Goal: Task Accomplishment & Management: Manage account settings

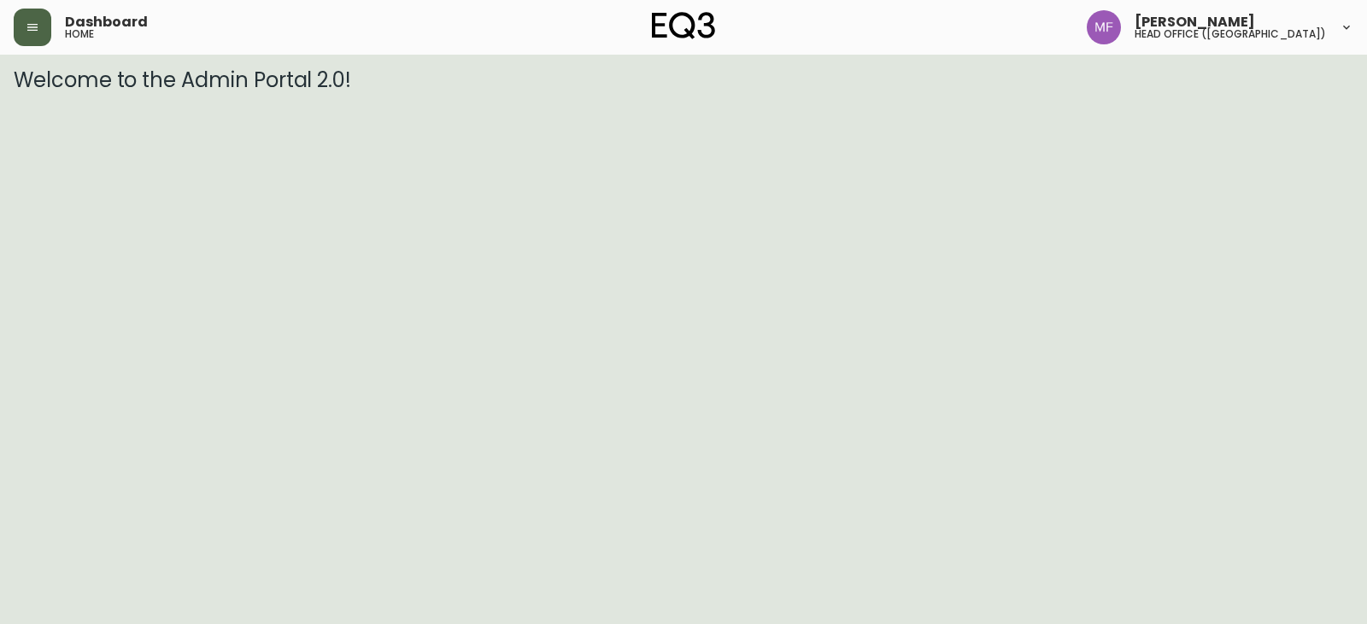
click at [33, 33] on icon "button" at bounding box center [33, 27] width 14 height 14
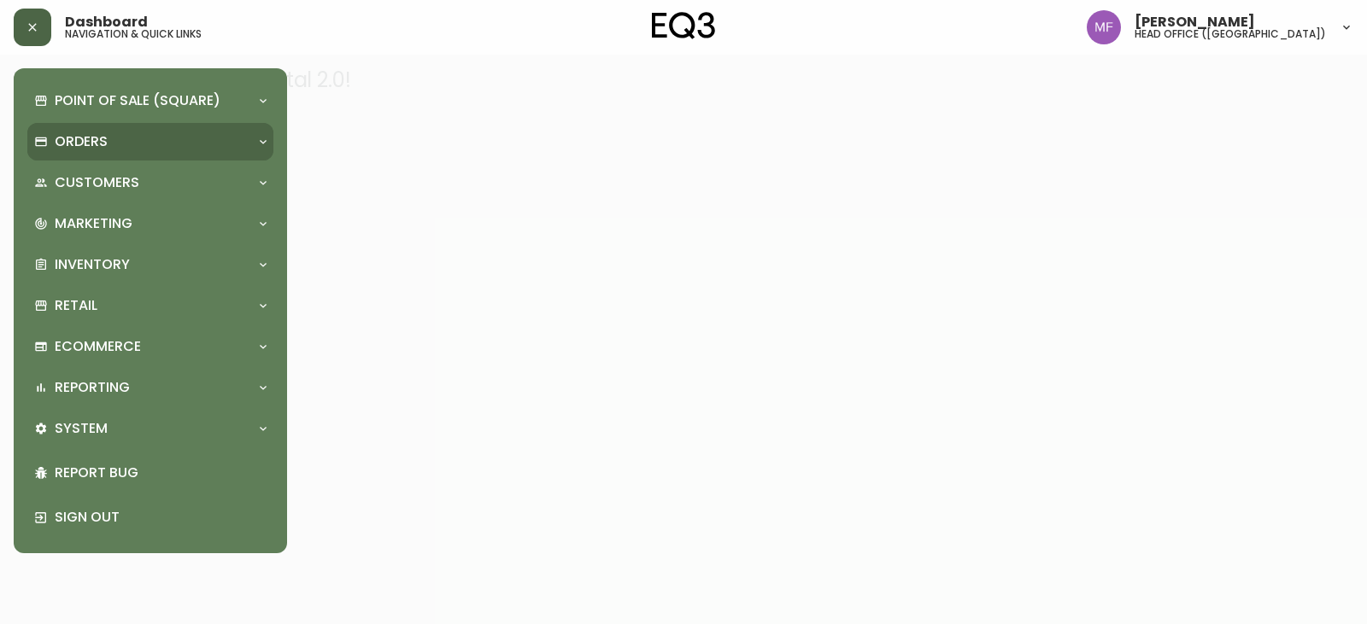
click at [94, 128] on div "Orders" at bounding box center [150, 142] width 246 height 38
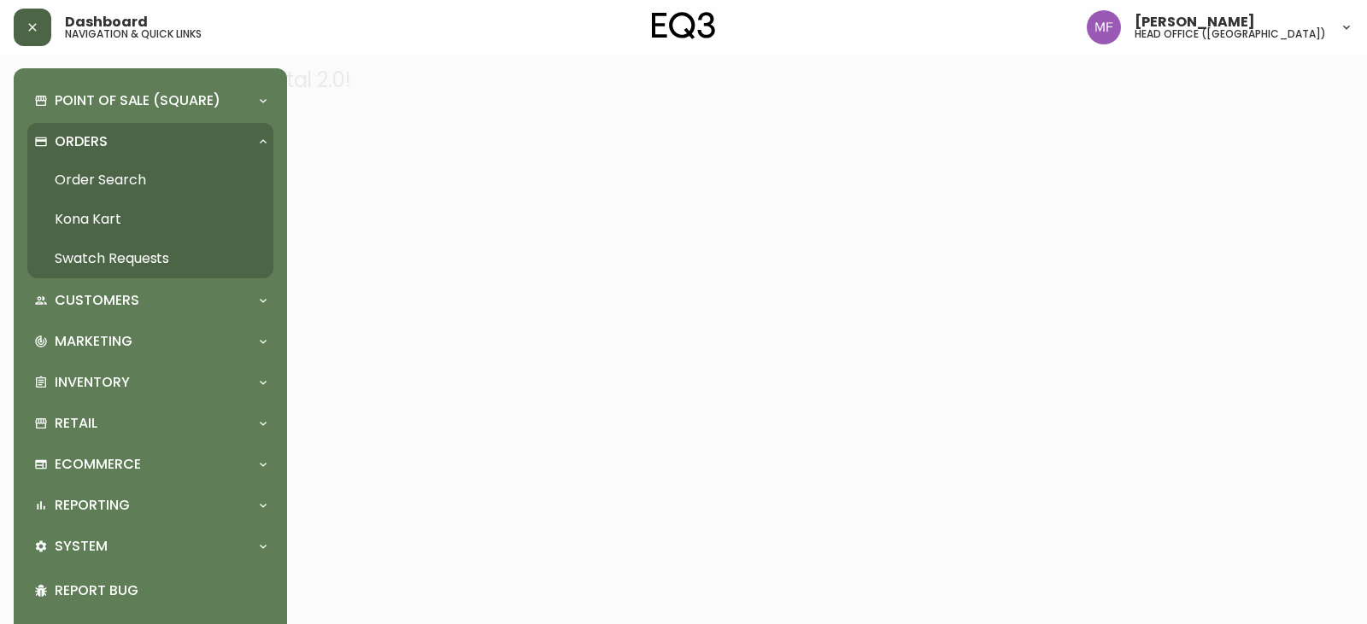
click at [124, 174] on link "Order Search" at bounding box center [150, 180] width 246 height 39
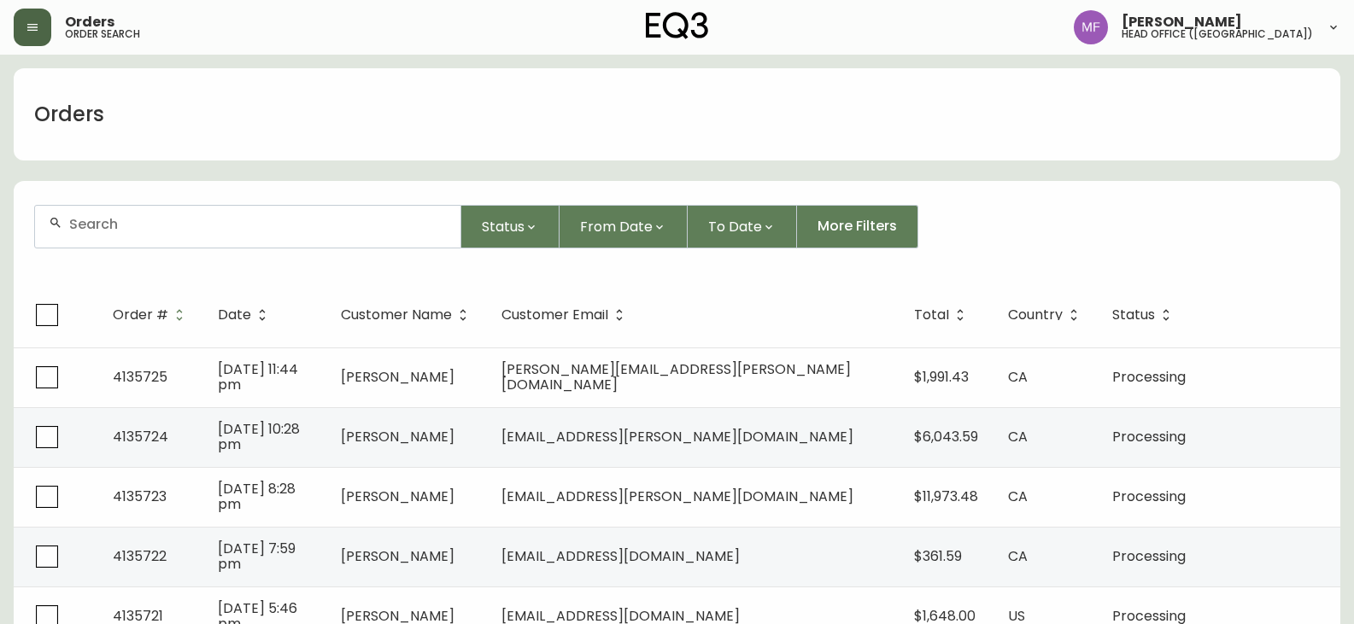
click at [110, 215] on div at bounding box center [247, 227] width 425 height 42
type input "4134733"
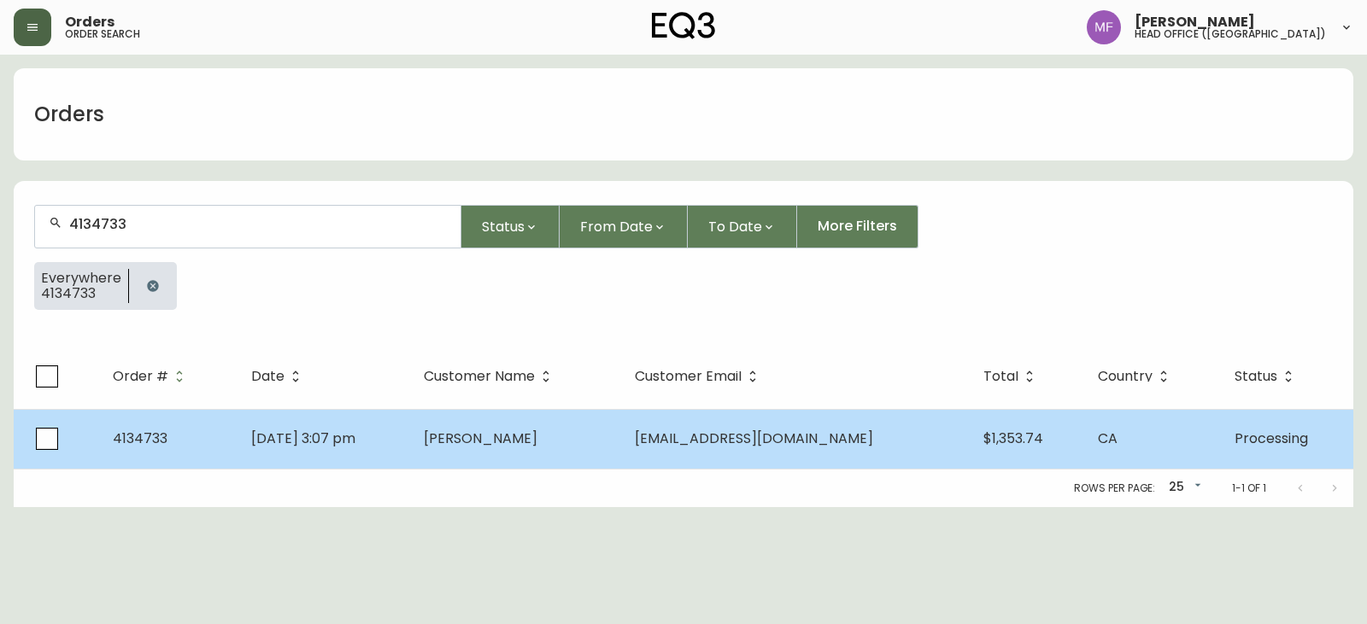
click at [560, 447] on td "[PERSON_NAME]" at bounding box center [515, 439] width 211 height 60
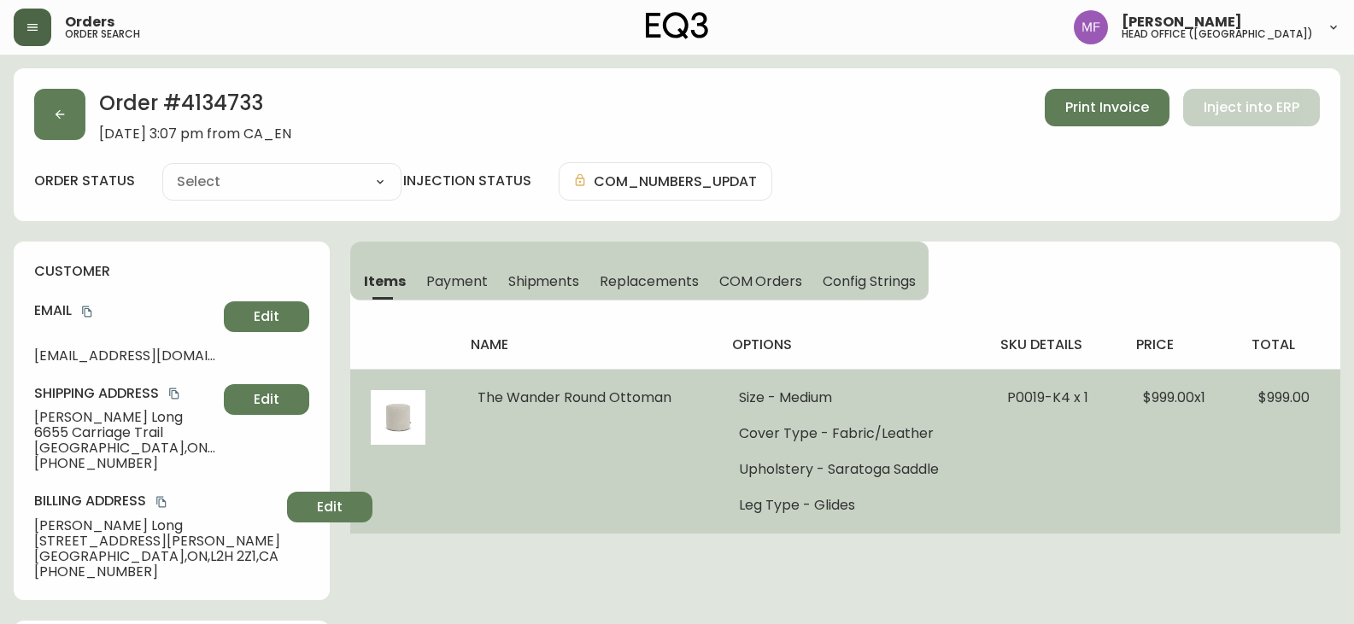
type input "Processing"
select select "PROCESSING"
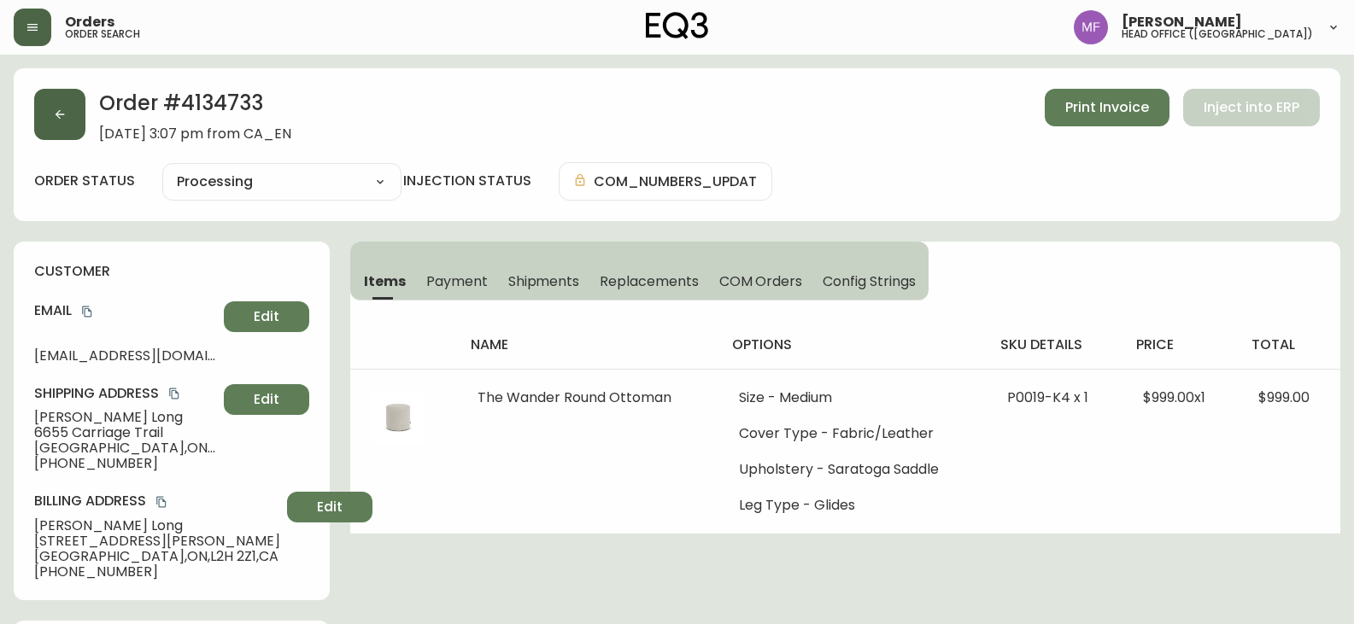
click at [75, 126] on button "button" at bounding box center [59, 114] width 51 height 51
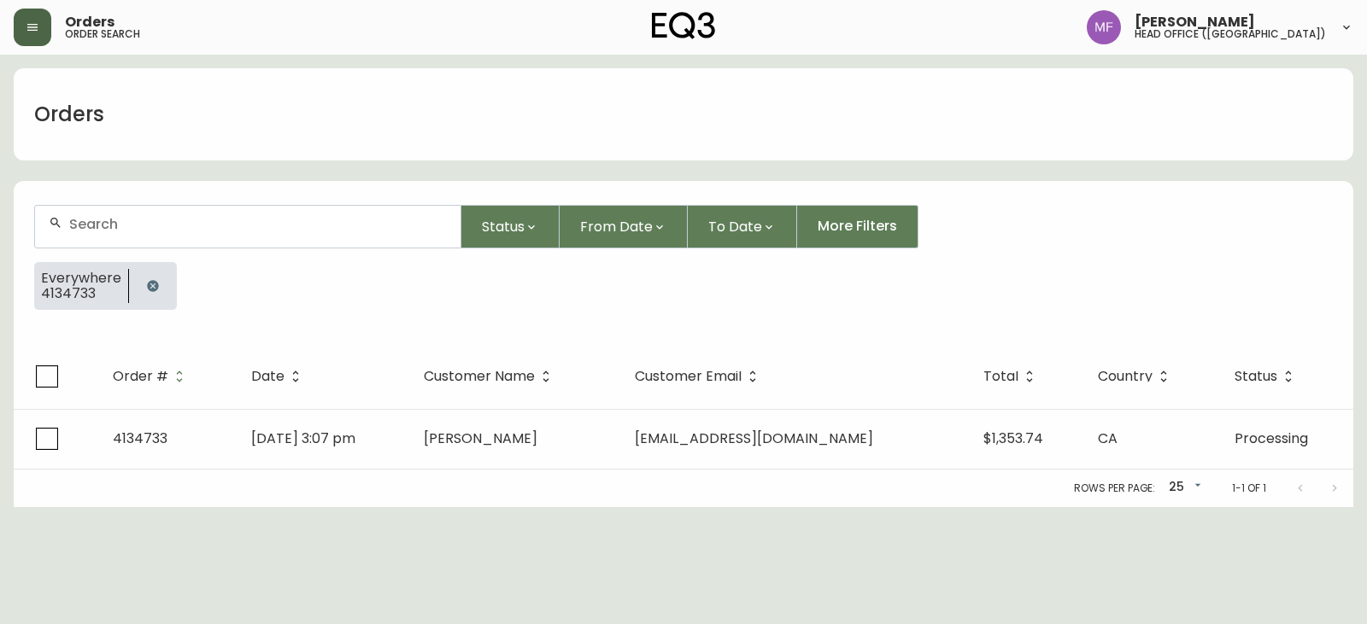
click at [158, 275] on button "button" at bounding box center [153, 286] width 34 height 34
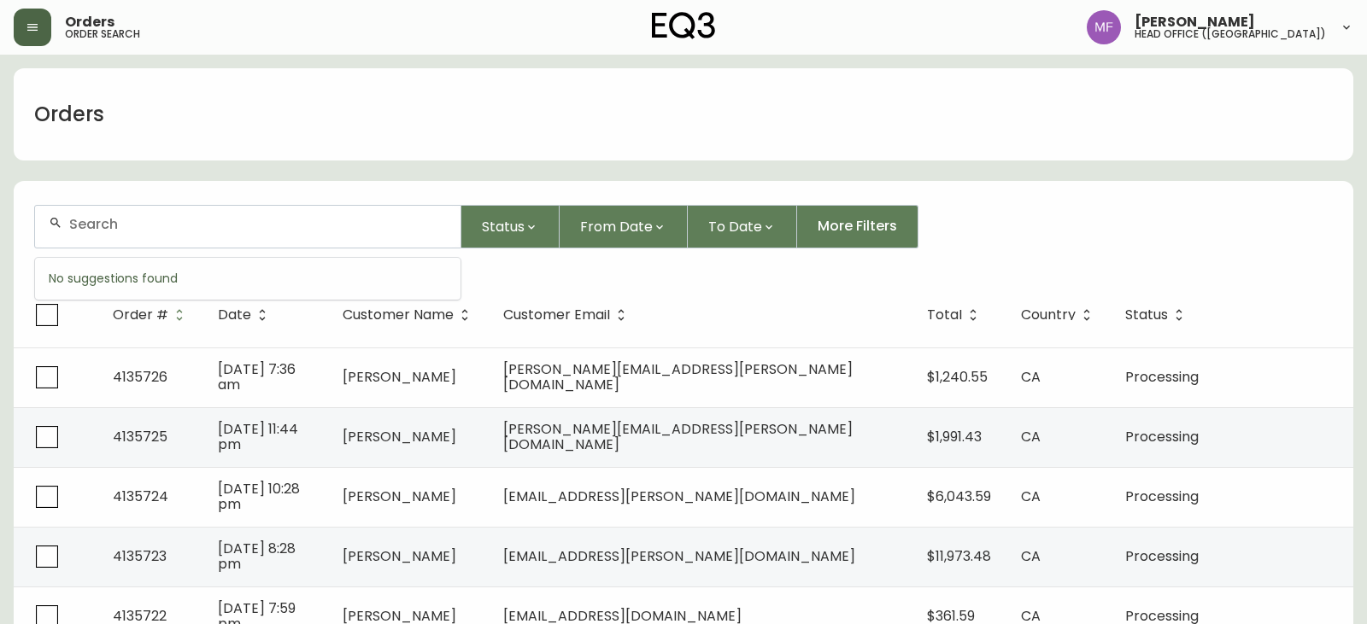
click at [143, 224] on input "text" at bounding box center [258, 224] width 378 height 16
type input "4134733"
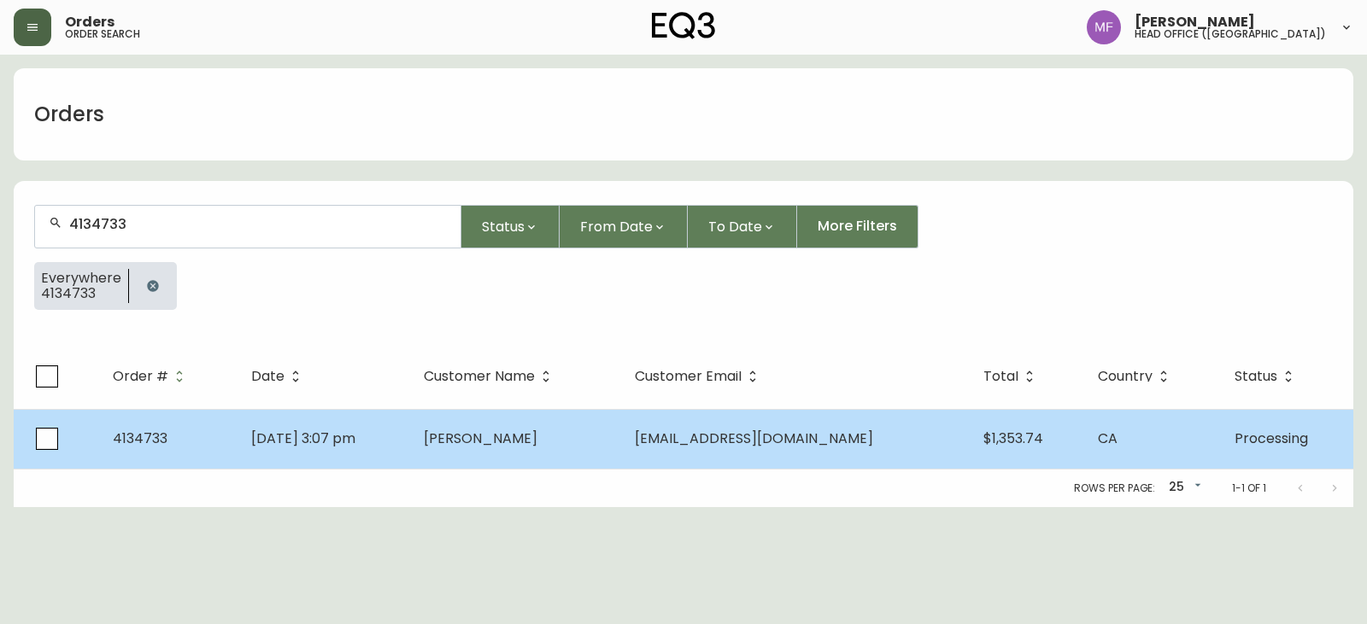
click at [410, 445] on td "[DATE] 3:07 pm" at bounding box center [323, 439] width 173 height 60
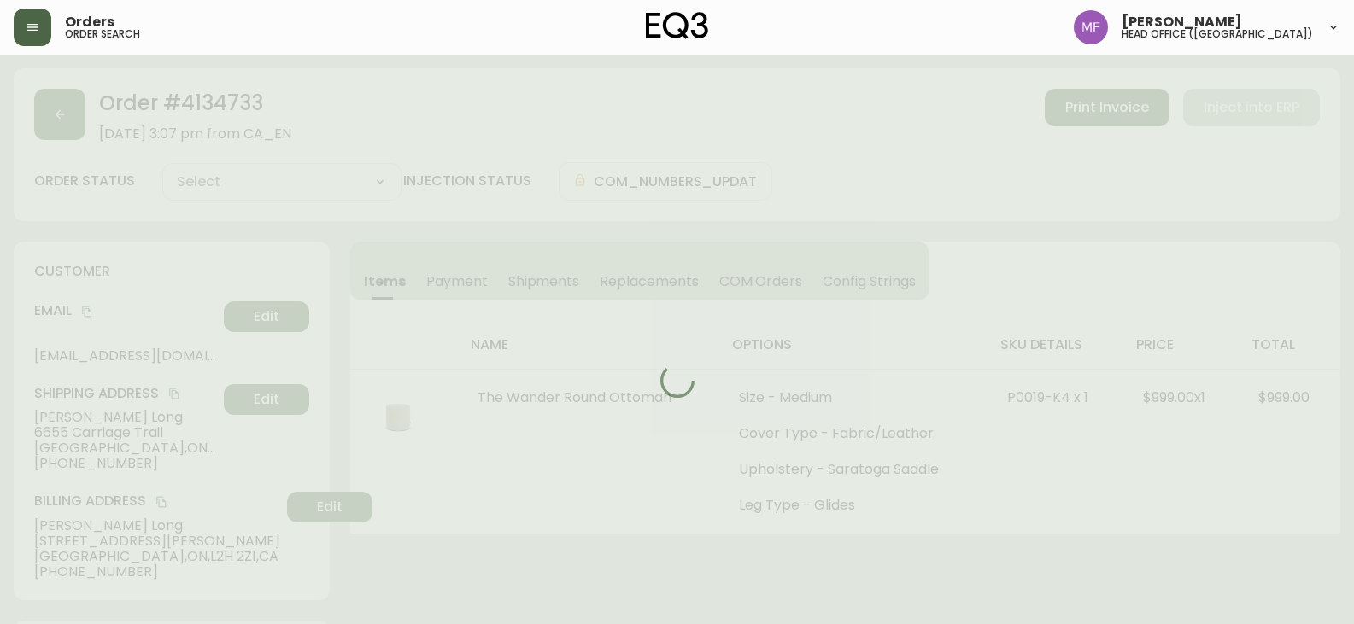
type input "Processing"
select select "PROCESSING"
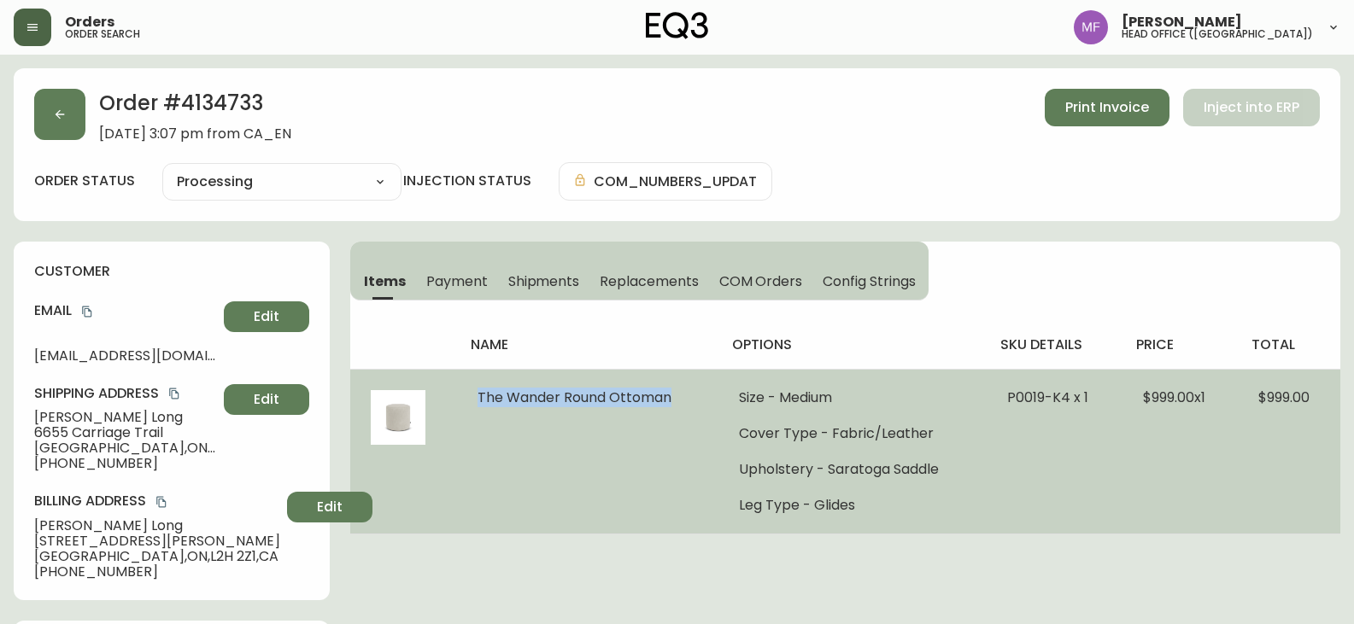
drag, startPoint x: 677, startPoint y: 401, endPoint x: 476, endPoint y: 396, distance: 201.6
click at [476, 396] on td "The Wander Round Ottoman" at bounding box center [587, 451] width 261 height 165
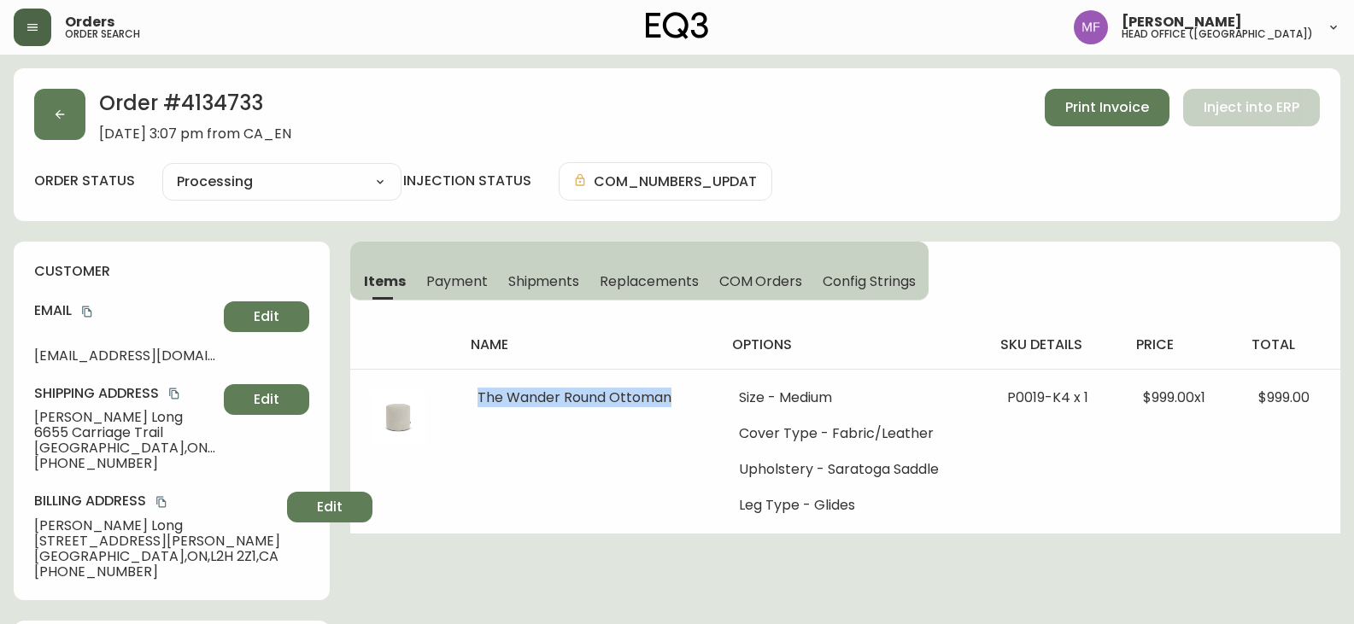
copy span "The Wander Round Ottoman"
click at [71, 122] on button "button" at bounding box center [59, 114] width 51 height 51
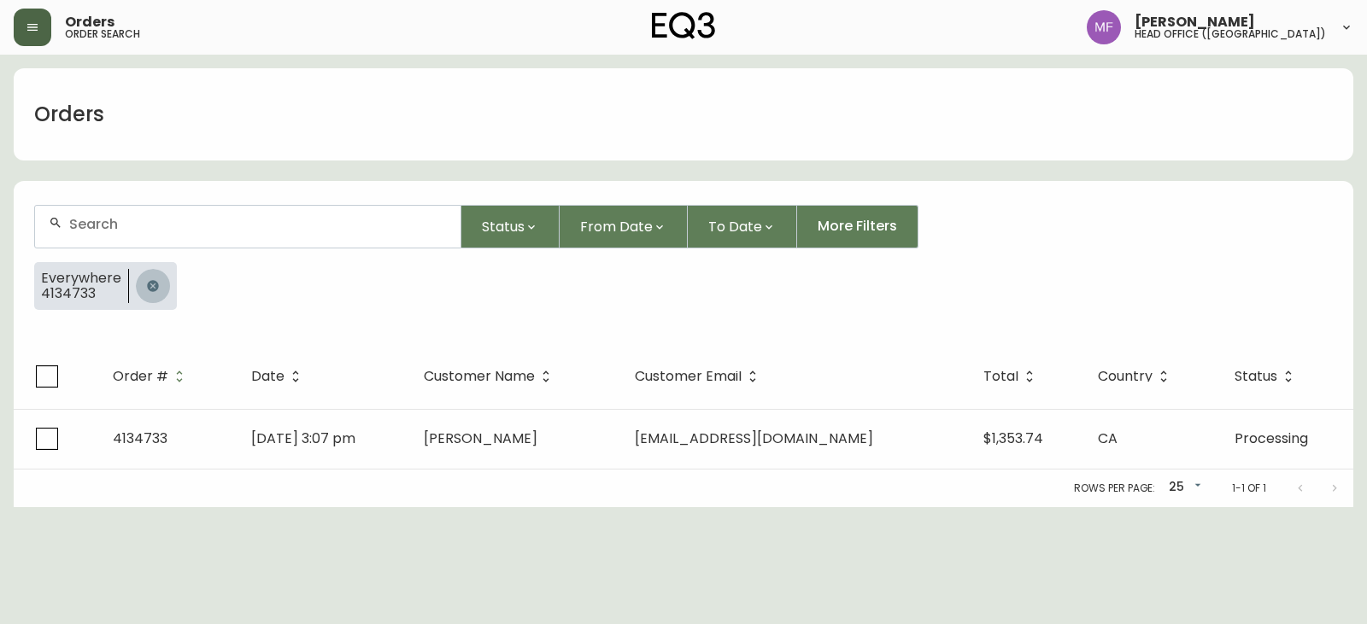
click at [150, 273] on button "button" at bounding box center [153, 286] width 34 height 34
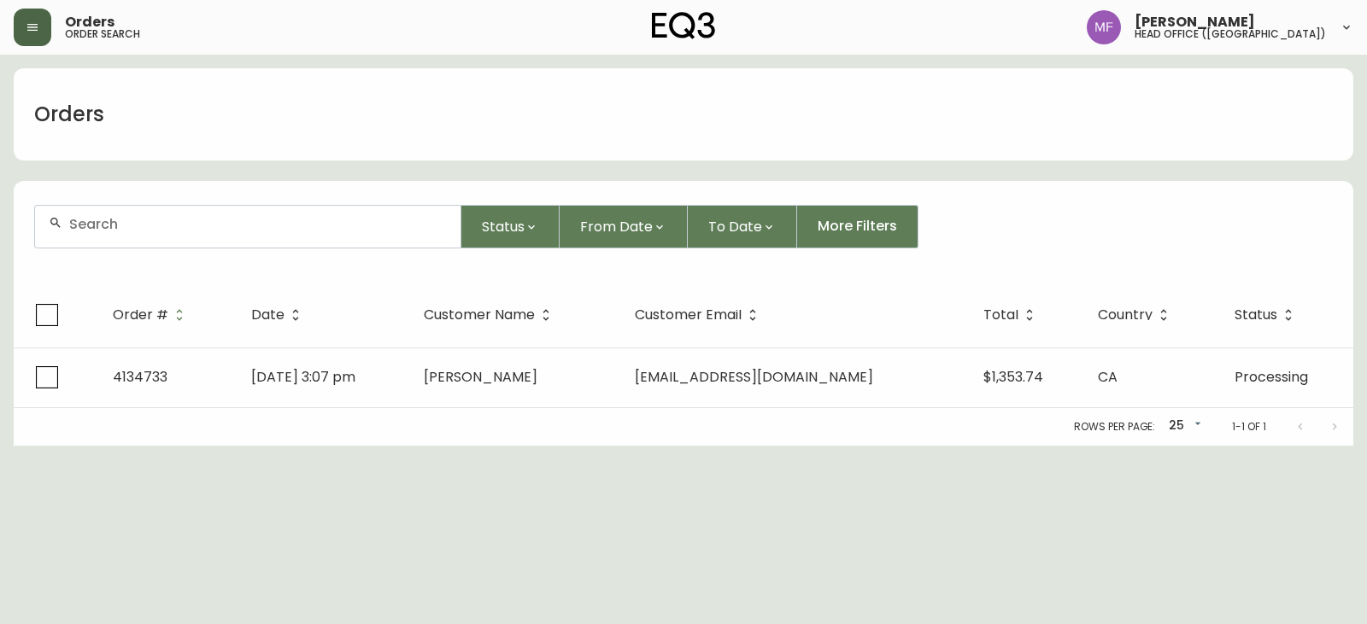
click at [156, 229] on input "text" at bounding box center [258, 224] width 378 height 16
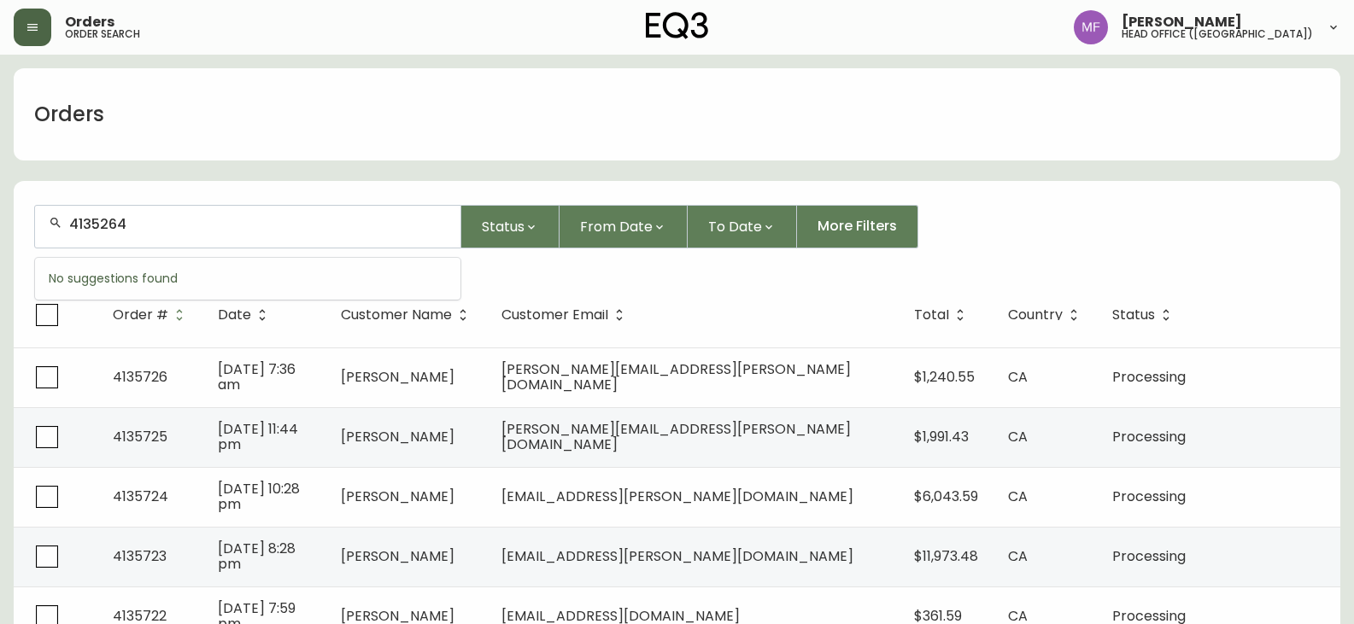
type input "4135264"
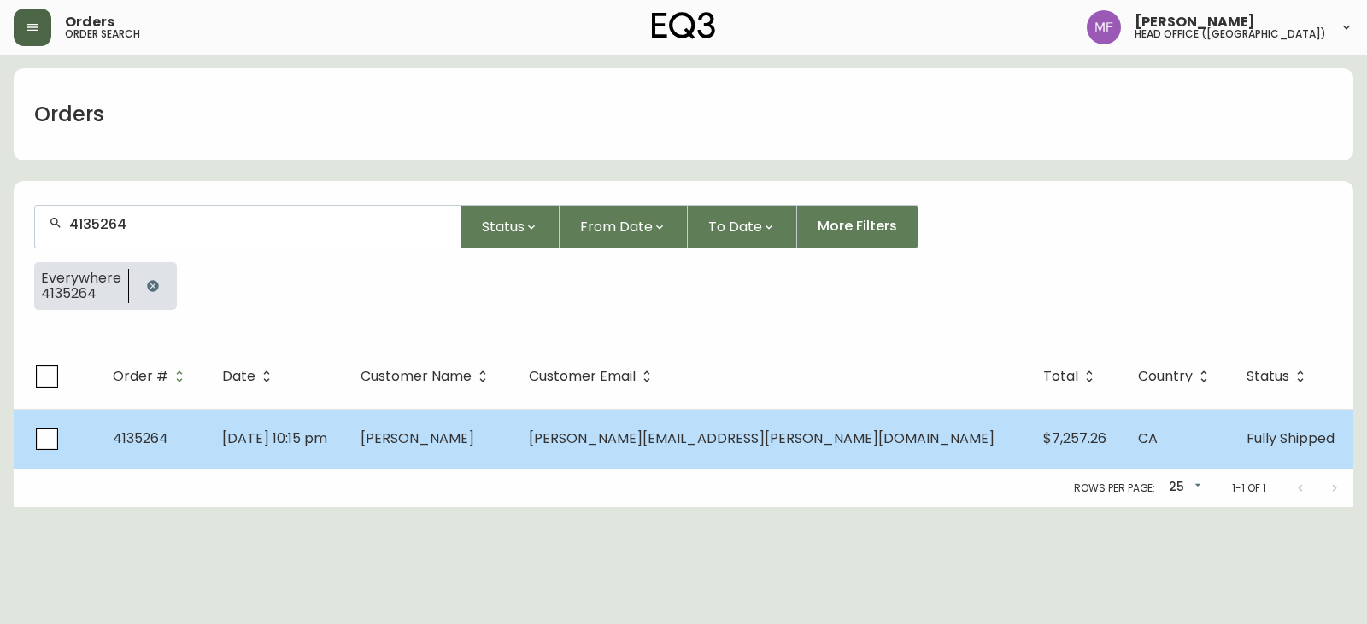
click at [347, 447] on td "[DATE] 10:15 pm" at bounding box center [277, 439] width 138 height 60
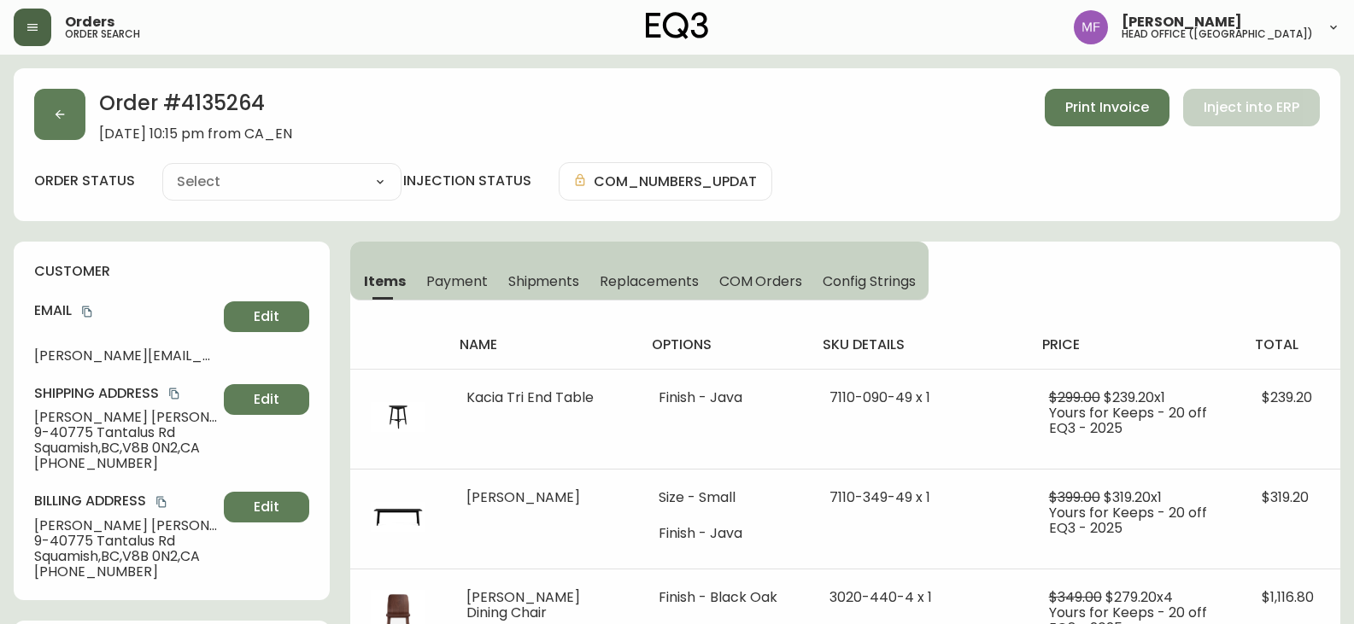
type input "Fully Shipped"
select select "FULLY_SHIPPED"
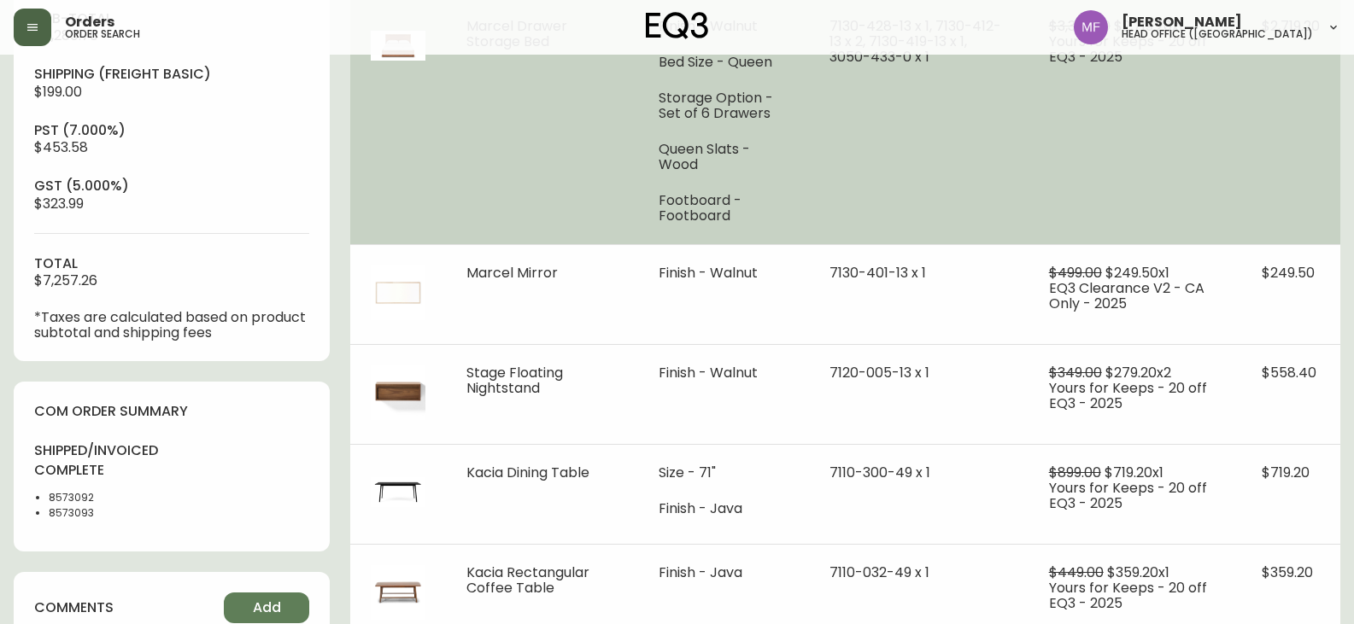
scroll to position [769, 0]
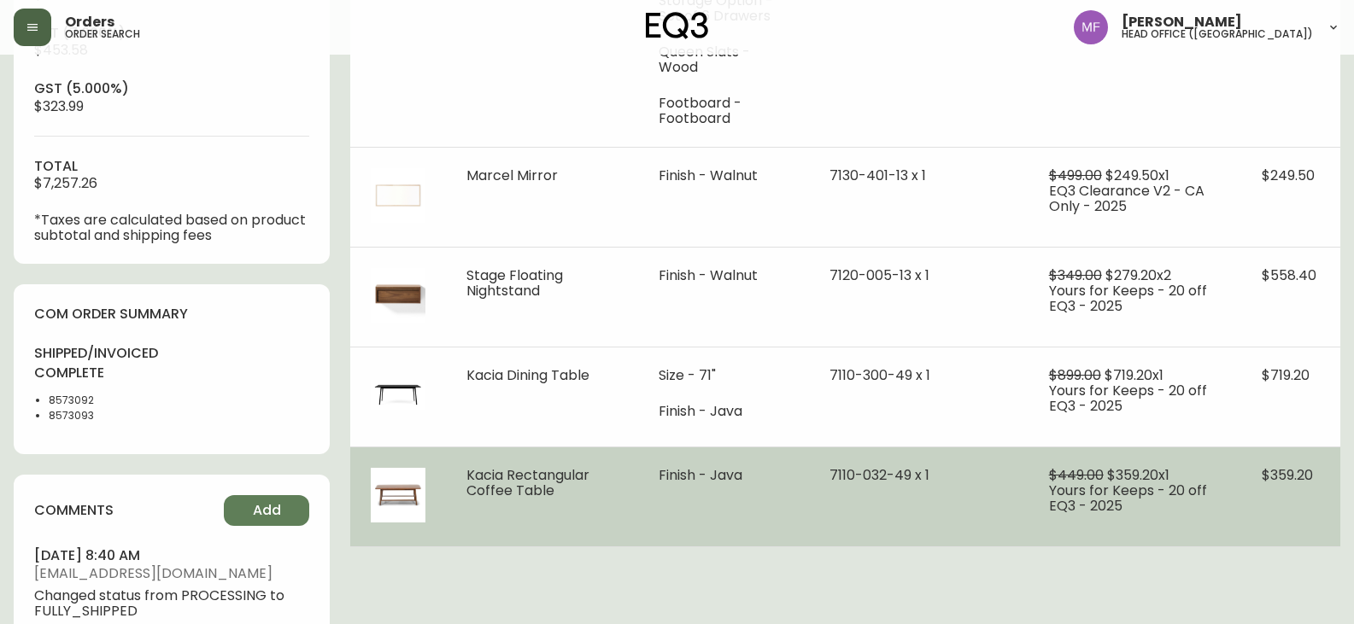
drag, startPoint x: 560, startPoint y: 502, endPoint x: 454, endPoint y: 475, distance: 110.2
click at [454, 475] on td "Kacia Rectangular Coffee Table" at bounding box center [542, 497] width 192 height 100
copy span "Kacia Rectangular Coffee Table"
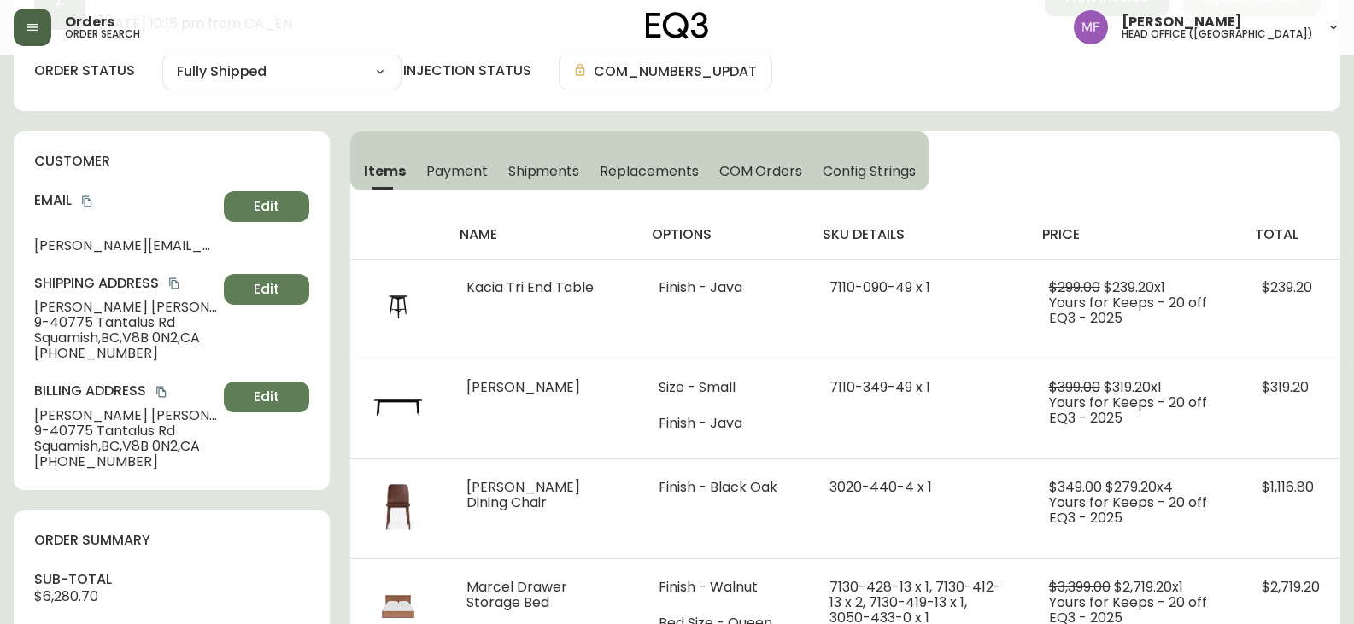
scroll to position [0, 0]
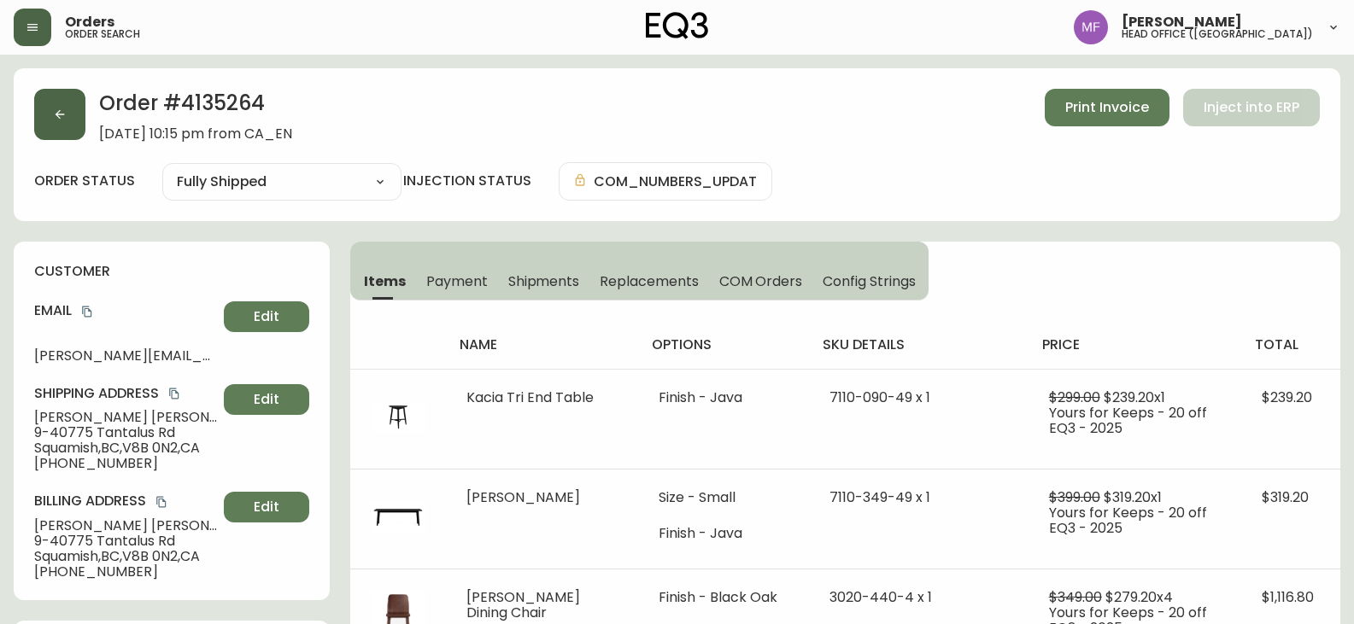
click at [69, 119] on button "button" at bounding box center [59, 114] width 51 height 51
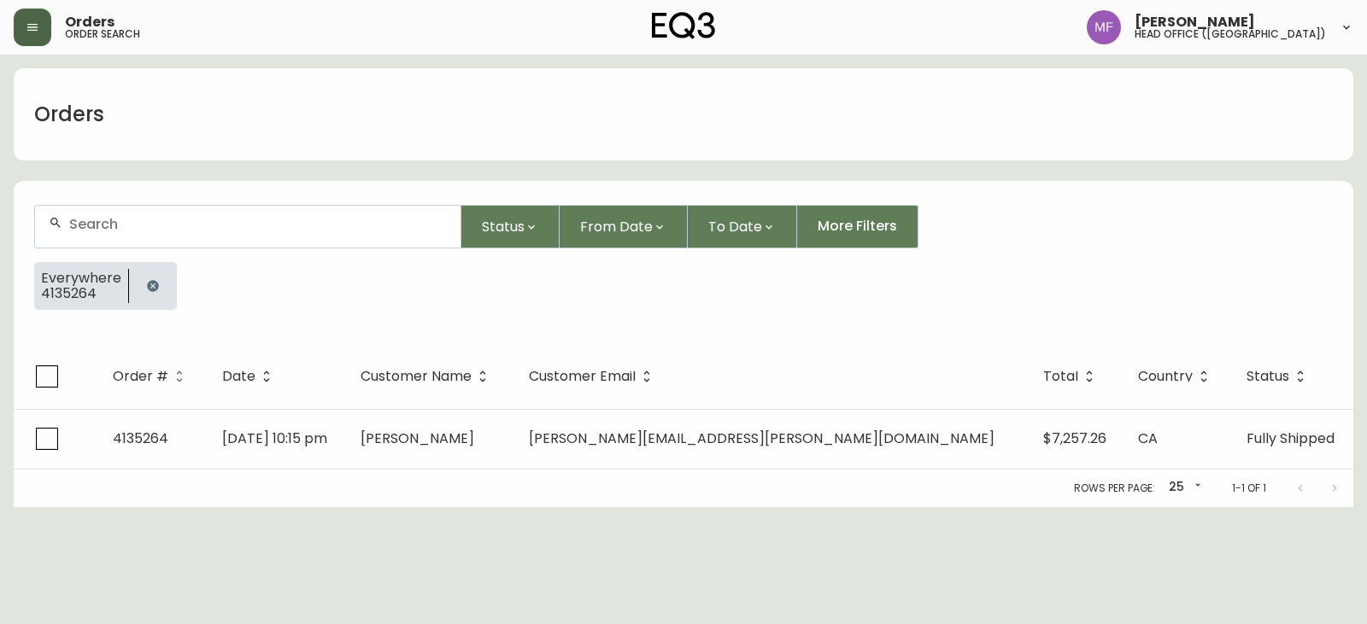
click at [138, 280] on button "button" at bounding box center [153, 286] width 34 height 34
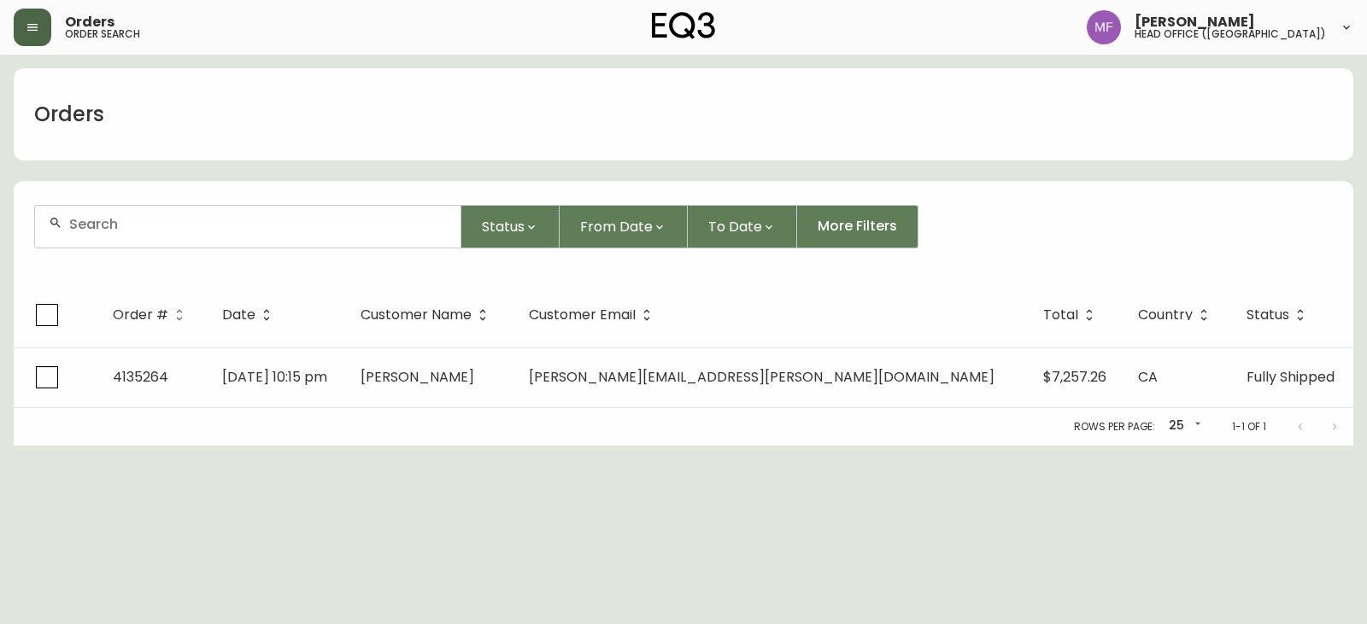
click at [146, 235] on div at bounding box center [247, 227] width 425 height 42
paste input "4135651"
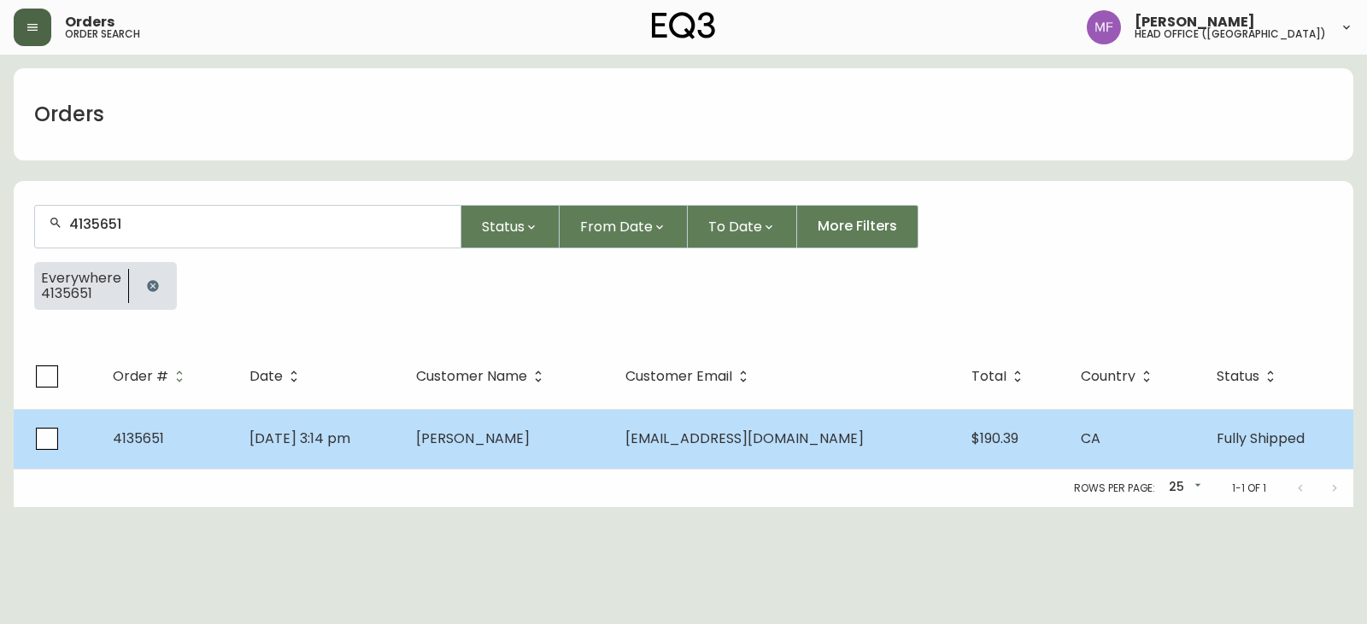
type input "4135651"
click at [477, 434] on span "[PERSON_NAME]" at bounding box center [473, 439] width 114 height 20
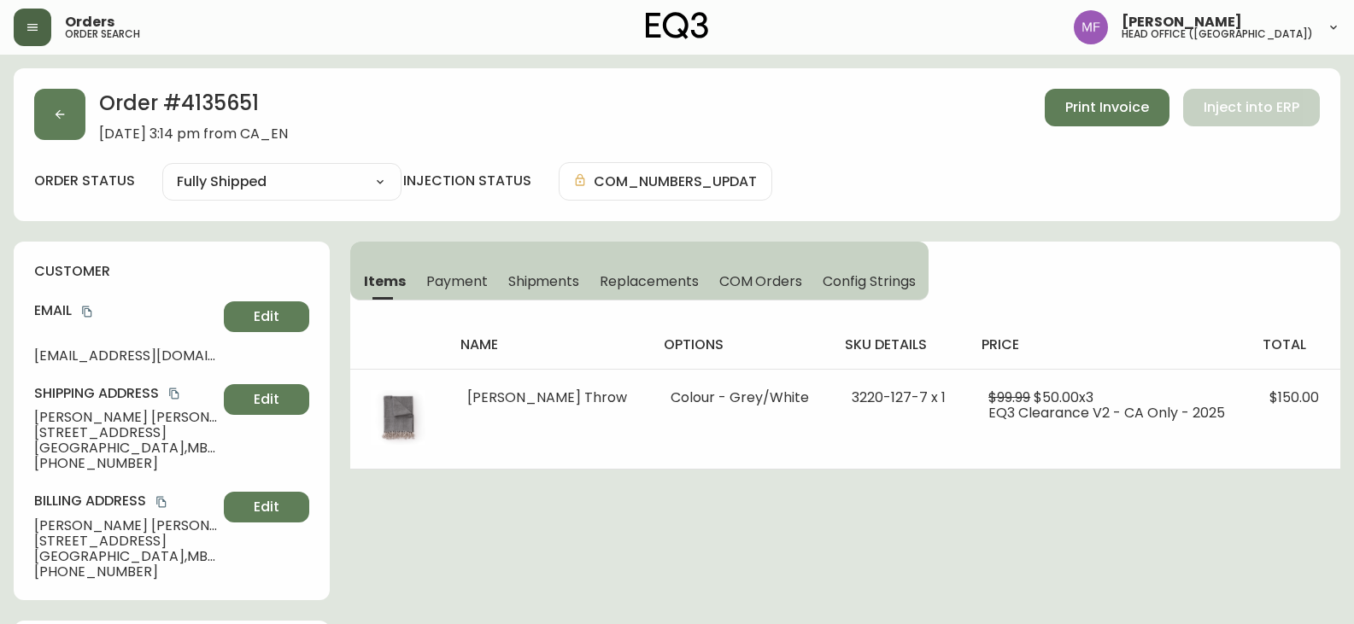
type input "Fully Shipped"
select select "FULLY_SHIPPED"
click at [557, 280] on span "Shipments" at bounding box center [544, 281] width 72 height 18
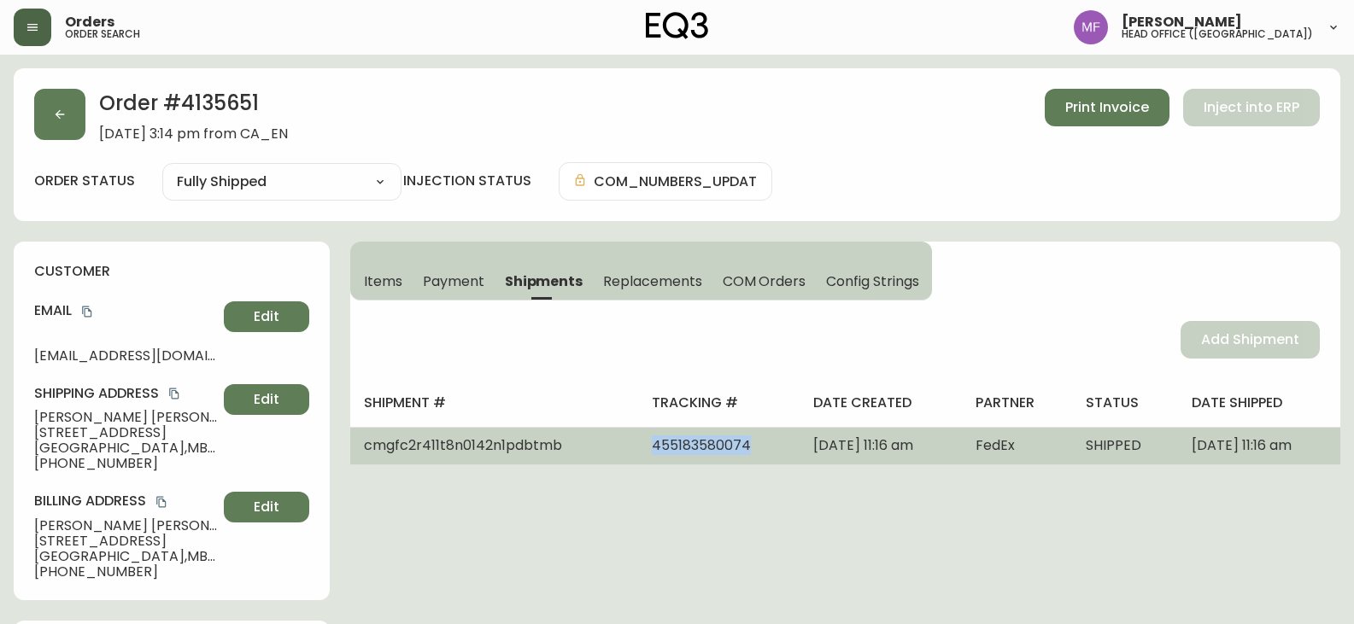
drag, startPoint x: 717, startPoint y: 453, endPoint x: 582, endPoint y: 457, distance: 135.0
click at [582, 457] on tr "cmgfc2r411t8n0142n1pdbtmb 455183580074 [DATE] 11:16 am FedEx SHIPPED [DATE] 11:…" at bounding box center [845, 446] width 990 height 38
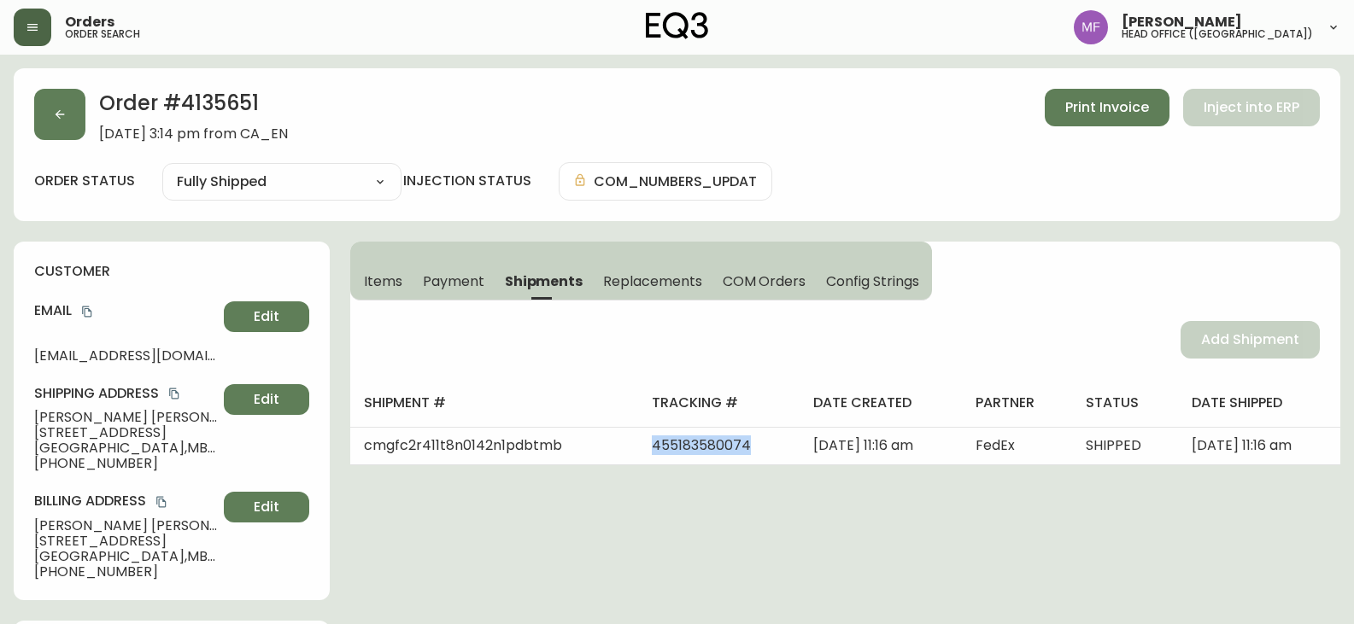
copy span "455183580074"
click at [239, 97] on h2 "Order # 4135651" at bounding box center [193, 108] width 189 height 38
copy h2 "4135651"
click at [138, 422] on span "[PERSON_NAME]" at bounding box center [125, 417] width 183 height 15
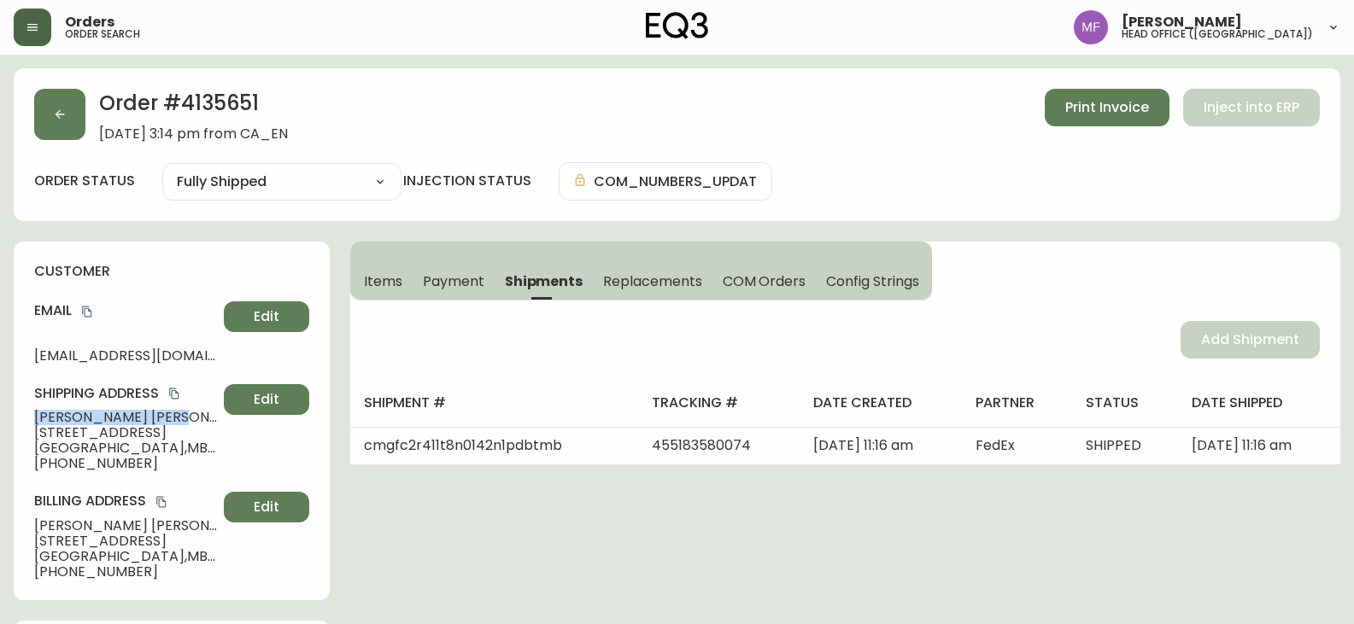
drag, startPoint x: 122, startPoint y: 417, endPoint x: 54, endPoint y: 418, distance: 68.3
click at [25, 416] on div "customer Email [EMAIL_ADDRESS][DOMAIN_NAME] Edit Shipping Address [PERSON_NAME]…" at bounding box center [172, 421] width 316 height 359
copy span "[PERSON_NAME]"
click at [231, 91] on h2 "Order # 4135651" at bounding box center [193, 108] width 189 height 38
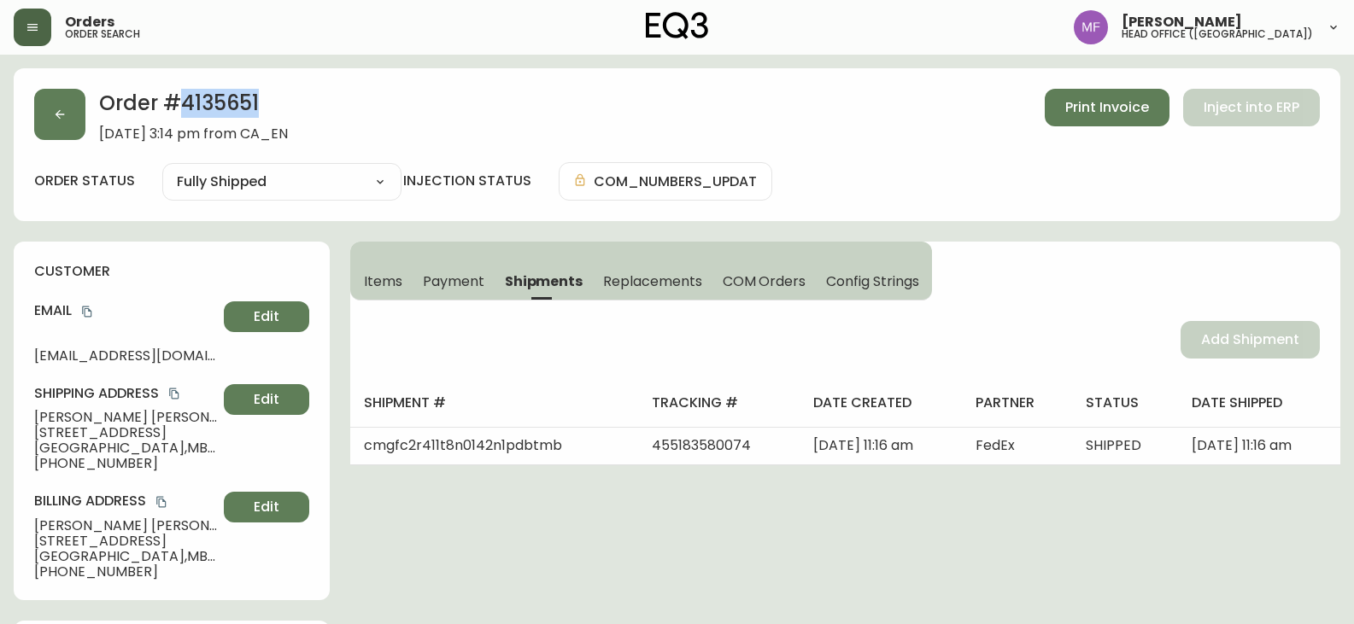
copy h2 "4135651"
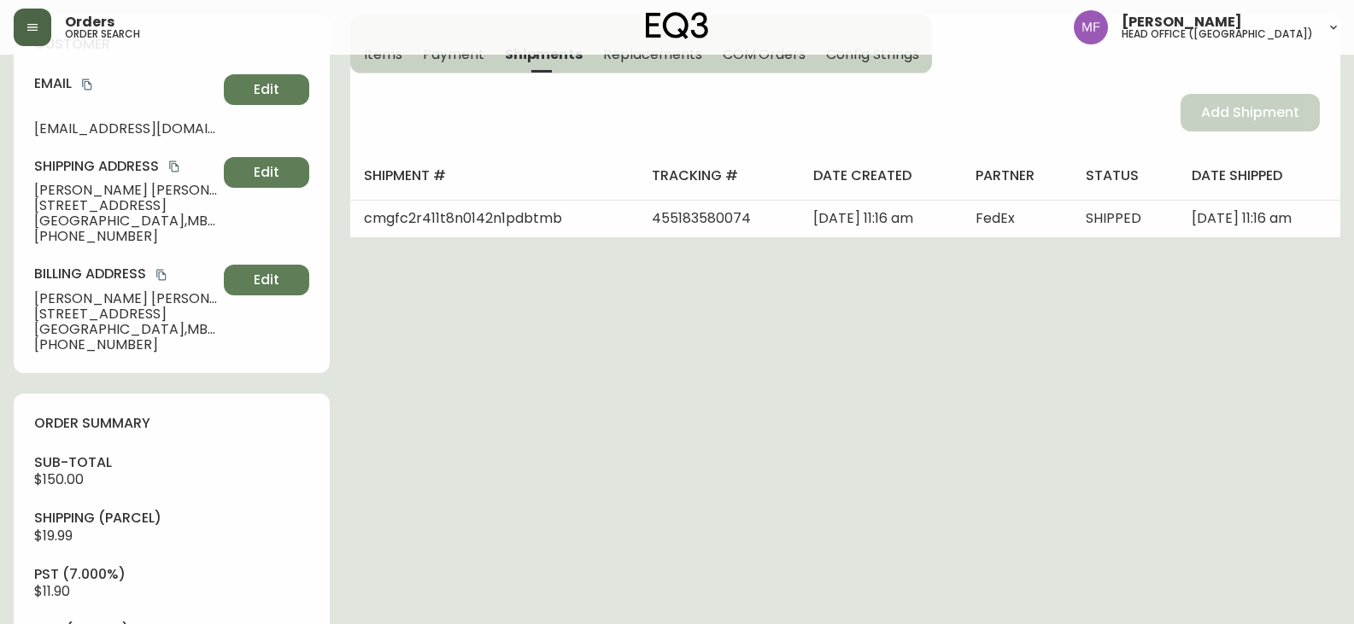
scroll to position [598, 0]
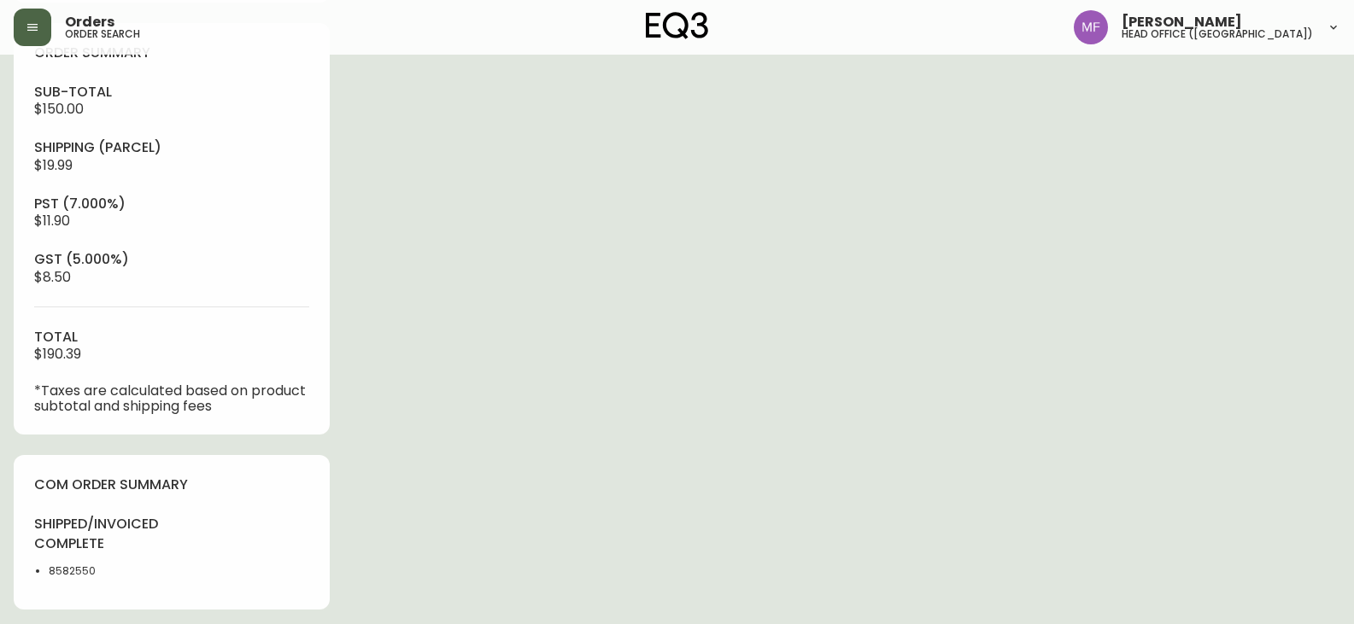
click at [75, 564] on li "8582550" at bounding box center [105, 571] width 113 height 15
copy li "8582550"
click at [548, 443] on div "Order # 4135651 [DATE] 3:14 pm from CA_EN Print Invoice Inject into ERP order s…" at bounding box center [677, 240] width 1326 height 1541
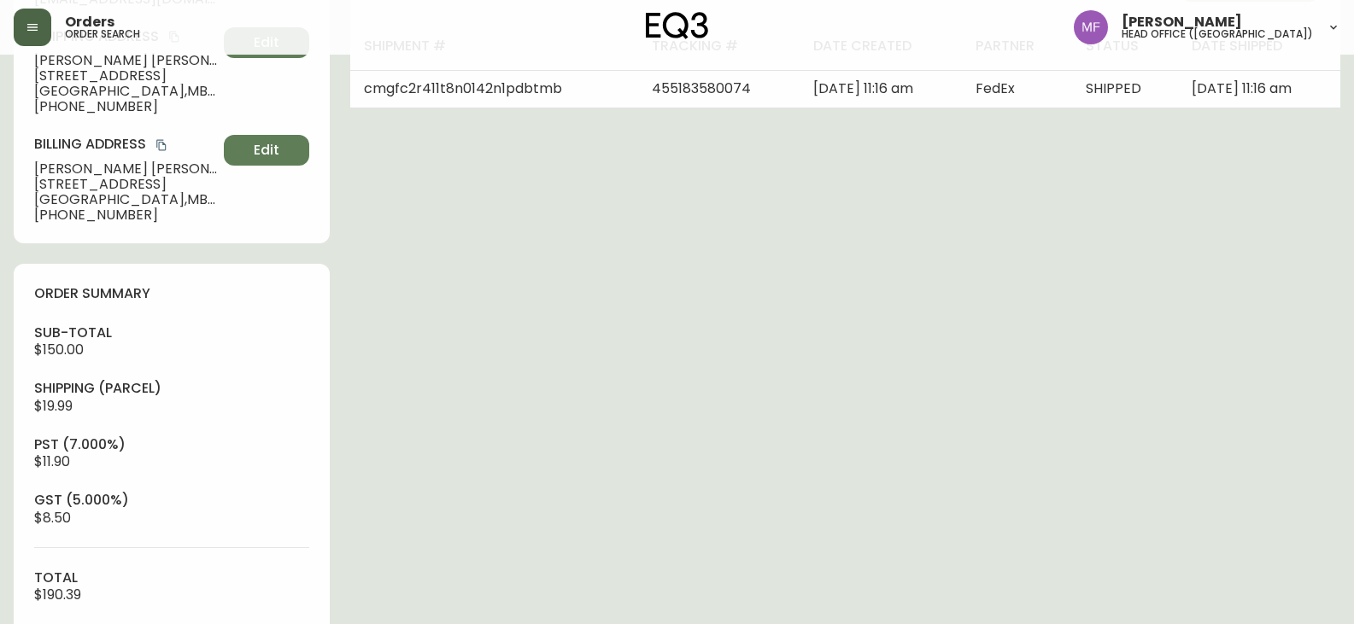
scroll to position [85, 0]
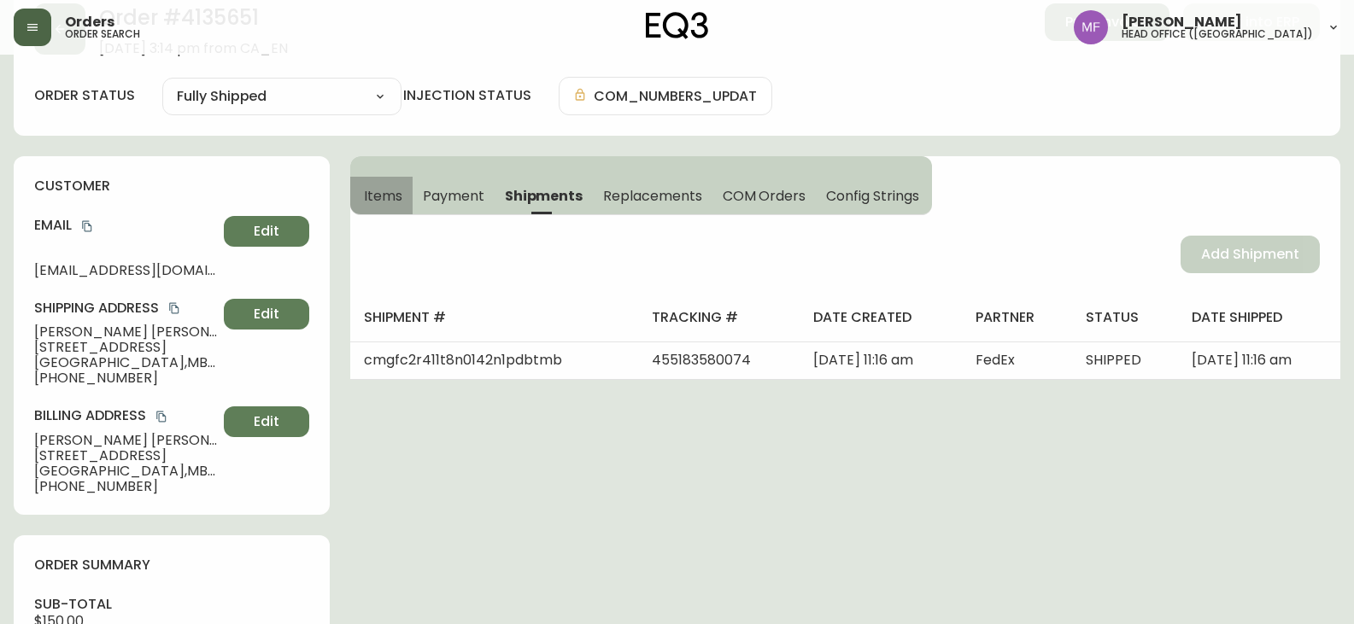
click at [411, 193] on button "Items" at bounding box center [381, 196] width 62 height 38
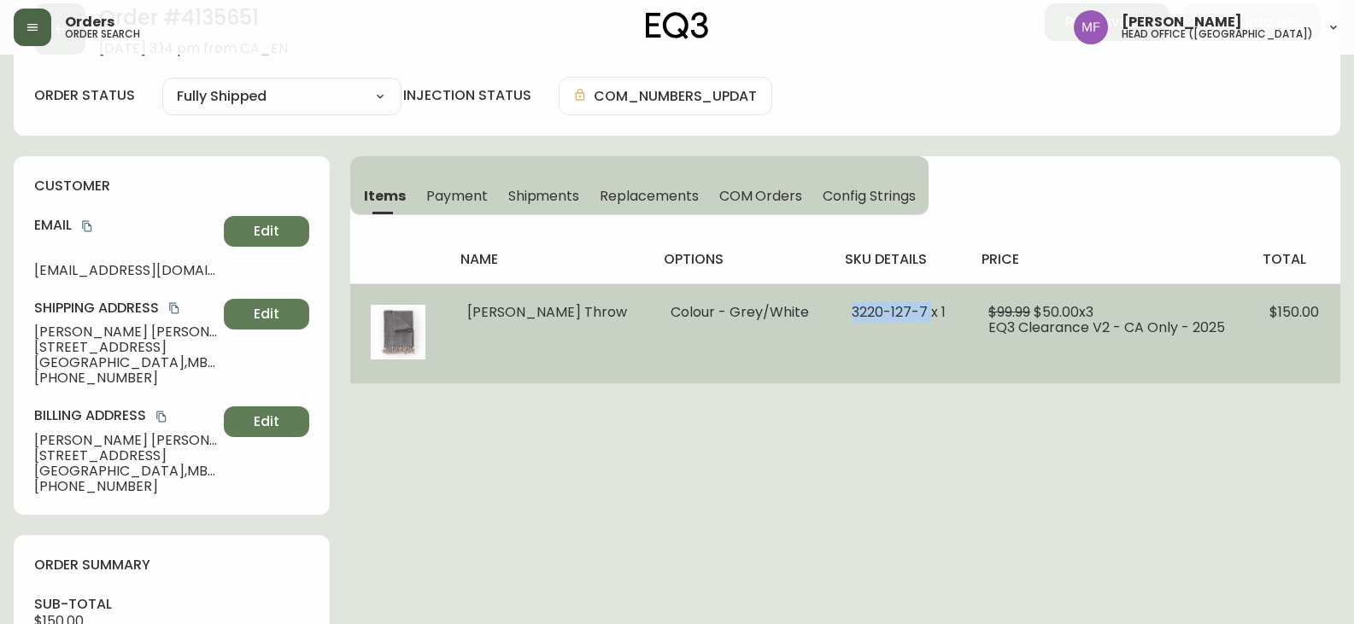
drag, startPoint x: 805, startPoint y: 314, endPoint x: 895, endPoint y: 314, distance: 89.7
click at [895, 314] on td "3220-127-7 x 1" at bounding box center [899, 334] width 137 height 100
click at [897, 314] on span "3220-127-7 x 1" at bounding box center [899, 312] width 94 height 20
drag, startPoint x: 889, startPoint y: 313, endPoint x: 814, endPoint y: 310, distance: 75.2
click at [852, 310] on span "3220-127-7 x 1" at bounding box center [899, 312] width 94 height 20
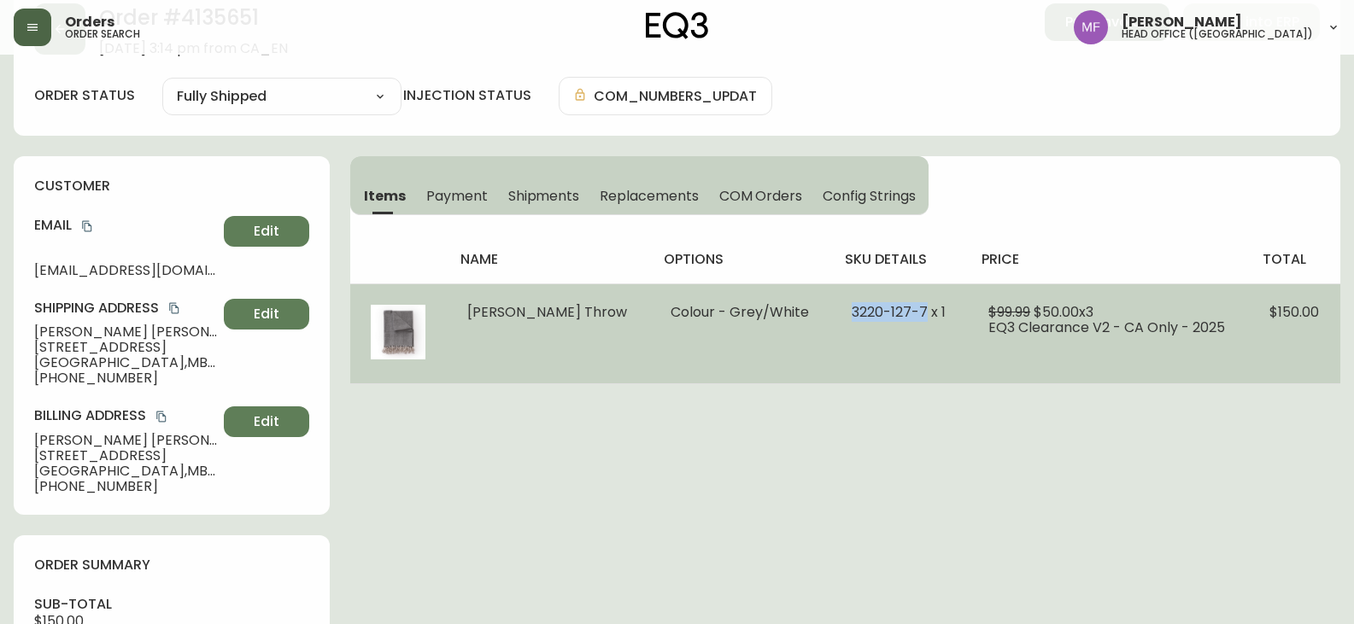
copy span "[PHONE_NUMBER]"
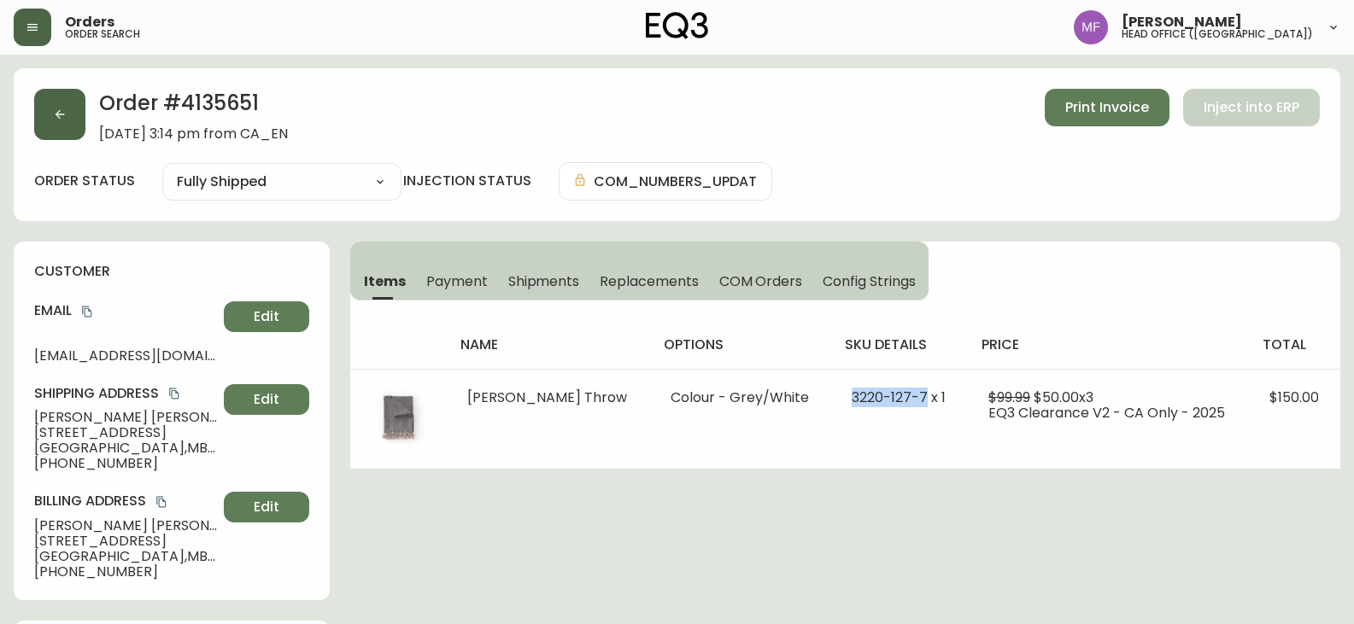
click at [72, 118] on button "button" at bounding box center [59, 114] width 51 height 51
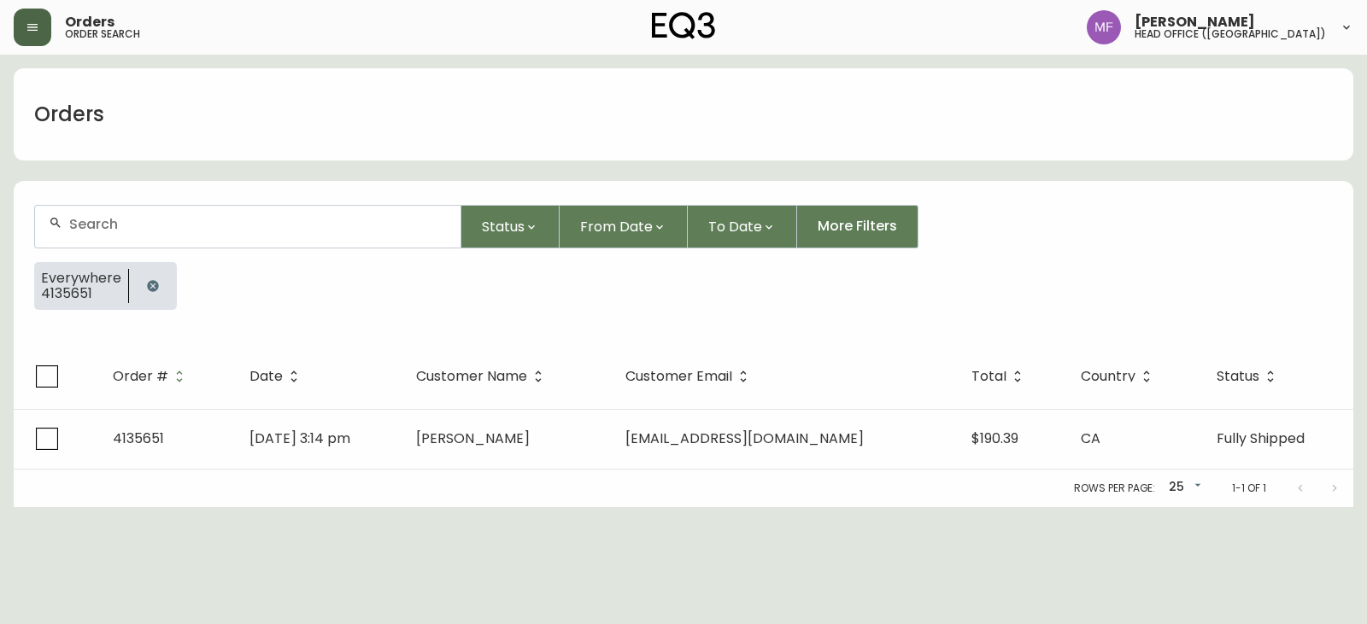
click at [144, 278] on button "button" at bounding box center [153, 286] width 34 height 34
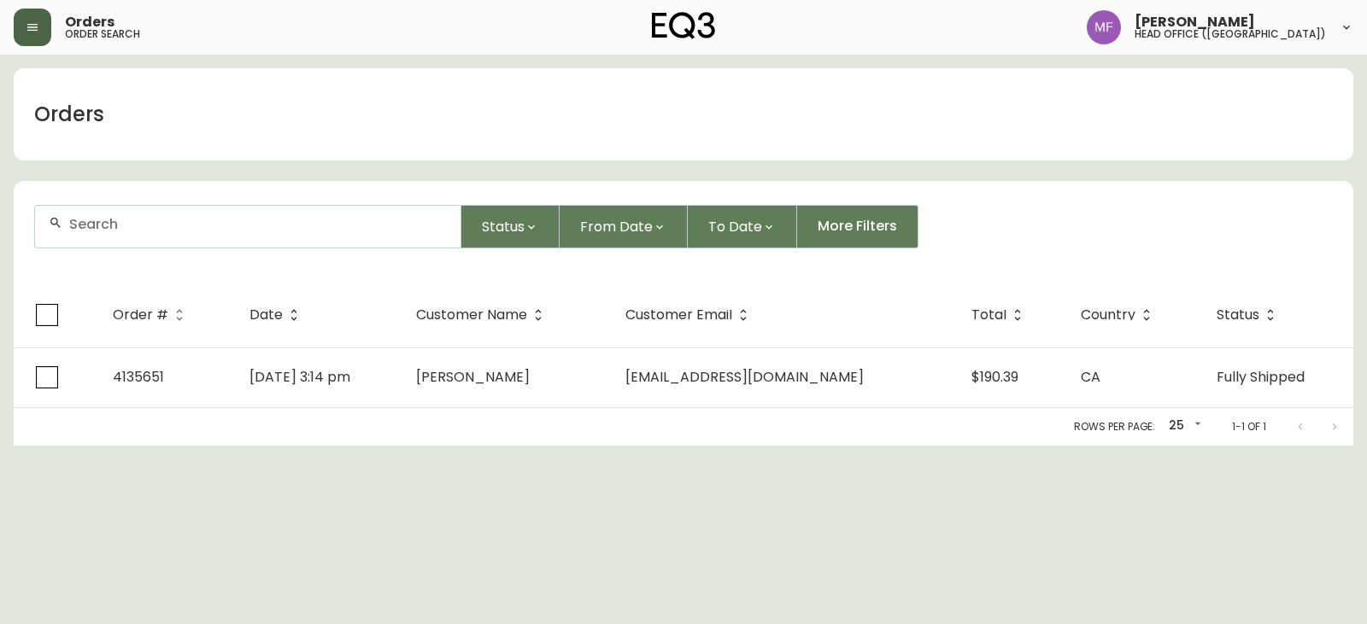
click at [126, 234] on div at bounding box center [247, 227] width 425 height 42
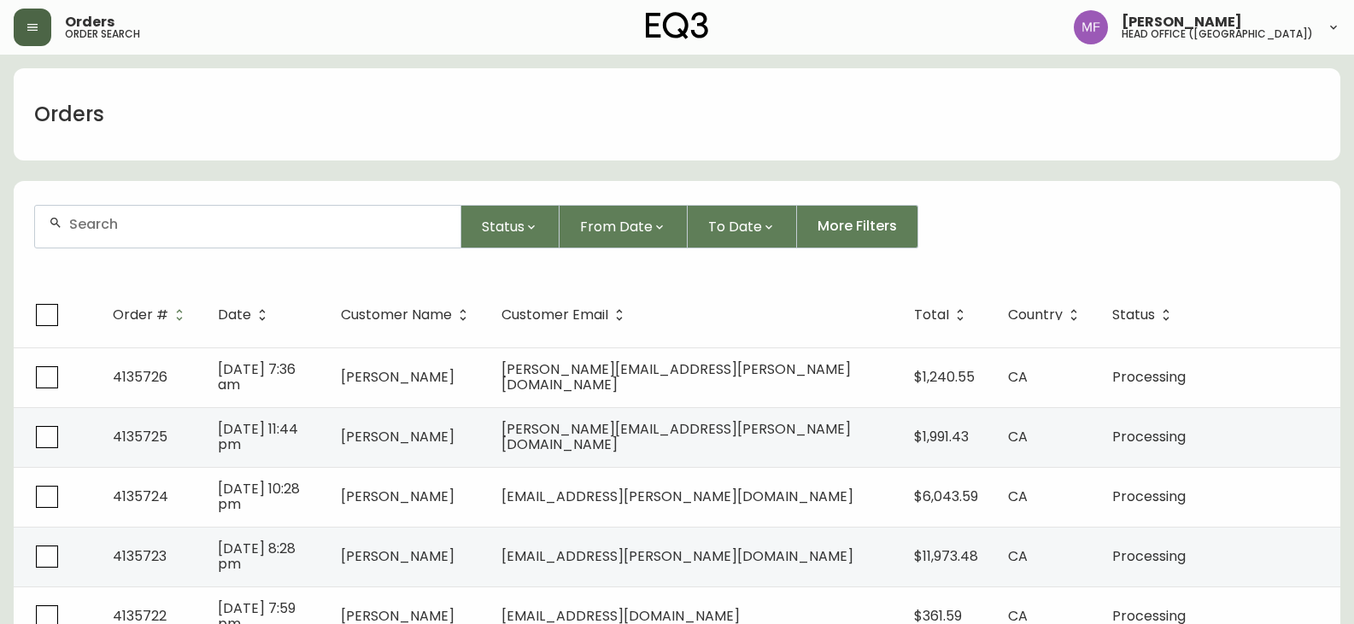
paste input "4135335"
type input "4135335"
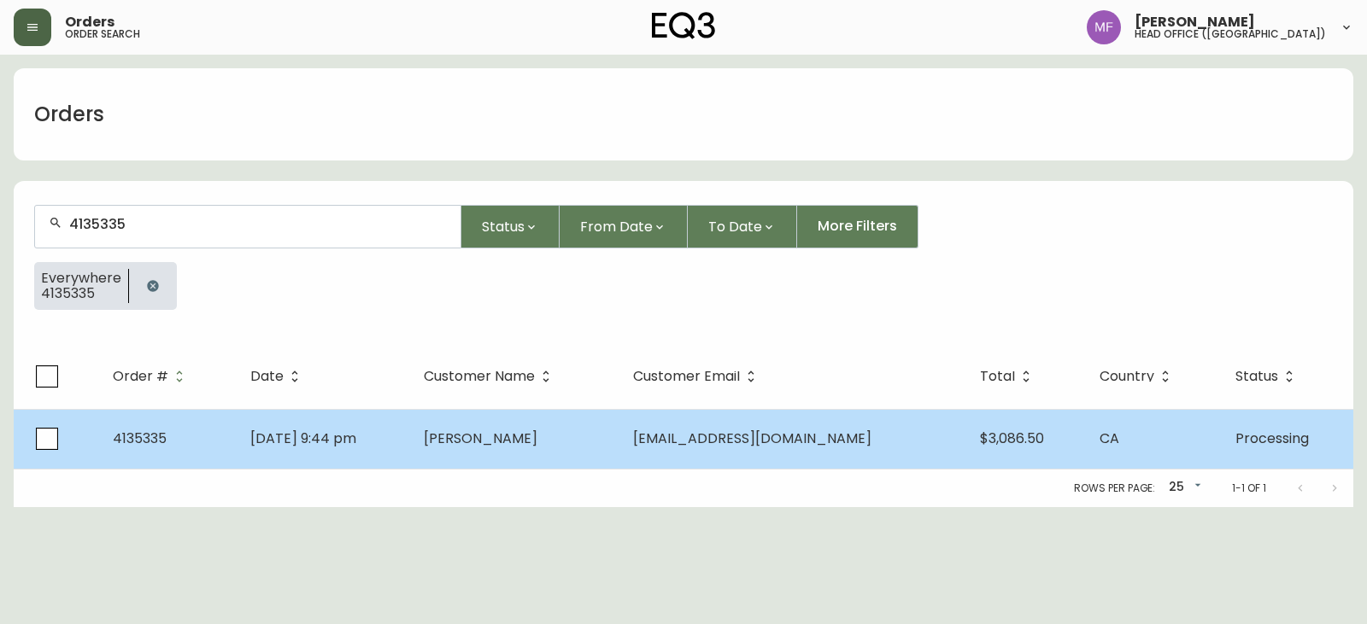
click at [475, 434] on span "[PERSON_NAME]" at bounding box center [481, 439] width 114 height 20
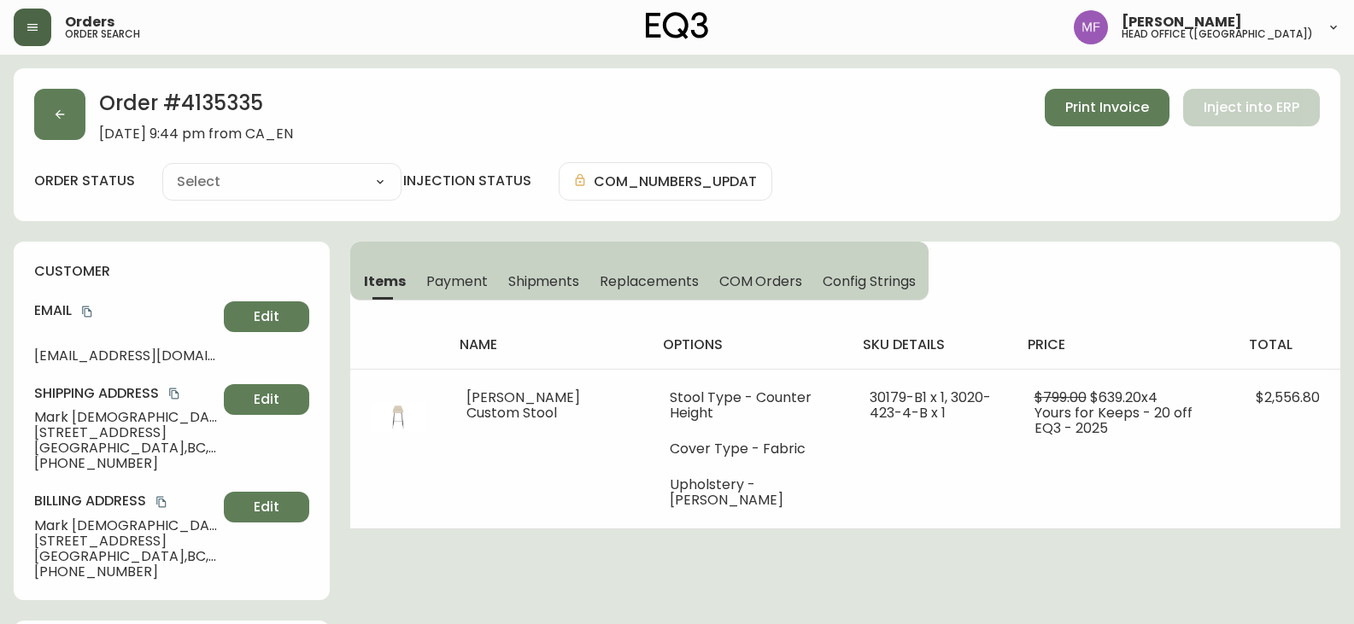
type input "Processing"
select select "PROCESSING"
click at [76, 117] on button "button" at bounding box center [59, 114] width 51 height 51
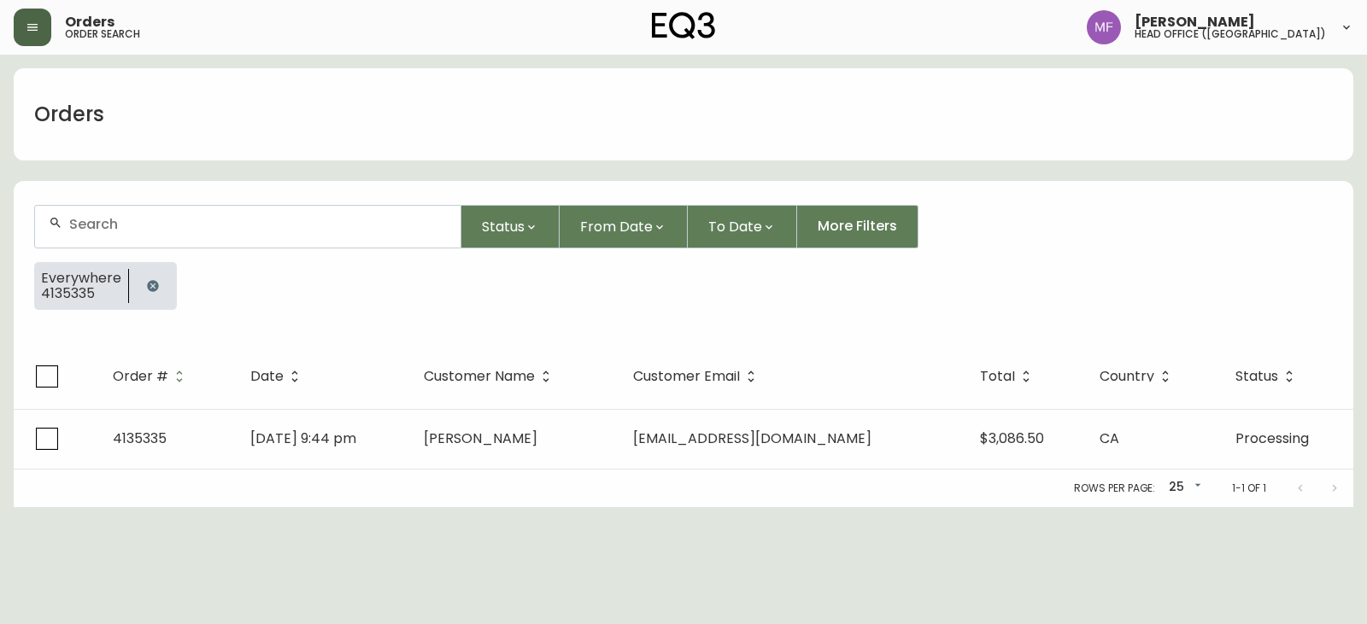
click at [148, 290] on icon "button" at bounding box center [152, 285] width 11 height 11
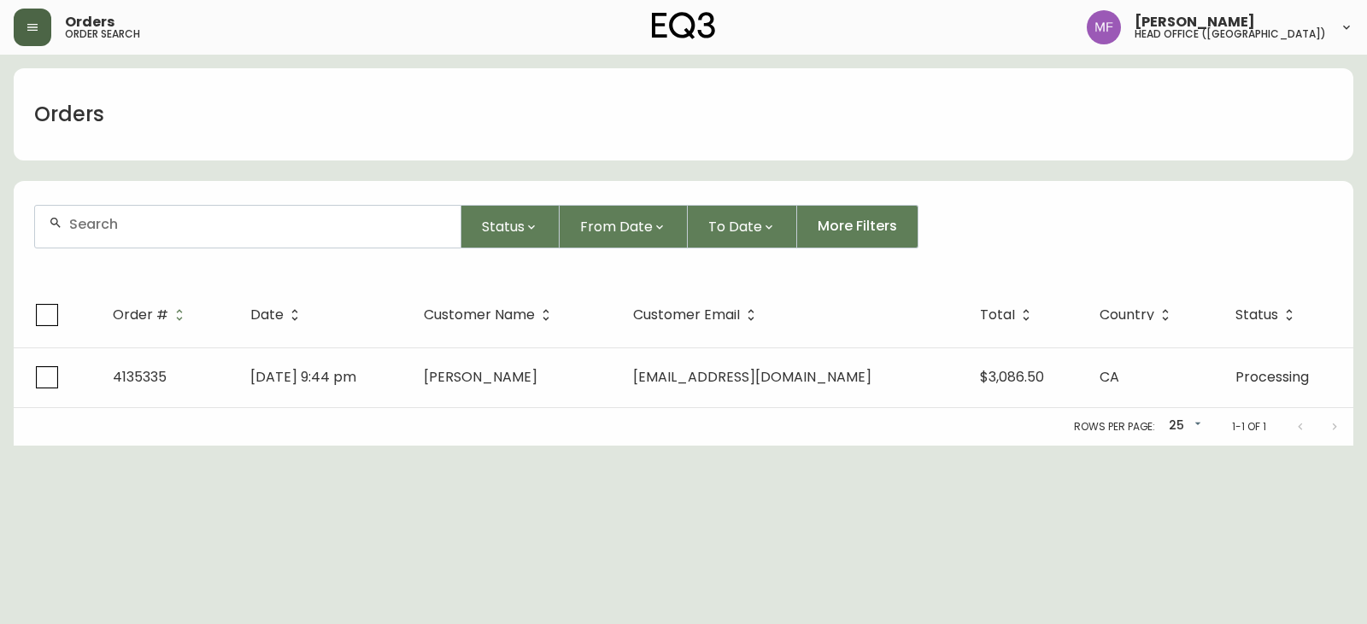
click at [155, 207] on div at bounding box center [247, 227] width 425 height 42
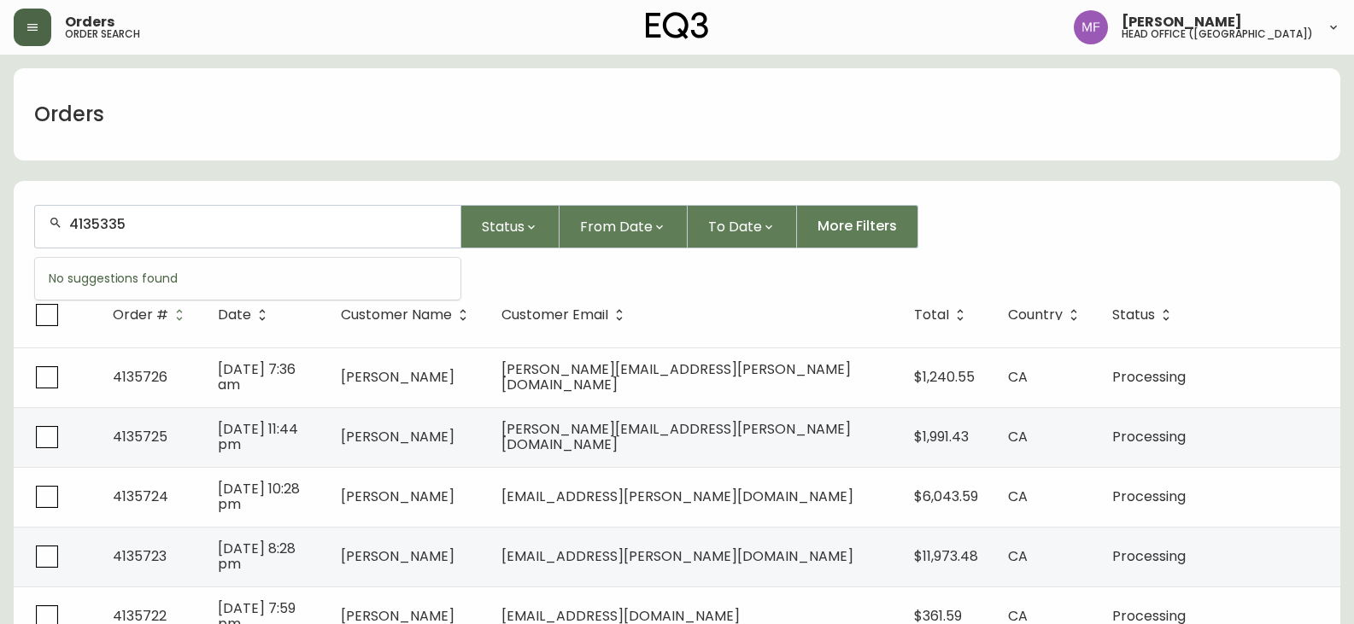
type input "4135335"
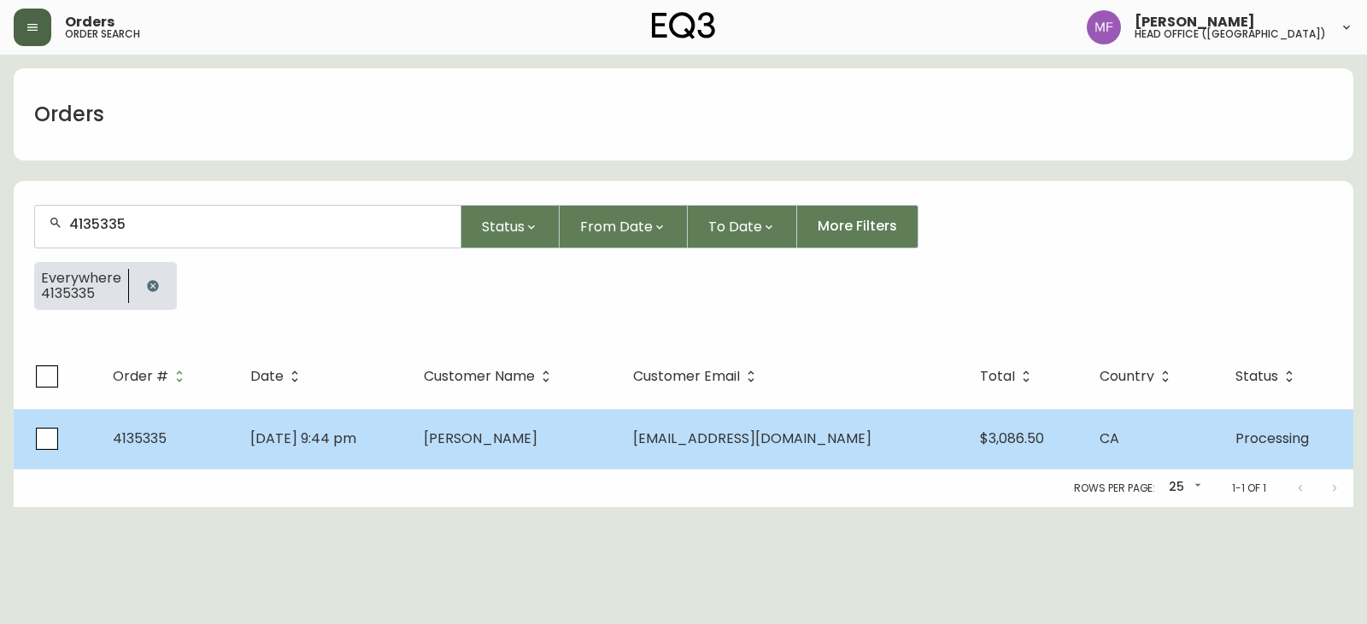
click at [411, 428] on td "[DATE] 9:44 pm" at bounding box center [324, 439] width 174 height 60
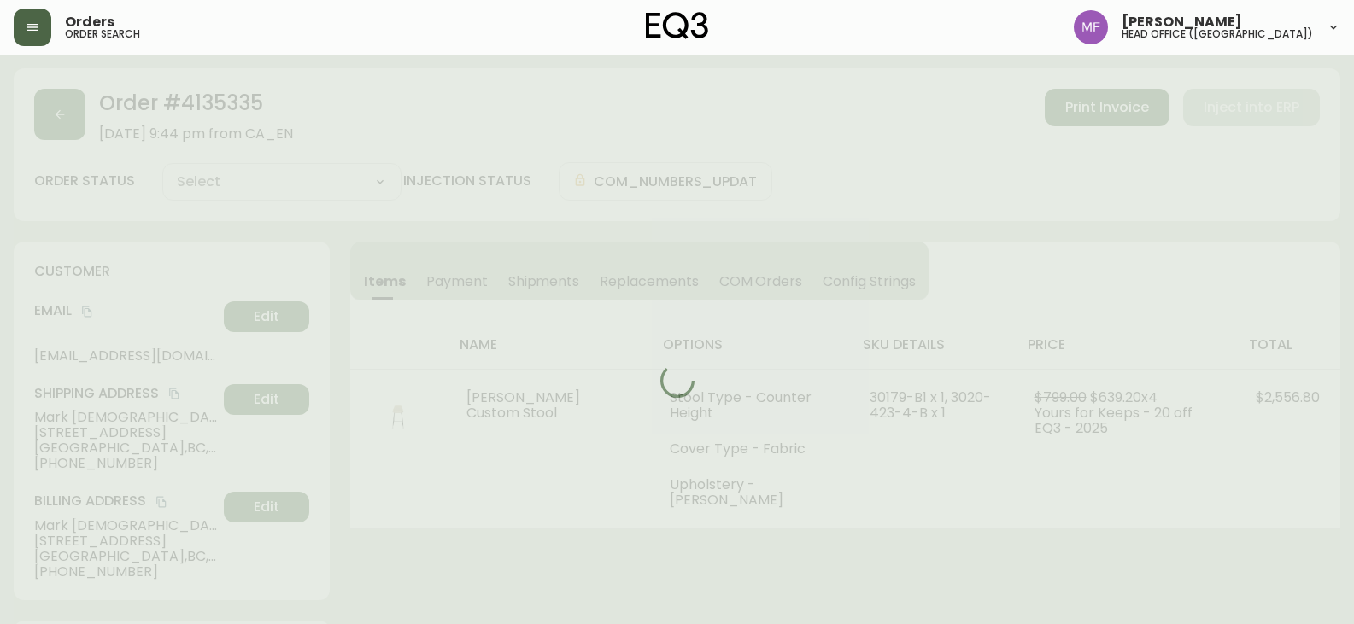
type input "Processing"
select select "PROCESSING"
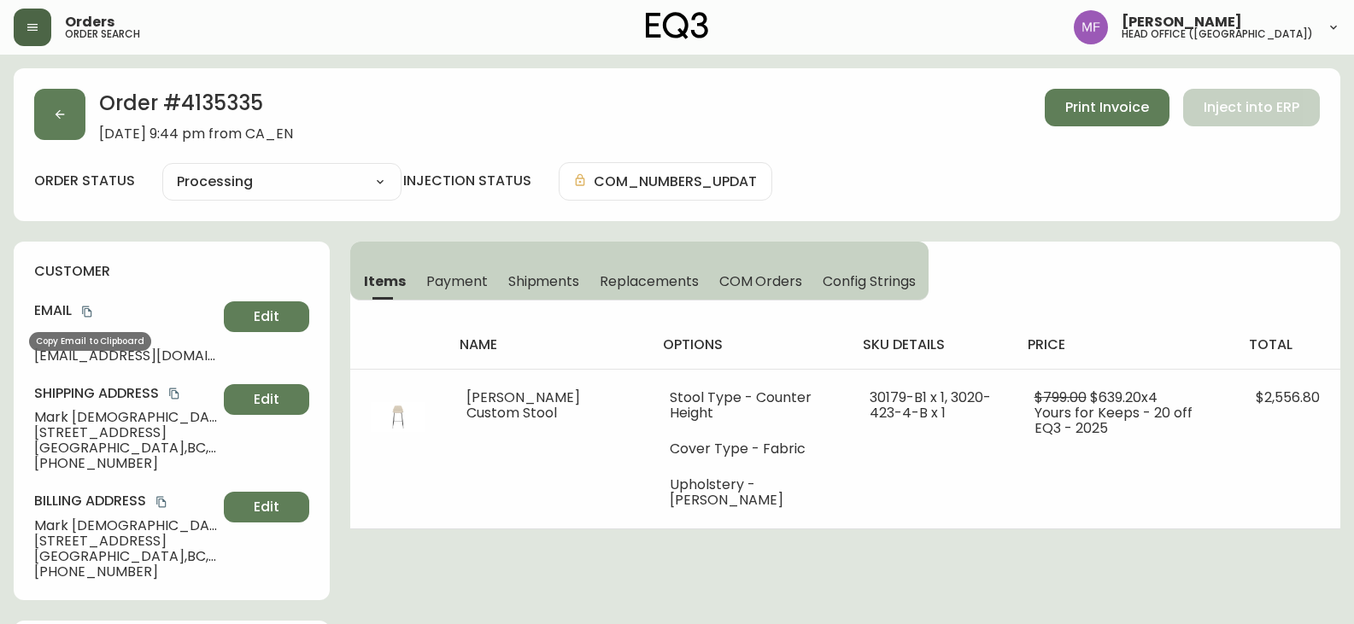
drag, startPoint x: 85, startPoint y: 309, endPoint x: 301, endPoint y: 301, distance: 217.1
click at [85, 309] on icon "copy" at bounding box center [87, 312] width 12 height 12
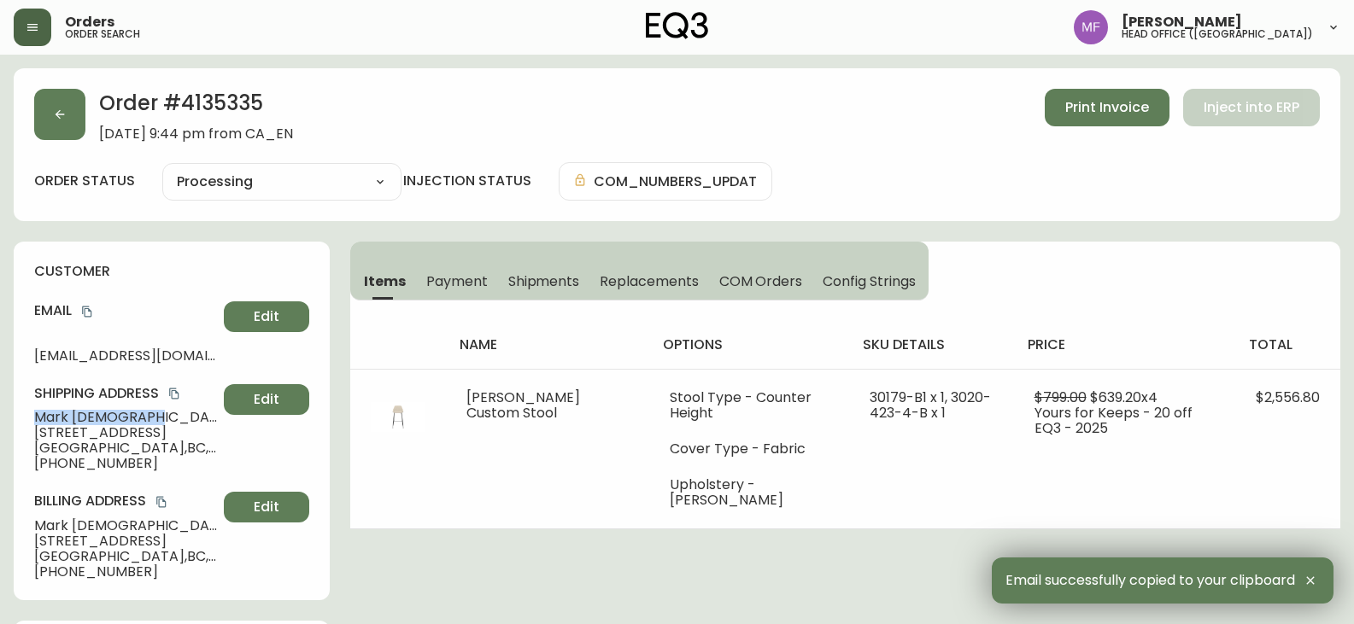
drag, startPoint x: 161, startPoint y: 416, endPoint x: 0, endPoint y: 424, distance: 160.8
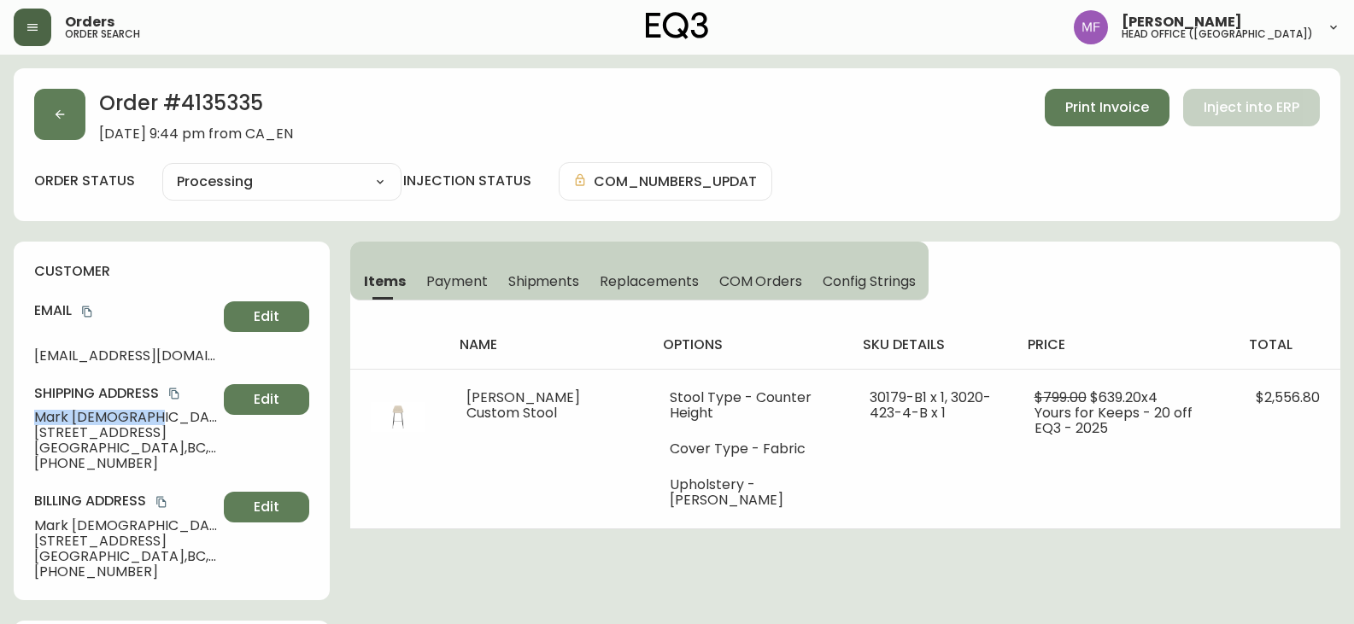
copy span "[PERSON_NAME]"
click at [212, 98] on h2 "Order # 4135335" at bounding box center [196, 108] width 194 height 38
click at [211, 98] on h2 "Order # 4135335" at bounding box center [196, 108] width 194 height 38
copy h2 "4135335"
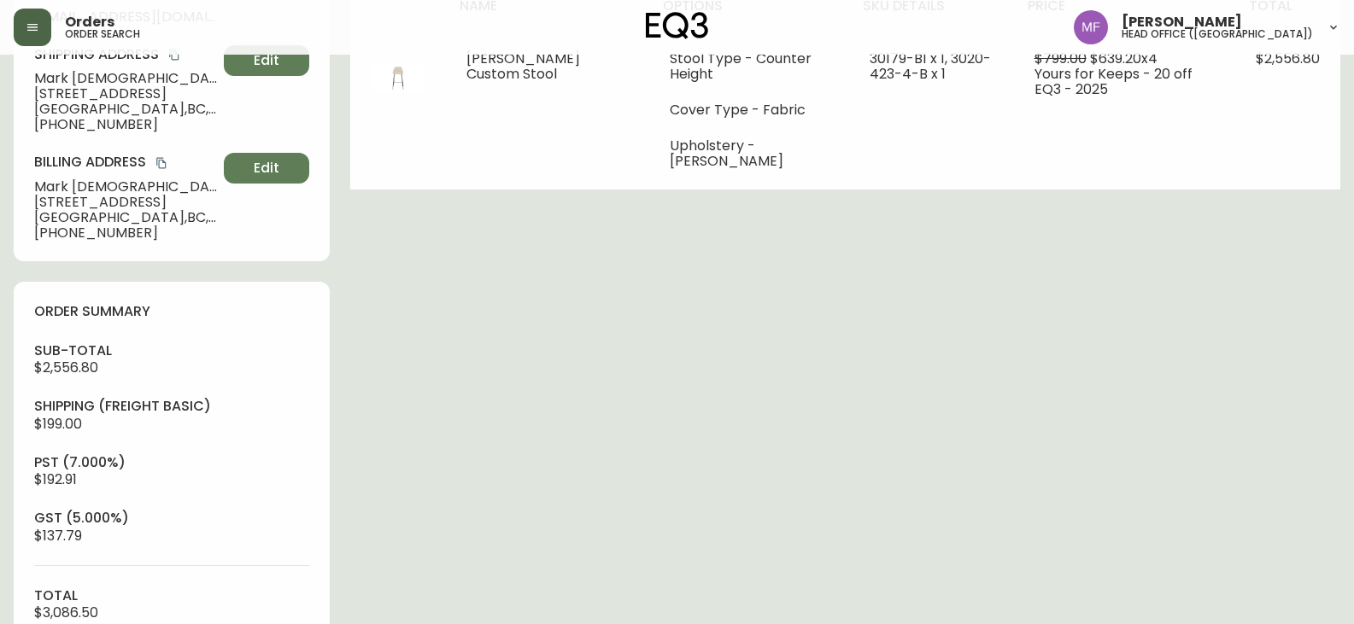
scroll to position [598, 0]
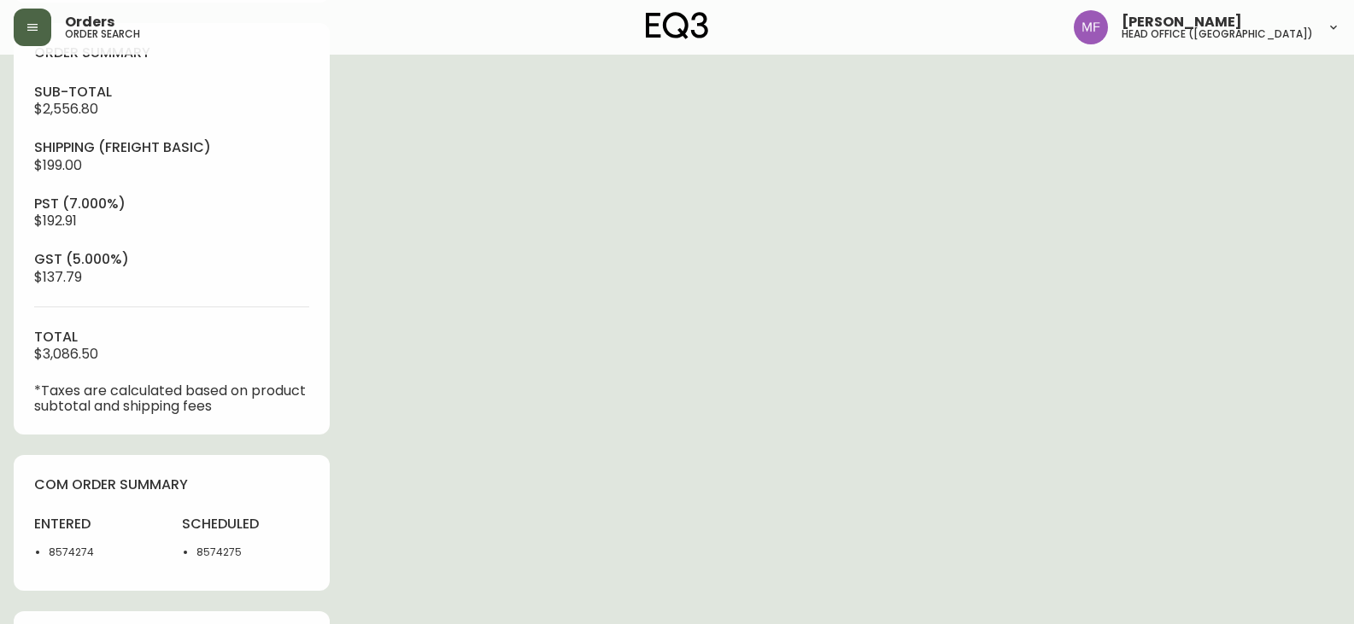
click at [70, 560] on div "entered 8574274" at bounding box center [97, 542] width 127 height 55
click at [70, 561] on div "entered 8574274" at bounding box center [97, 542] width 127 height 55
click at [735, 420] on div "Order # 4135335 [DATE] 9:44 pm from CA_EN Print Invoice Inject into ERP order s…" at bounding box center [677, 184] width 1326 height 1429
click at [737, 399] on div "Order # 4135335 [DATE] 9:44 pm from CA_EN Print Invoice Inject into ERP order s…" at bounding box center [677, 184] width 1326 height 1429
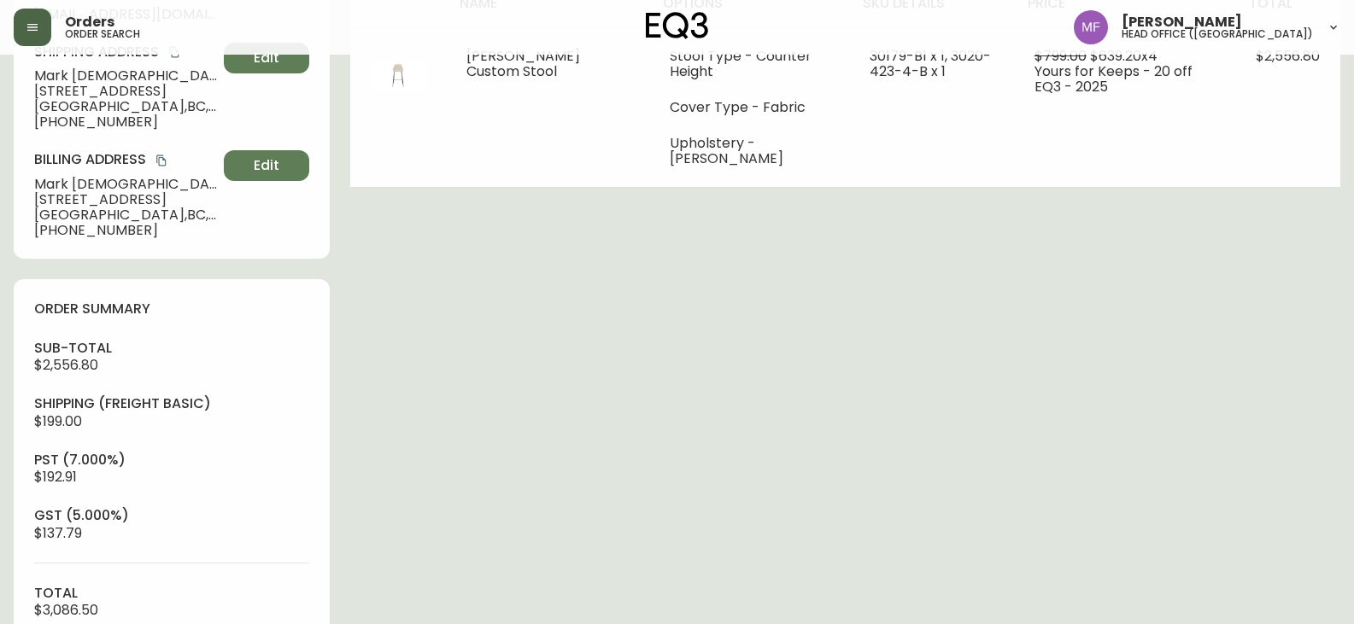
scroll to position [0, 0]
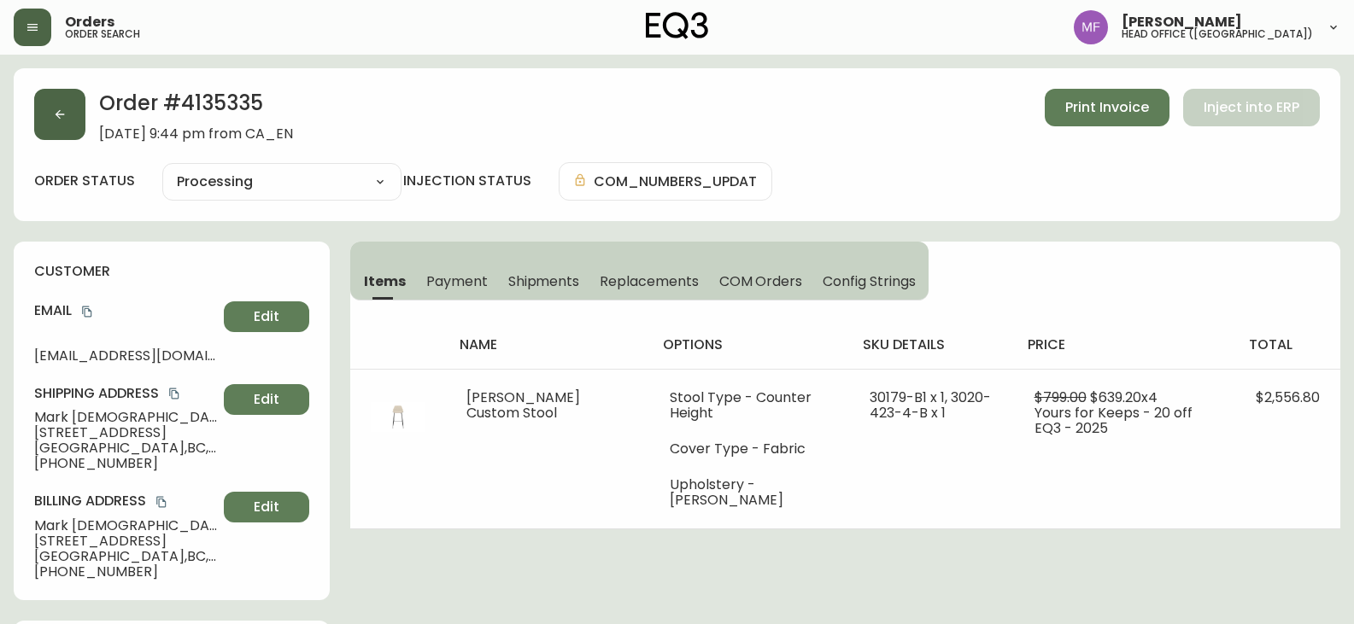
click at [77, 122] on button "button" at bounding box center [59, 114] width 51 height 51
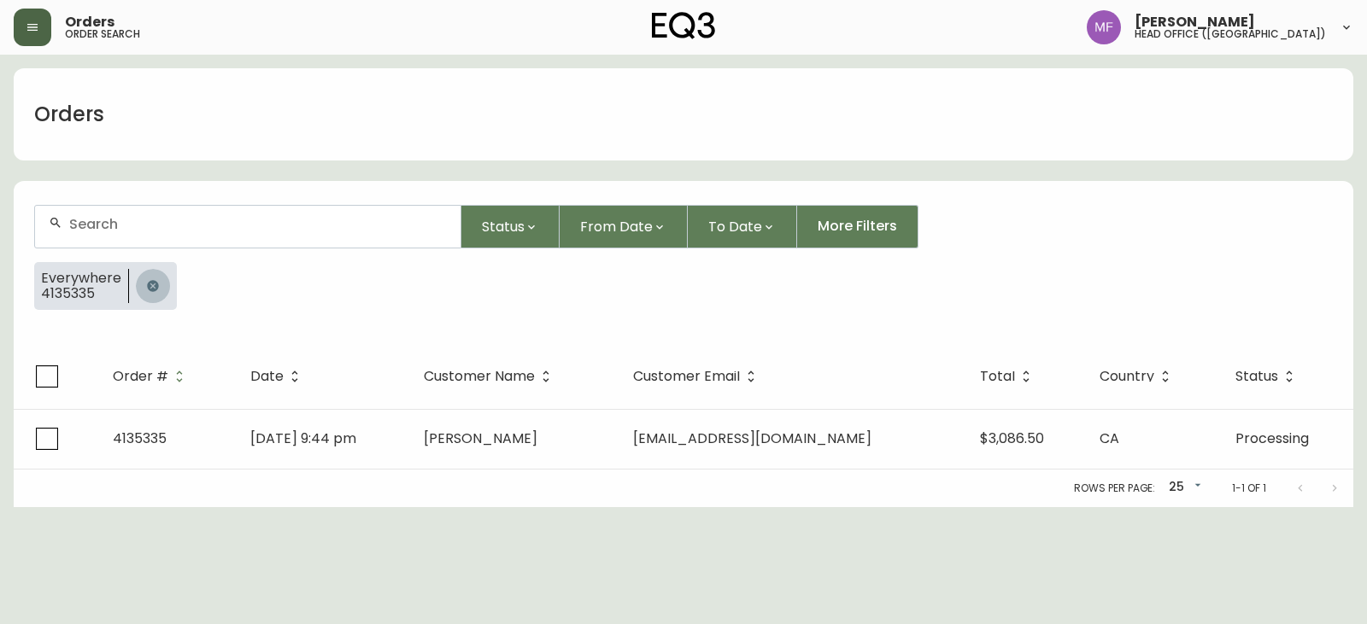
click at [137, 283] on button "button" at bounding box center [153, 286] width 34 height 34
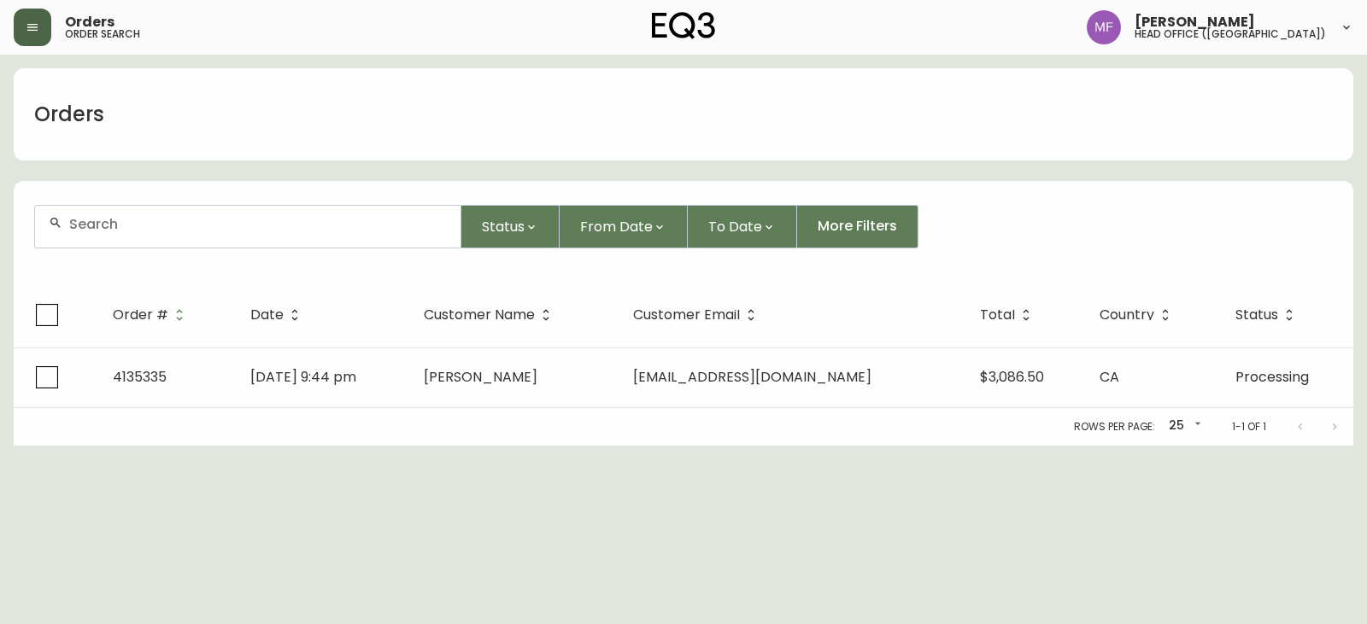
click at [127, 225] on input "text" at bounding box center [258, 224] width 378 height 16
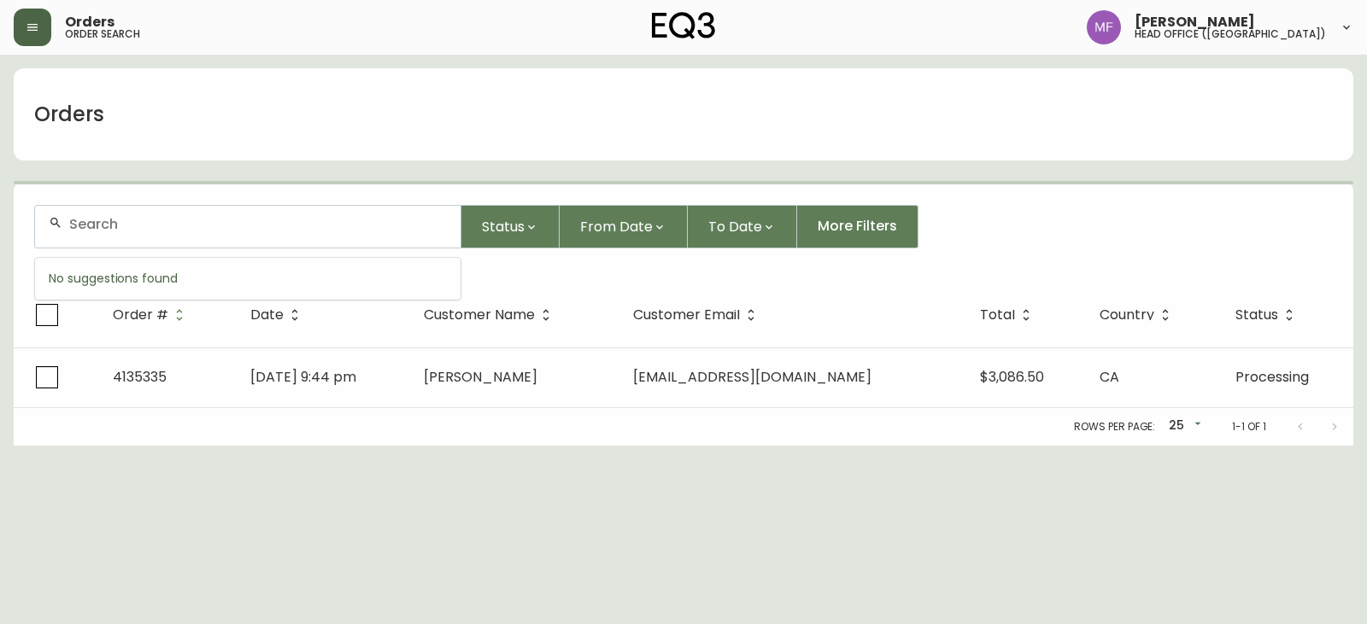
paste input "4135690"
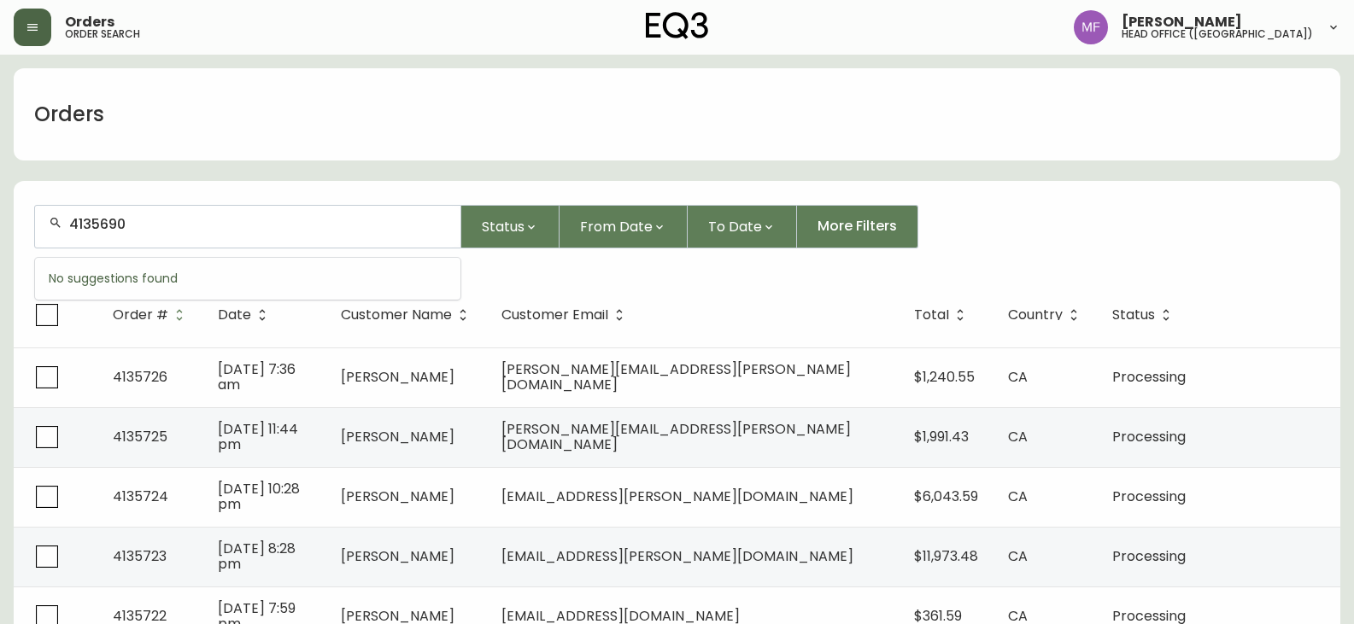
type input "4135690"
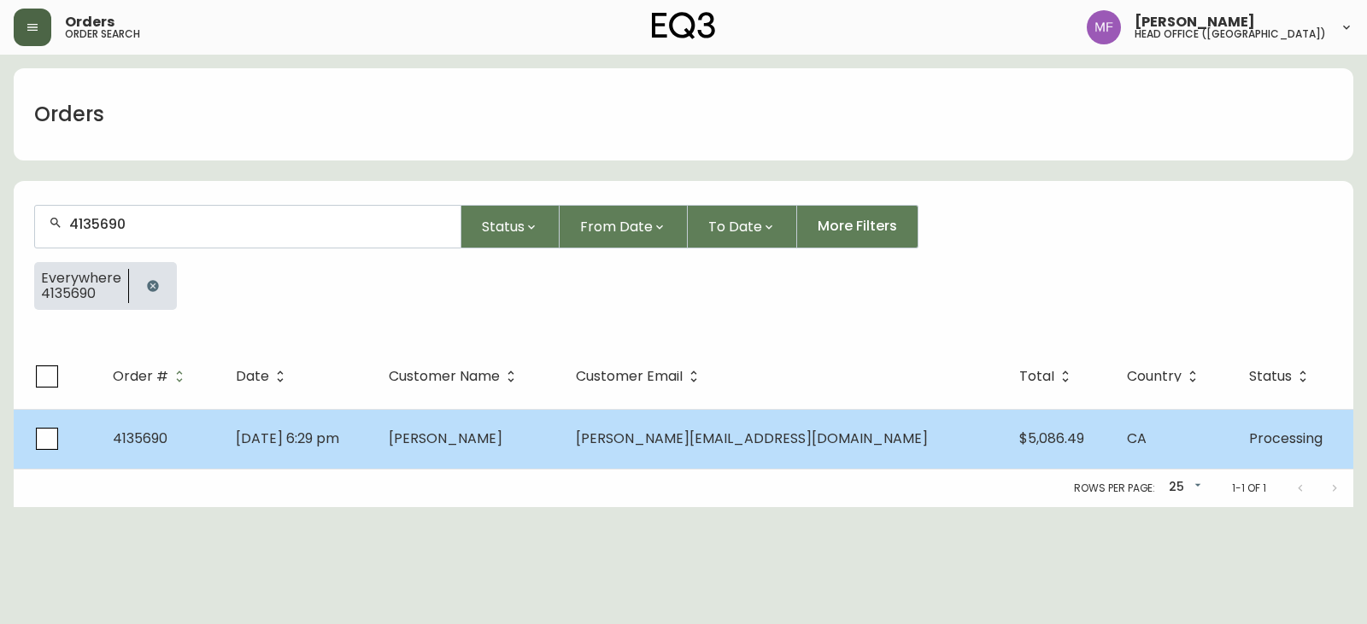
click at [339, 432] on span "[DATE] 6:29 pm" at bounding box center [287, 439] width 103 height 20
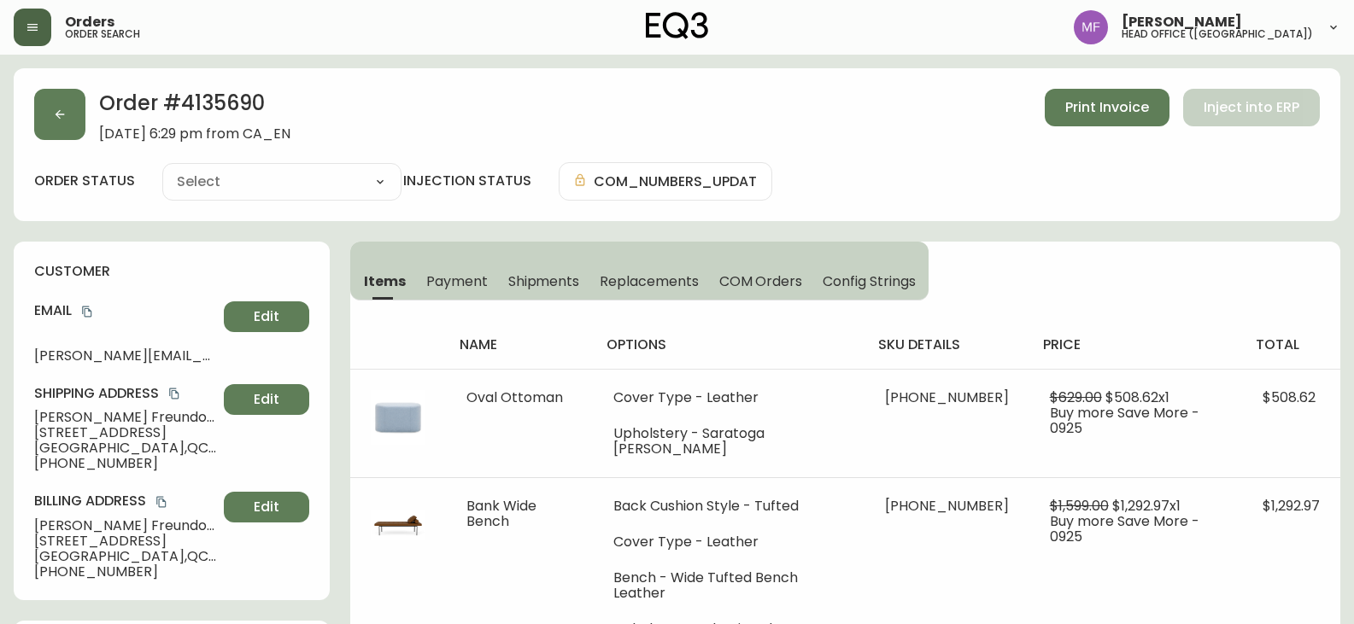
type input "Processing"
select select "PROCESSING"
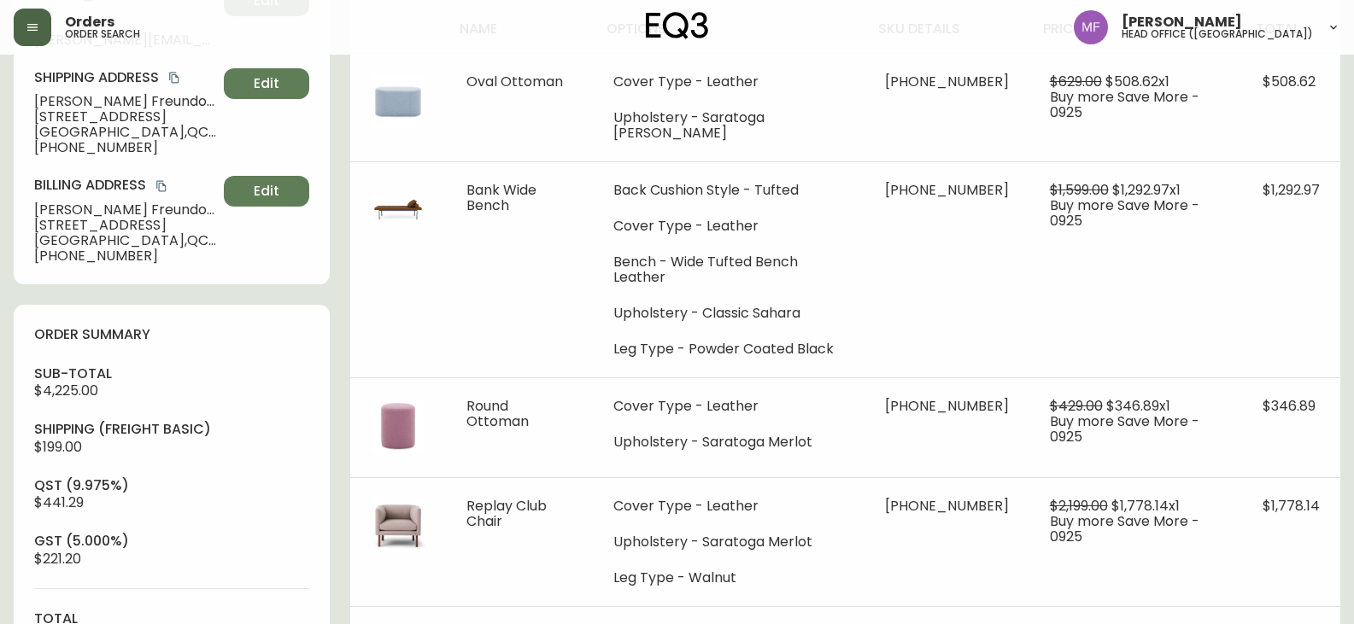
scroll to position [598, 0]
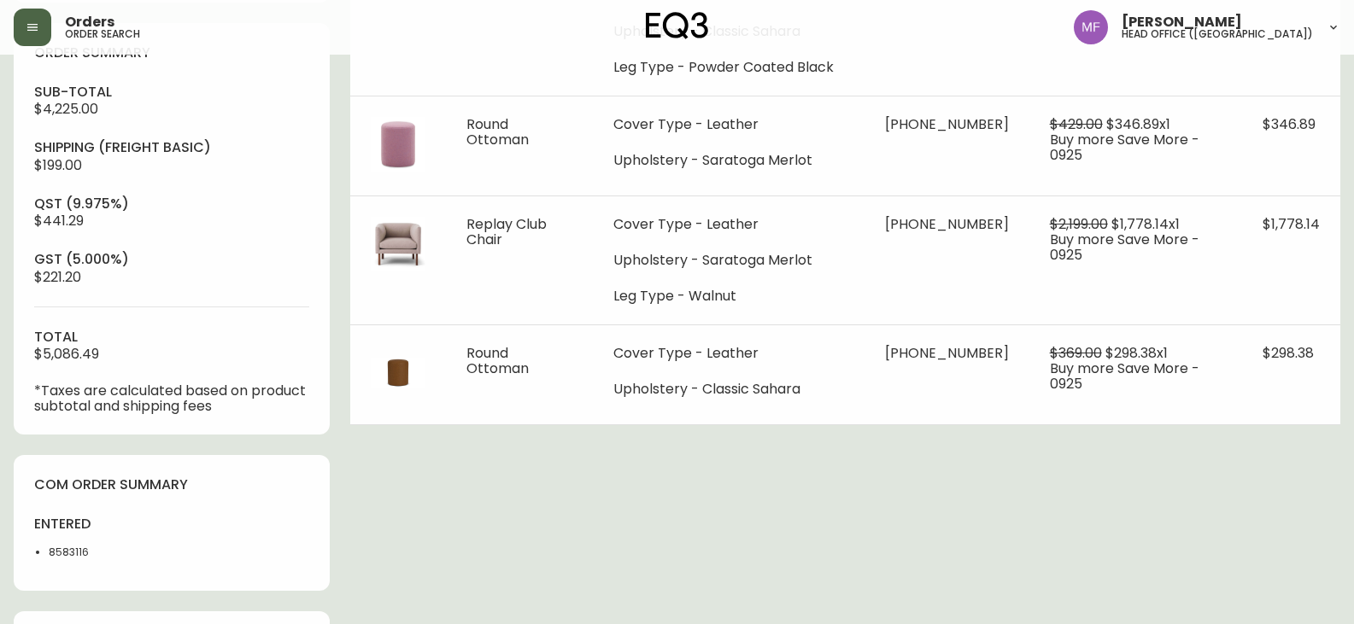
click at [69, 554] on li "8583116" at bounding box center [105, 552] width 113 height 15
click at [622, 497] on div "Order # 4135690 [DATE] 6:29 pm from CA_EN Print Invoice Inject into ERP order s…" at bounding box center [677, 184] width 1326 height 1429
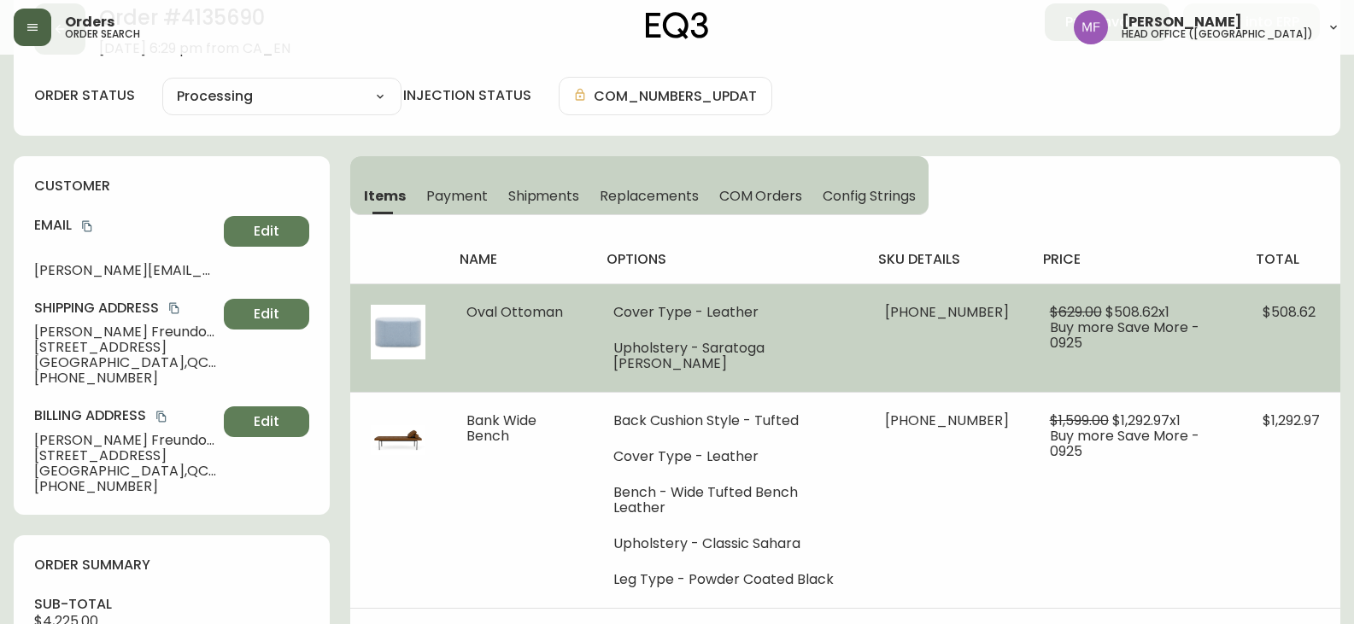
scroll to position [0, 0]
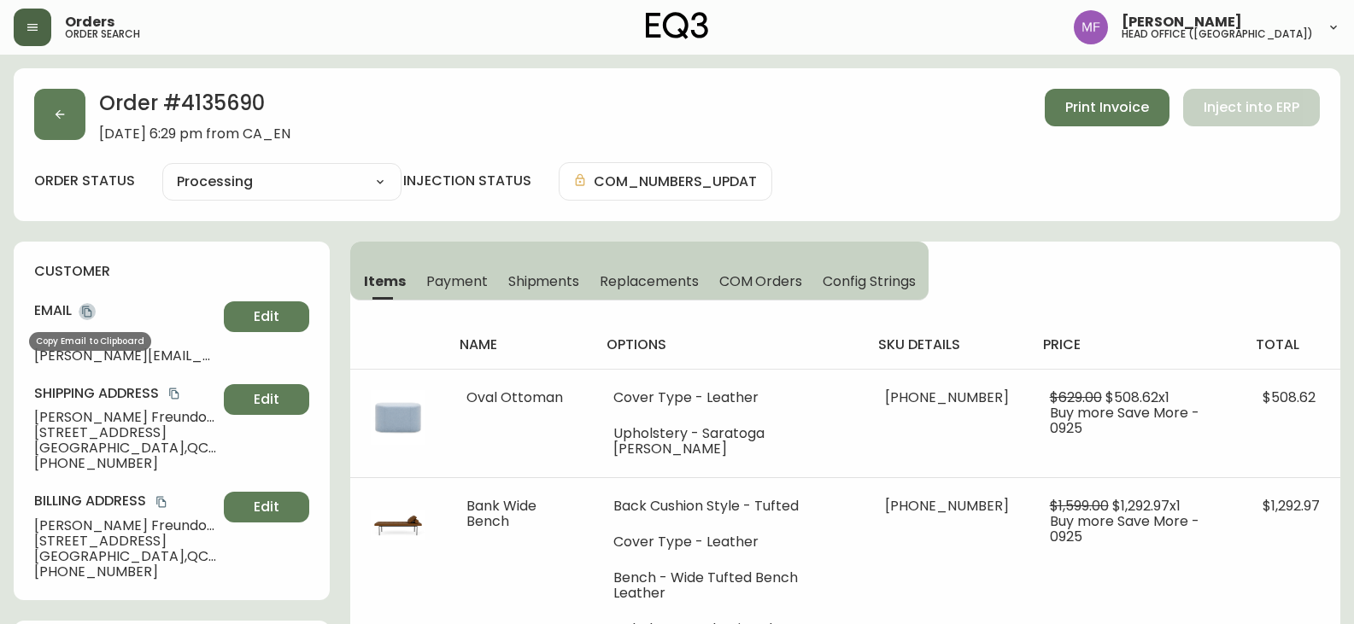
drag, startPoint x: 85, startPoint y: 313, endPoint x: 97, endPoint y: 309, distance: 11.6
click at [85, 313] on icon "copy" at bounding box center [86, 312] width 9 height 11
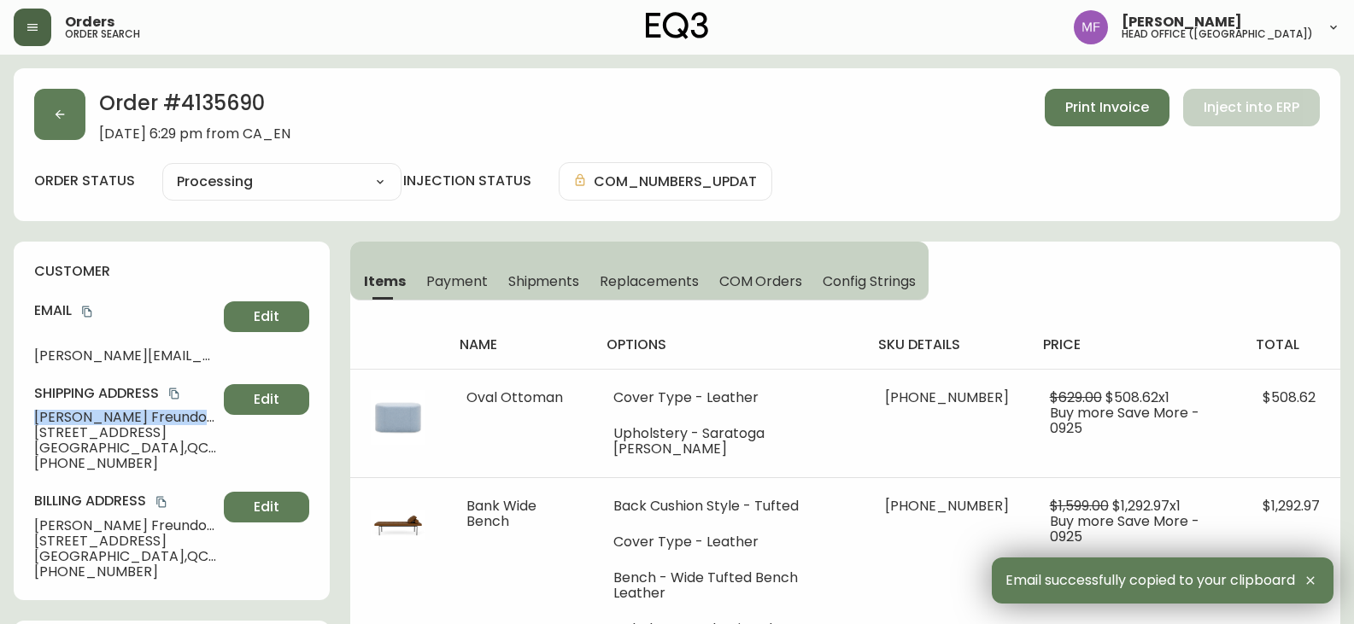
drag, startPoint x: 166, startPoint y: 418, endPoint x: 3, endPoint y: 424, distance: 163.3
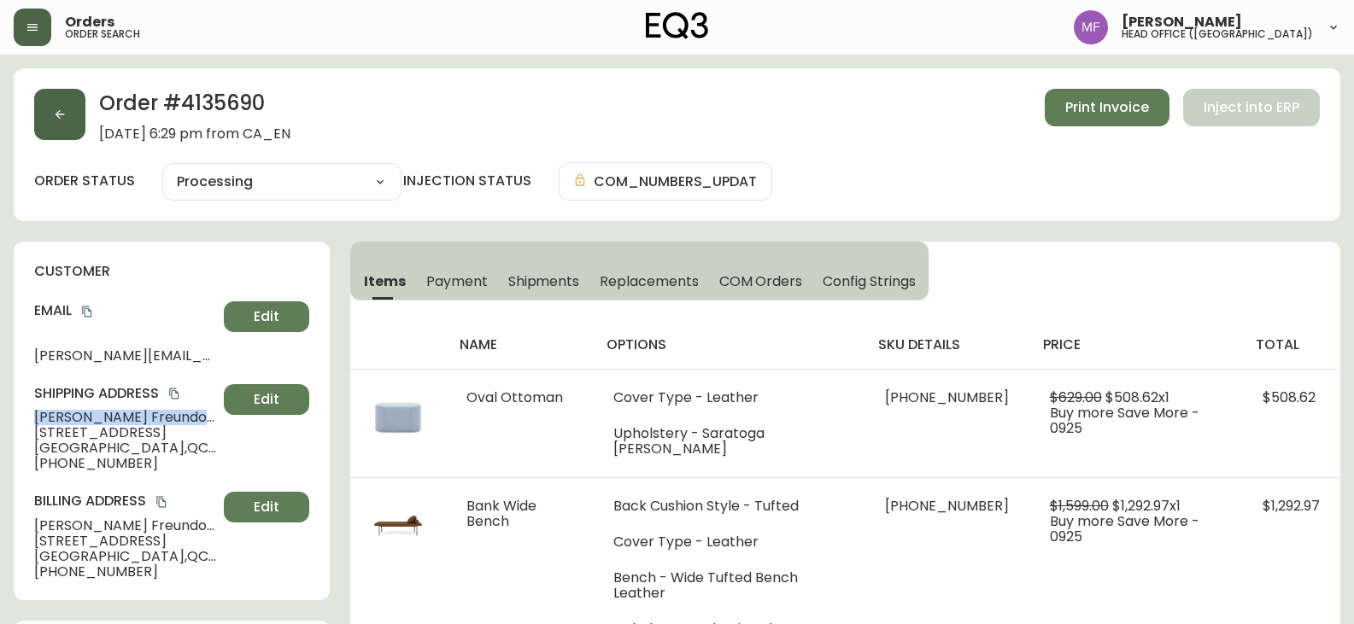
click at [81, 115] on button "button" at bounding box center [59, 114] width 51 height 51
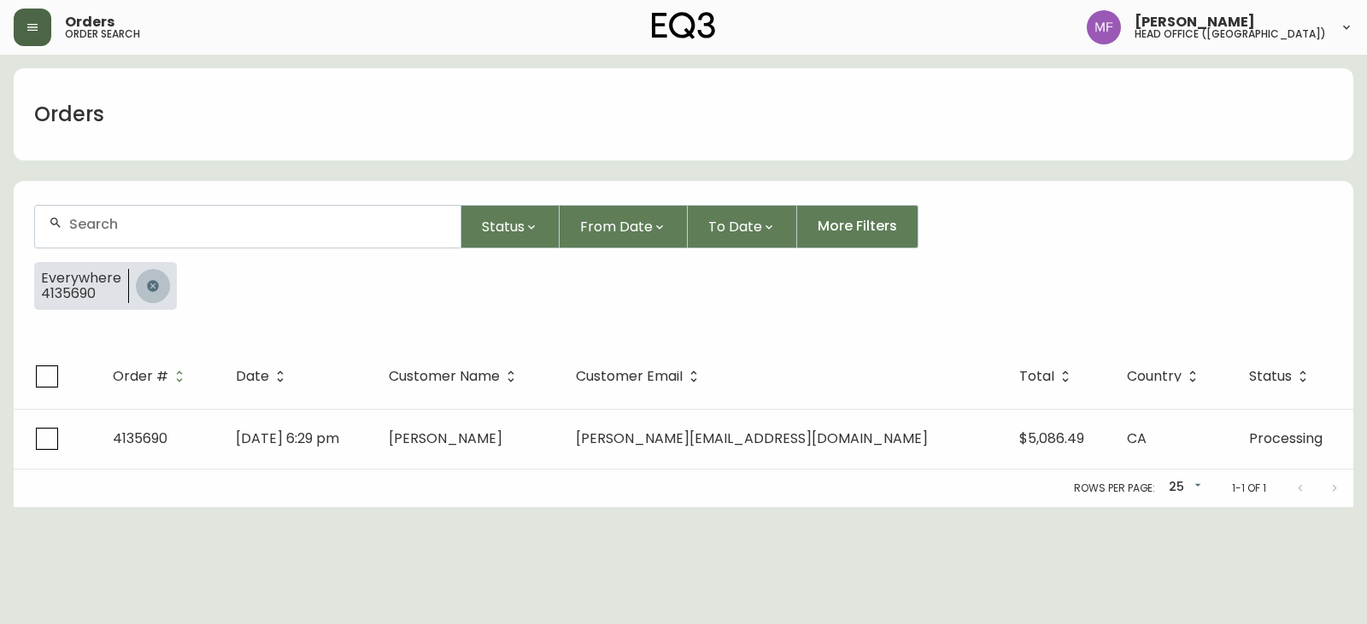
click at [161, 277] on button "button" at bounding box center [153, 286] width 34 height 34
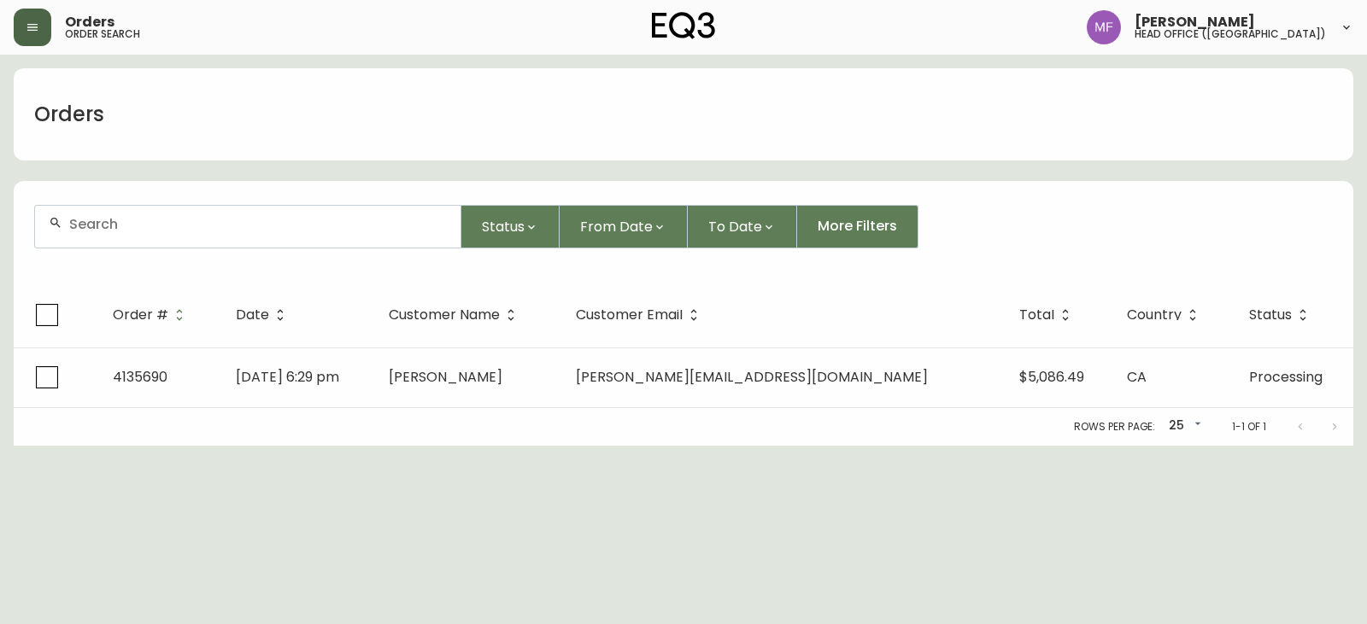
click at [155, 227] on input "text" at bounding box center [258, 224] width 378 height 16
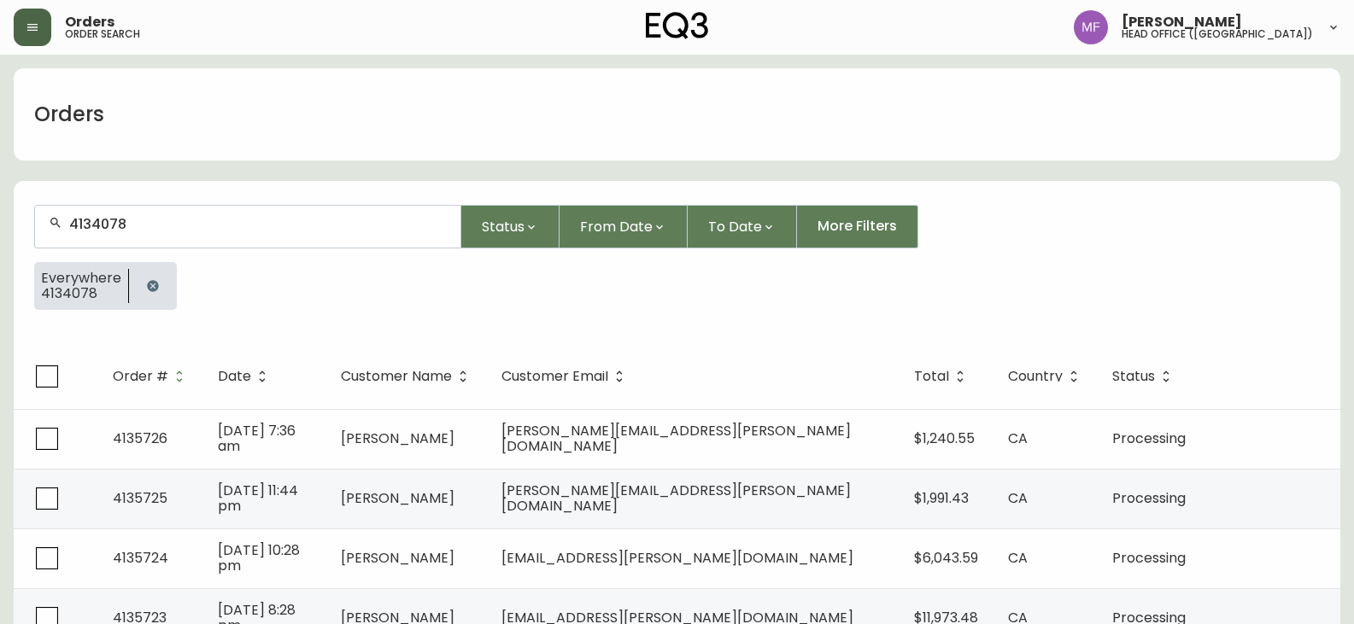
type input "4134078"
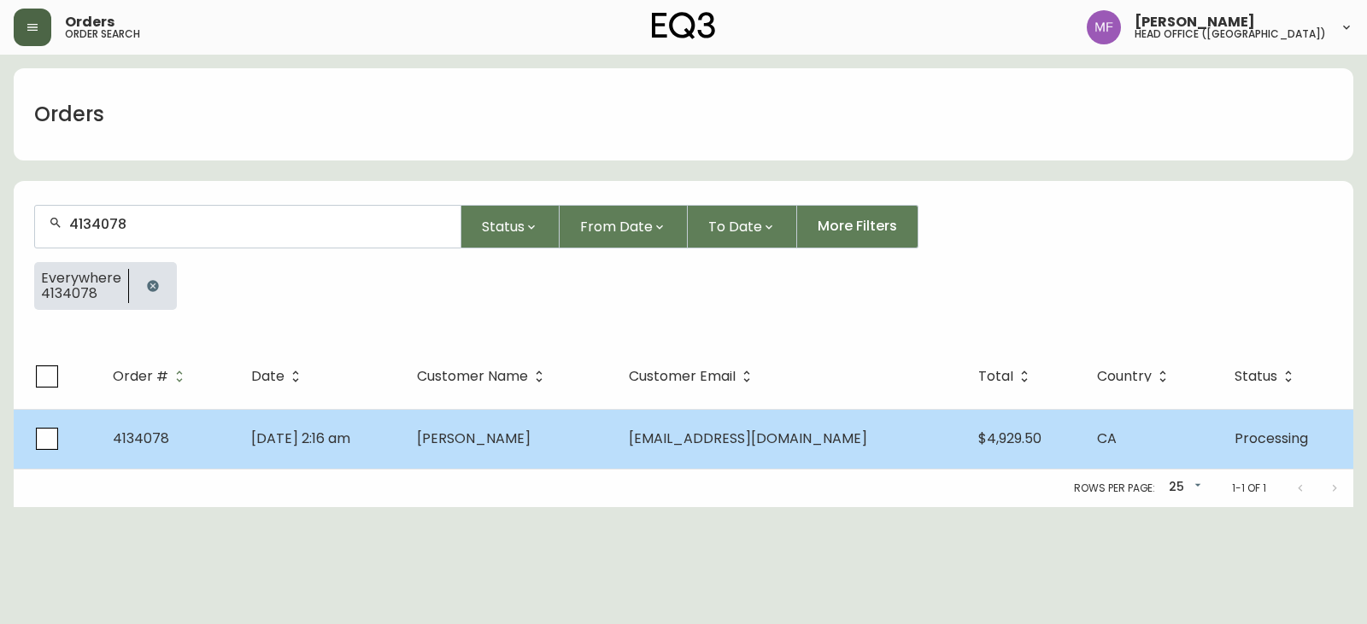
click at [388, 421] on td "[DATE] 2:16 am" at bounding box center [320, 439] width 167 height 60
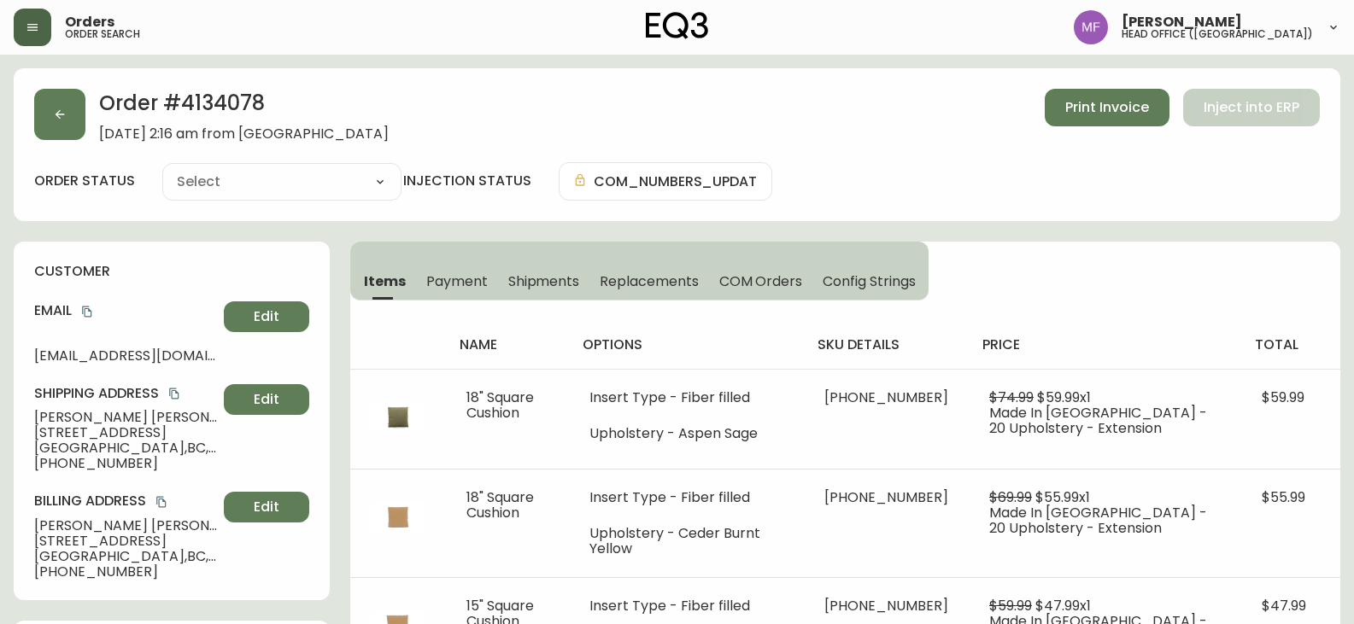
type input "Processing"
select select "PROCESSING"
click at [69, 136] on button "button" at bounding box center [59, 114] width 51 height 51
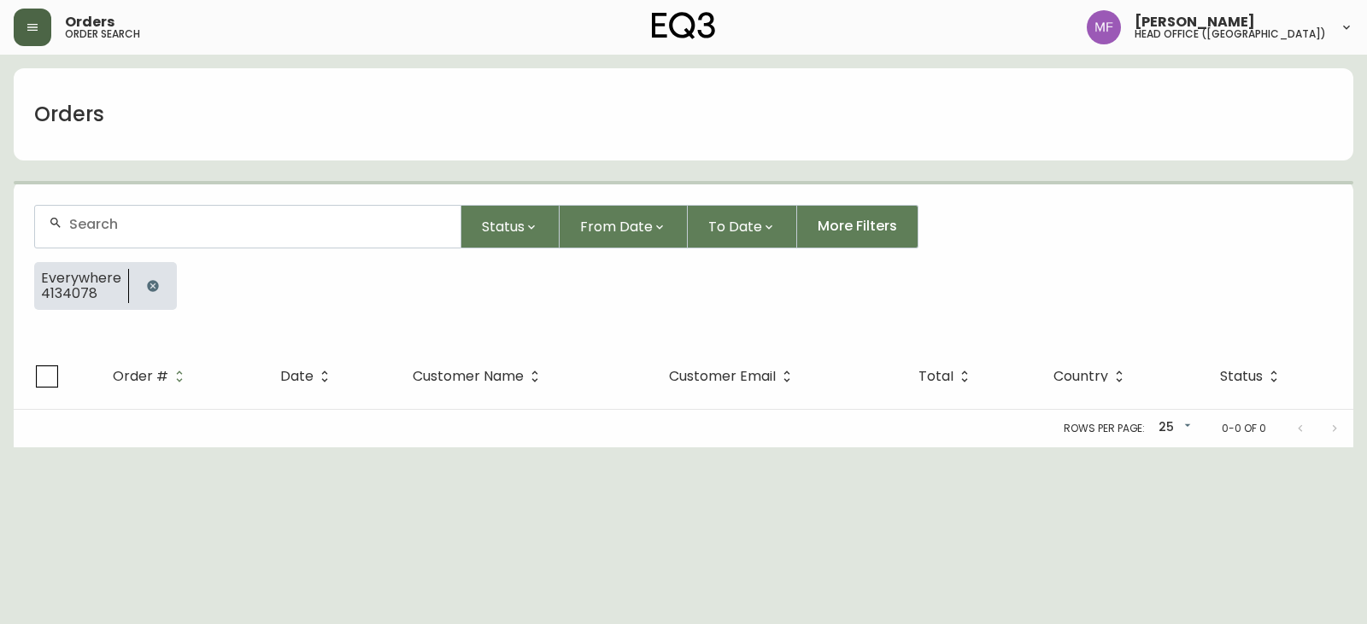
click at [161, 286] on button "button" at bounding box center [153, 286] width 34 height 34
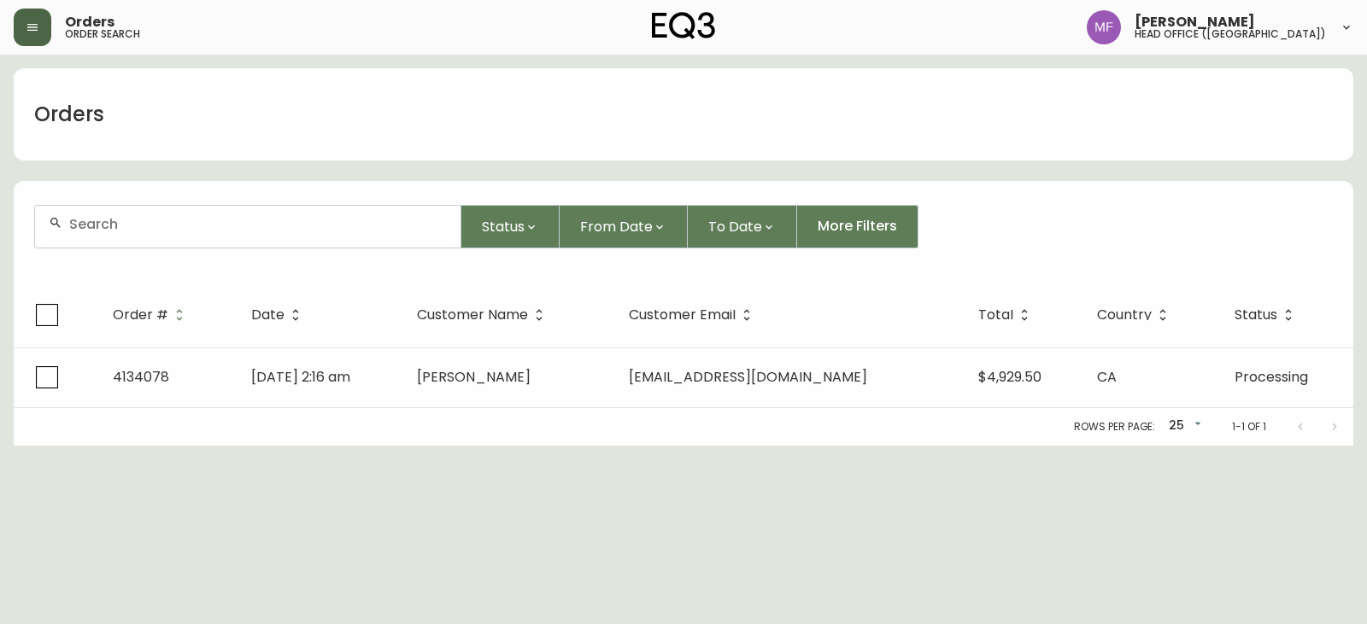
click at [149, 238] on div at bounding box center [247, 227] width 425 height 42
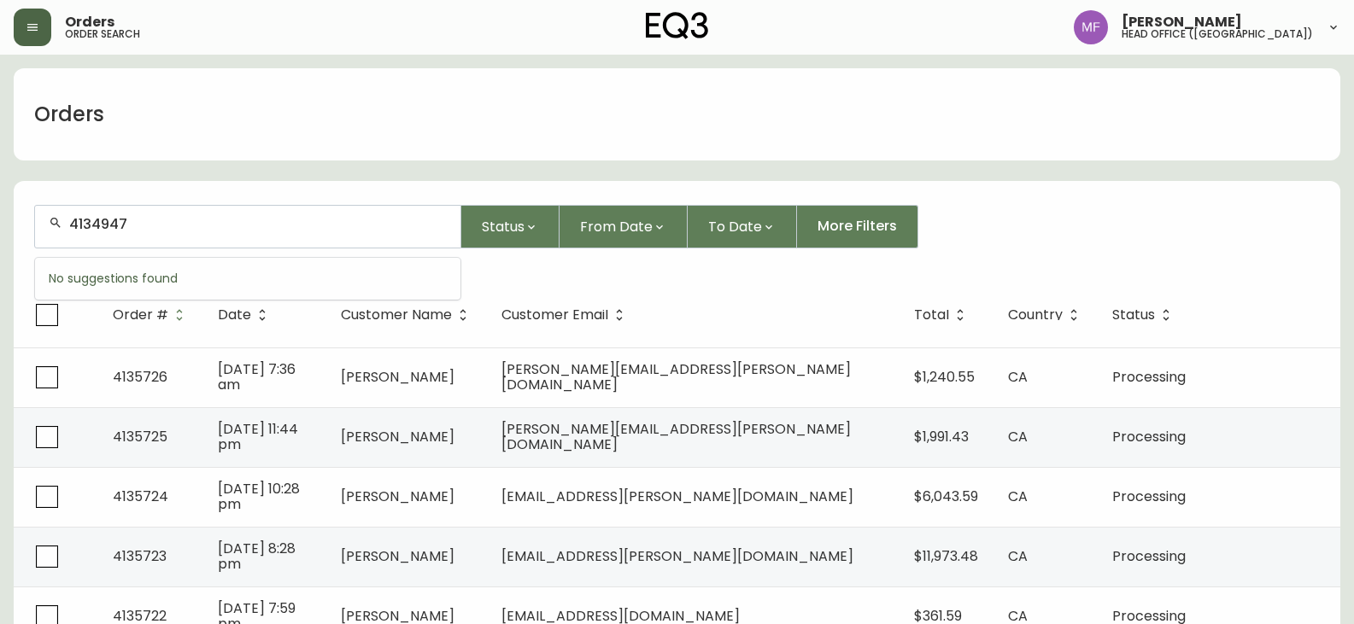
type input "4134947"
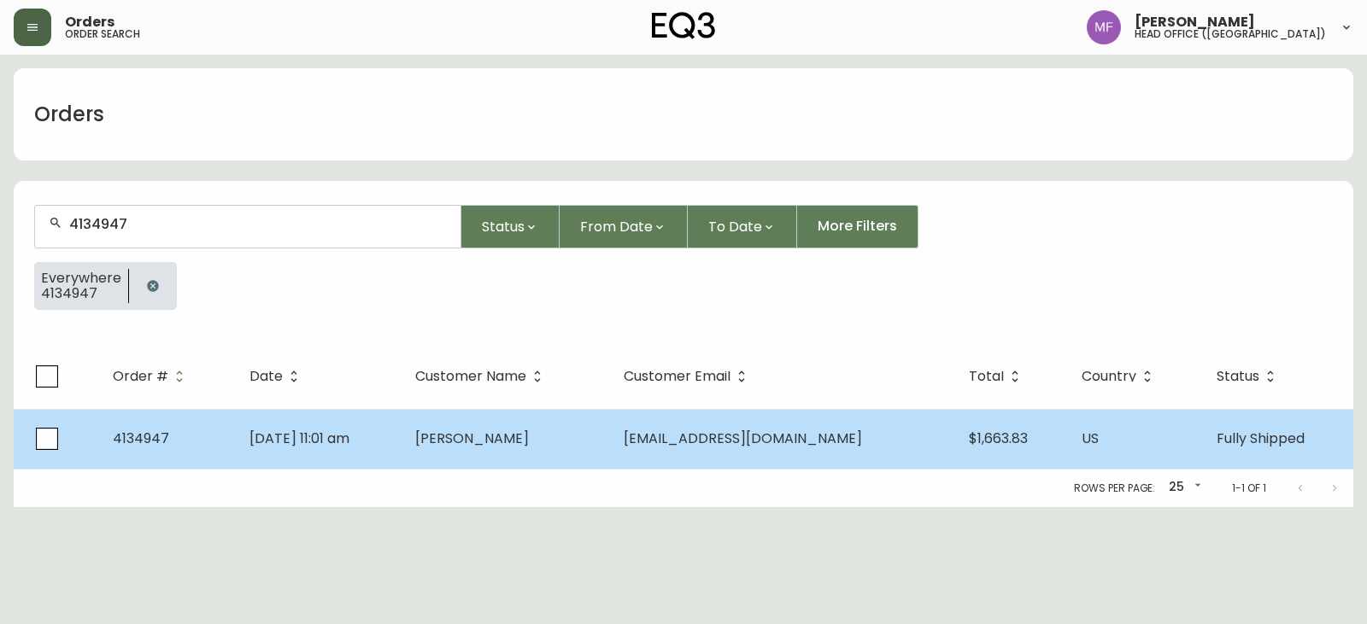
click at [529, 441] on span "[PERSON_NAME]" at bounding box center [472, 439] width 114 height 20
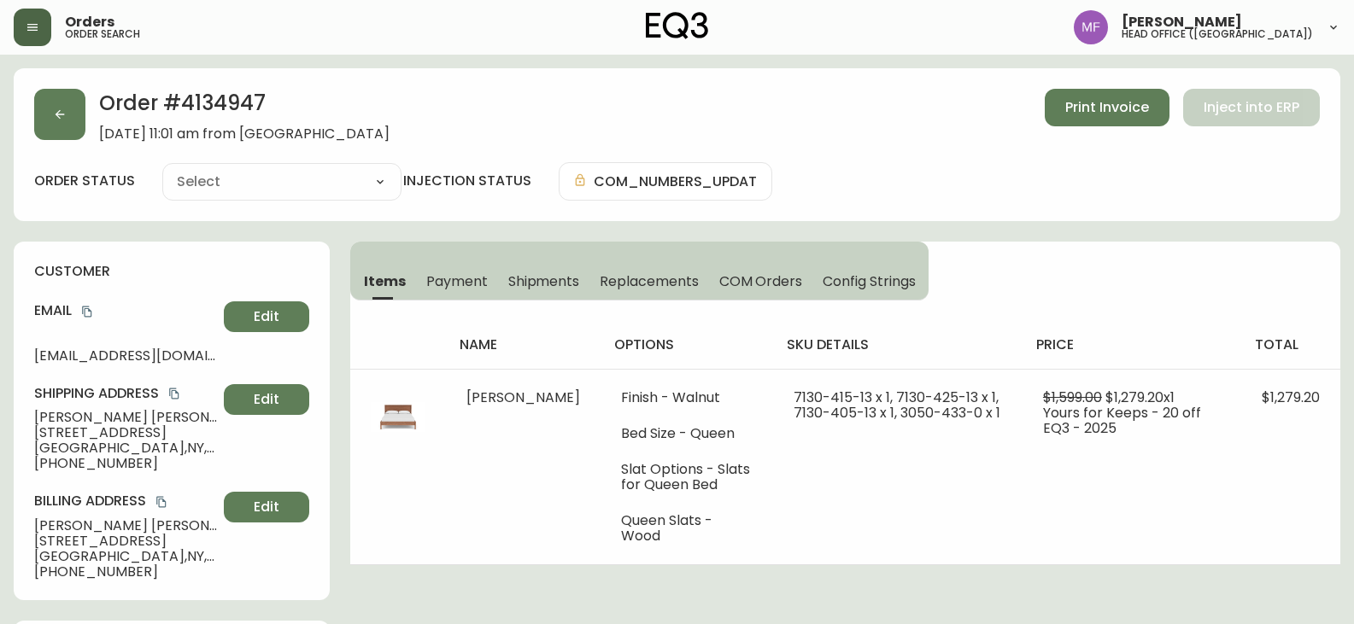
type input "Fully Shipped"
select select "FULLY_SHIPPED"
click at [57, 114] on icon "button" at bounding box center [60, 114] width 9 height 9
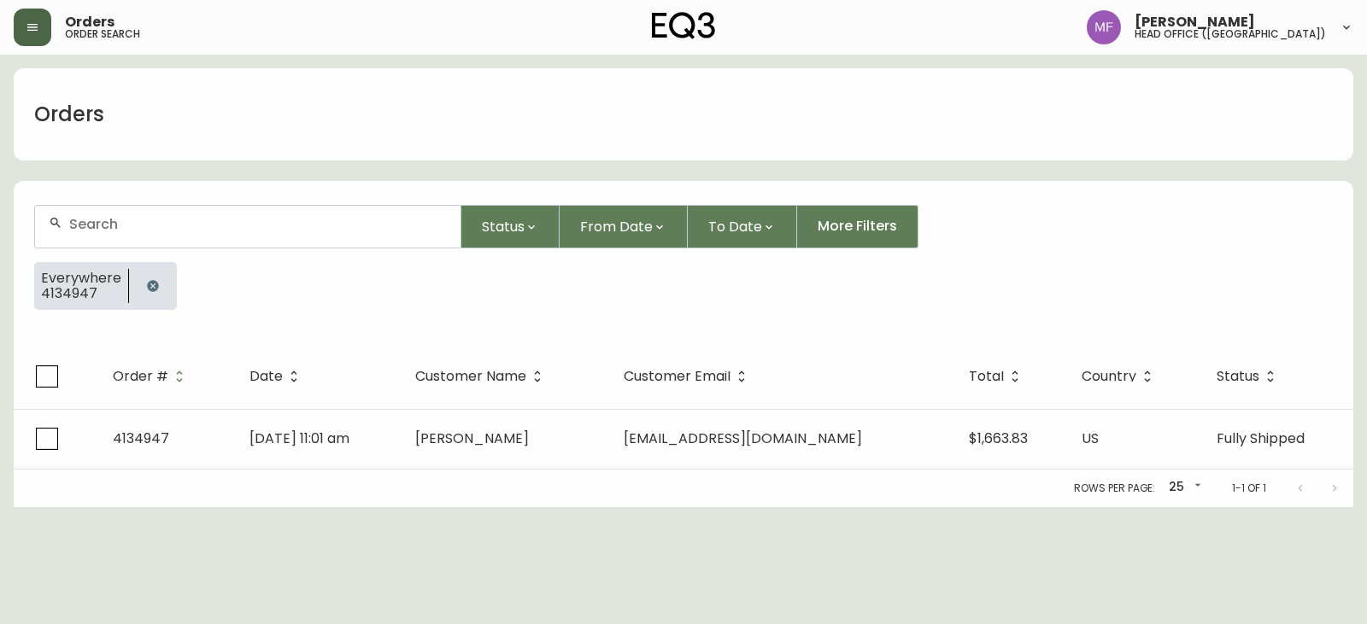
click at [158, 284] on button "button" at bounding box center [153, 286] width 34 height 34
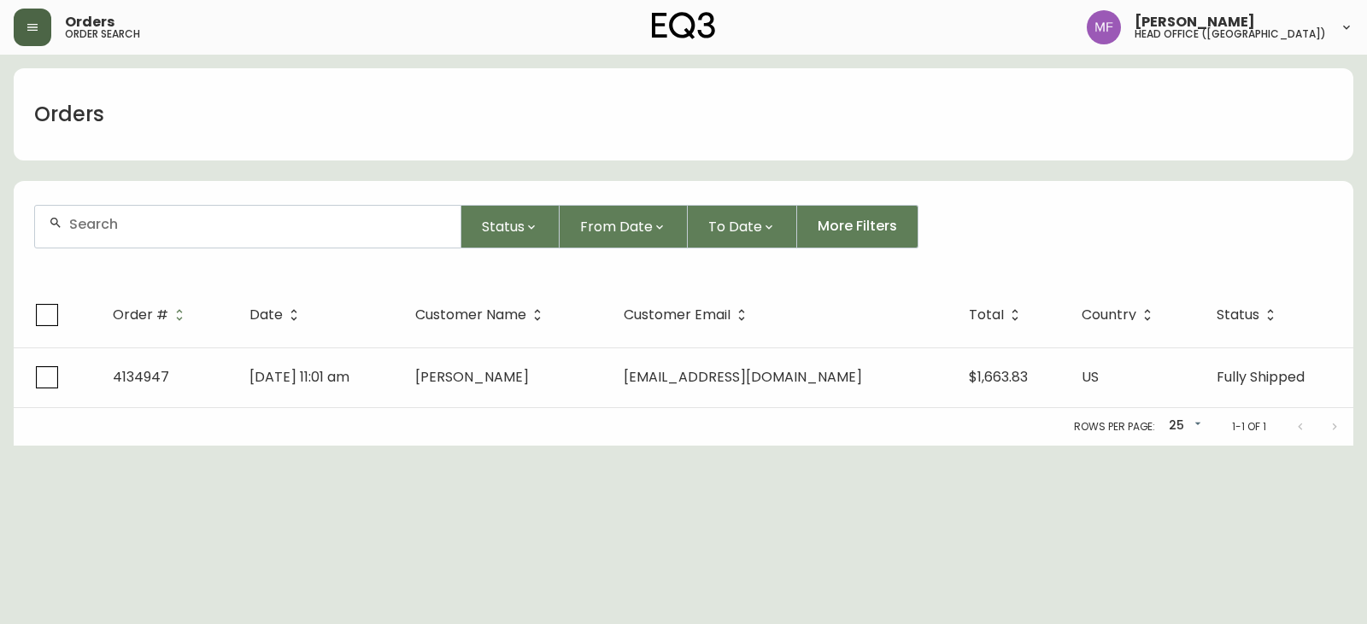
click at [155, 241] on div at bounding box center [247, 227] width 425 height 42
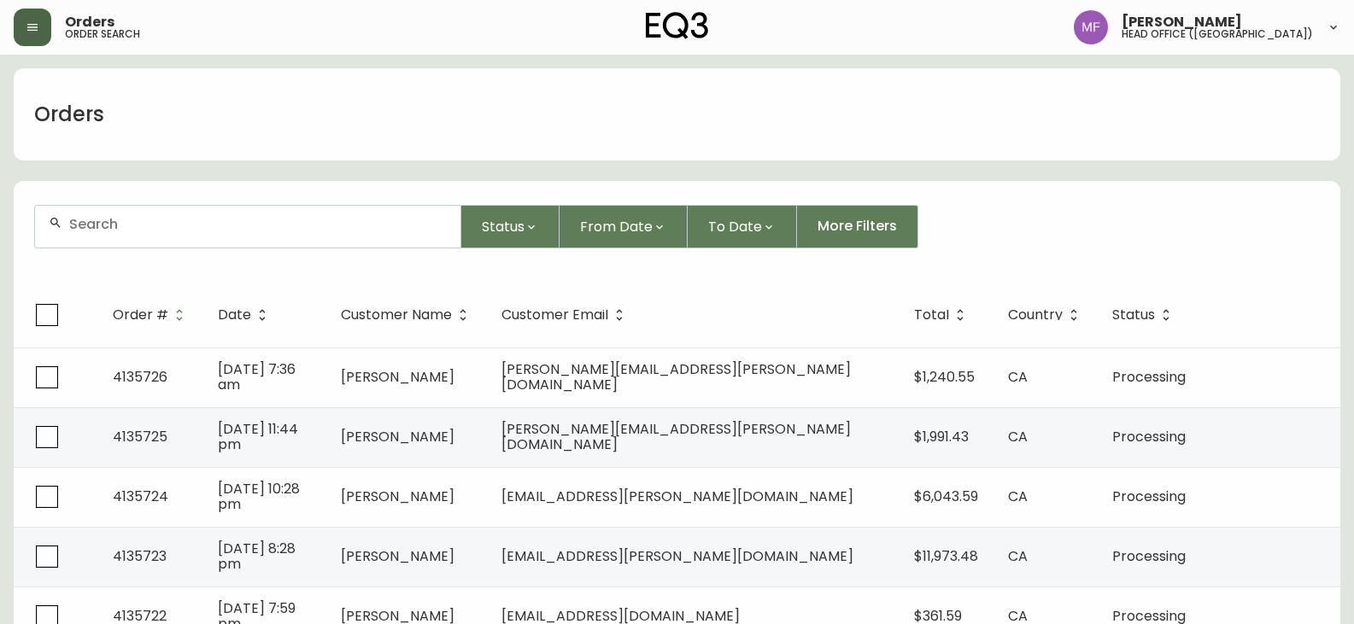
paste input "4135567"
type input "4135567"
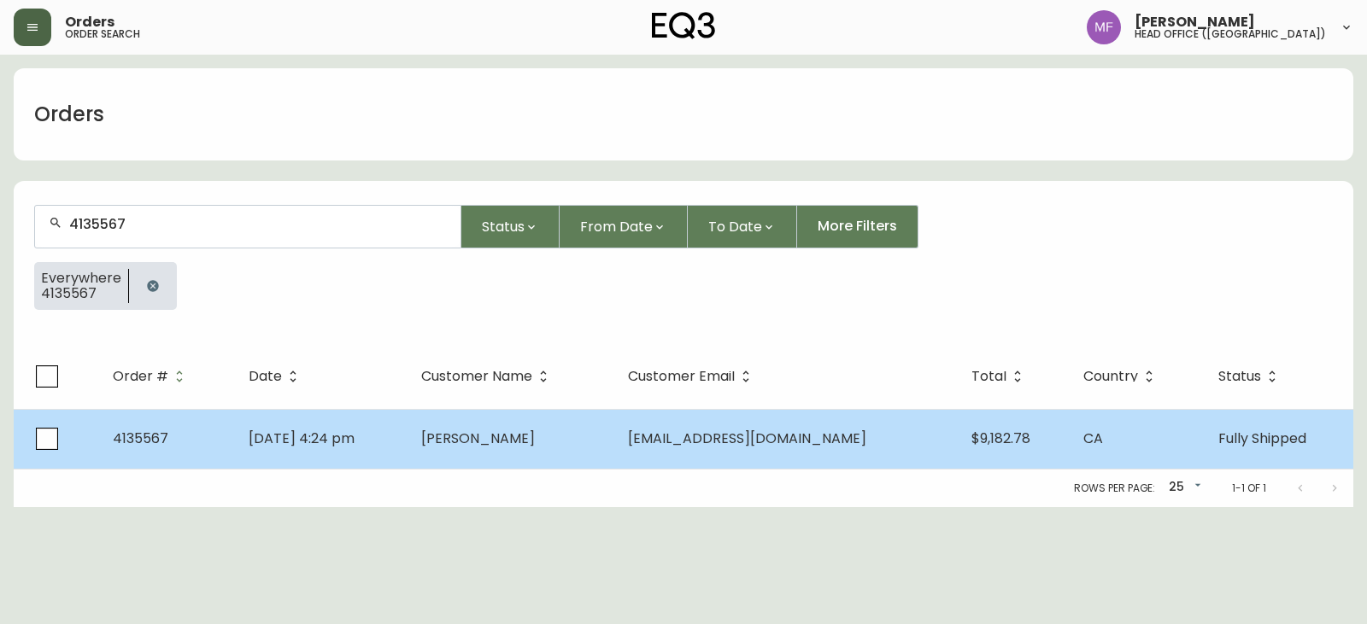
click at [407, 446] on td "[DATE] 4:24 pm" at bounding box center [321, 439] width 173 height 60
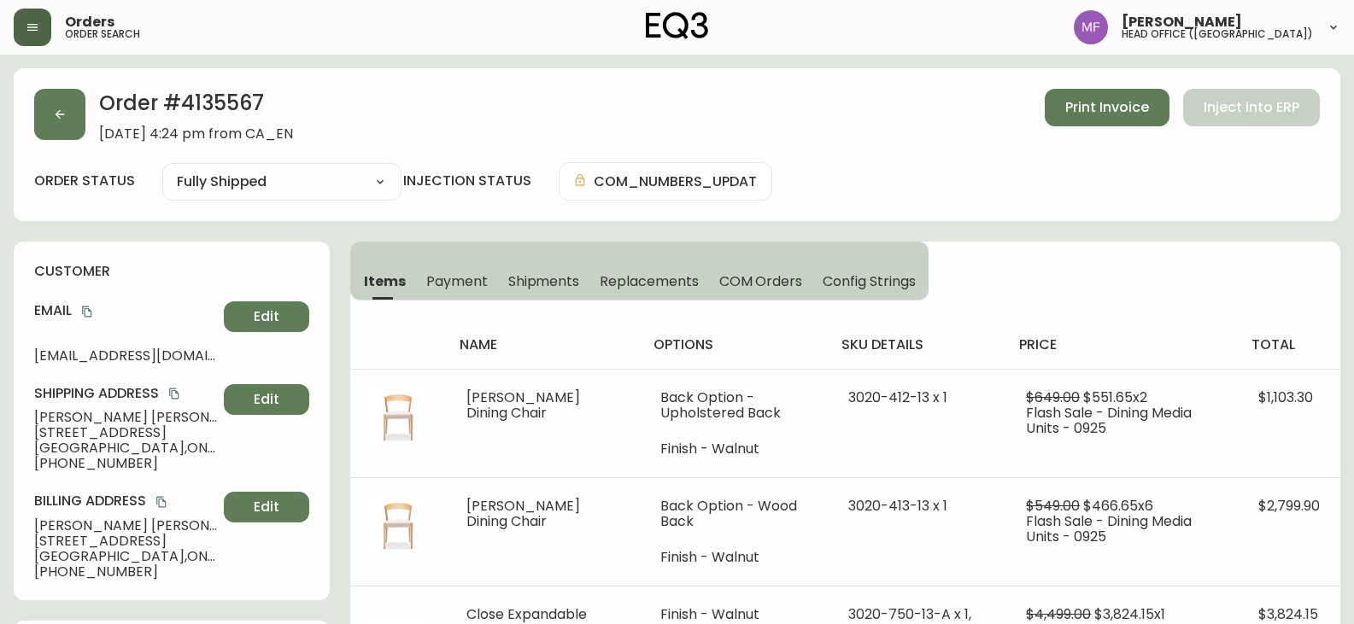
type input "Fully Shipped"
select select "FULLY_SHIPPED"
click at [552, 278] on span "Shipments" at bounding box center [544, 281] width 72 height 18
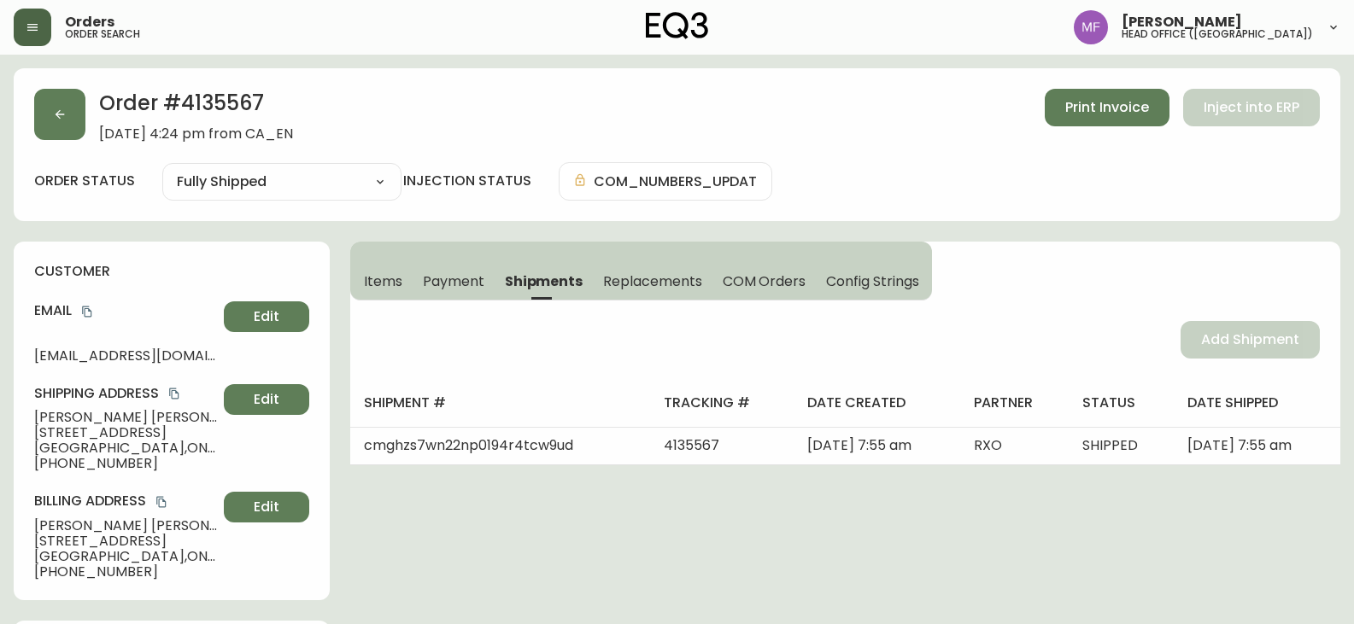
click at [366, 276] on span "Items" at bounding box center [383, 281] width 38 height 18
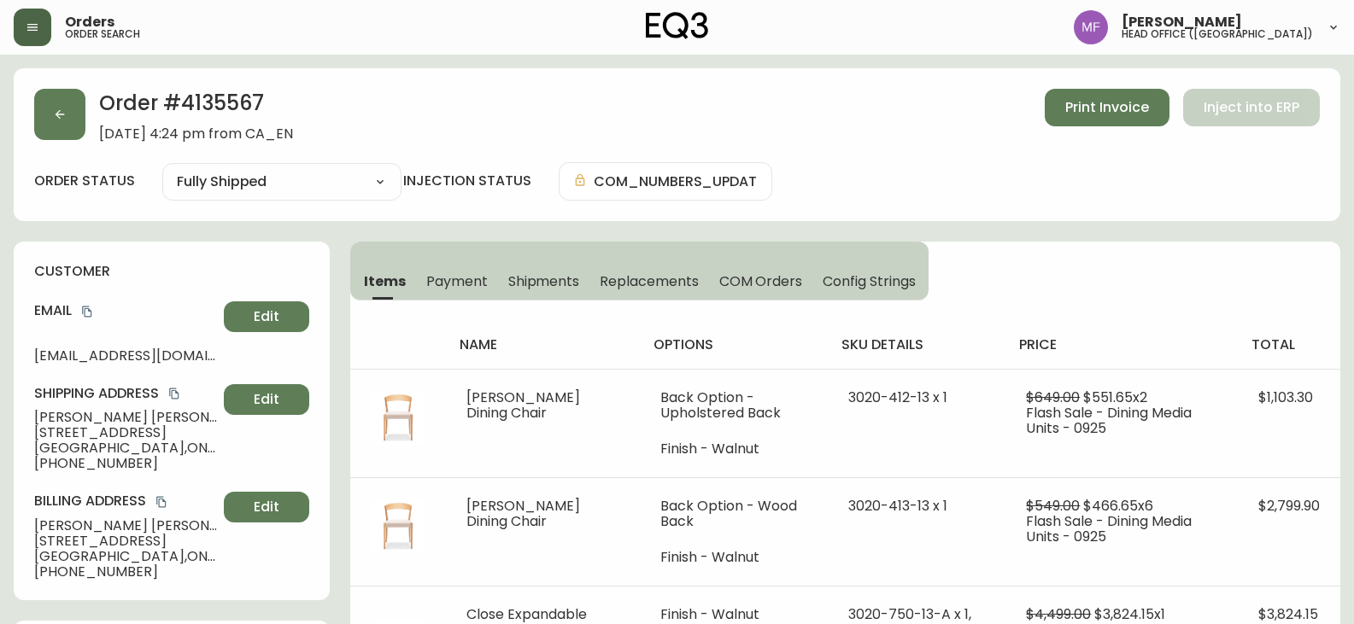
click at [242, 102] on h2 "Order # 4135567" at bounding box center [196, 108] width 194 height 38
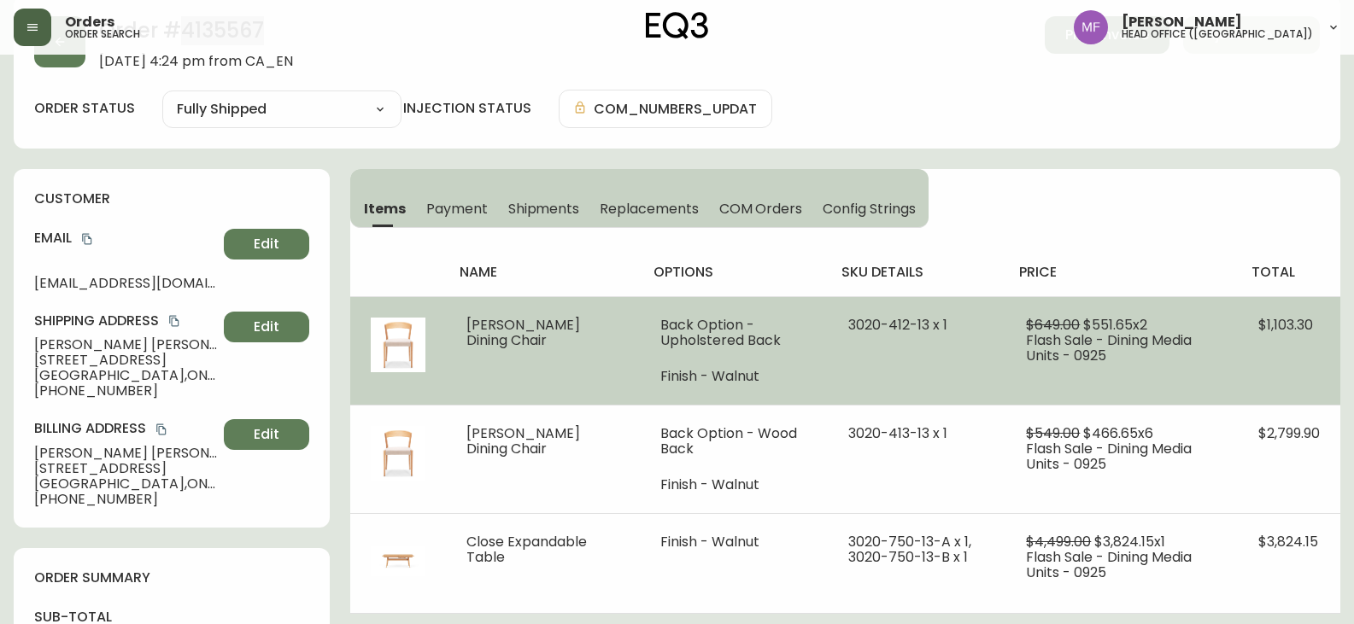
scroll to position [171, 0]
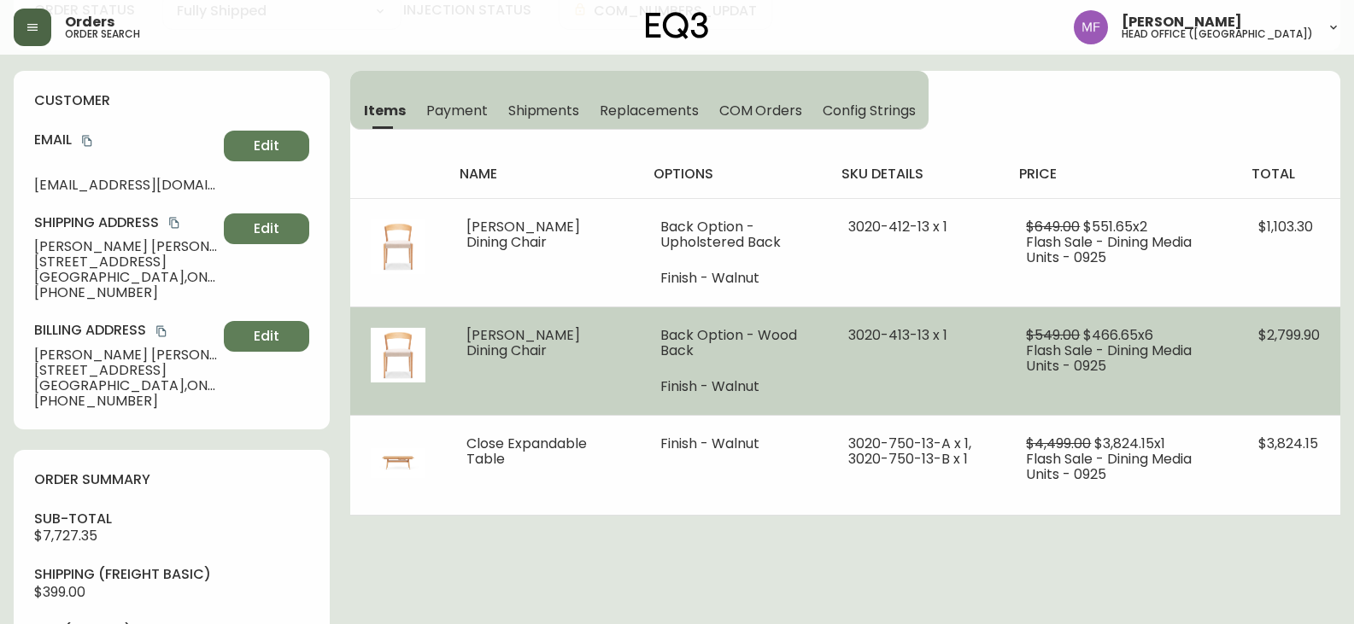
click at [896, 377] on td "3020-413-13 x 1" at bounding box center [917, 361] width 178 height 108
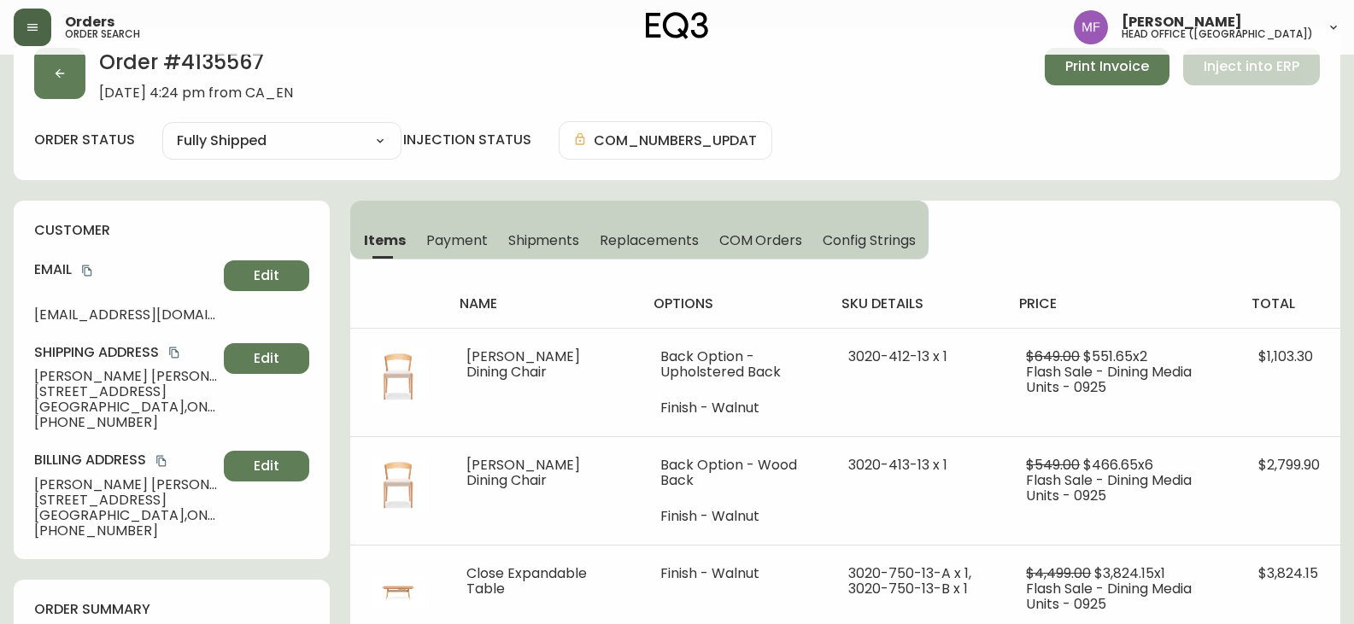
scroll to position [0, 0]
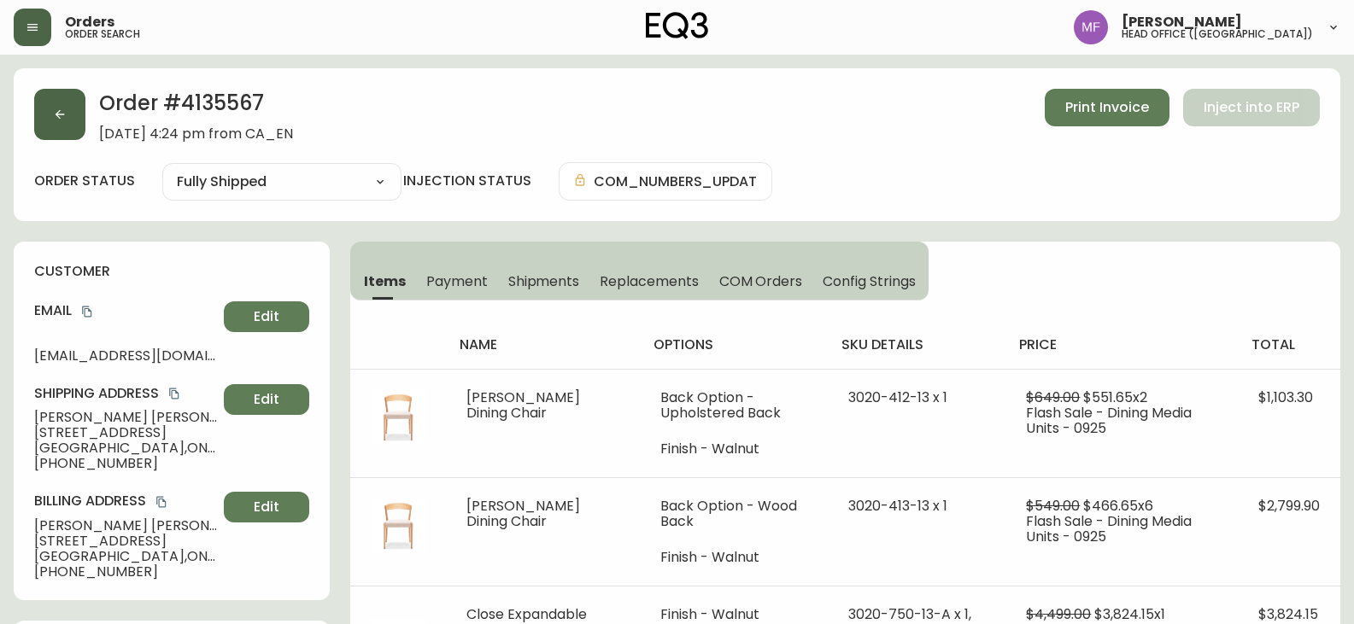
click at [70, 114] on button "button" at bounding box center [59, 114] width 51 height 51
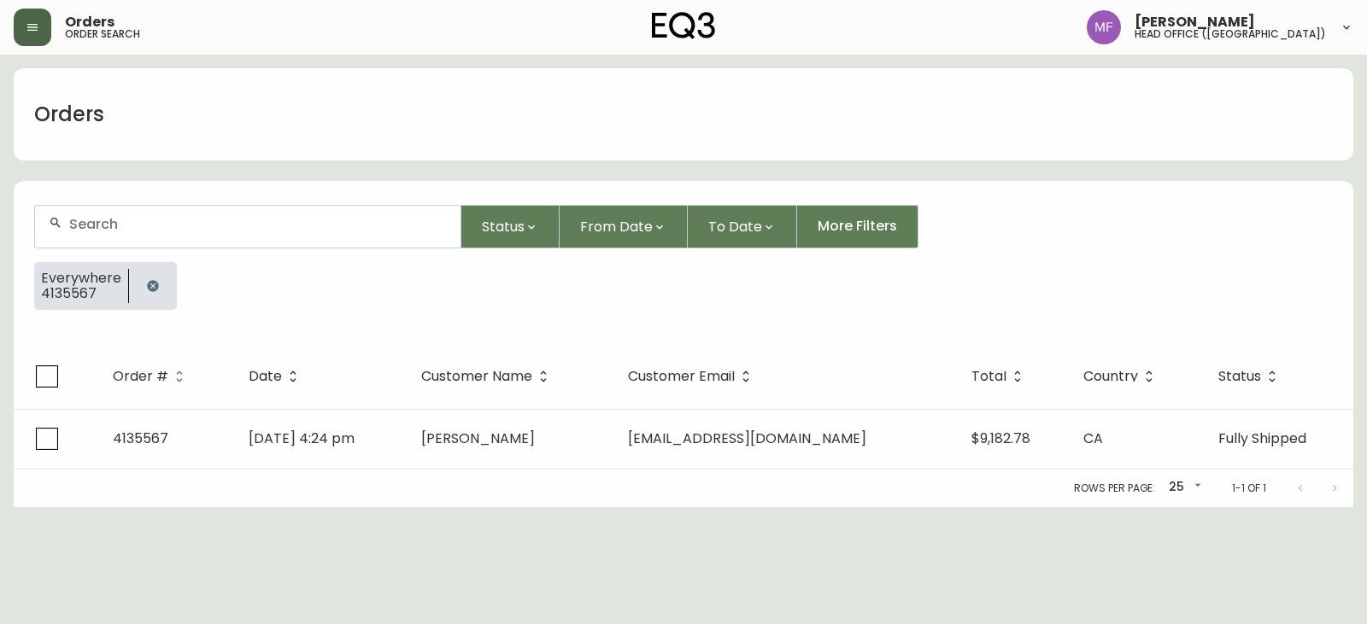
click at [132, 287] on div at bounding box center [153, 286] width 48 height 48
click at [142, 279] on button "button" at bounding box center [153, 286] width 34 height 34
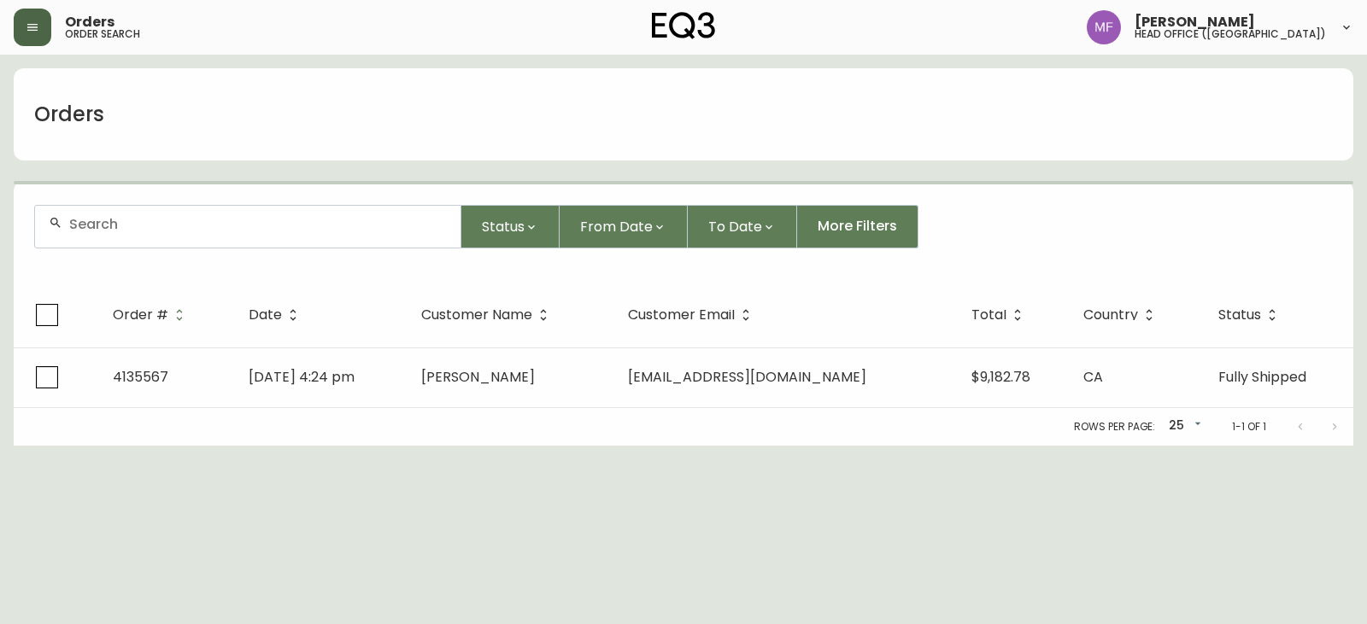
click at [141, 239] on div at bounding box center [247, 227] width 425 height 42
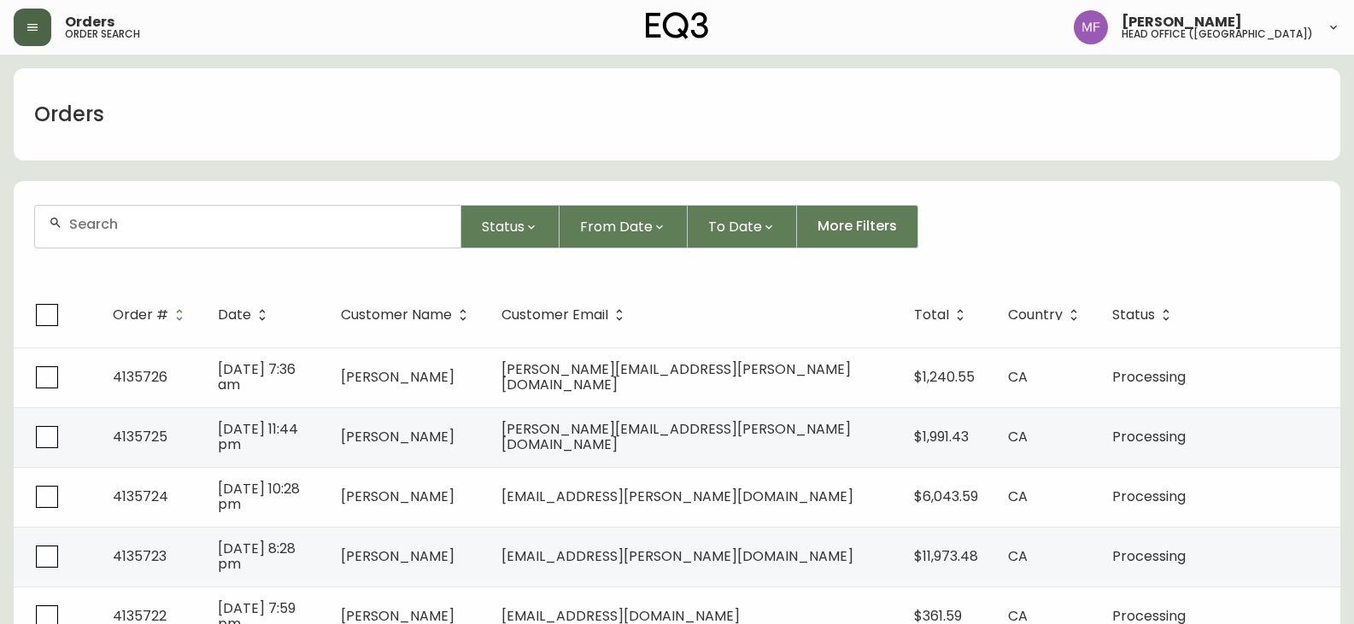
paste input "4132087"
type input "4132087"
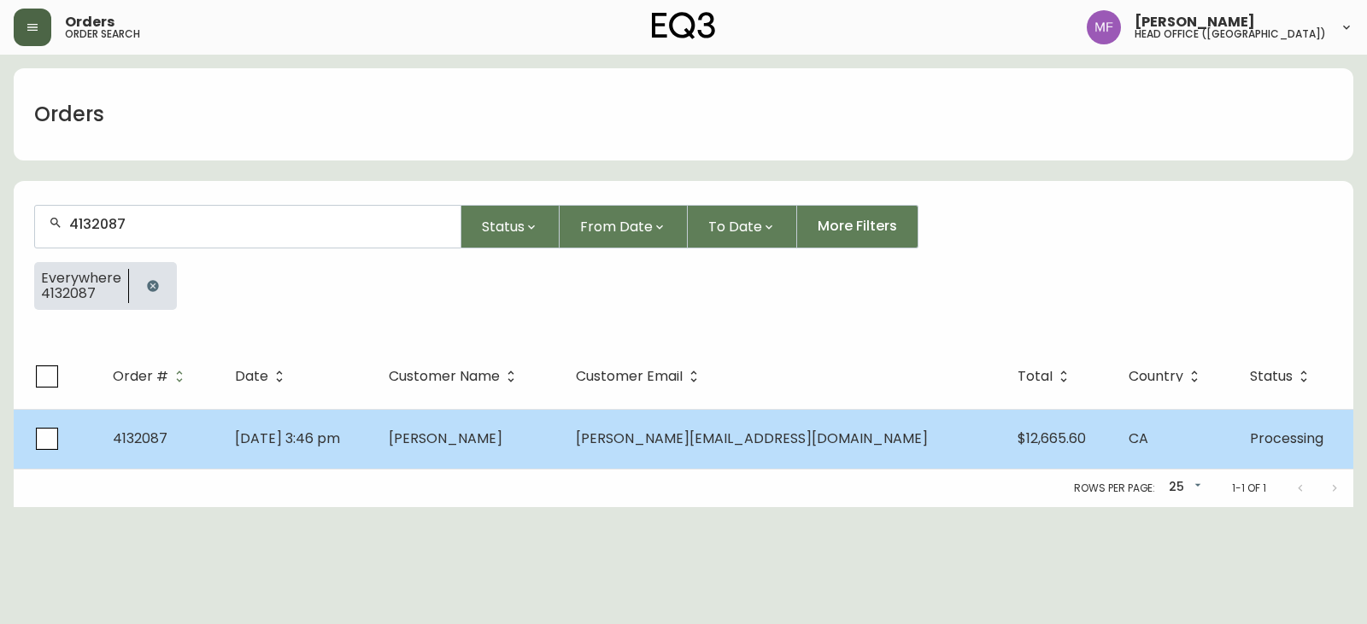
click at [340, 430] on span "[DATE] 3:46 pm" at bounding box center [287, 439] width 105 height 20
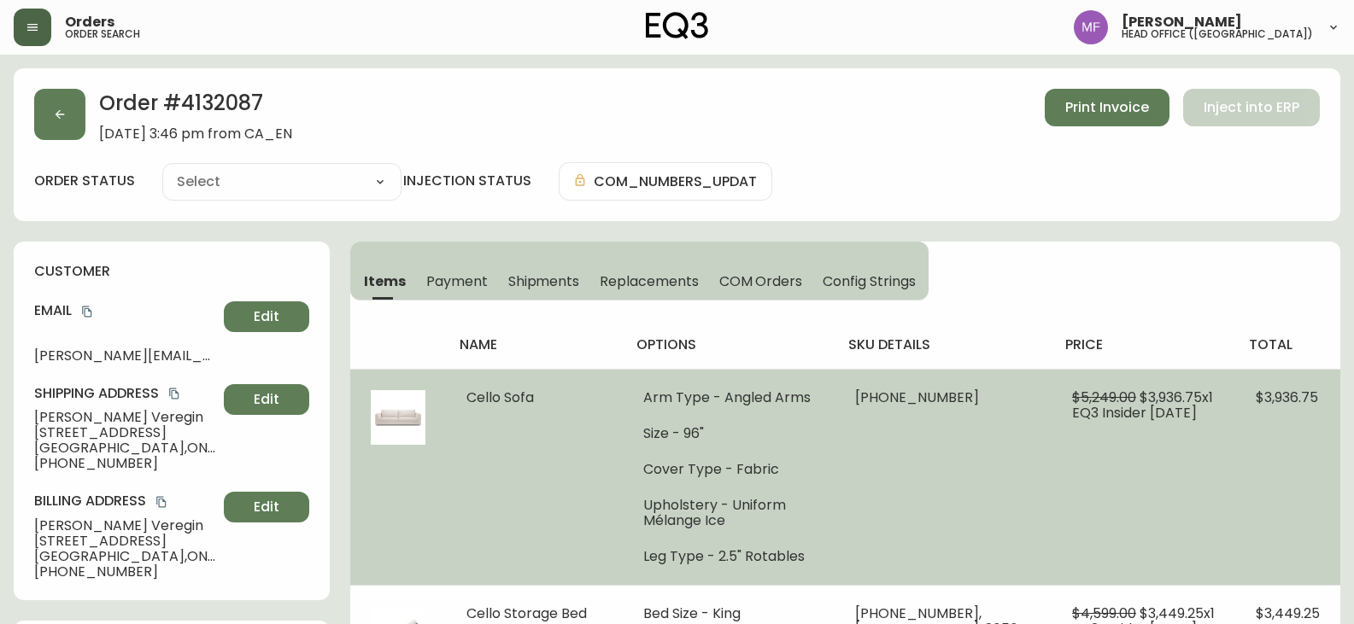
type input "Processing"
select select "PROCESSING"
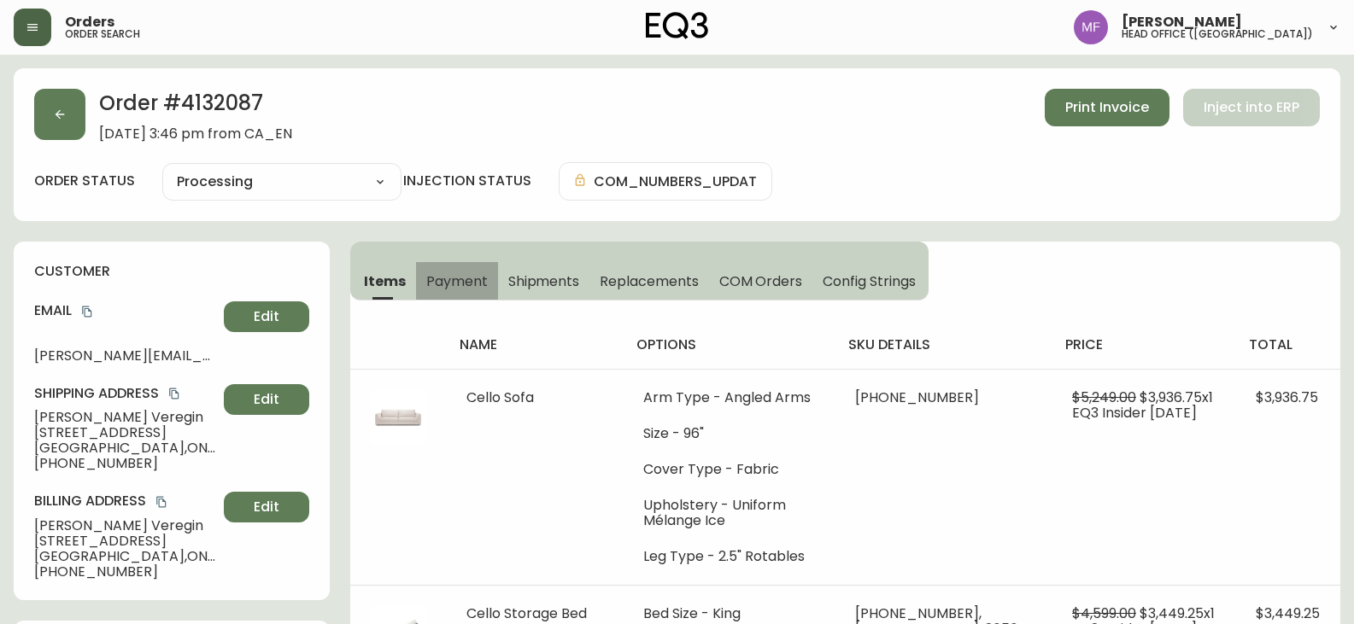
click at [450, 277] on span "Payment" at bounding box center [456, 281] width 61 height 18
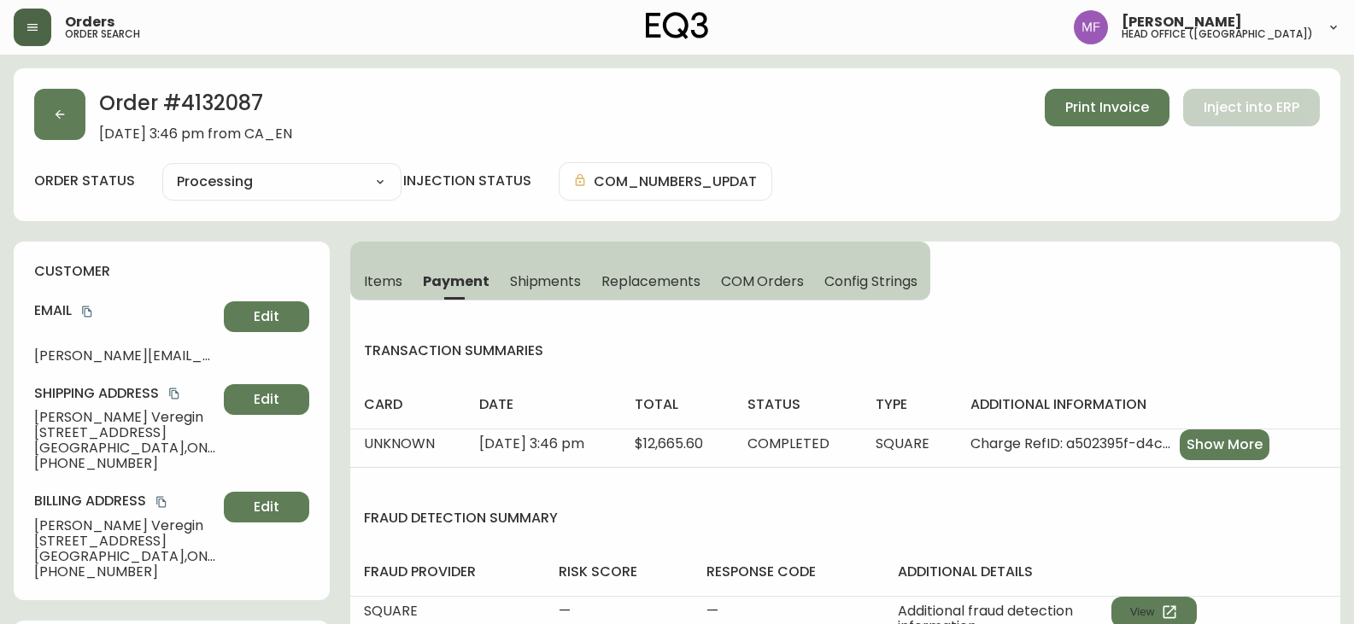
click at [379, 284] on span "Items" at bounding box center [383, 281] width 38 height 18
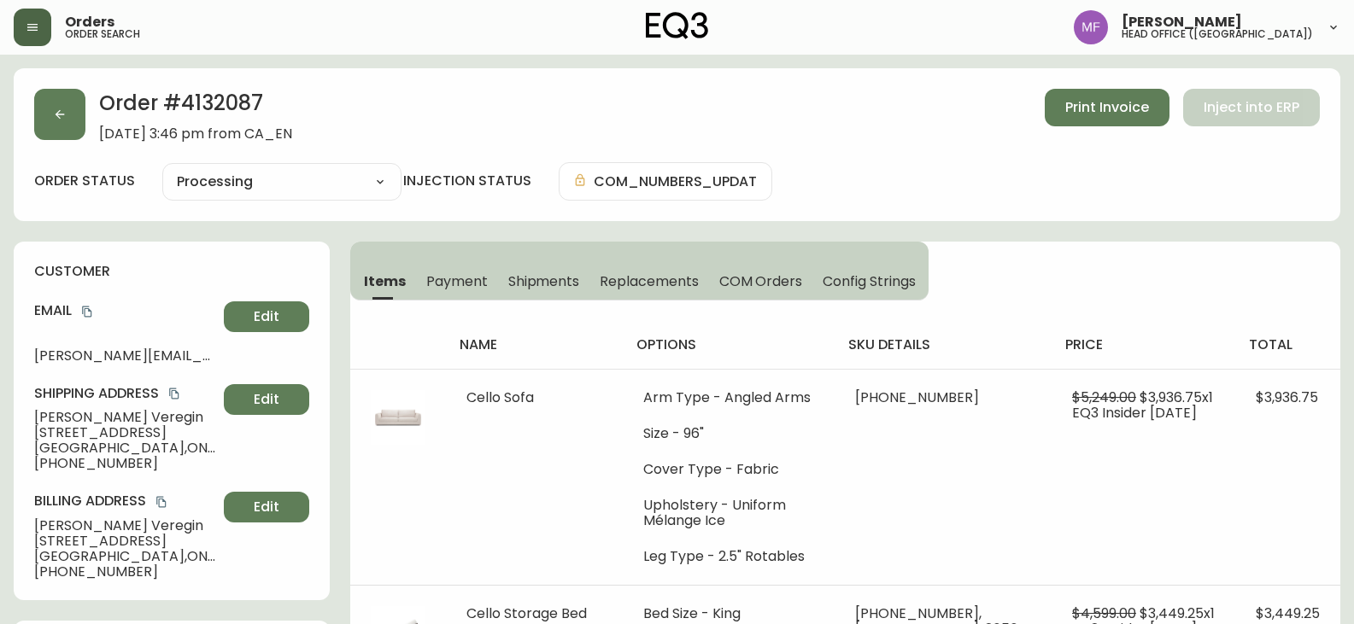
click at [218, 101] on h2 "Order # 4132087" at bounding box center [195, 108] width 193 height 38
drag, startPoint x: 218, startPoint y: 101, endPoint x: 233, endPoint y: 109, distance: 17.6
click at [219, 101] on h2 "Order # 4132087" at bounding box center [195, 108] width 193 height 38
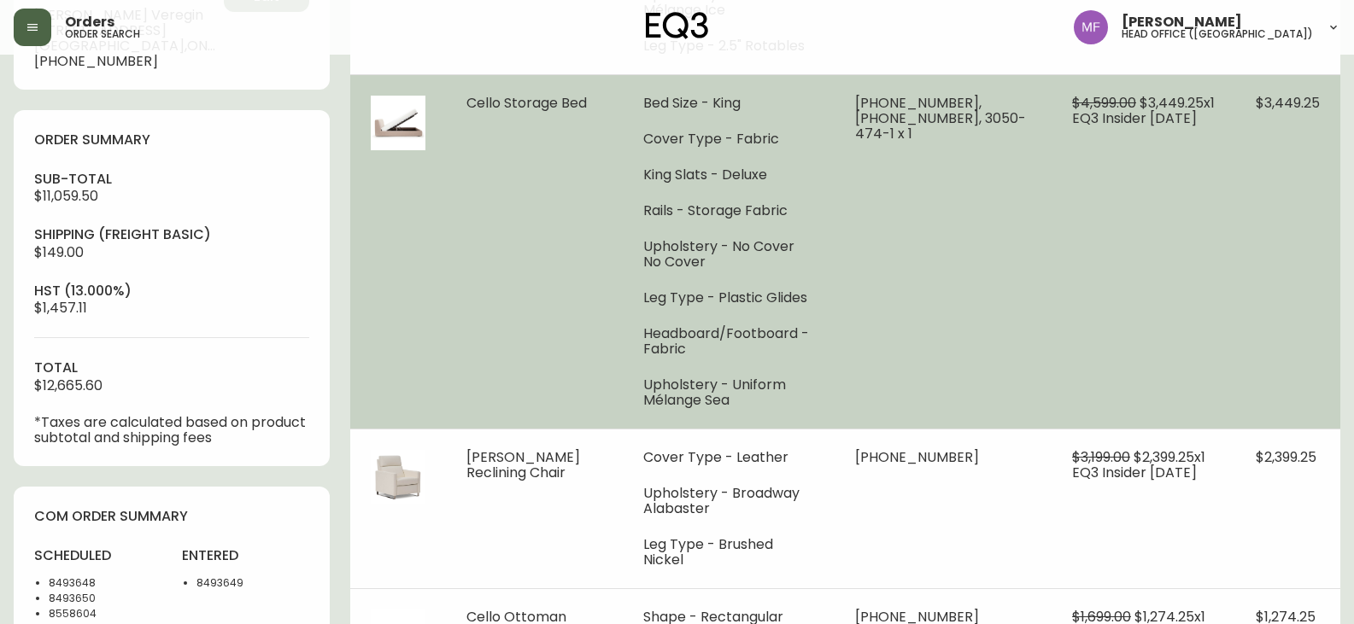
scroll to position [512, 0]
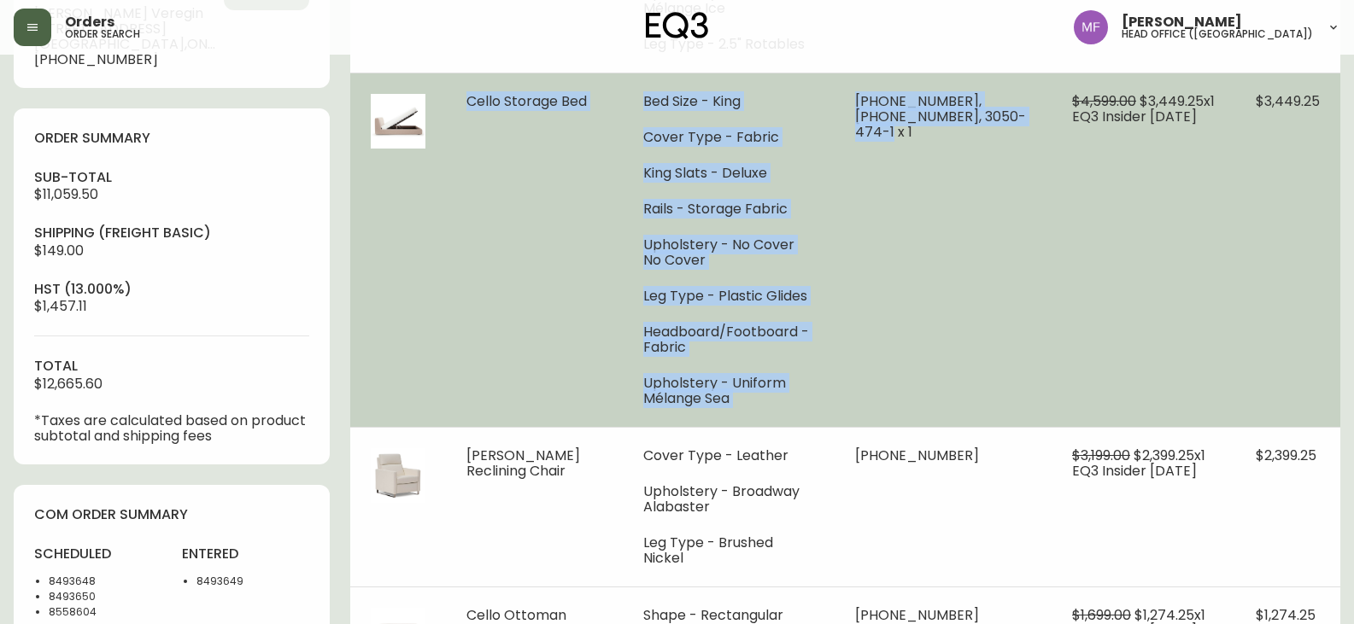
drag, startPoint x: 451, startPoint y: 102, endPoint x: 1020, endPoint y: 126, distance: 569.4
click at [1020, 126] on tr "Cello Storage Bed Bed Size - King Cover Type - Fabric King Slats - Deluxe Rails…" at bounding box center [845, 250] width 990 height 354
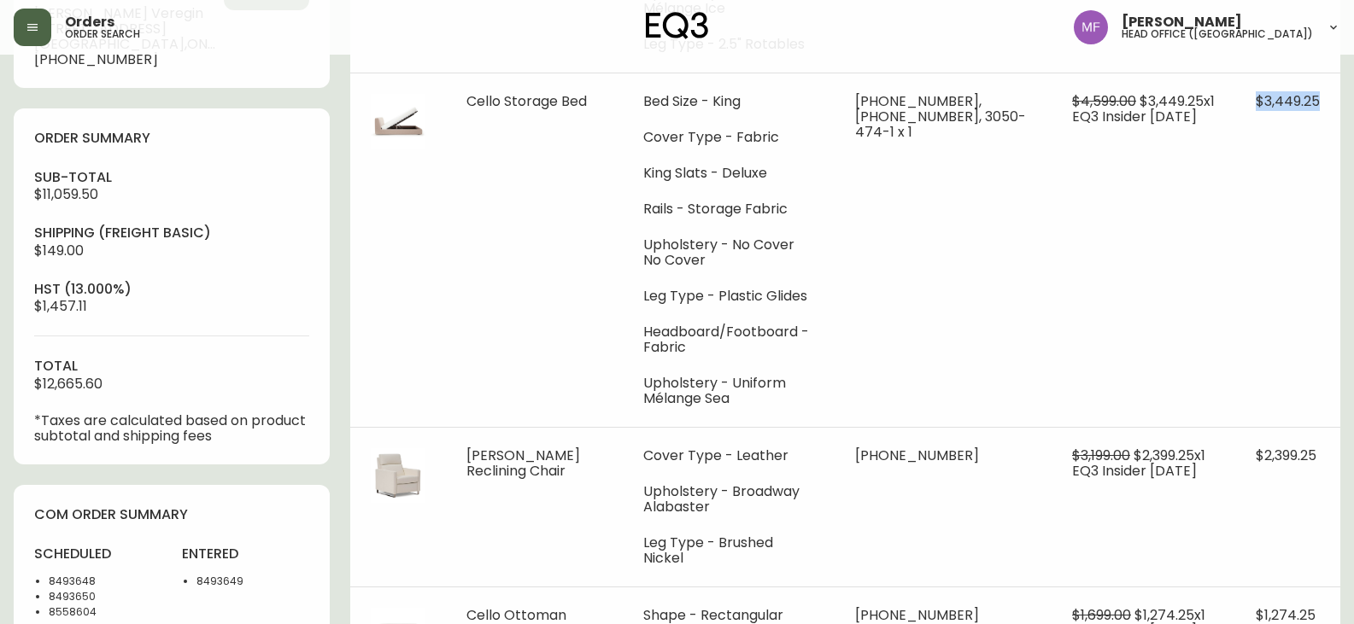
drag, startPoint x: 1253, startPoint y: 102, endPoint x: 1357, endPoint y: 136, distance: 109.7
click at [1321, 115] on td "$3,449.25" at bounding box center [1287, 250] width 105 height 354
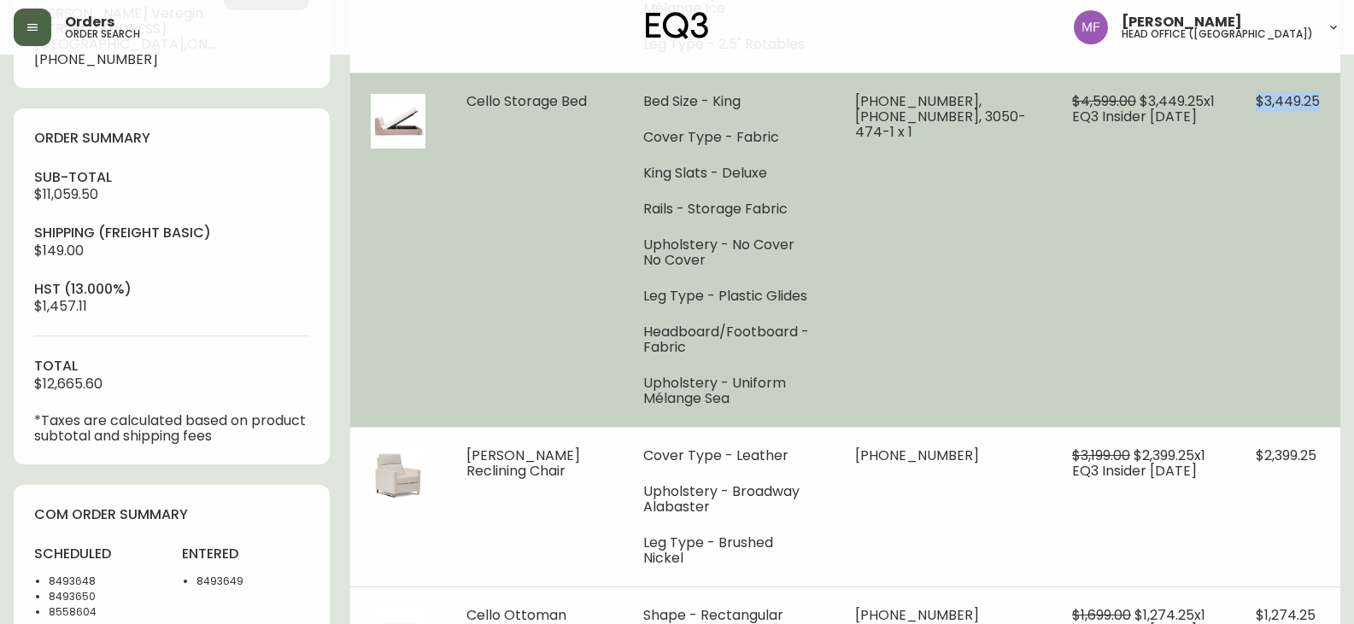
drag, startPoint x: 1216, startPoint y: 230, endPoint x: 1245, endPoint y: 177, distance: 60.4
click at [1217, 229] on td "$4,599.00 $3,449.25 x 1 EQ3 Insider [DATE]" at bounding box center [1143, 250] width 184 height 354
click at [1288, 91] on span "$3,449.25" at bounding box center [1288, 101] width 64 height 20
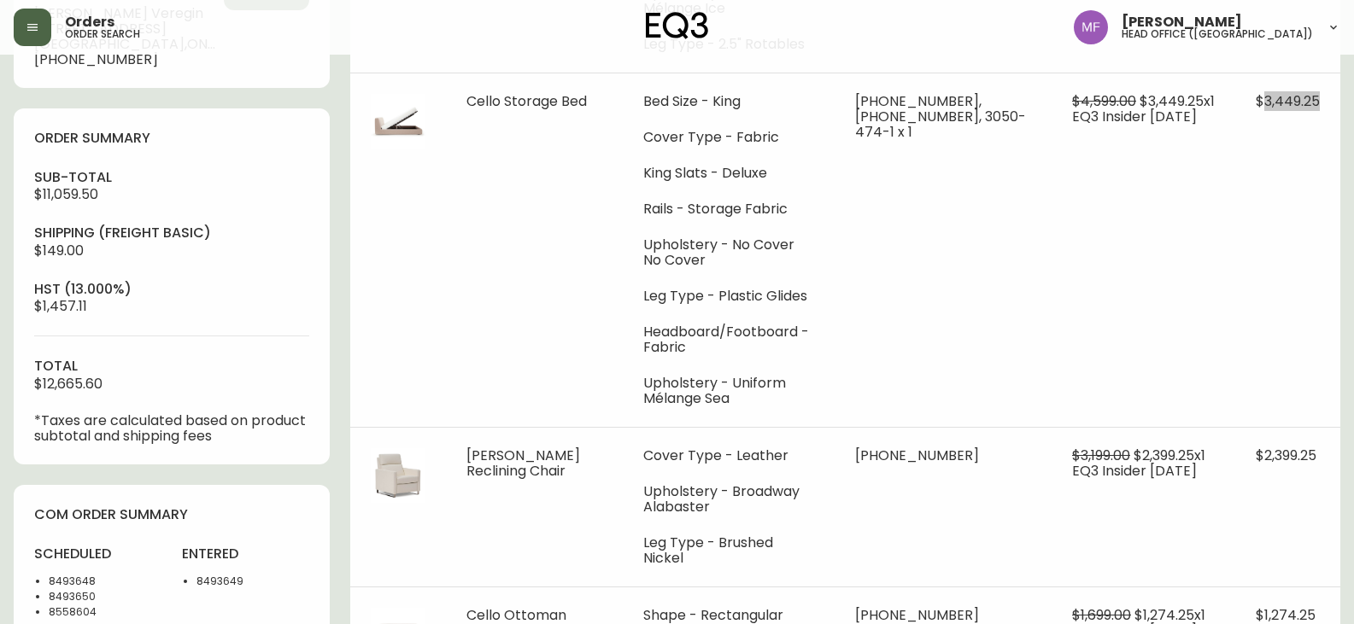
scroll to position [0, 0]
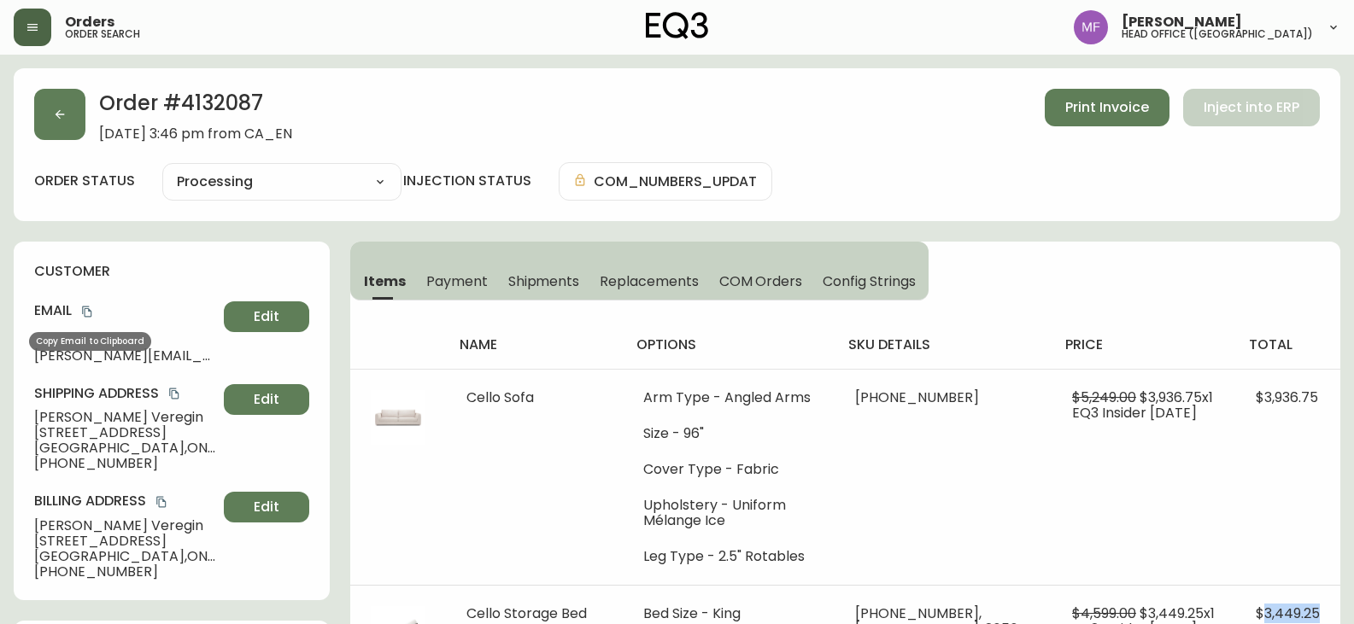
drag, startPoint x: 87, startPoint y: 313, endPoint x: 600, endPoint y: 314, distance: 513.3
click at [87, 313] on icon "copy" at bounding box center [87, 312] width 12 height 12
click at [73, 111] on button "button" at bounding box center [59, 114] width 51 height 51
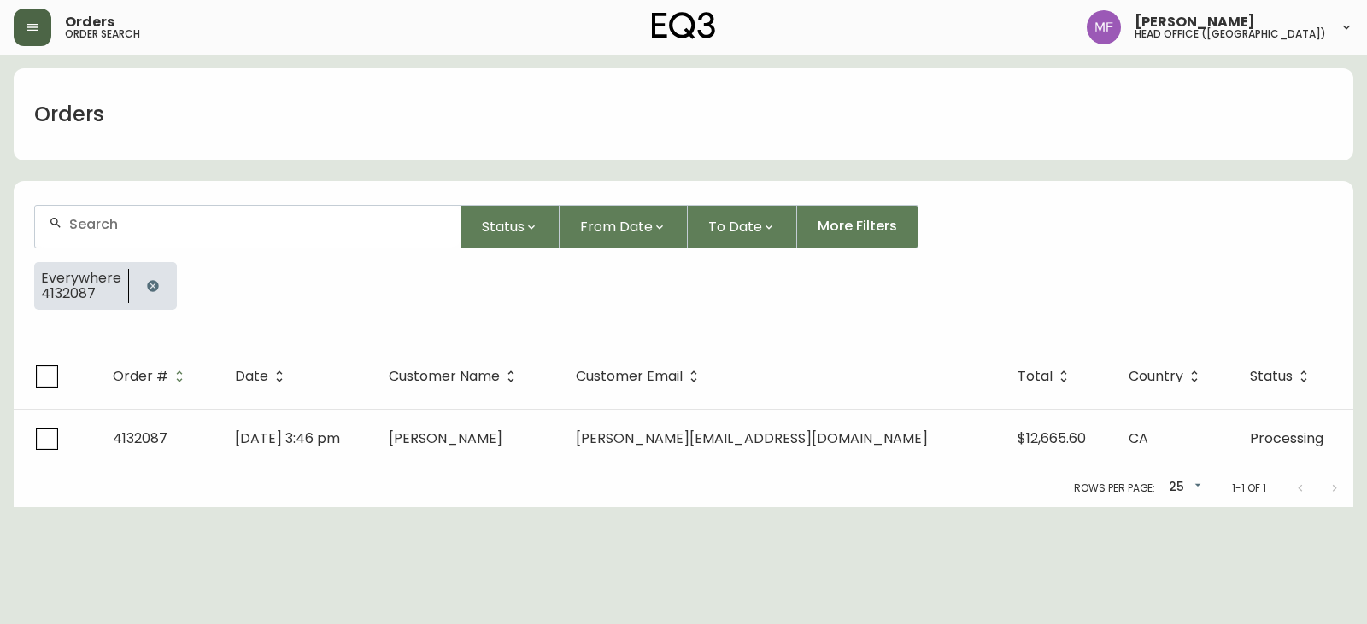
click at [146, 284] on icon "button" at bounding box center [153, 286] width 14 height 14
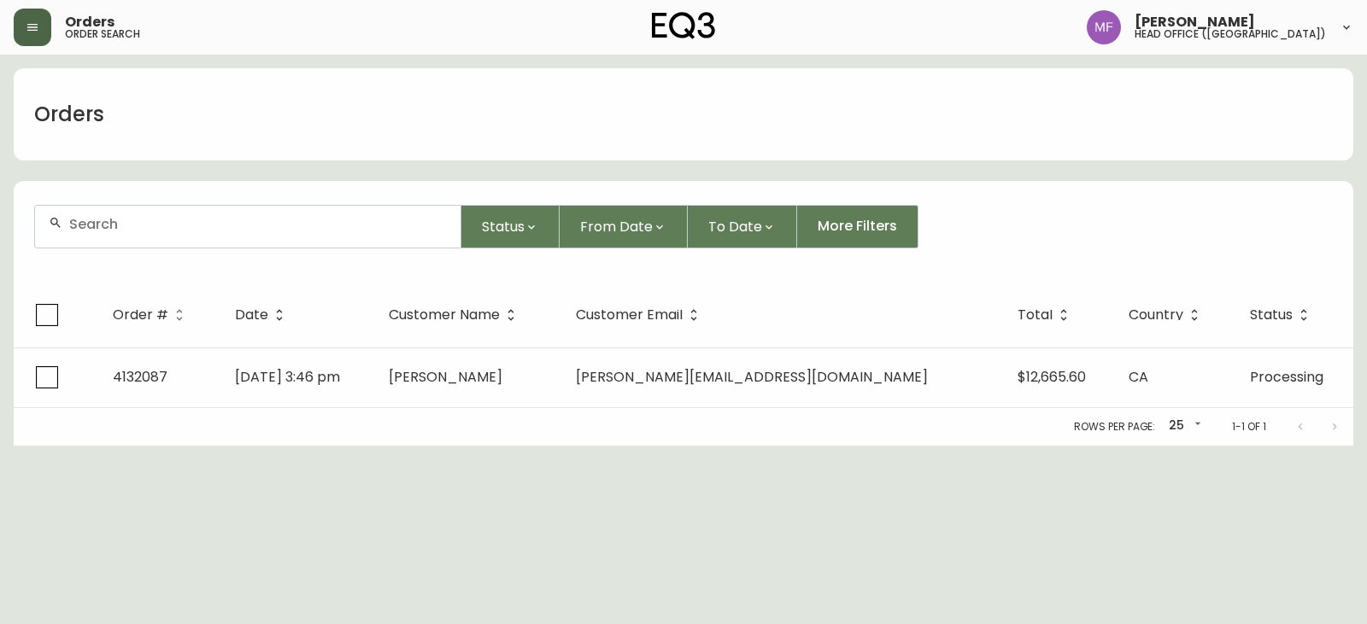
click at [143, 241] on div at bounding box center [247, 227] width 425 height 42
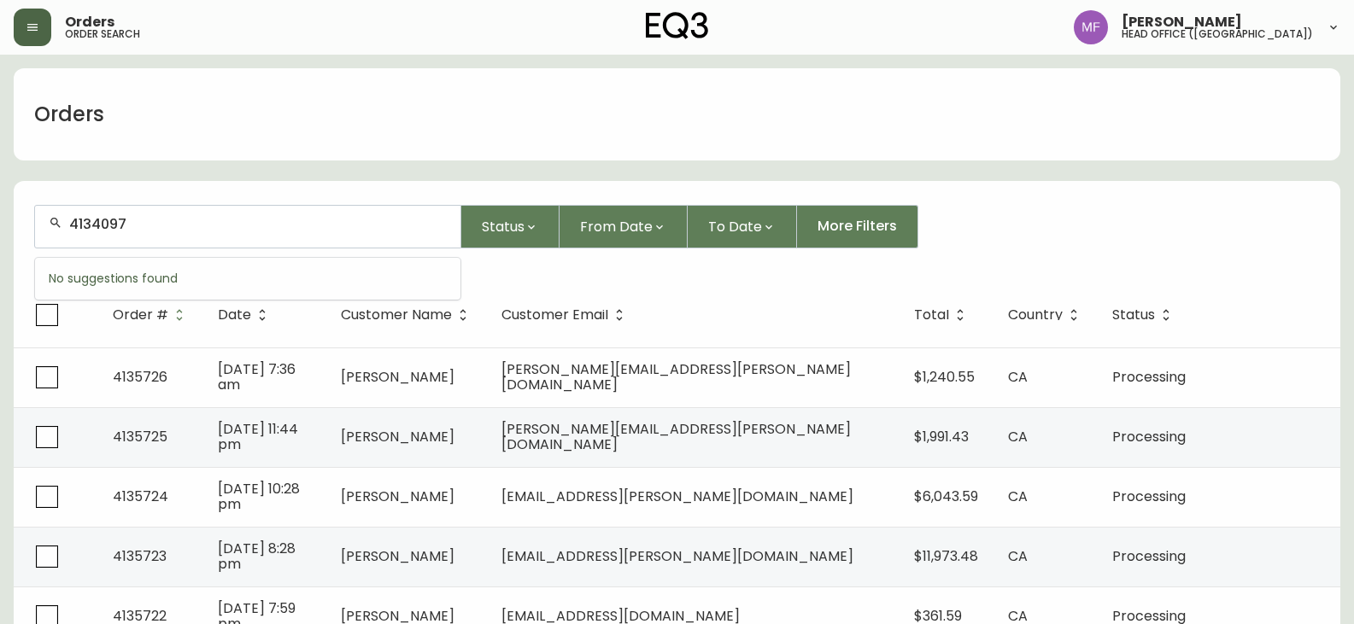
type input "4134097"
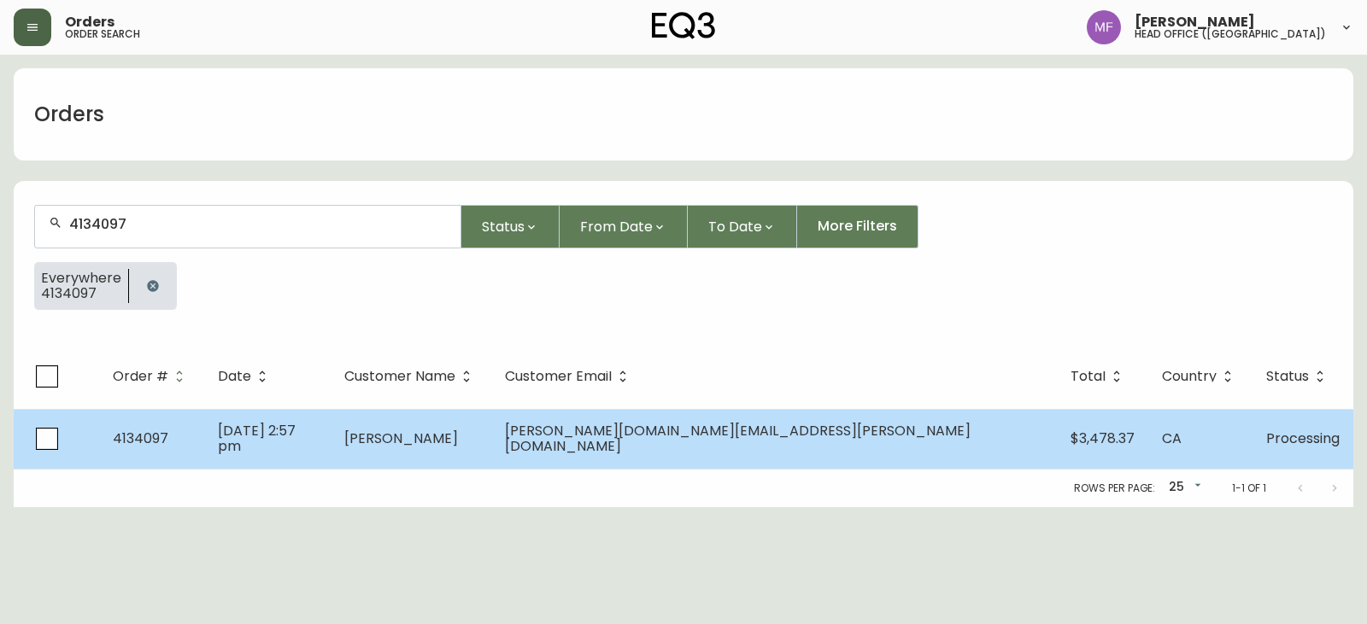
click at [296, 436] on span "[DATE] 2:57 pm" at bounding box center [257, 438] width 78 height 35
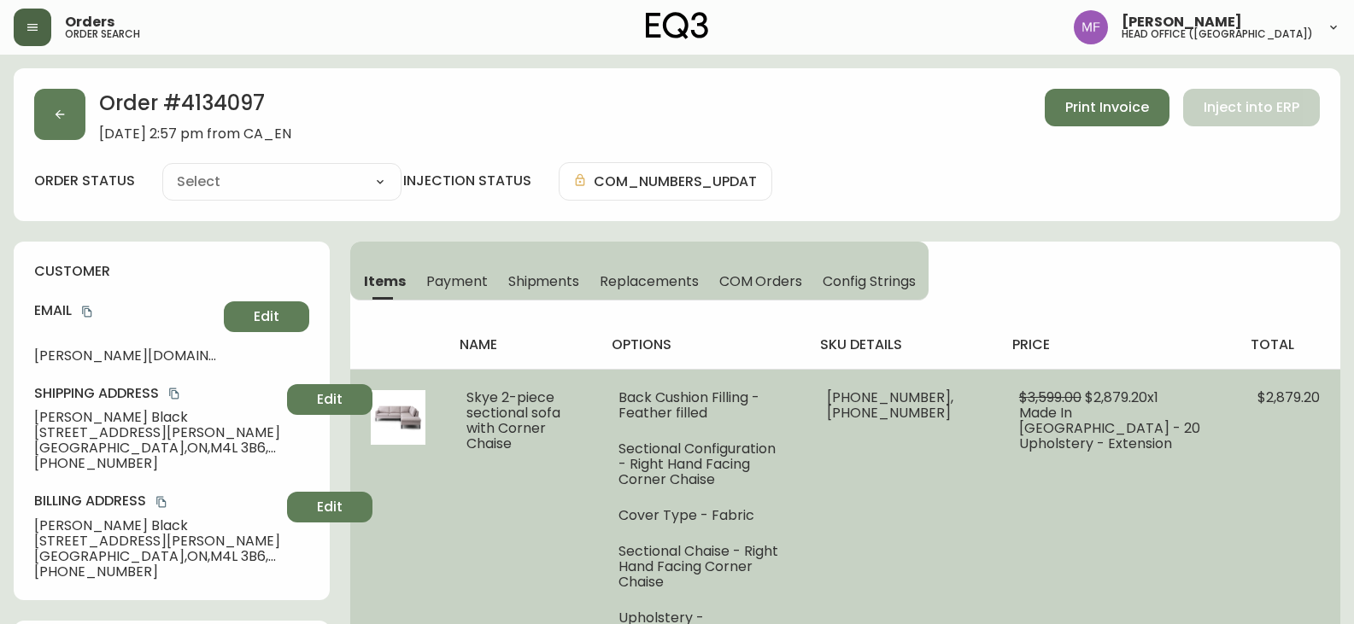
type input "Processing"
select select "PROCESSING"
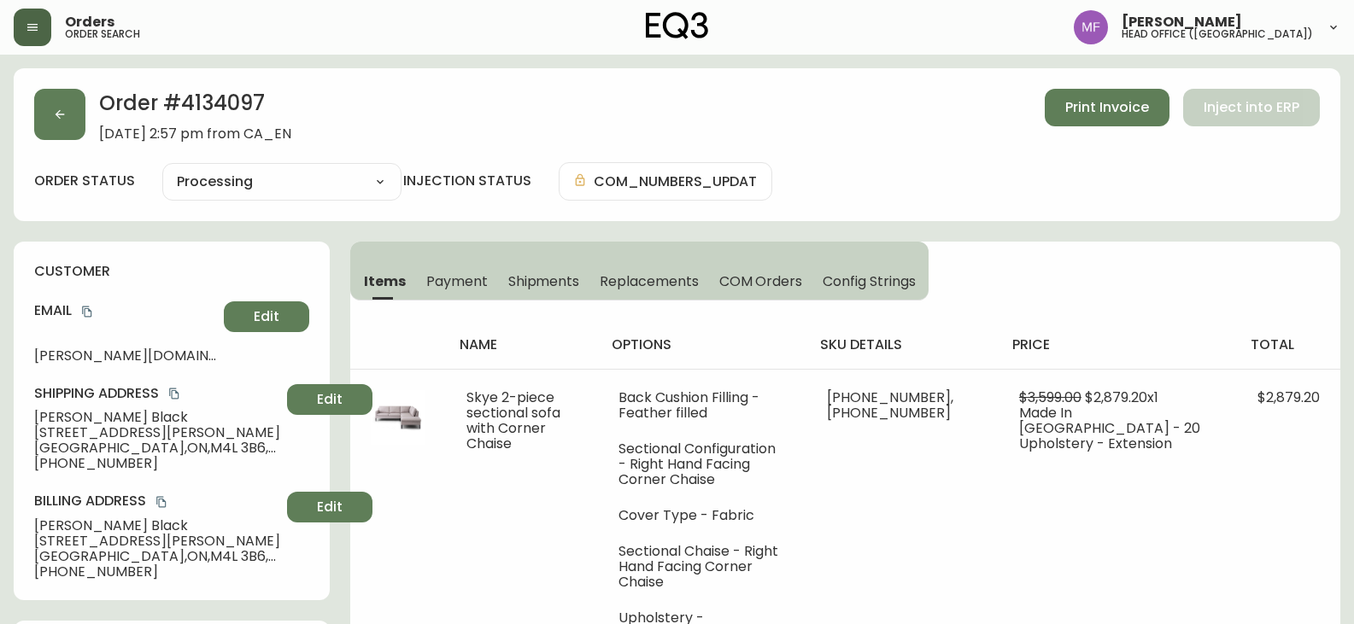
click at [242, 108] on h2 "Order # 4134097" at bounding box center [195, 108] width 192 height 38
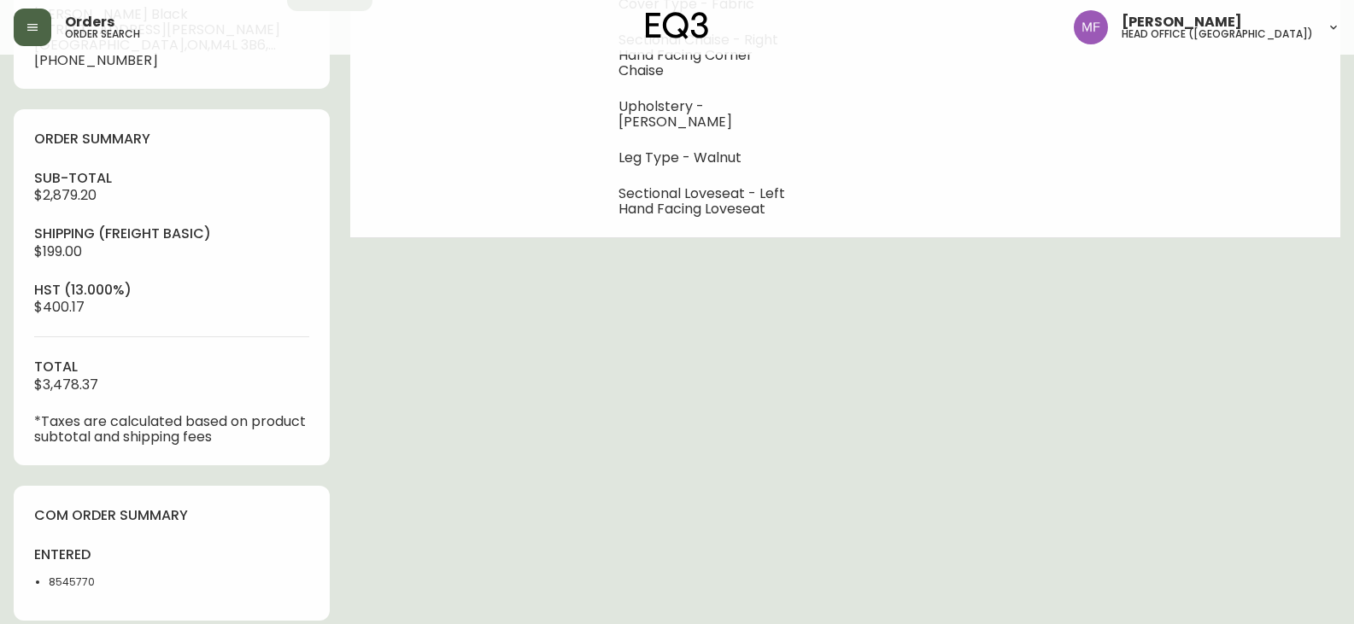
scroll to position [512, 0]
drag, startPoint x: 102, startPoint y: 196, endPoint x: 23, endPoint y: 196, distance: 79.4
click at [23, 196] on div "order summary sub-total $2,879.20 Shipping ( Freight Basic ) $199.00 hst (13.00…" at bounding box center [172, 286] width 316 height 356
drag, startPoint x: 102, startPoint y: 389, endPoint x: 40, endPoint y: 384, distance: 61.7
click at [40, 384] on div "sub-total $2,879.20 Shipping ( Freight Basic ) $199.00 hst (13.000%) $400.17 to…" at bounding box center [171, 306] width 275 height 276
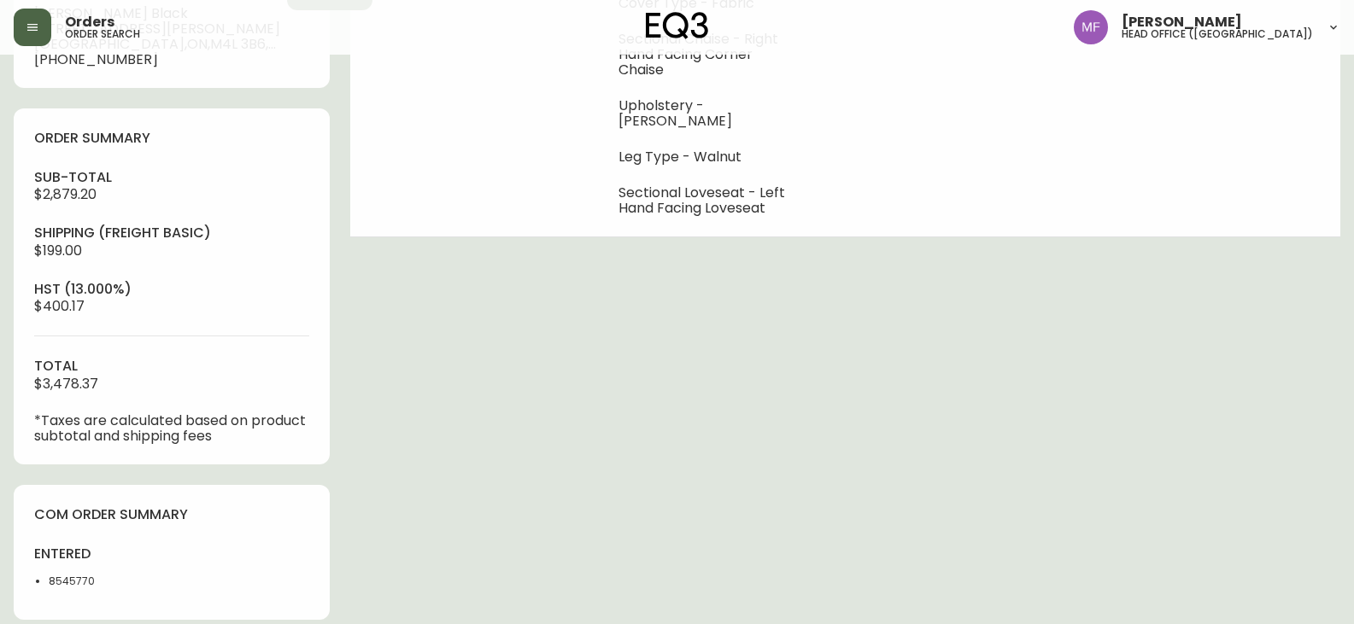
click at [109, 395] on div "sub-total $2,879.20 Shipping ( Freight Basic ) $199.00 hst (13.000%) $400.17 to…" at bounding box center [171, 306] width 275 height 276
drag, startPoint x: 108, startPoint y: 386, endPoint x: 32, endPoint y: 386, distance: 75.2
click at [32, 386] on div "order summary sub-total $2,879.20 Shipping ( Freight Basic ) $199.00 hst (13.00…" at bounding box center [172, 286] width 316 height 356
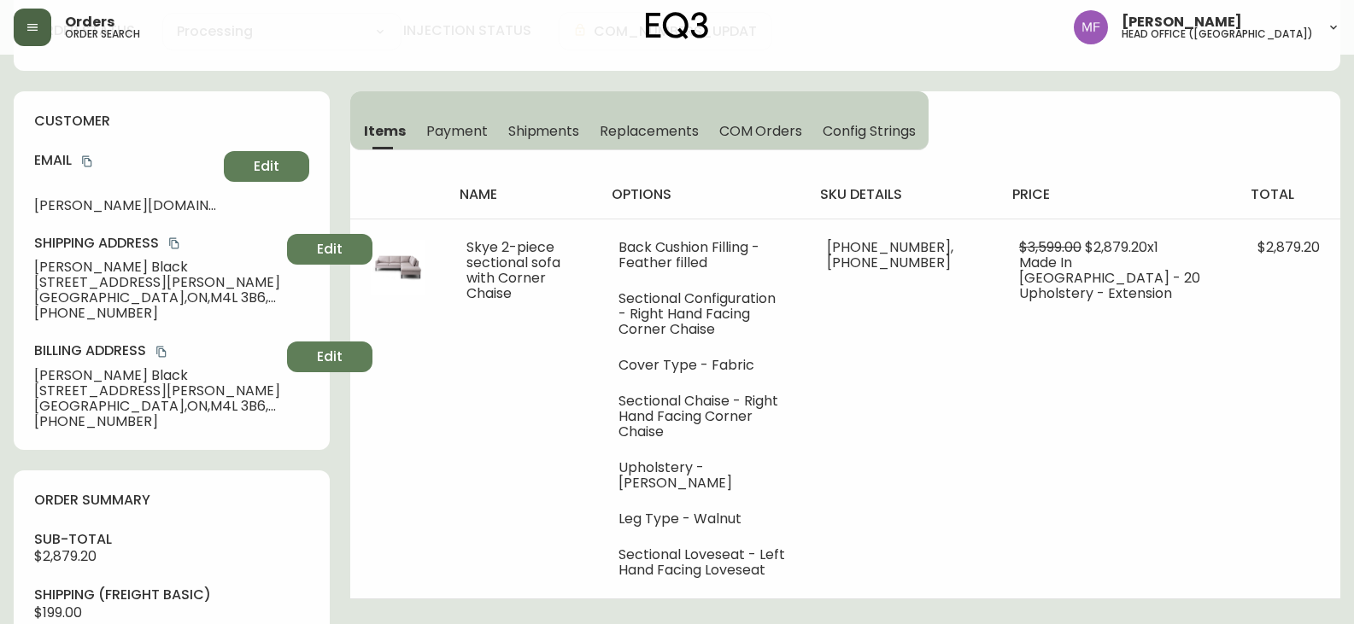
scroll to position [0, 0]
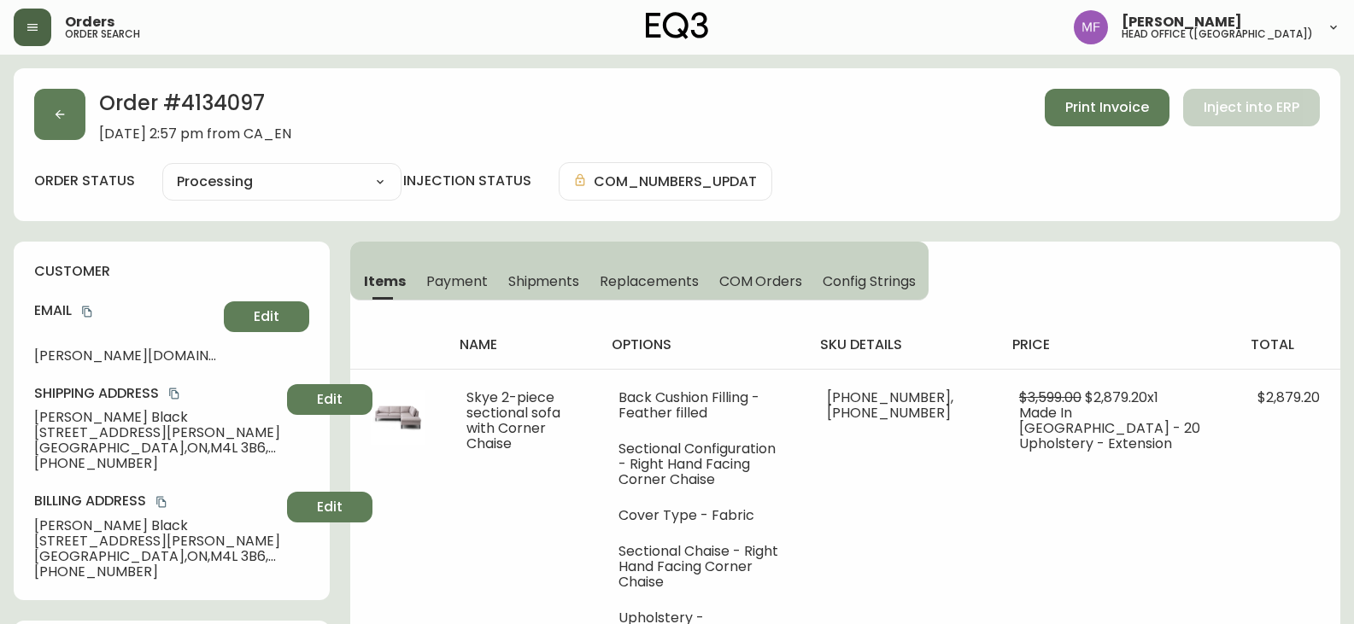
click at [471, 278] on span "Payment" at bounding box center [456, 281] width 61 height 18
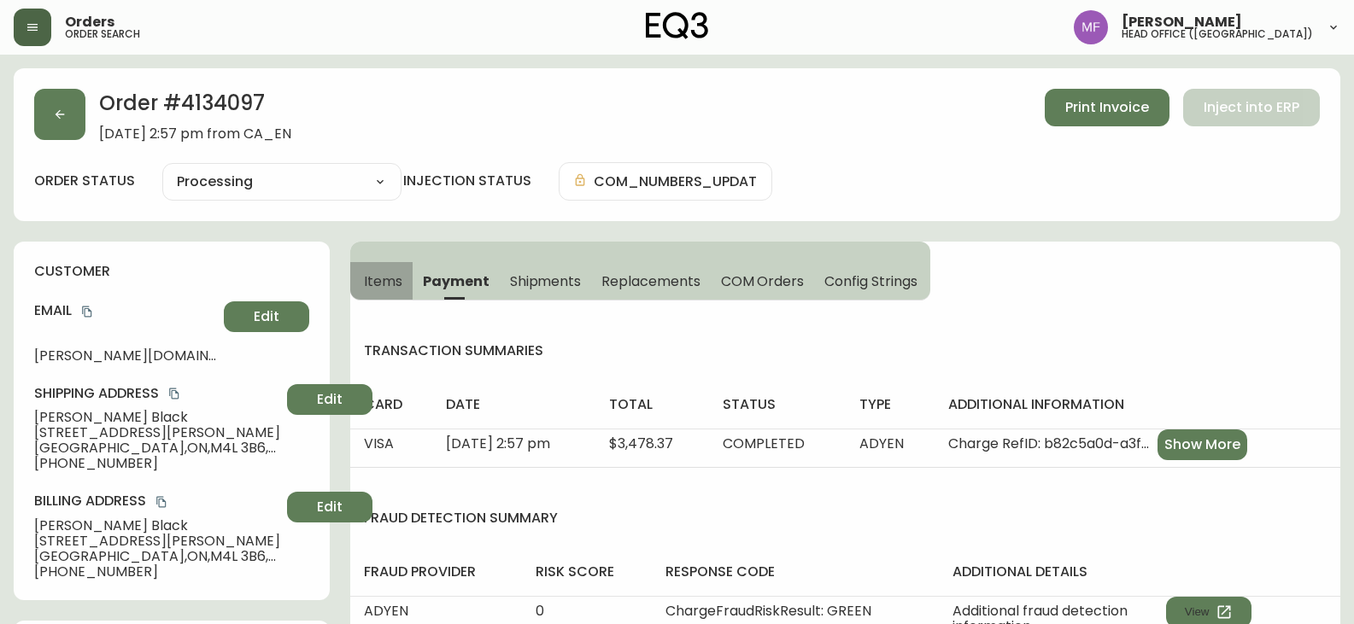
click at [388, 277] on span "Items" at bounding box center [383, 281] width 38 height 18
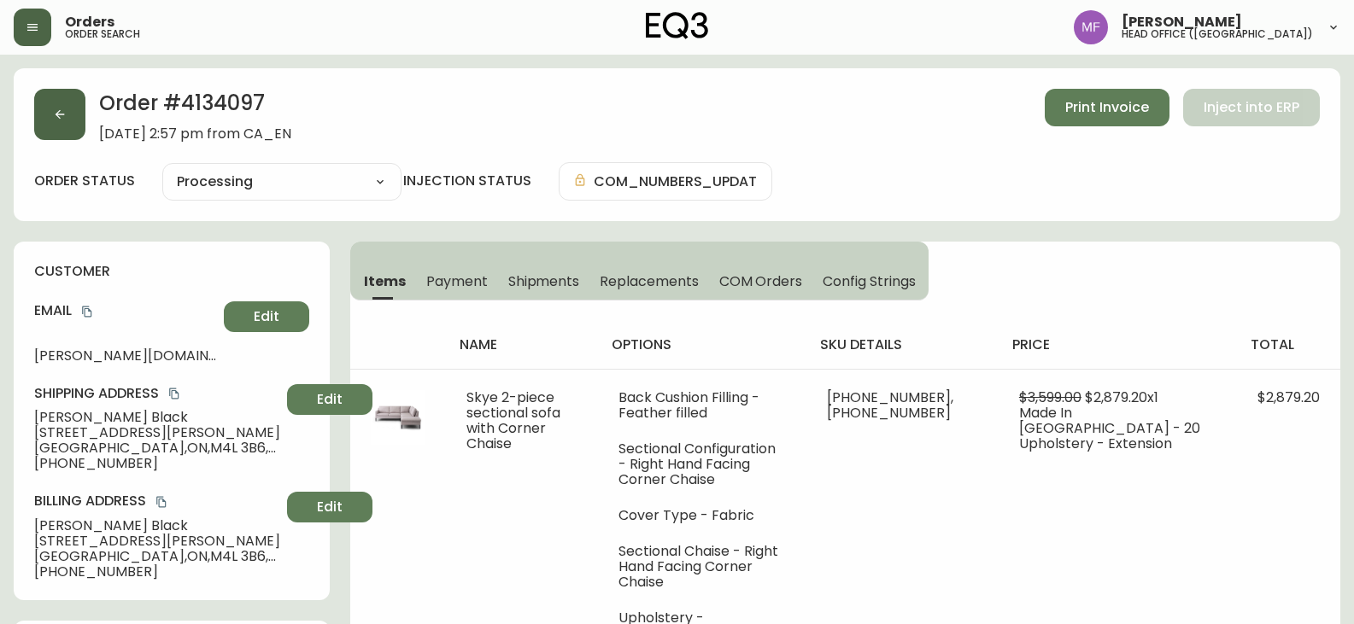
click at [70, 132] on button "button" at bounding box center [59, 114] width 51 height 51
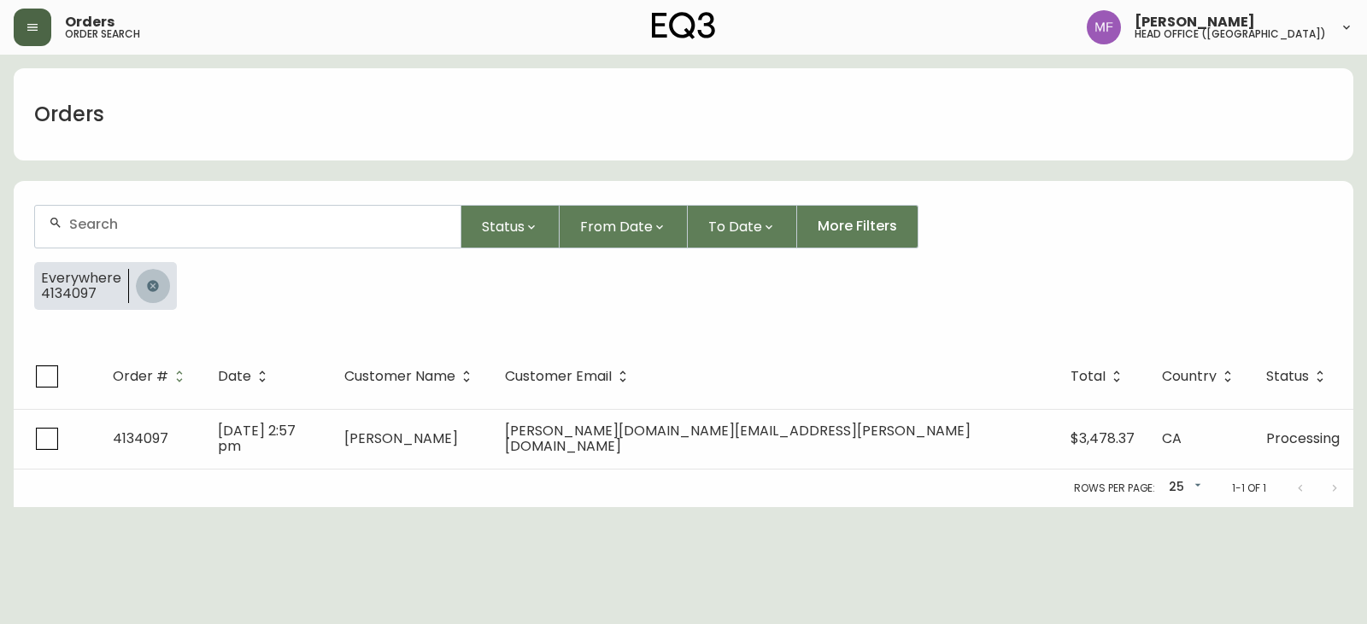
click at [155, 278] on button "button" at bounding box center [153, 286] width 34 height 34
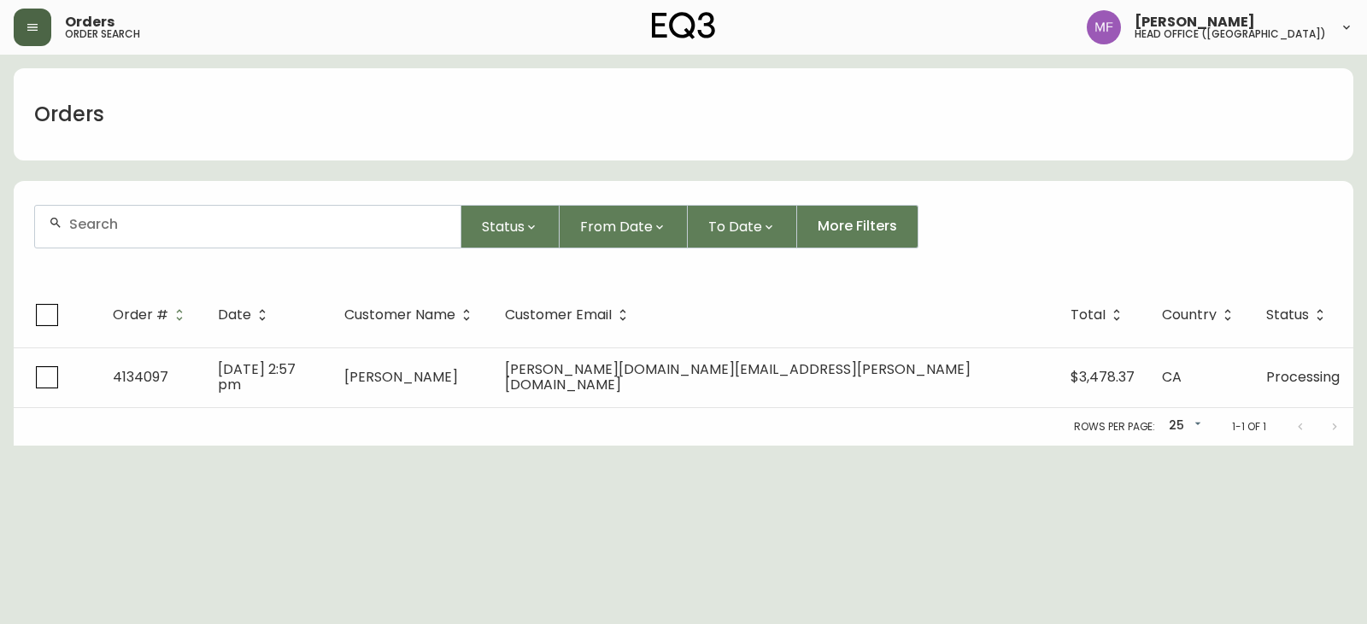
click at [138, 219] on input "text" at bounding box center [258, 224] width 378 height 16
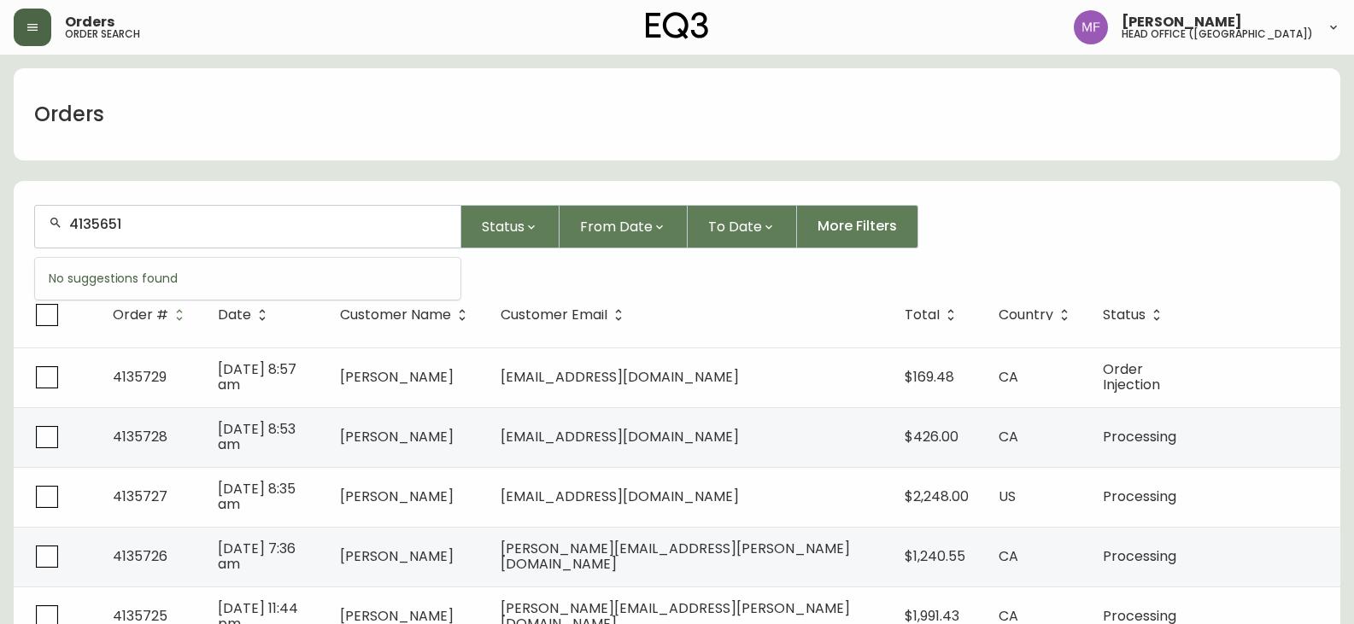
type input "4135651"
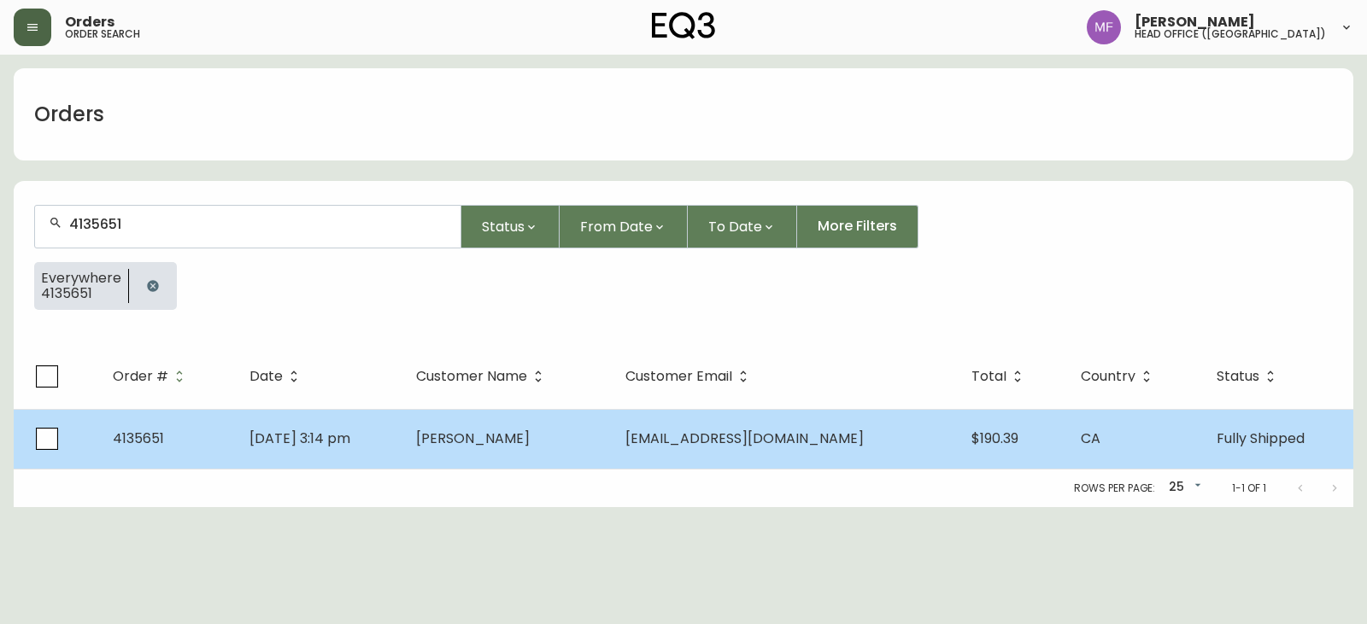
click at [686, 442] on span "[EMAIL_ADDRESS][DOMAIN_NAME]" at bounding box center [744, 439] width 238 height 20
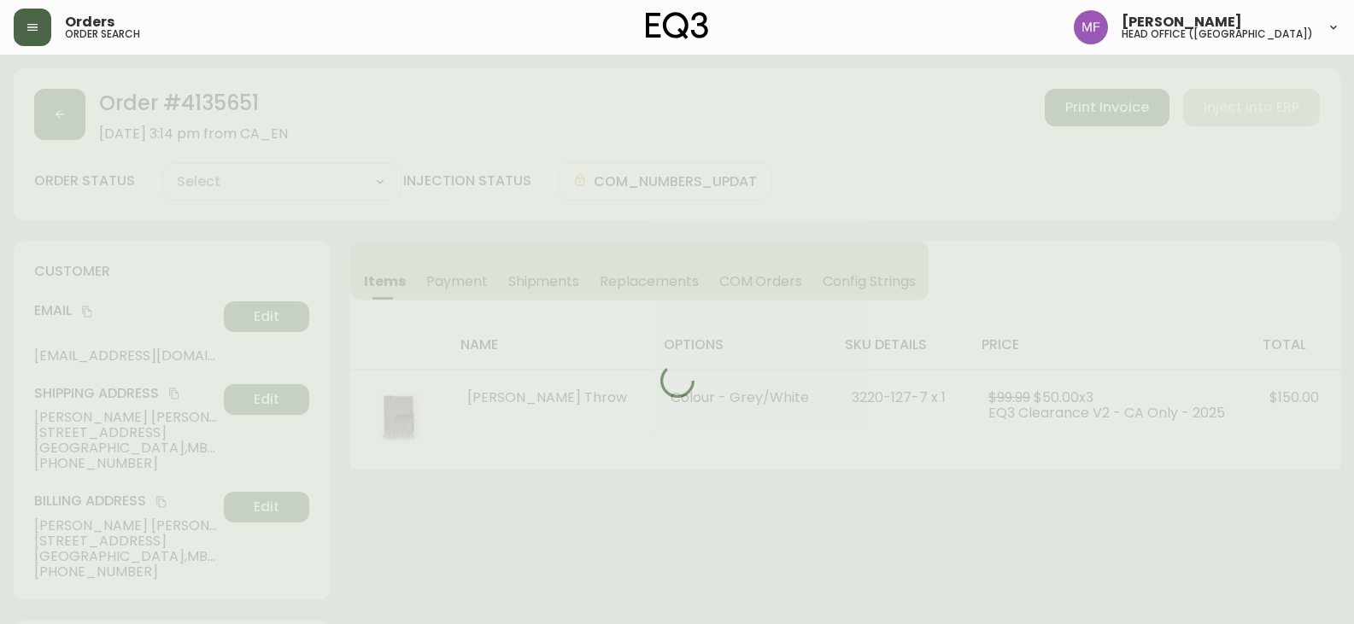
type input "Fully Shipped"
select select "FULLY_SHIPPED"
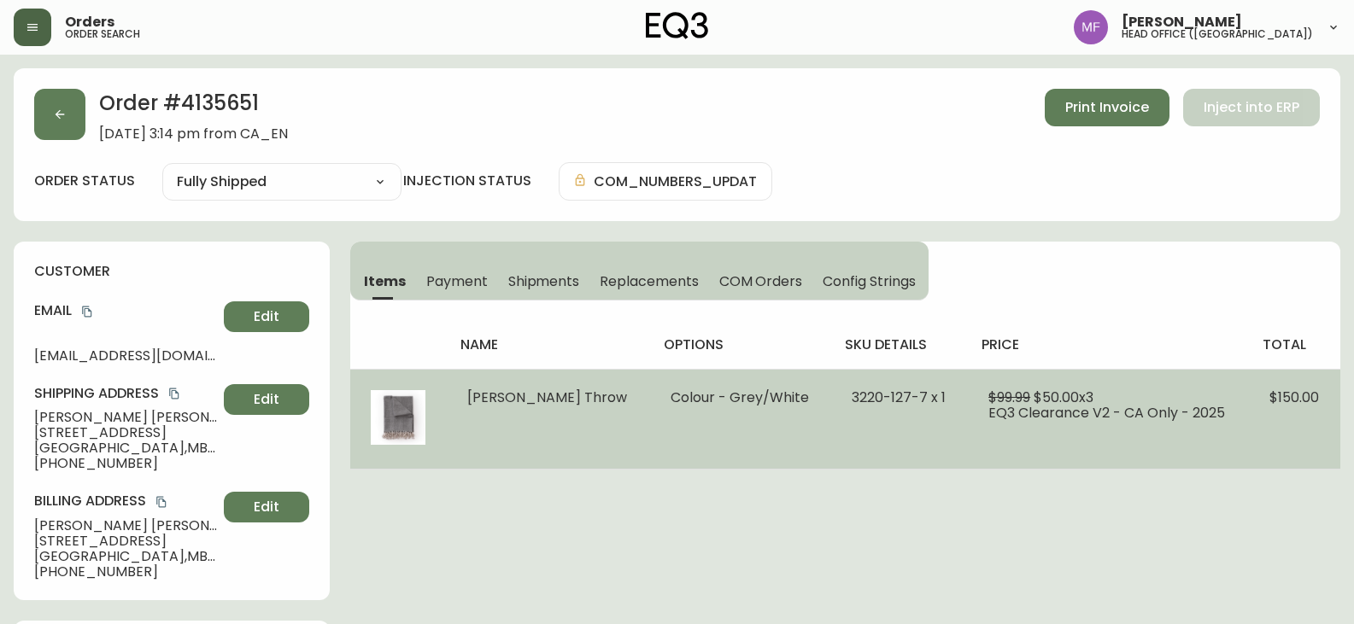
drag, startPoint x: 1230, startPoint y: 409, endPoint x: 749, endPoint y: 414, distance: 480.9
click at [749, 414] on td "Colour - Grey/White" at bounding box center [740, 419] width 181 height 100
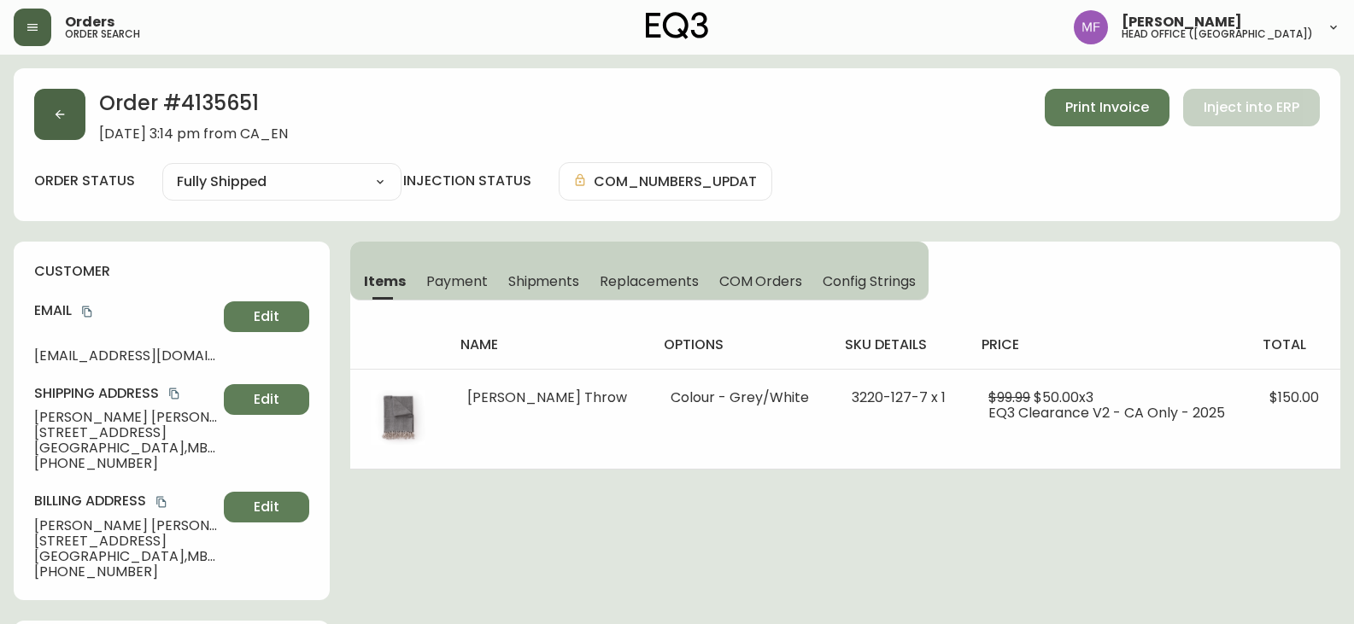
click at [68, 139] on button "button" at bounding box center [59, 114] width 51 height 51
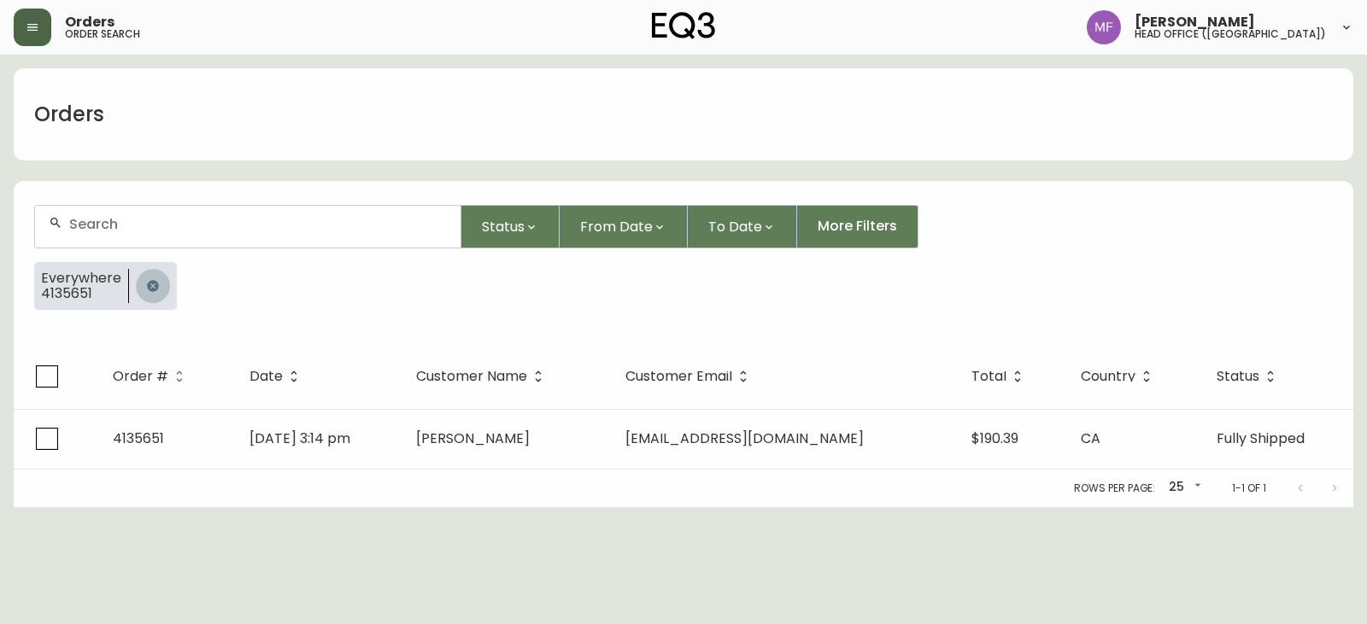
click at [136, 281] on button "button" at bounding box center [153, 286] width 34 height 34
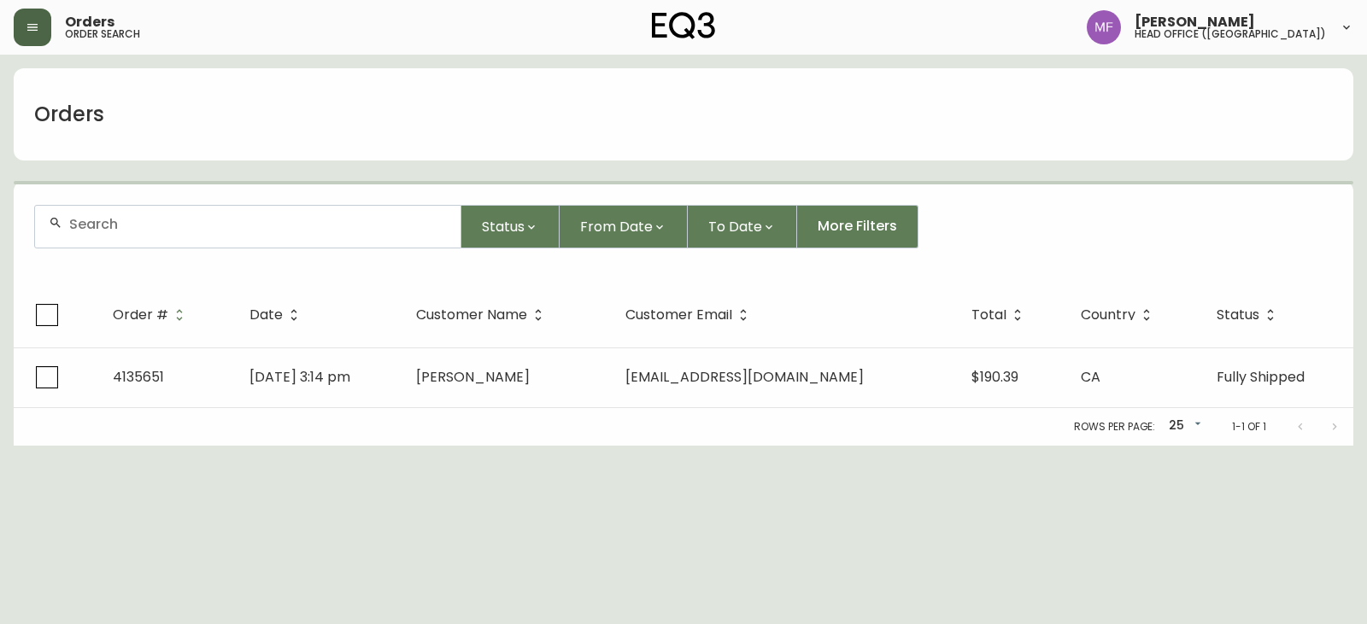
click at [143, 246] on div at bounding box center [247, 227] width 425 height 42
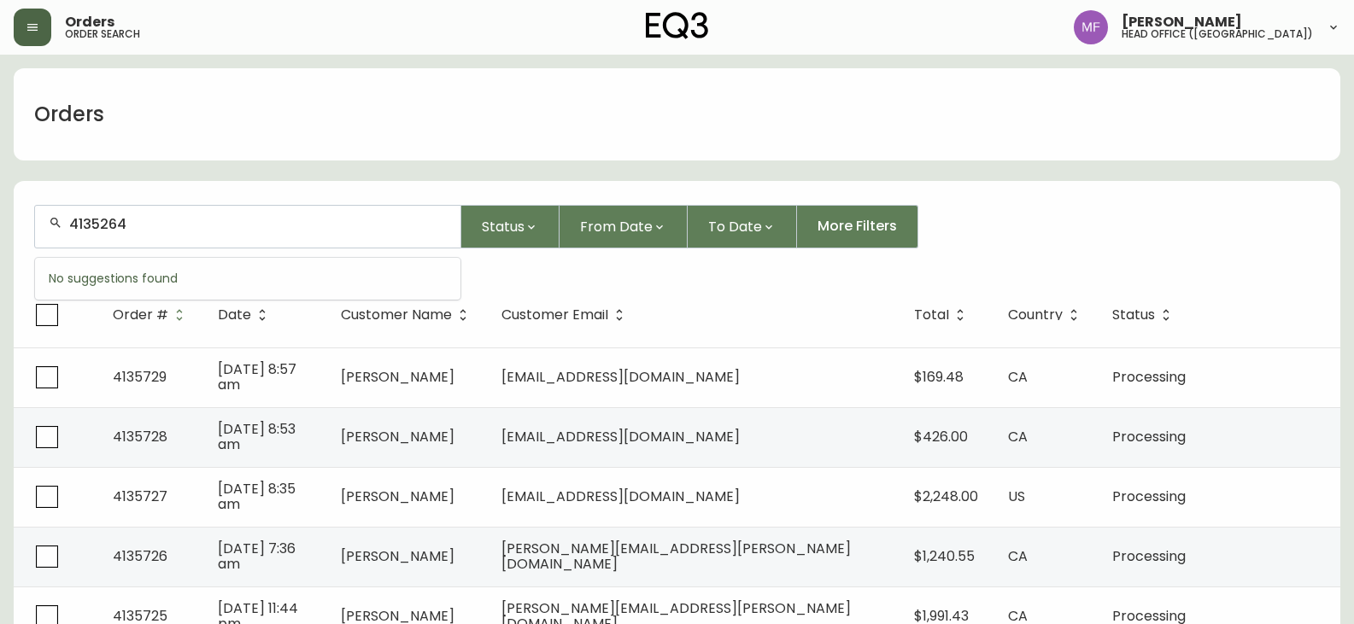
type input "4135264"
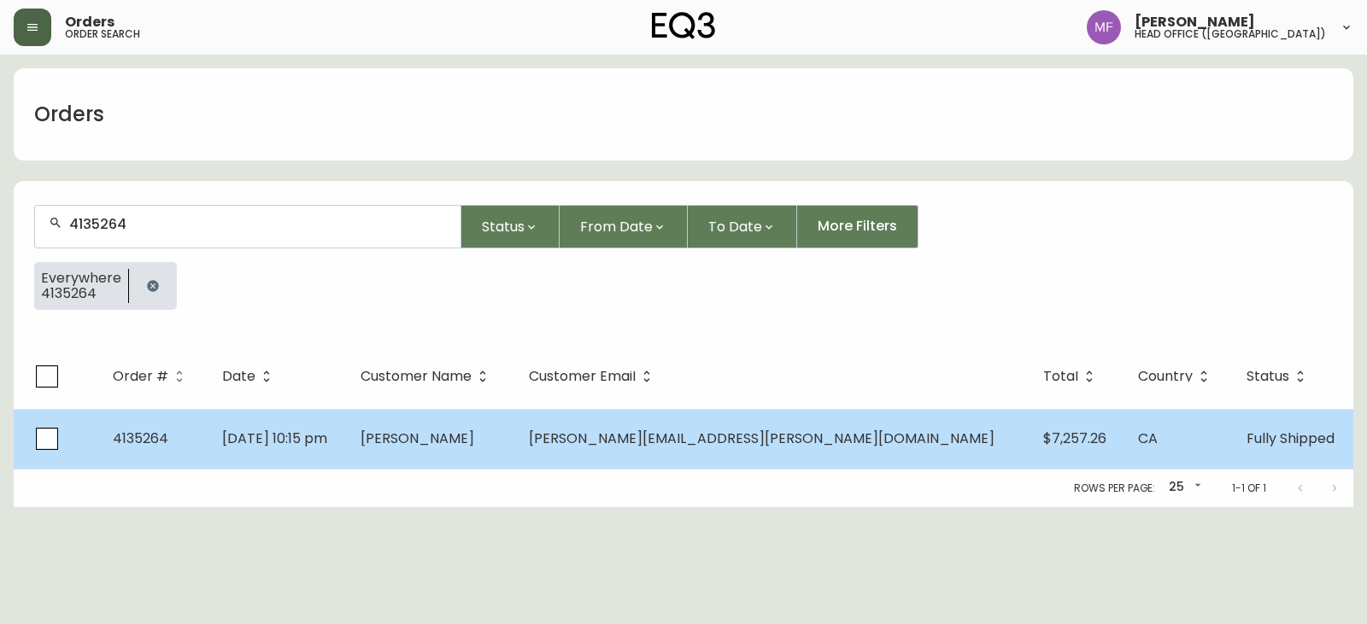
click at [474, 436] on span "[PERSON_NAME]" at bounding box center [417, 439] width 114 height 20
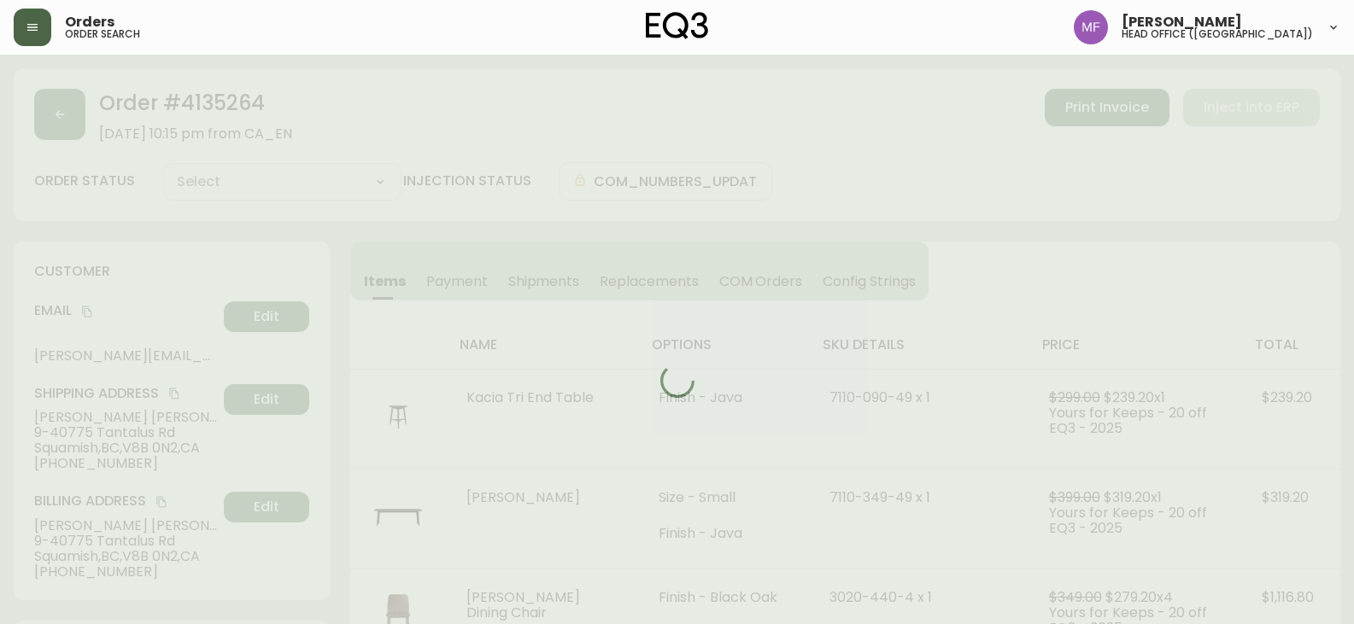
type input "Fully Shipped"
select select "FULLY_SHIPPED"
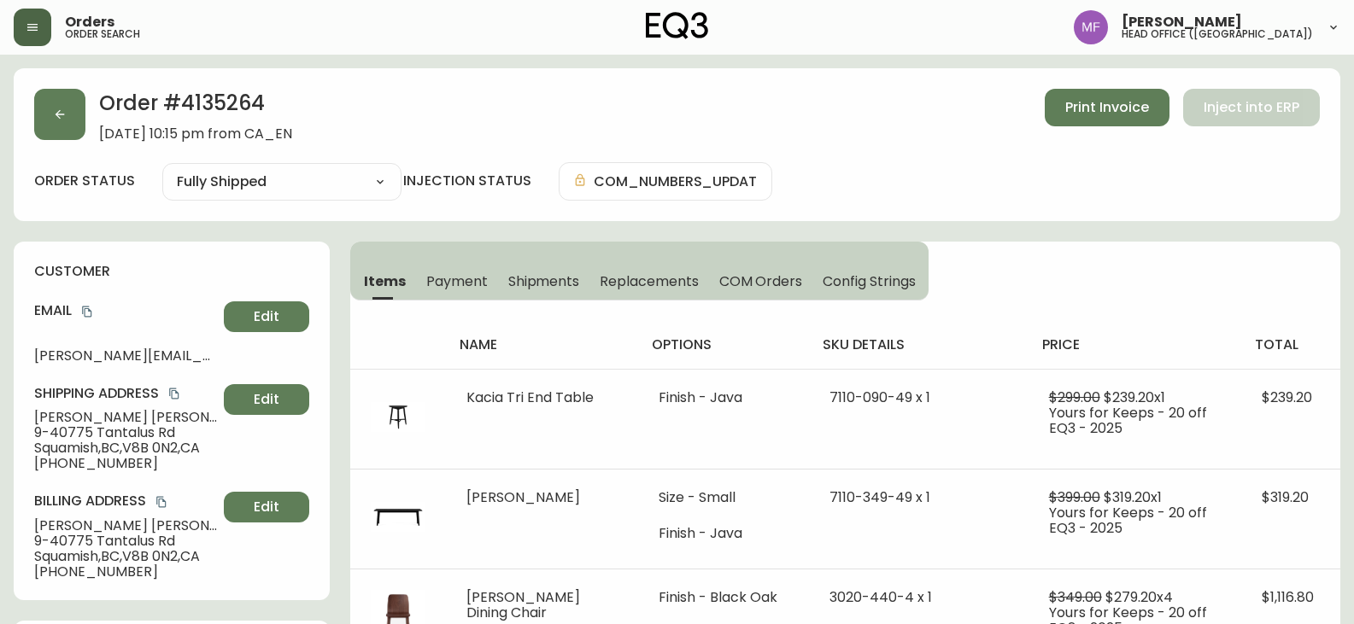
click at [204, 108] on h2 "Order # 4135264" at bounding box center [195, 108] width 193 height 38
click at [205, 108] on h2 "Order # 4135264" at bounding box center [195, 108] width 193 height 38
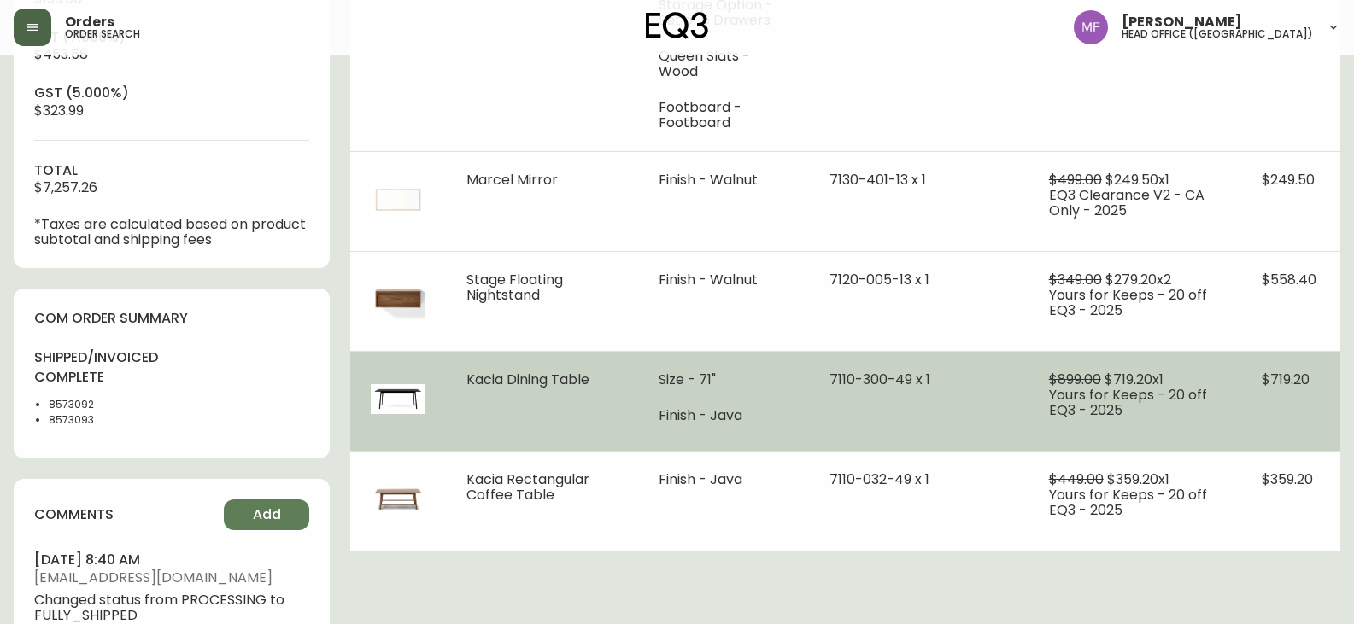
scroll to position [769, 0]
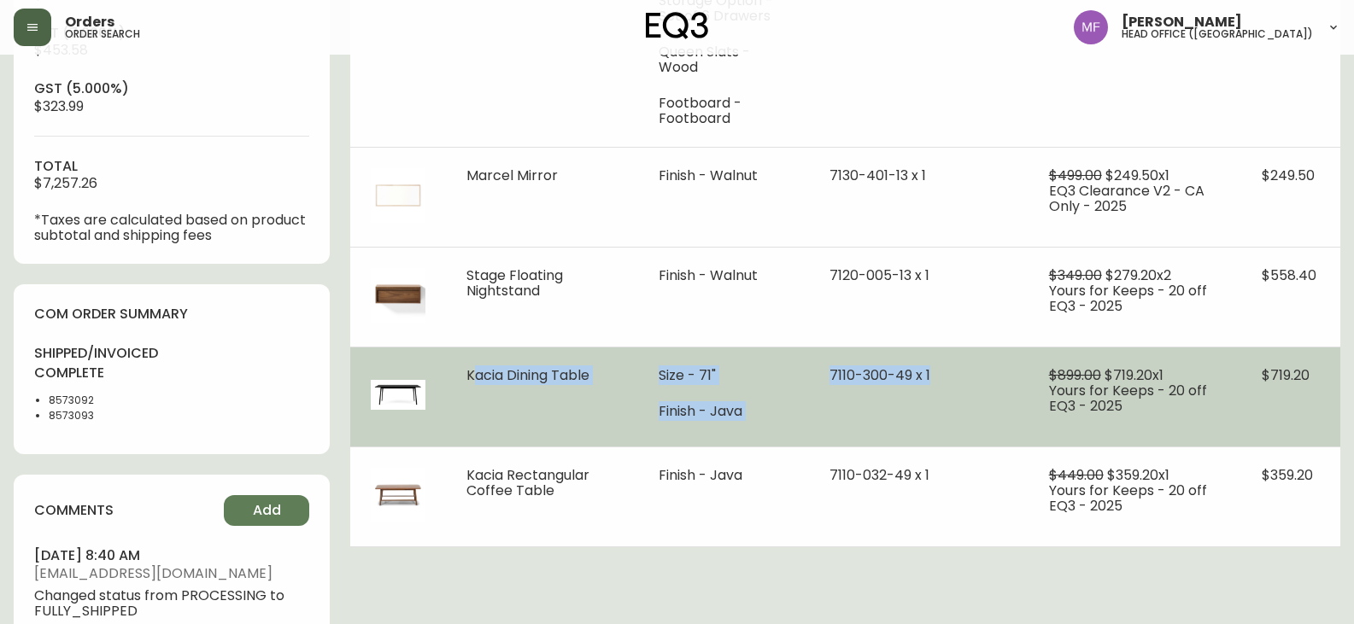
drag, startPoint x: 459, startPoint y: 370, endPoint x: 919, endPoint y: 387, distance: 460.7
click at [919, 387] on tr "Kacia Dining Table Size - 71" Finish - Java 7110-300-49 x 1 $899.00 $719.20 x 1…" at bounding box center [845, 397] width 990 height 100
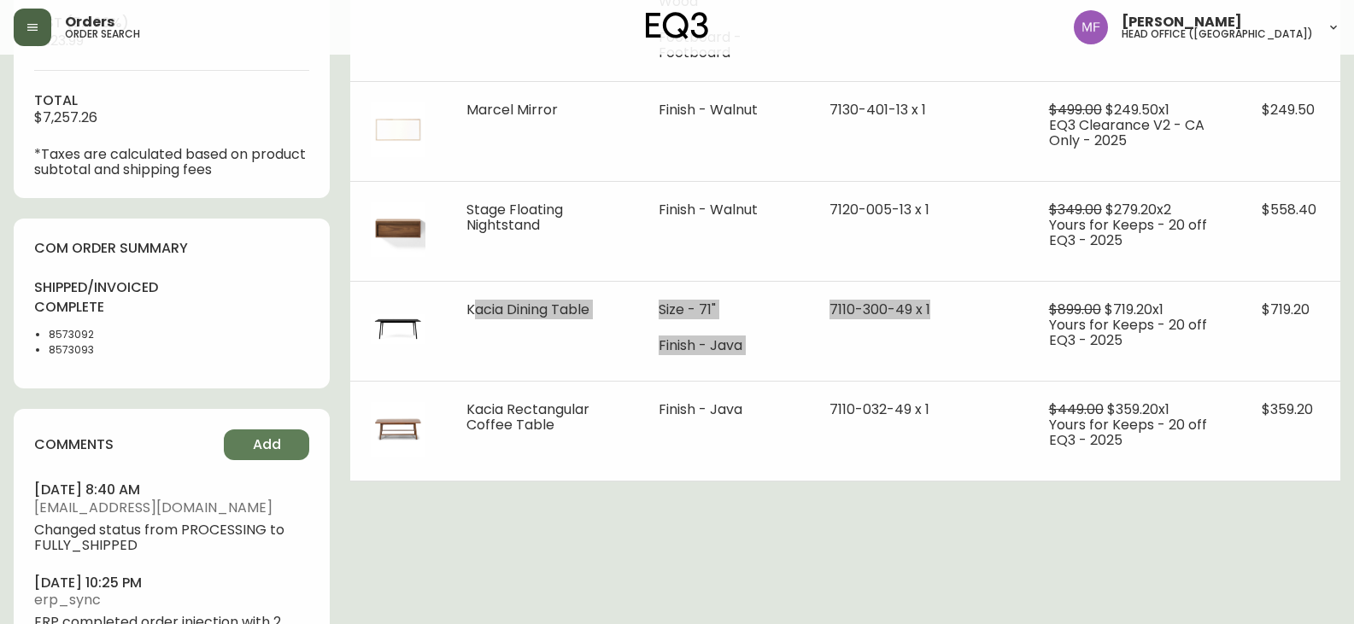
scroll to position [854, 0]
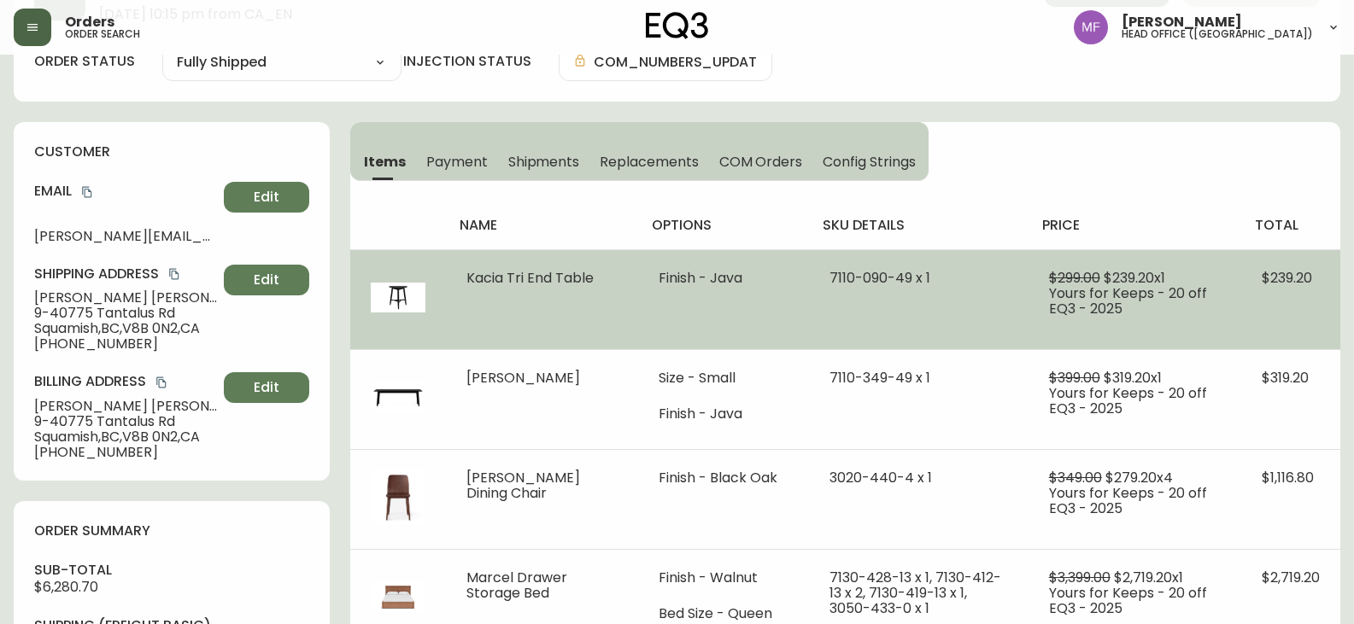
scroll to position [0, 0]
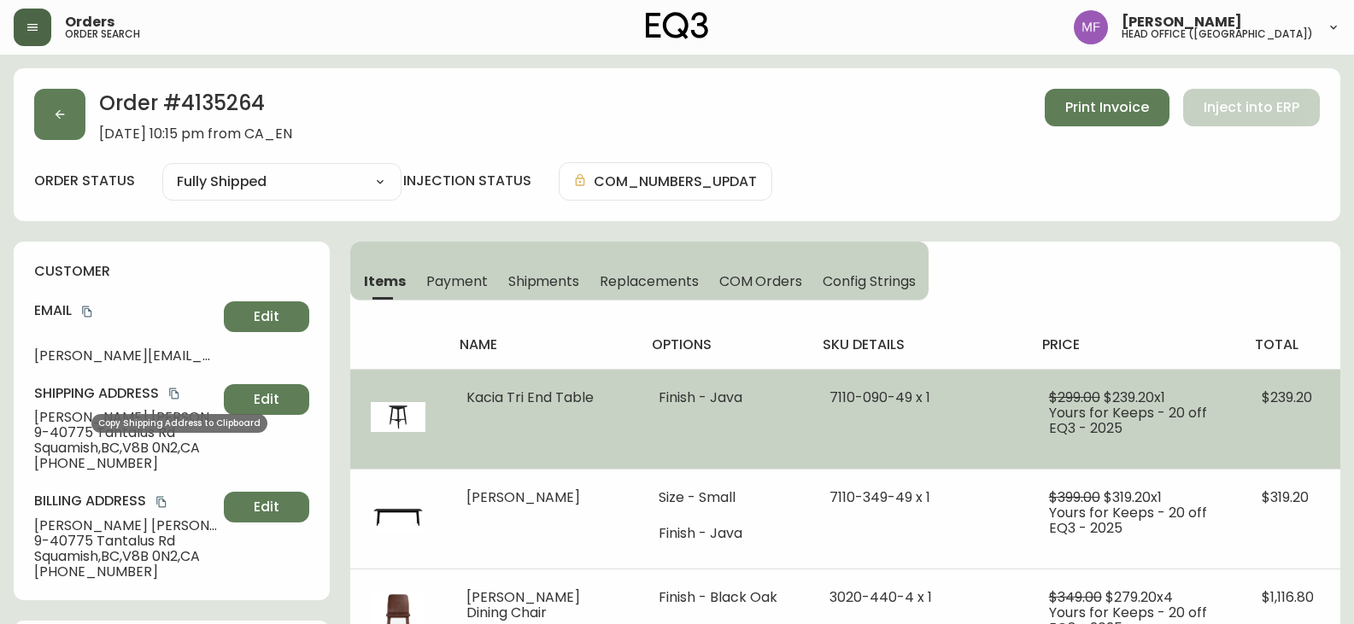
drag, startPoint x: 173, startPoint y: 395, endPoint x: 419, endPoint y: 388, distance: 245.2
click at [173, 395] on icon "copy" at bounding box center [173, 394] width 9 height 11
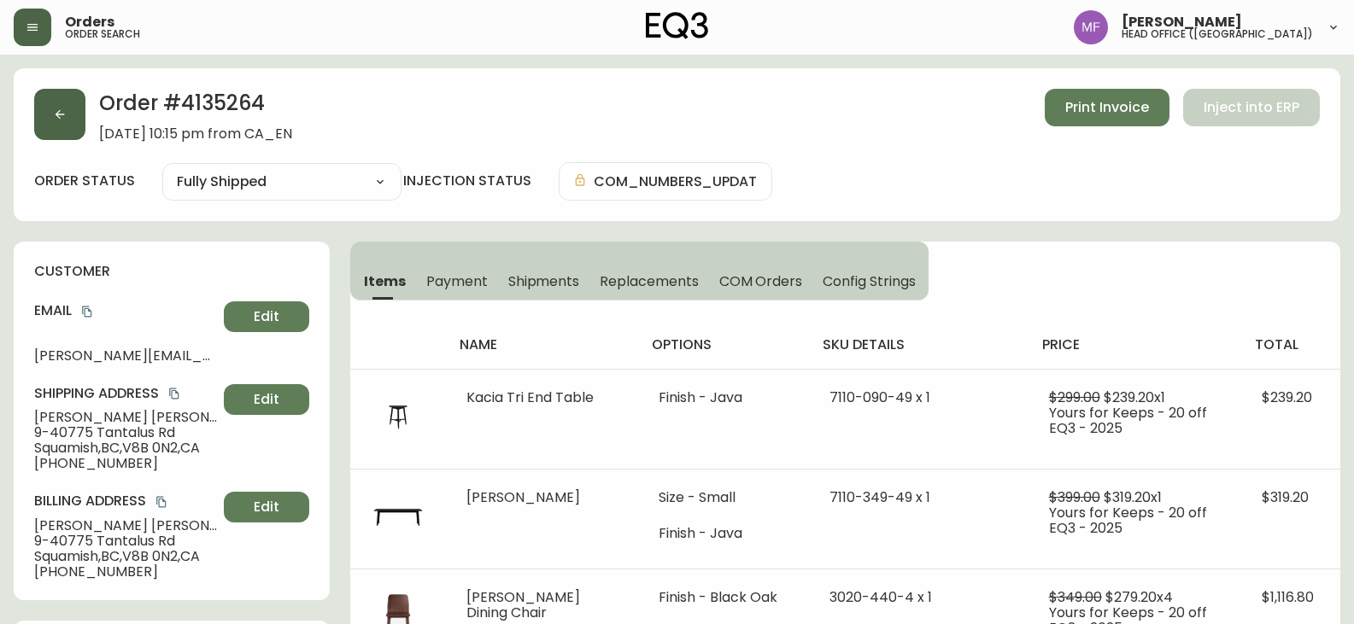
click at [69, 115] on button "button" at bounding box center [59, 114] width 51 height 51
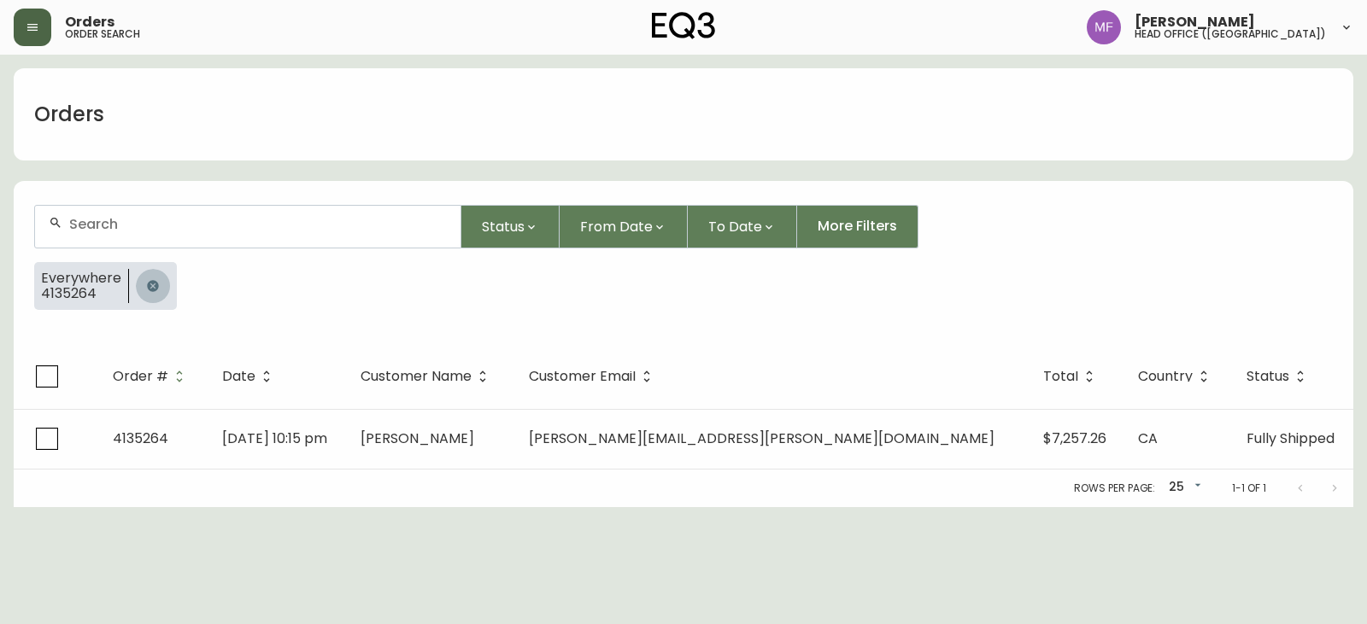
click at [147, 273] on button "button" at bounding box center [153, 286] width 34 height 34
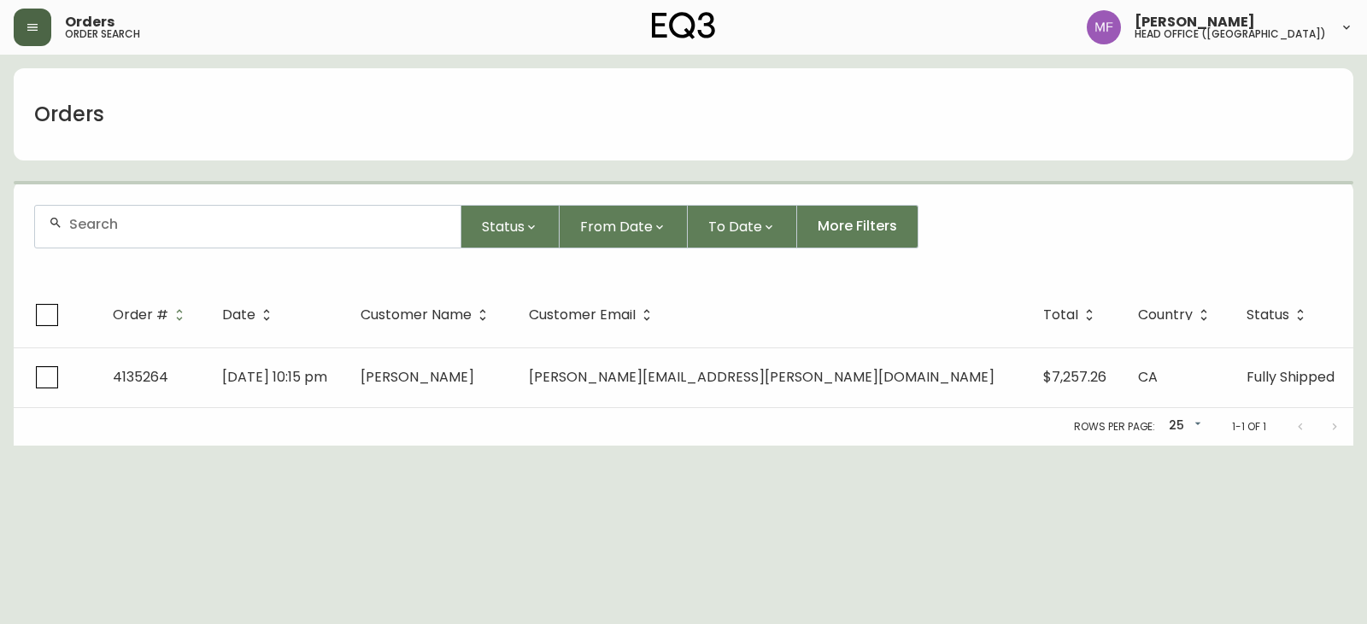
click at [144, 241] on div at bounding box center [247, 227] width 425 height 42
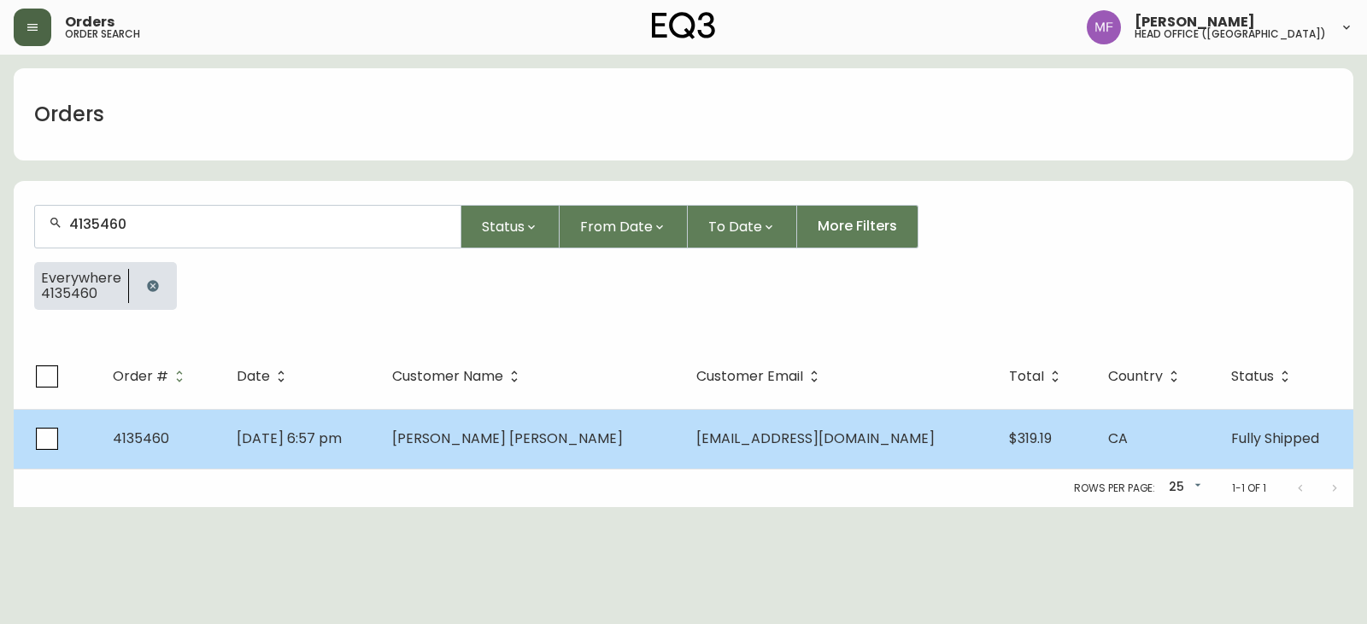
type input "4135460"
click at [720, 438] on span "[EMAIL_ADDRESS][DOMAIN_NAME]" at bounding box center [815, 439] width 238 height 20
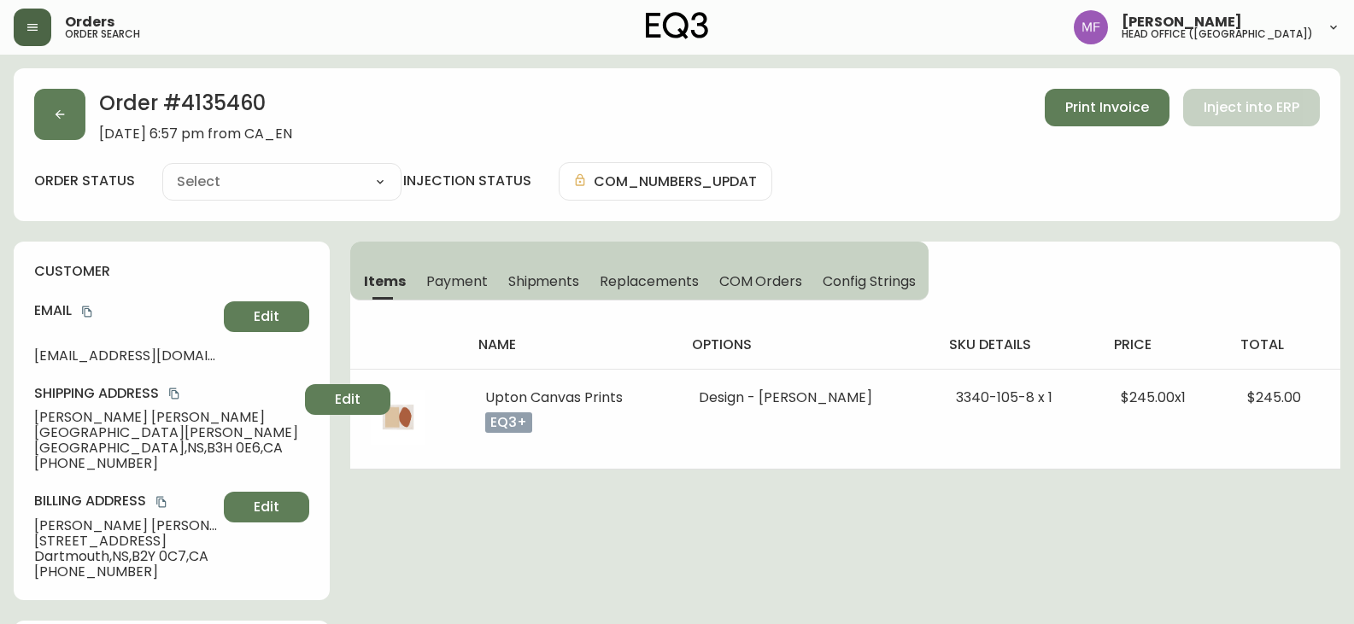
type input "Fully Shipped"
select select "FULLY_SHIPPED"
click at [59, 118] on icon "button" at bounding box center [60, 114] width 9 height 9
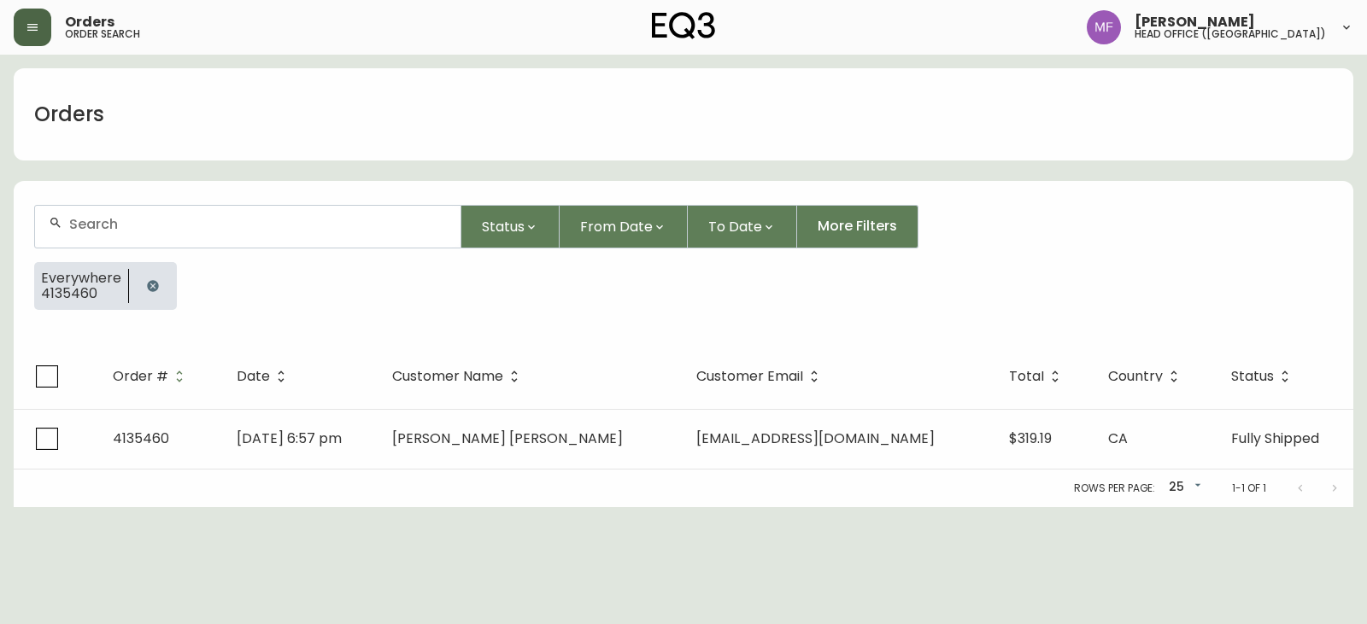
click at [146, 289] on icon "button" at bounding box center [153, 286] width 14 height 14
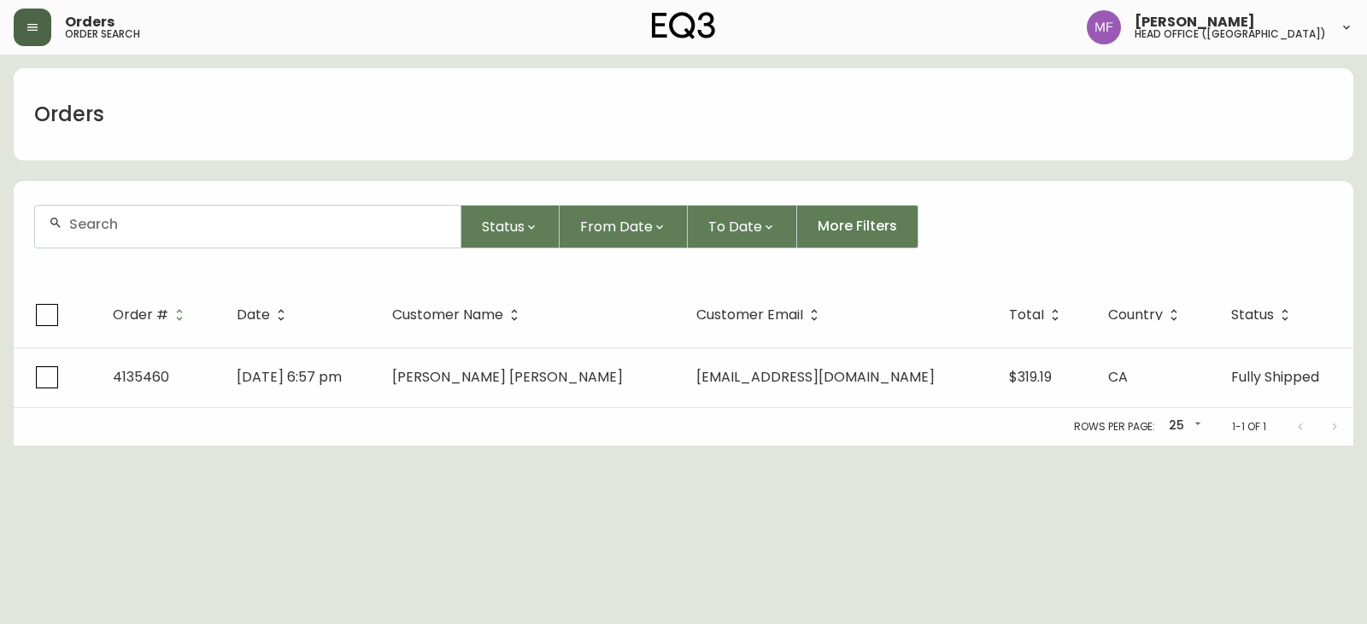
click at [141, 243] on div at bounding box center [247, 227] width 425 height 42
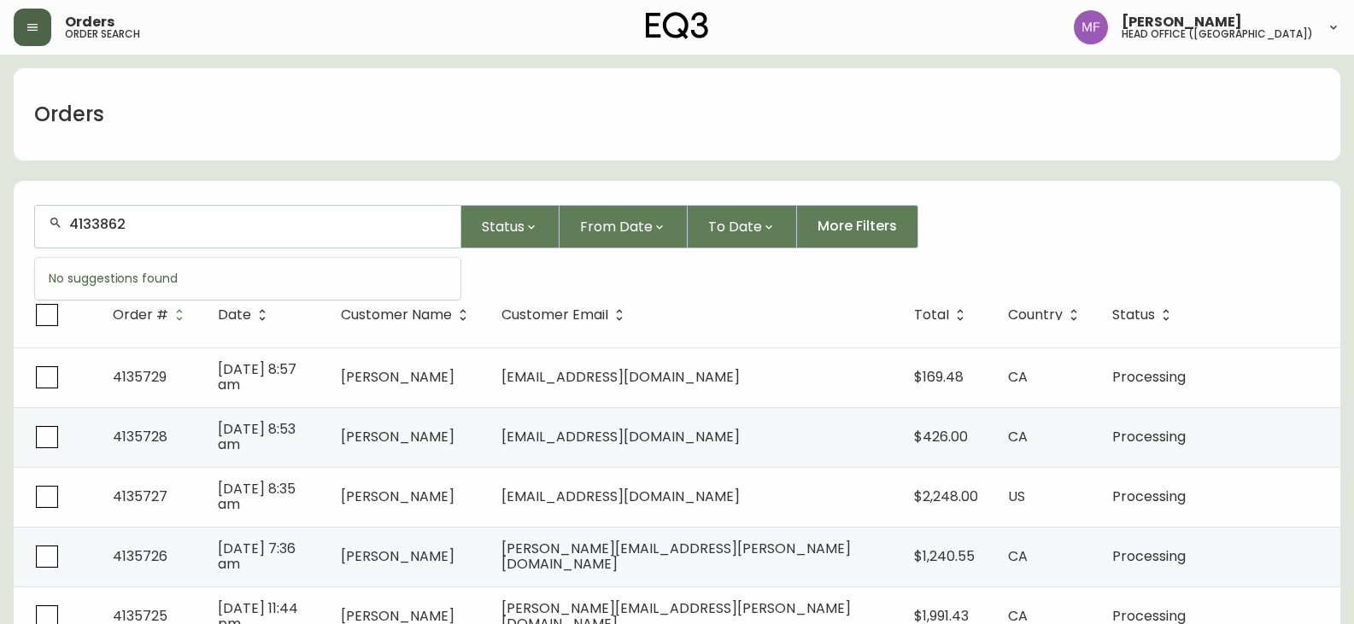
type input "4133862"
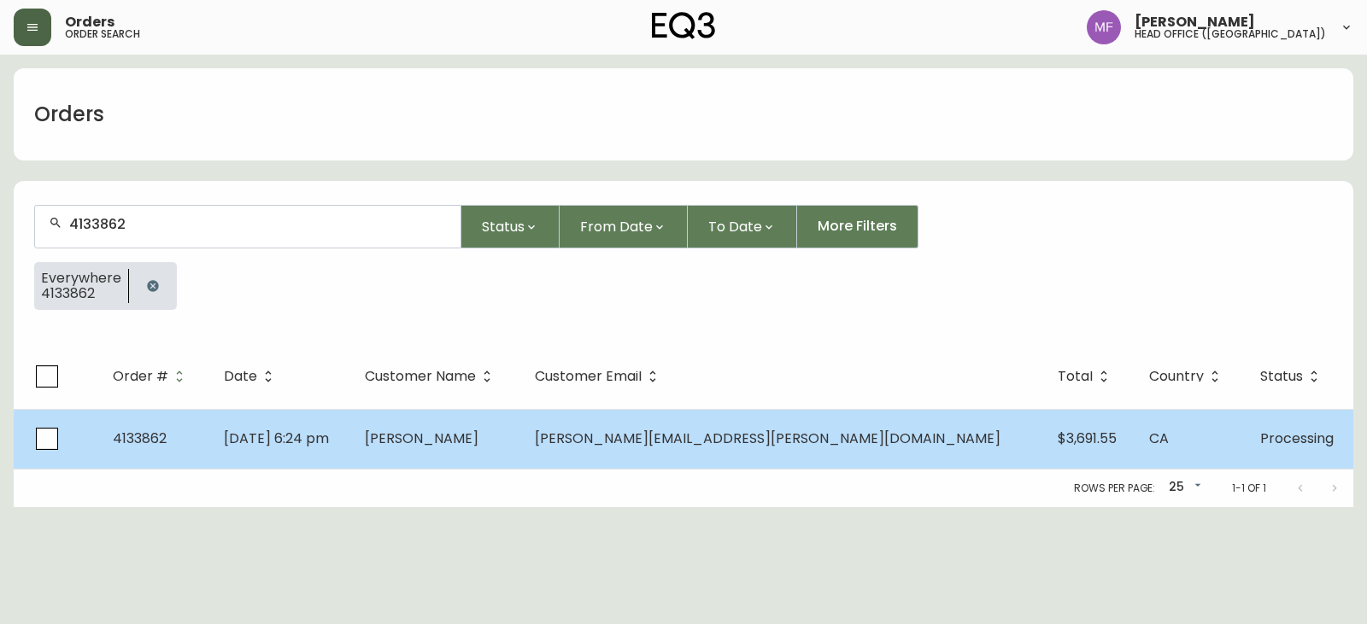
click at [350, 460] on td "[DATE] 6:24 pm" at bounding box center [280, 439] width 140 height 60
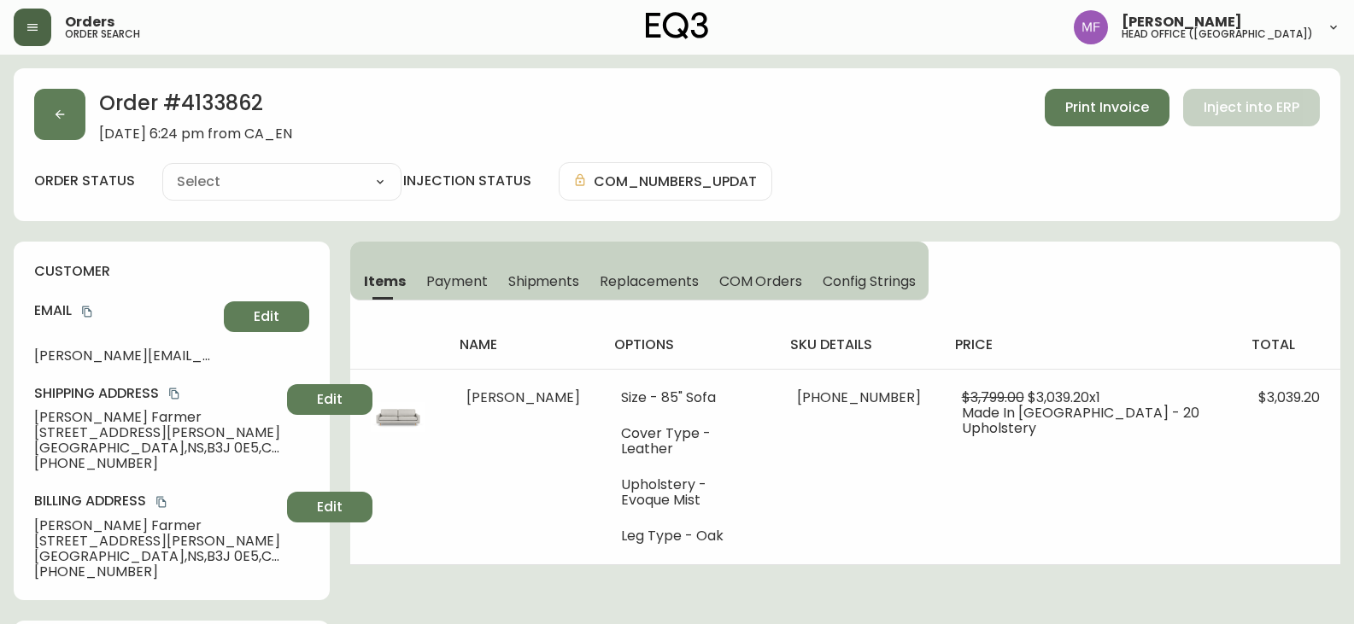
type input "Processing"
select select "PROCESSING"
click at [78, 113] on button "button" at bounding box center [59, 114] width 51 height 51
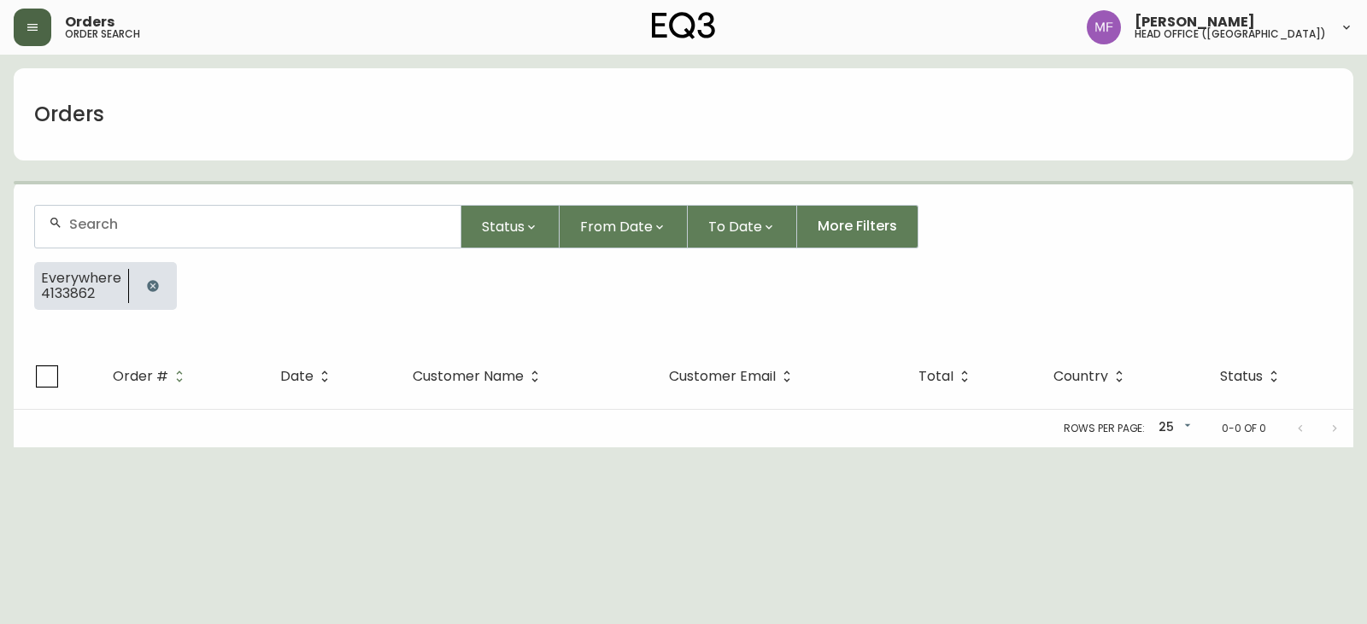
drag, startPoint x: 150, startPoint y: 285, endPoint x: 149, endPoint y: 255, distance: 29.9
click at [149, 285] on icon "button" at bounding box center [153, 286] width 14 height 14
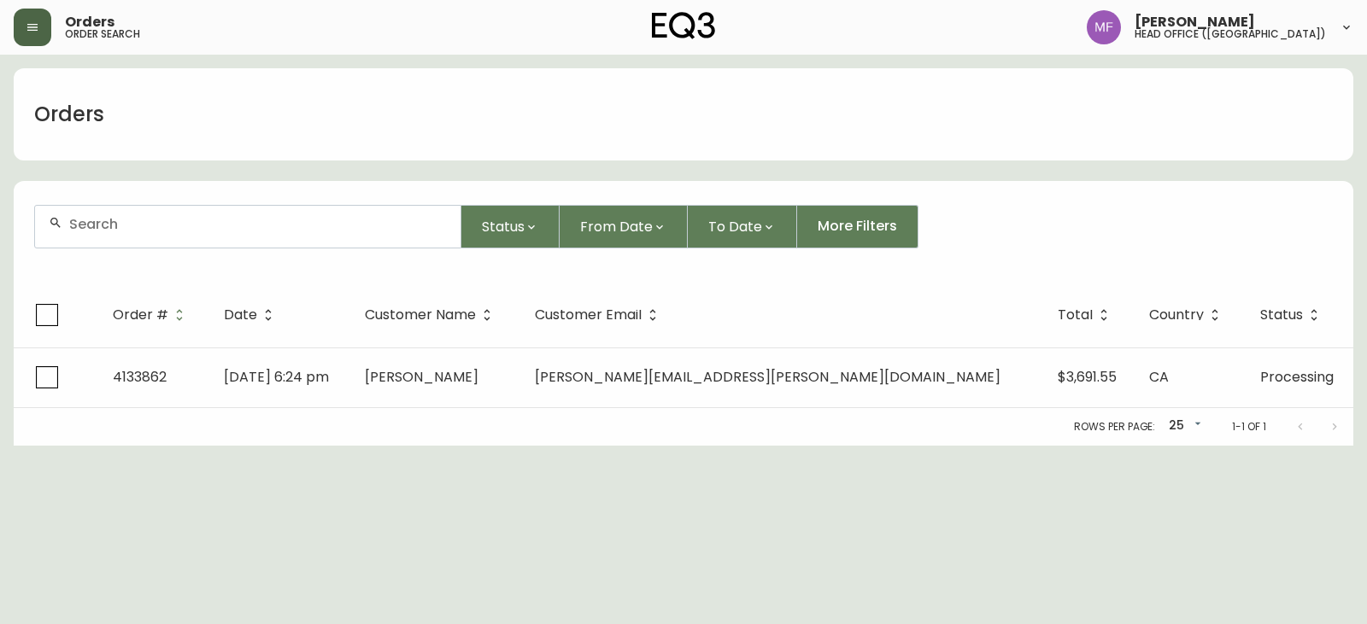
click at [148, 241] on div at bounding box center [247, 227] width 425 height 42
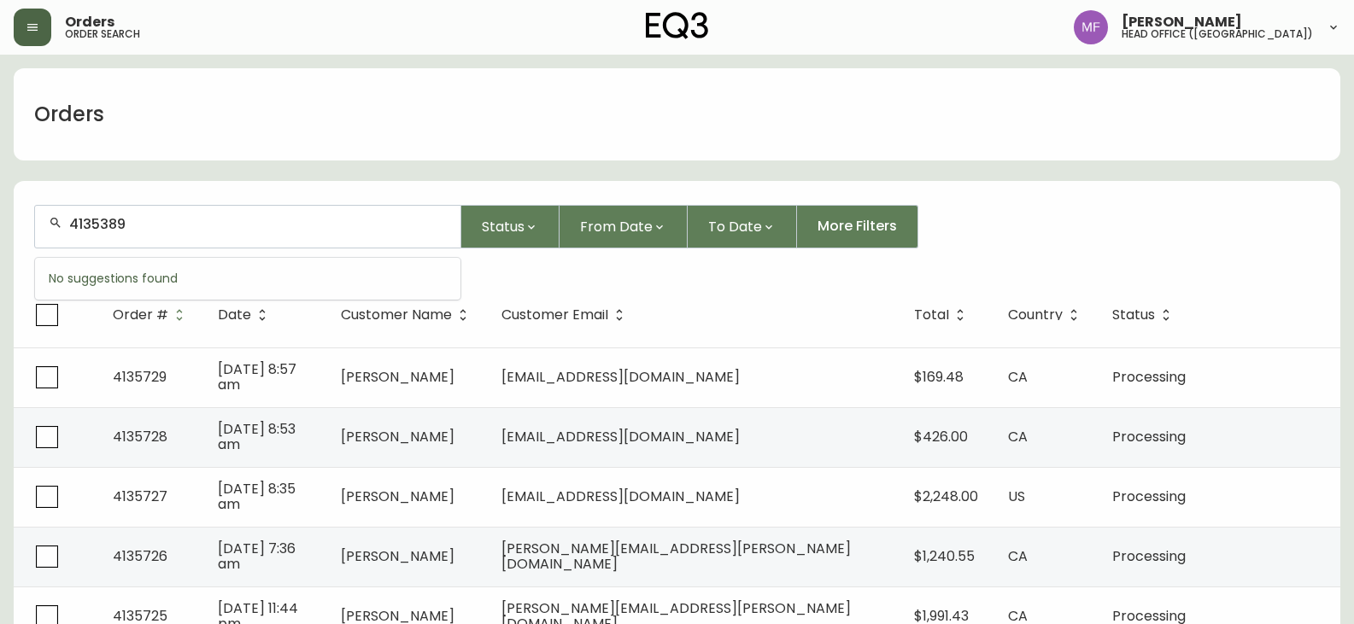
type input "4135389"
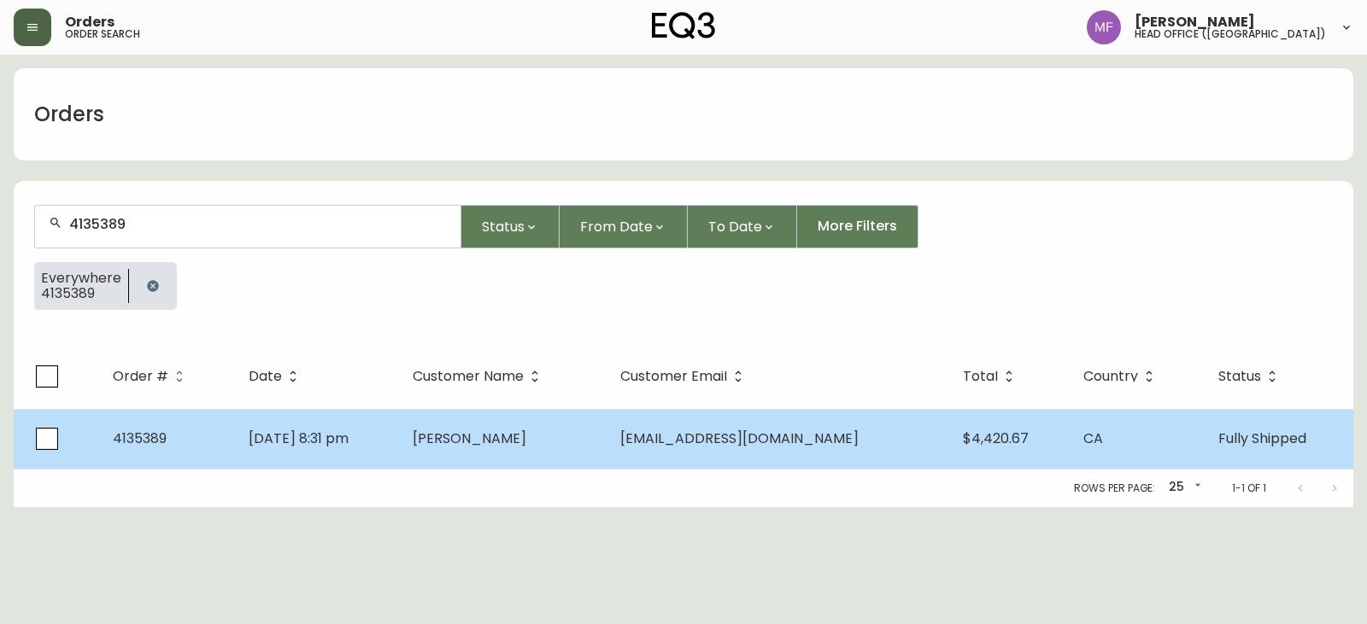
click at [591, 456] on td "[PERSON_NAME]" at bounding box center [503, 439] width 208 height 60
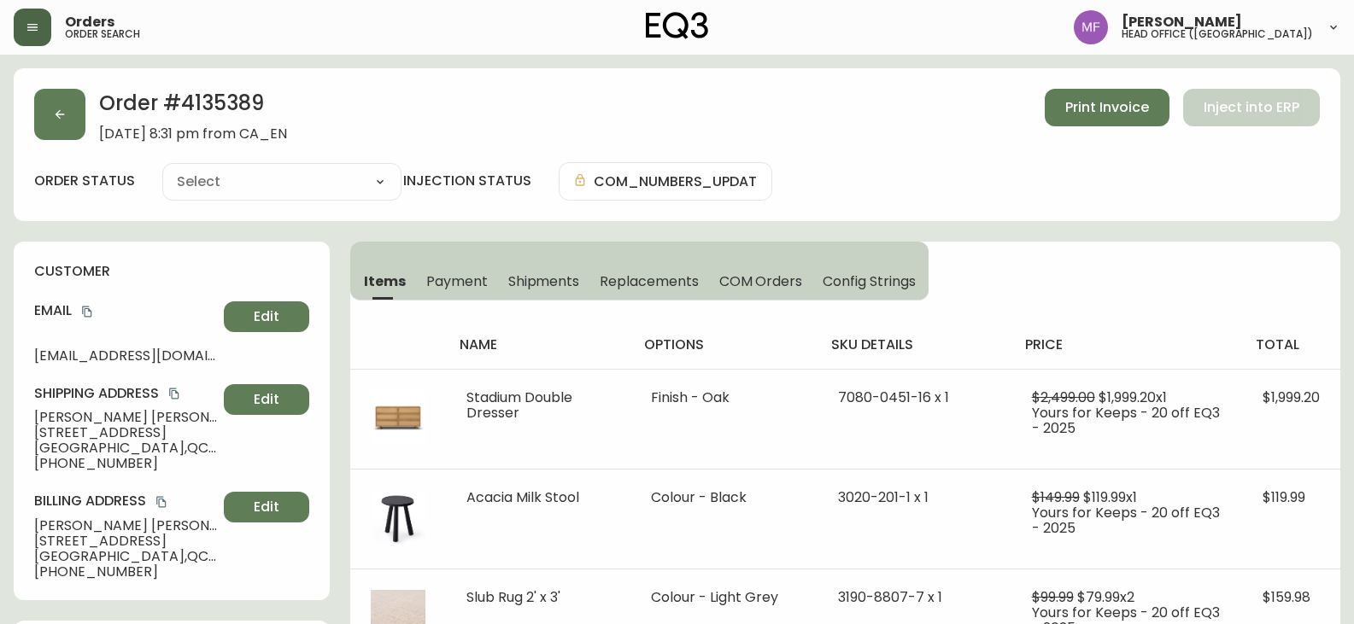
type input "Fully Shipped"
select select "FULLY_SHIPPED"
click at [246, 95] on h2 "Order # 4135389" at bounding box center [193, 108] width 188 height 38
click at [245, 95] on h2 "Order # 4135389" at bounding box center [193, 108] width 188 height 38
drag, startPoint x: 174, startPoint y: 417, endPoint x: 32, endPoint y: 413, distance: 142.7
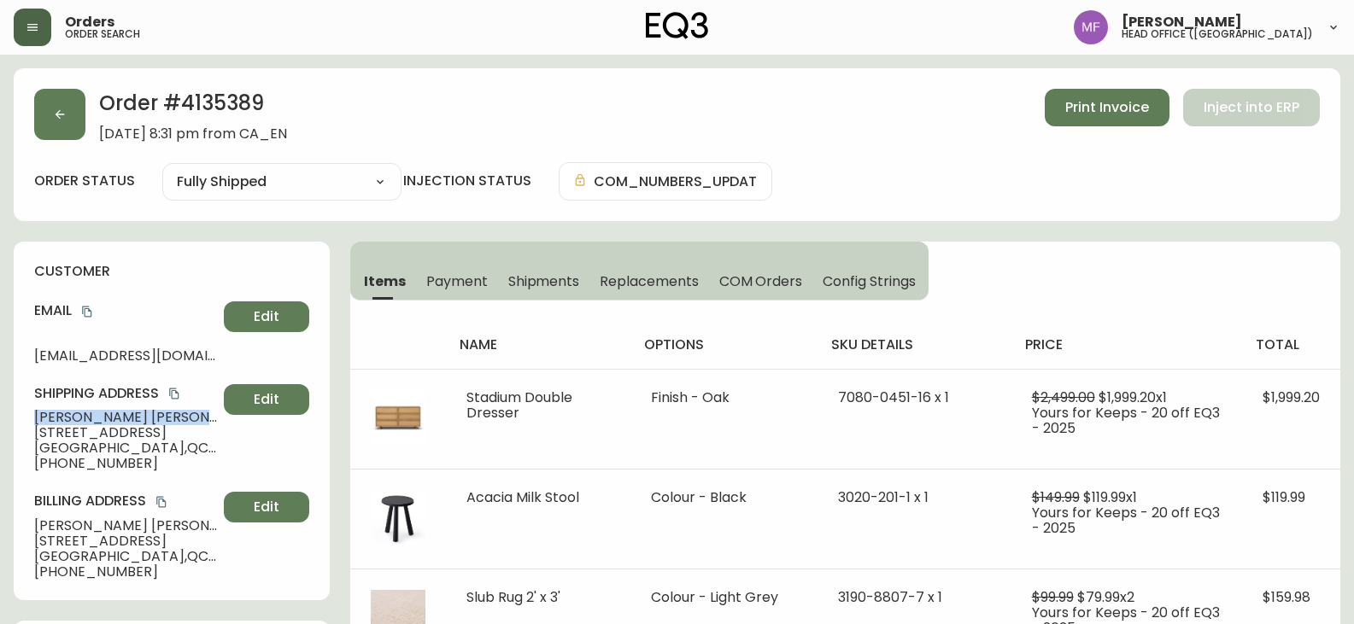
click at [32, 413] on div "customer Email [EMAIL_ADDRESS][DOMAIN_NAME] Edit Shipping Address [PERSON_NAME]…" at bounding box center [172, 421] width 316 height 359
click at [215, 110] on h2 "Order # 4135389" at bounding box center [193, 108] width 188 height 38
drag, startPoint x: 215, startPoint y: 110, endPoint x: 267, endPoint y: 108, distance: 52.1
click at [216, 110] on h2 "Order # 4135389" at bounding box center [193, 108] width 188 height 38
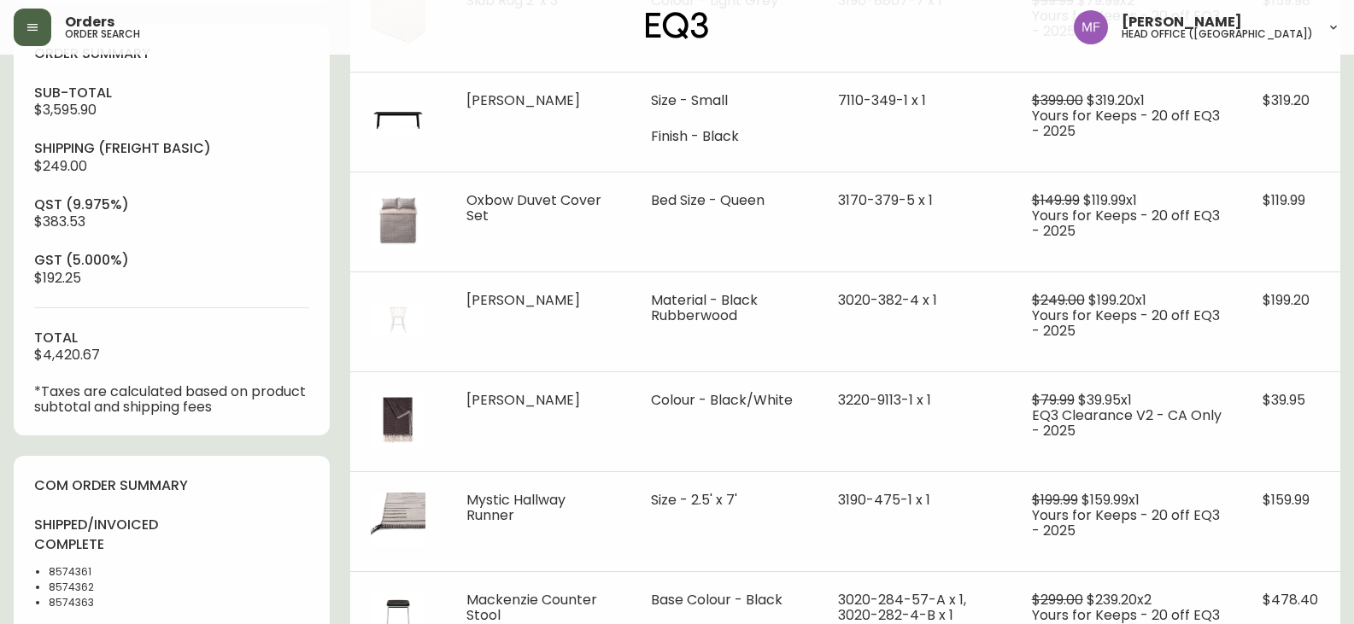
scroll to position [598, 0]
click at [64, 566] on li "8574361" at bounding box center [105, 571] width 113 height 15
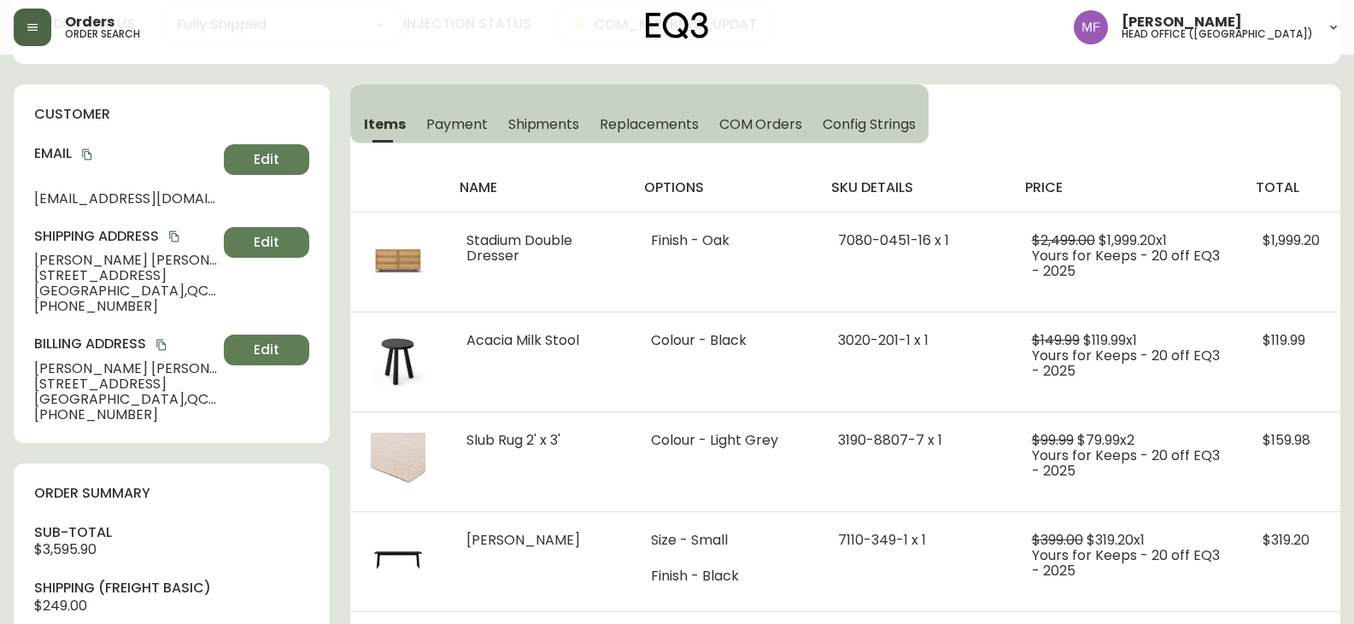
scroll to position [0, 0]
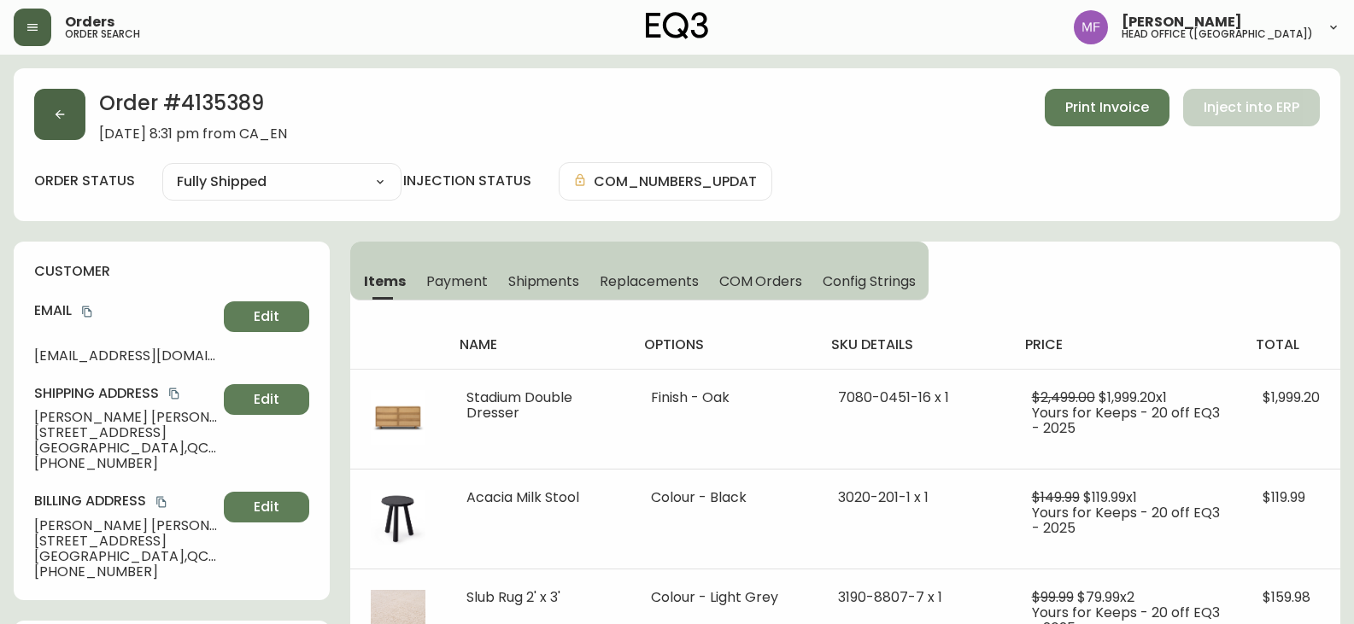
click at [73, 127] on button "button" at bounding box center [59, 114] width 51 height 51
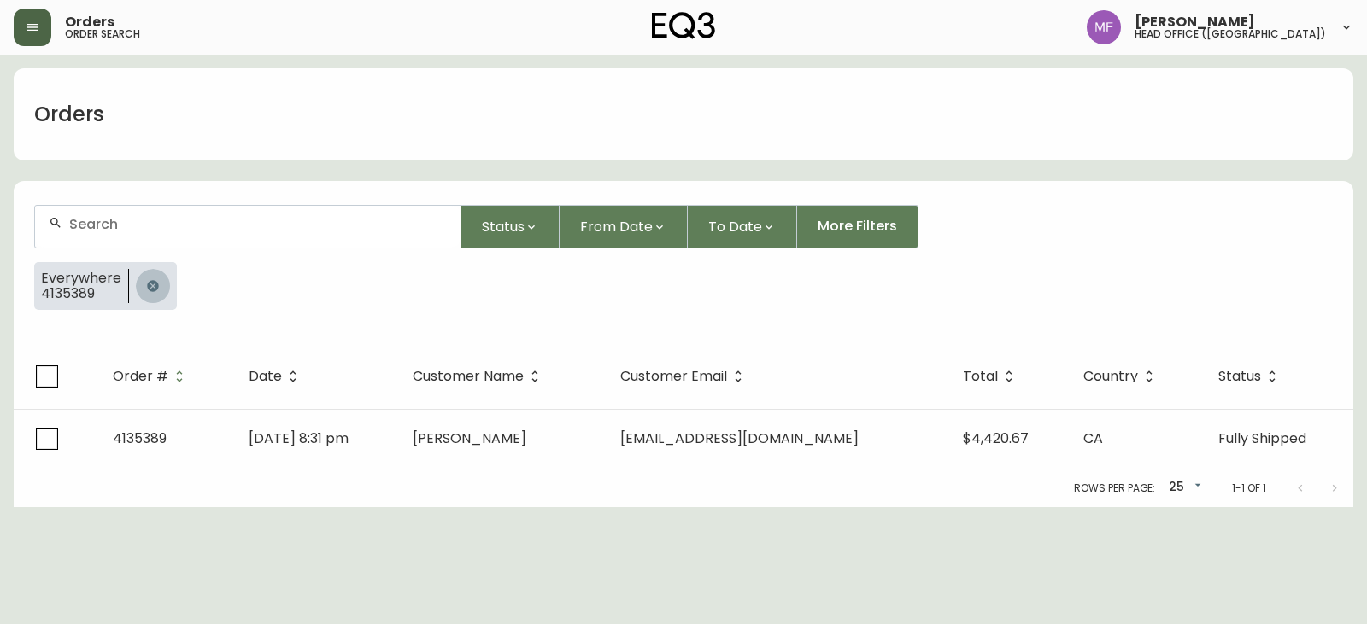
click at [149, 271] on button "button" at bounding box center [153, 286] width 34 height 34
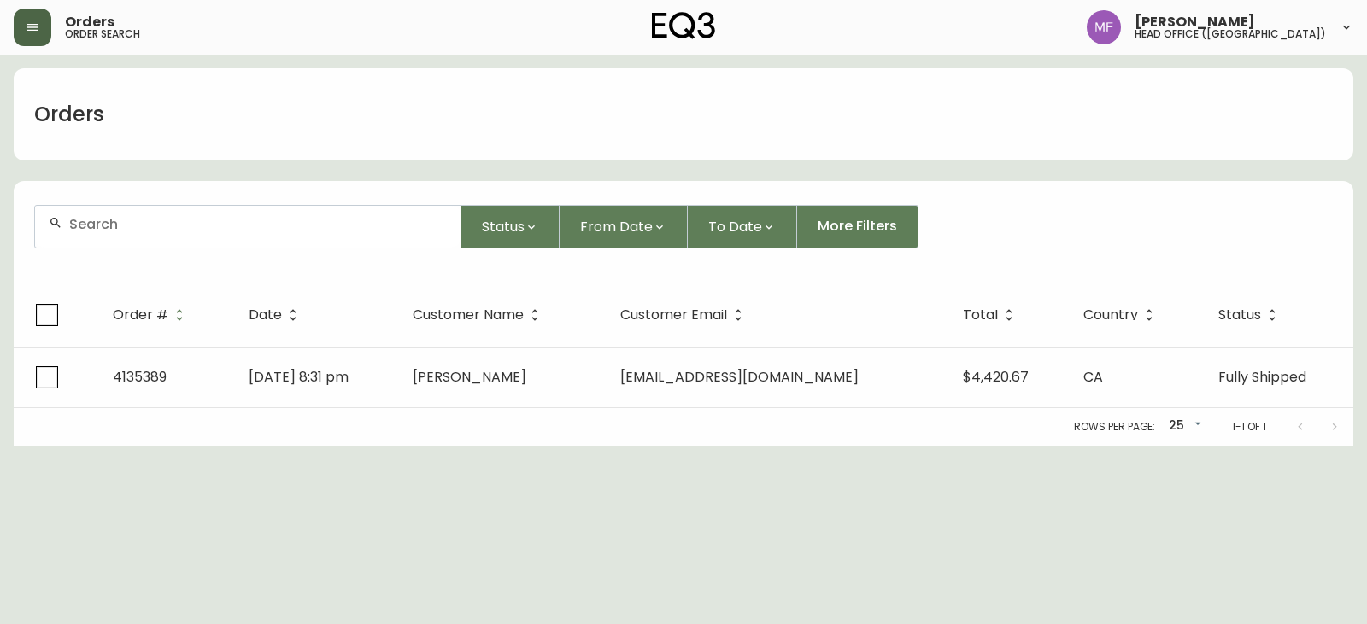
click at [144, 221] on input "text" at bounding box center [258, 224] width 378 height 16
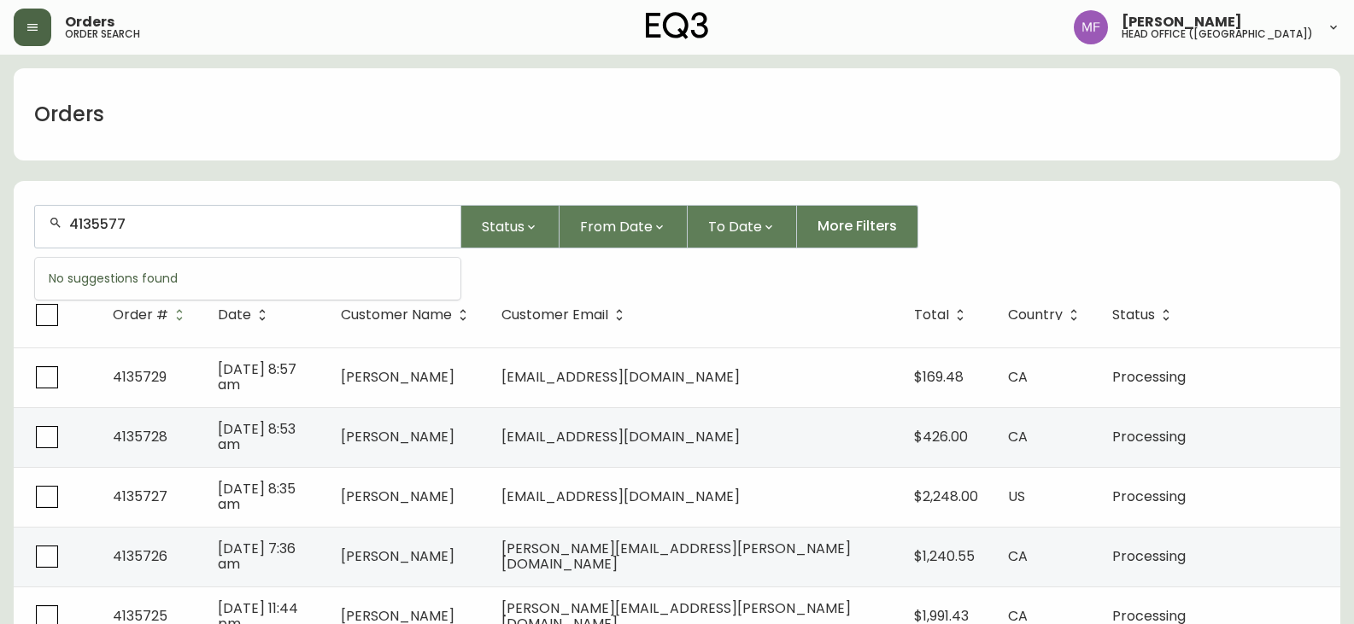
type input "4135577"
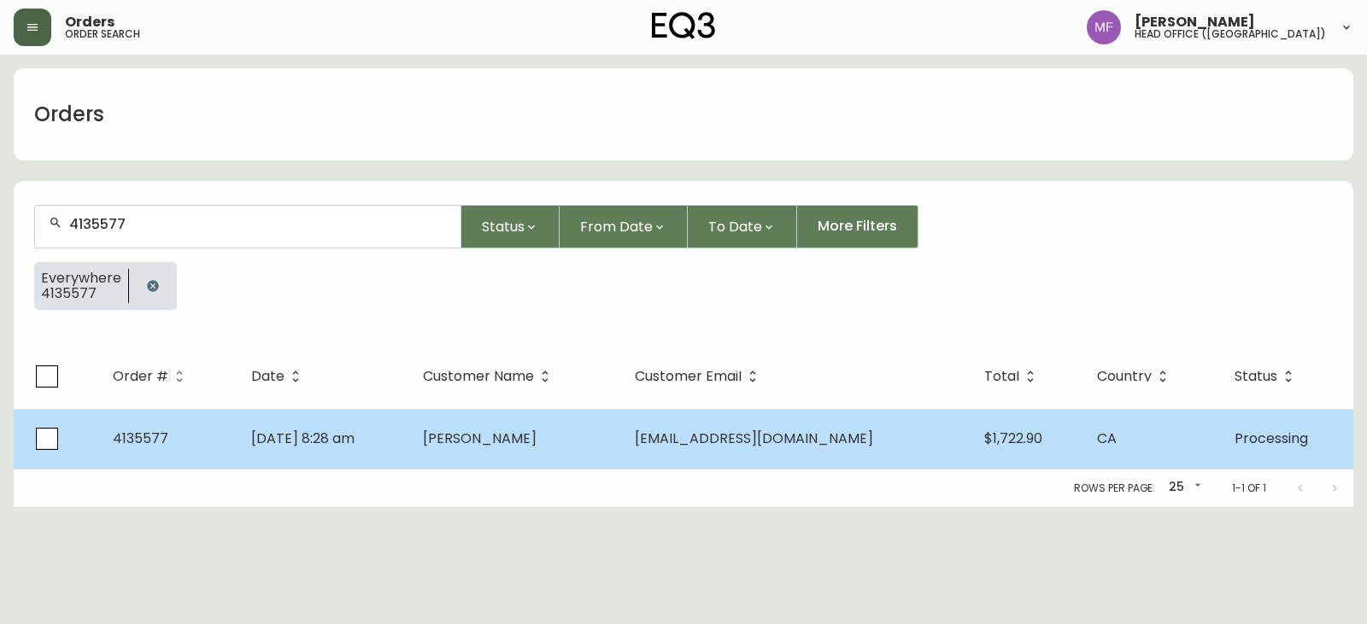
click at [409, 428] on td "[DATE] 8:28 am" at bounding box center [323, 439] width 172 height 60
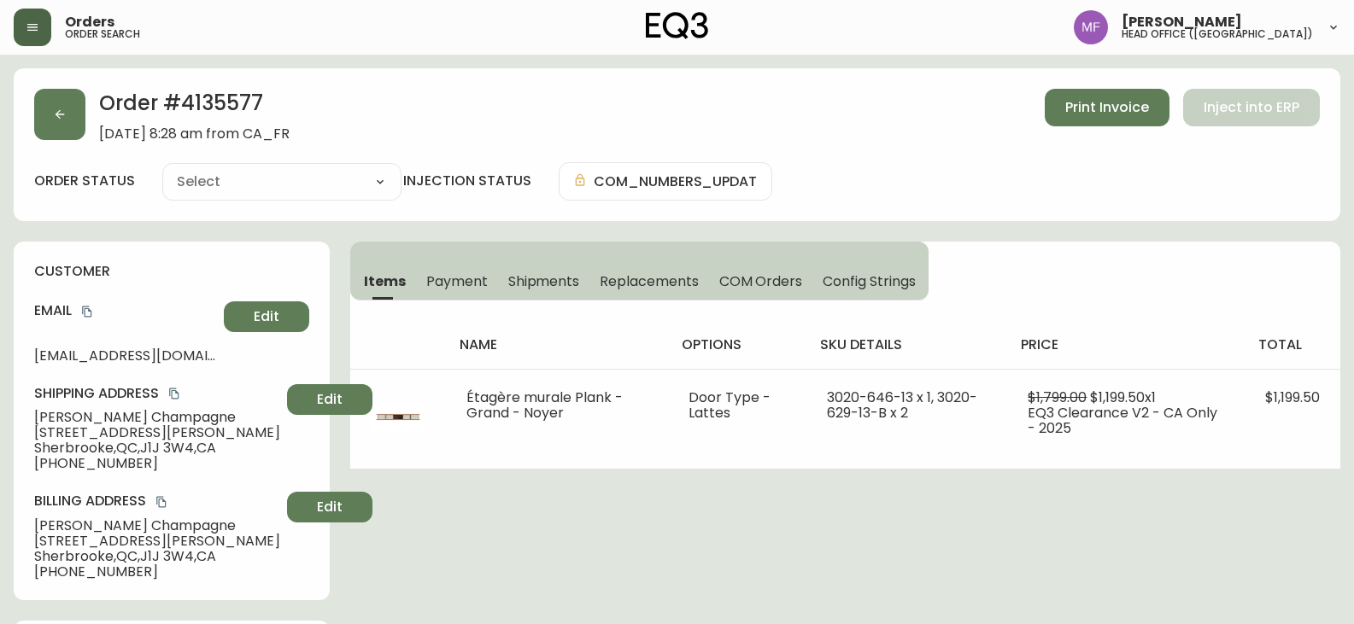
type input "Processing"
select select "PROCESSING"
click at [84, 118] on button "button" at bounding box center [59, 114] width 51 height 51
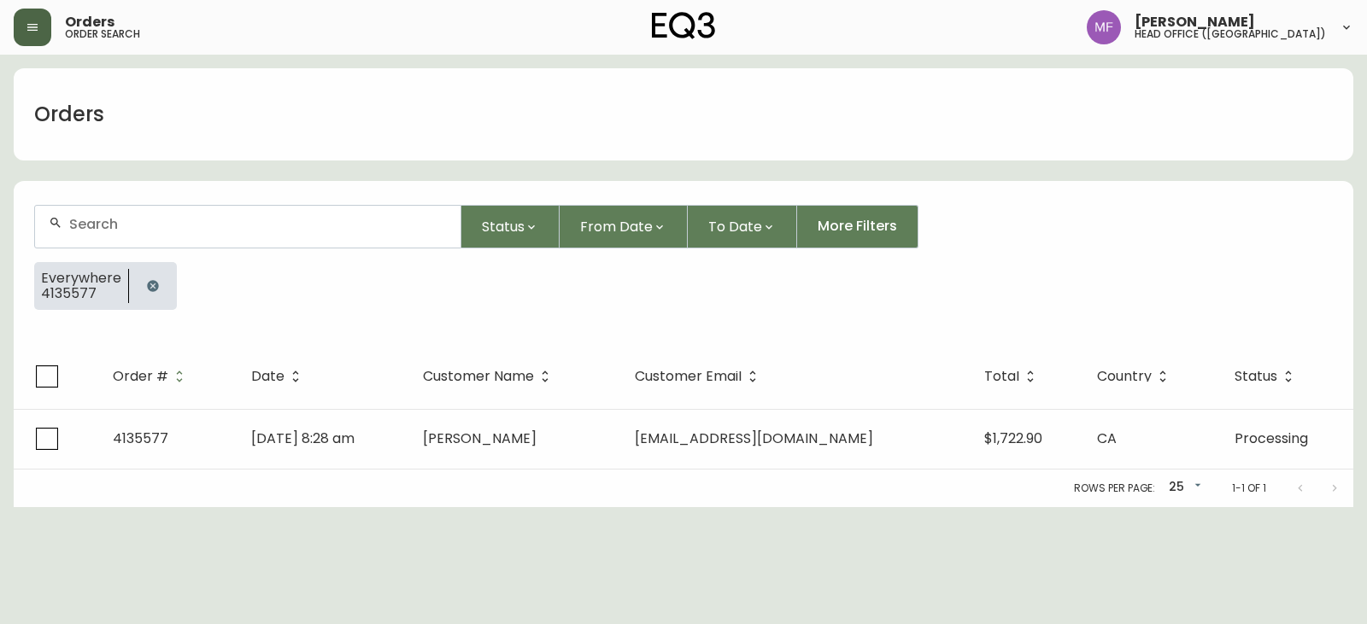
click at [145, 278] on button "button" at bounding box center [153, 286] width 34 height 34
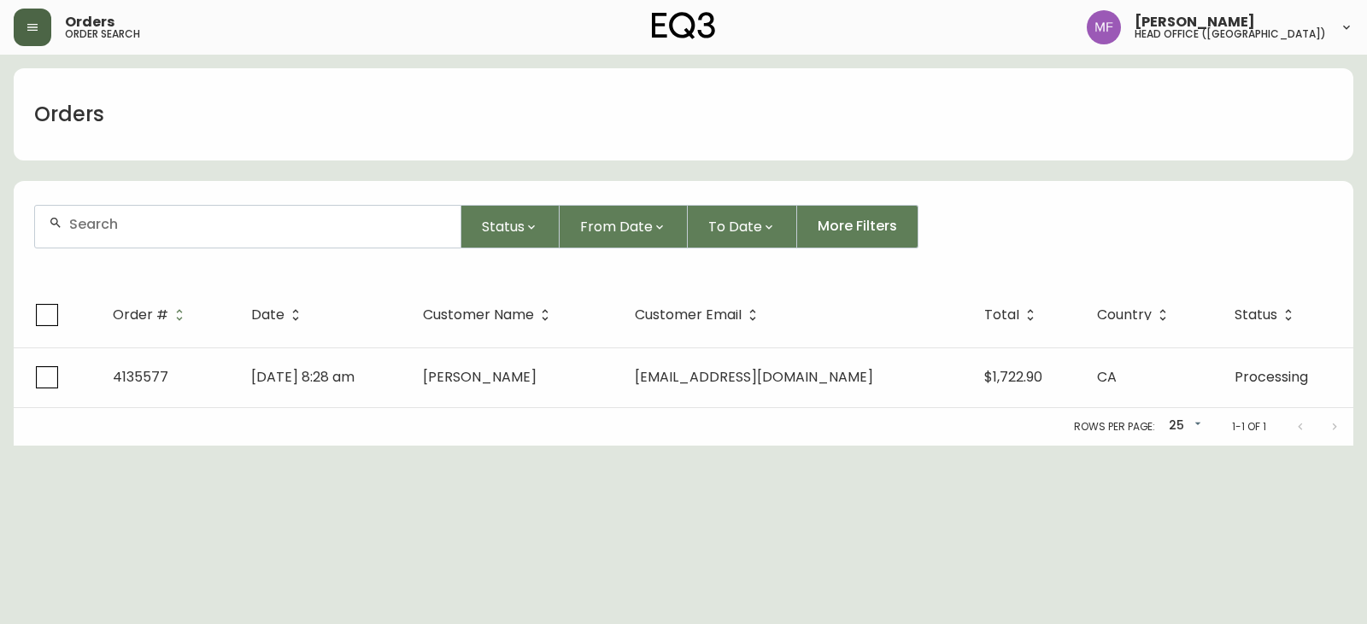
click at [136, 236] on div at bounding box center [247, 227] width 425 height 42
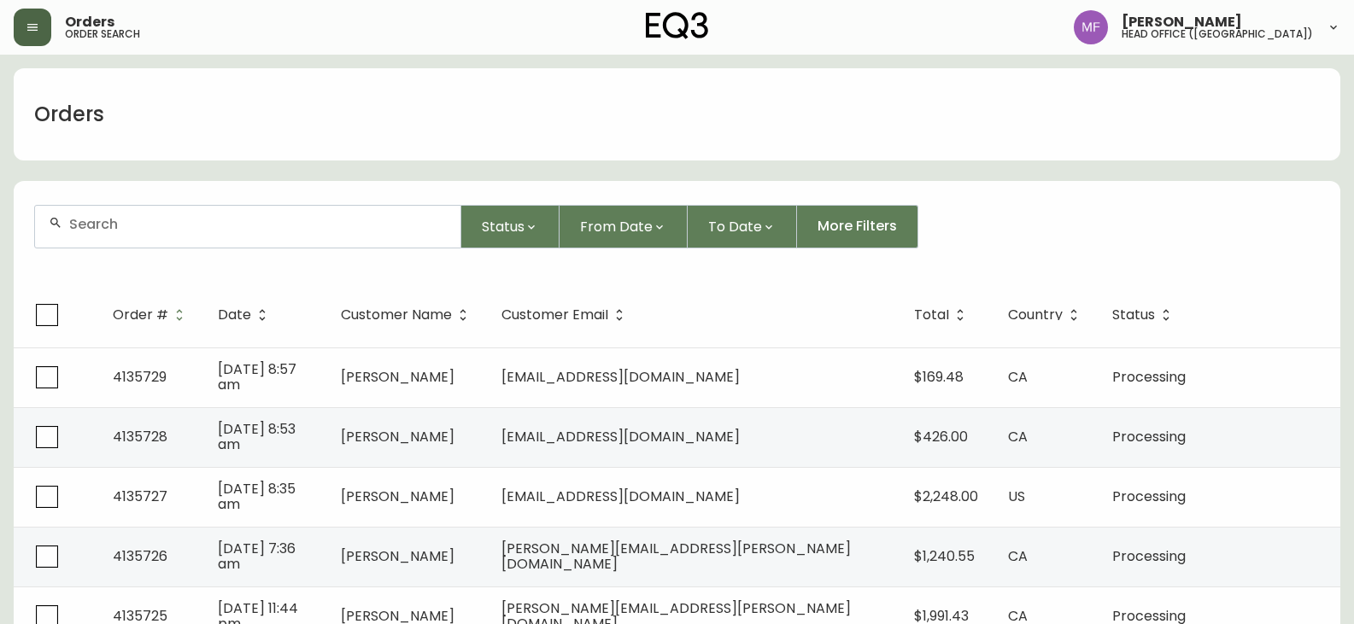
paste input "4135590"
type input "4135590"
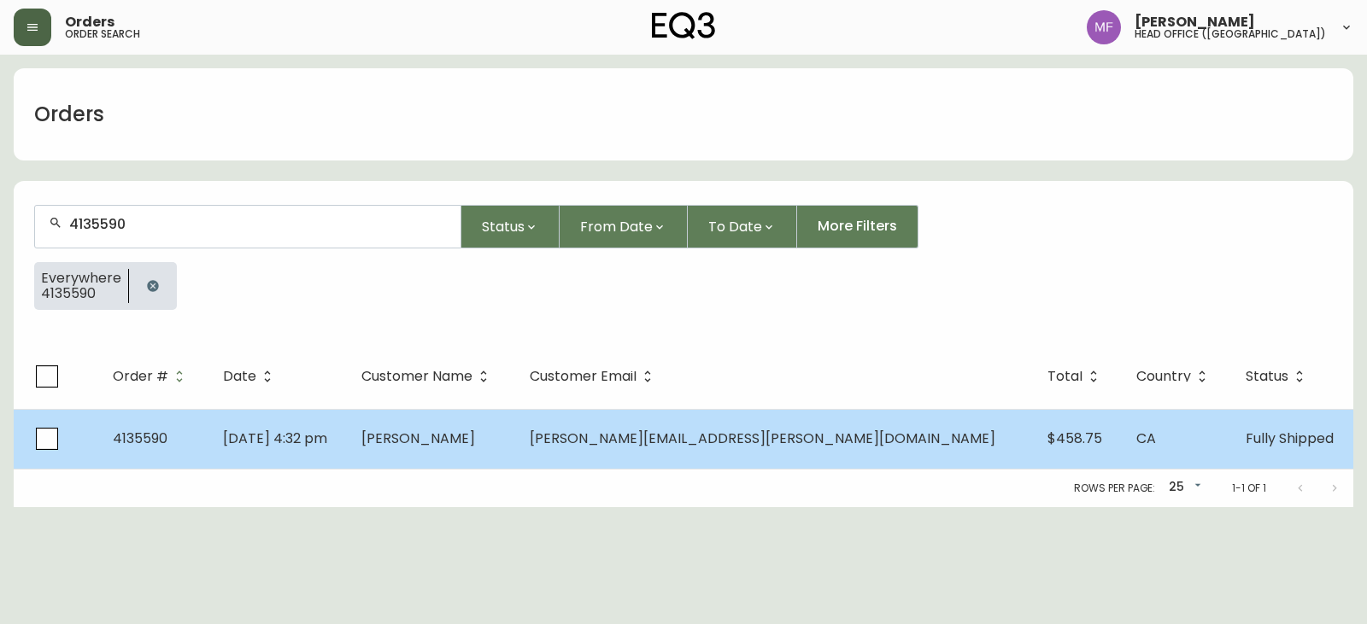
click at [516, 457] on td "[PERSON_NAME]" at bounding box center [432, 439] width 168 height 60
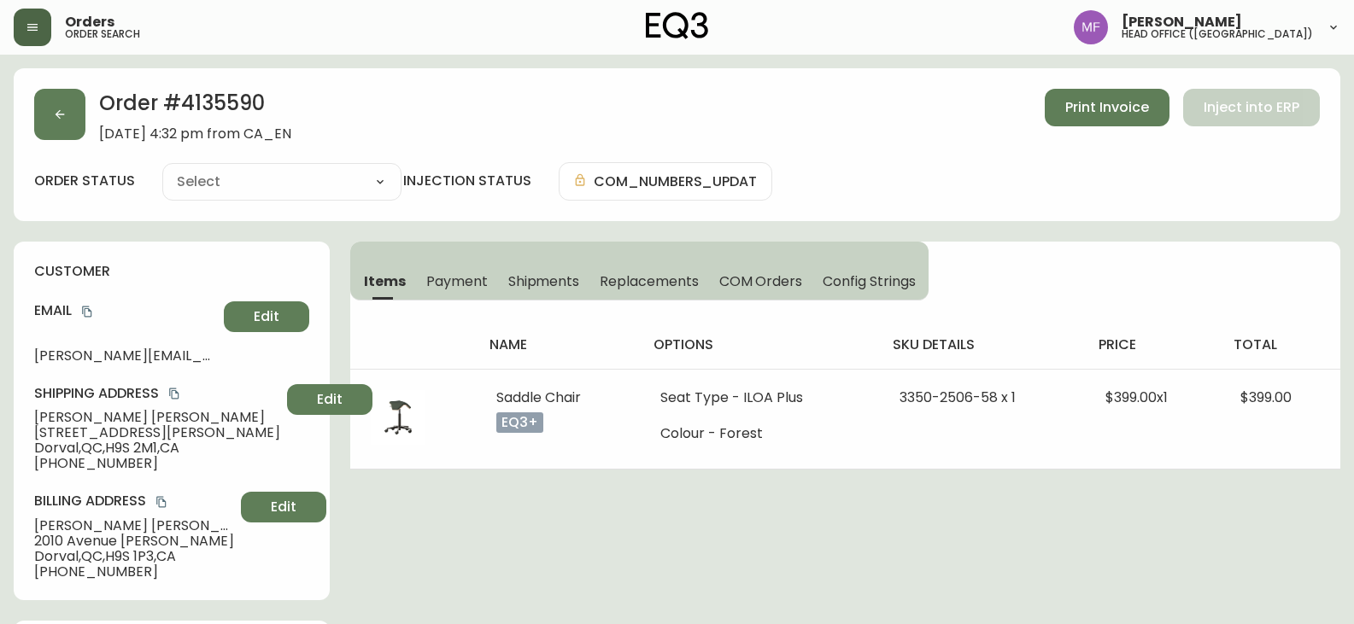
type input "Fully Shipped"
select select "FULLY_SHIPPED"
click at [227, 102] on h2 "Order # 4135590" at bounding box center [195, 108] width 192 height 38
click at [228, 102] on h2 "Order # 4135590" at bounding box center [195, 108] width 192 height 38
click at [223, 108] on h2 "Order # 4135590" at bounding box center [195, 108] width 192 height 38
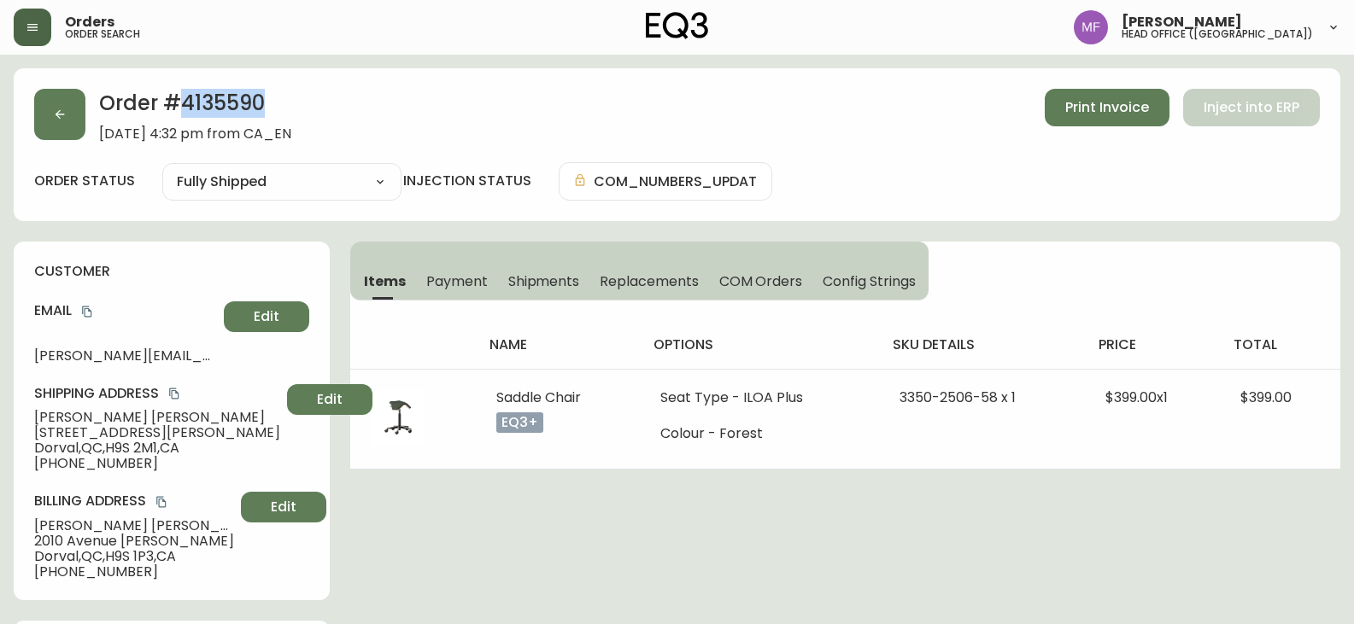
click at [223, 108] on h2 "Order # 4135590" at bounding box center [195, 108] width 192 height 38
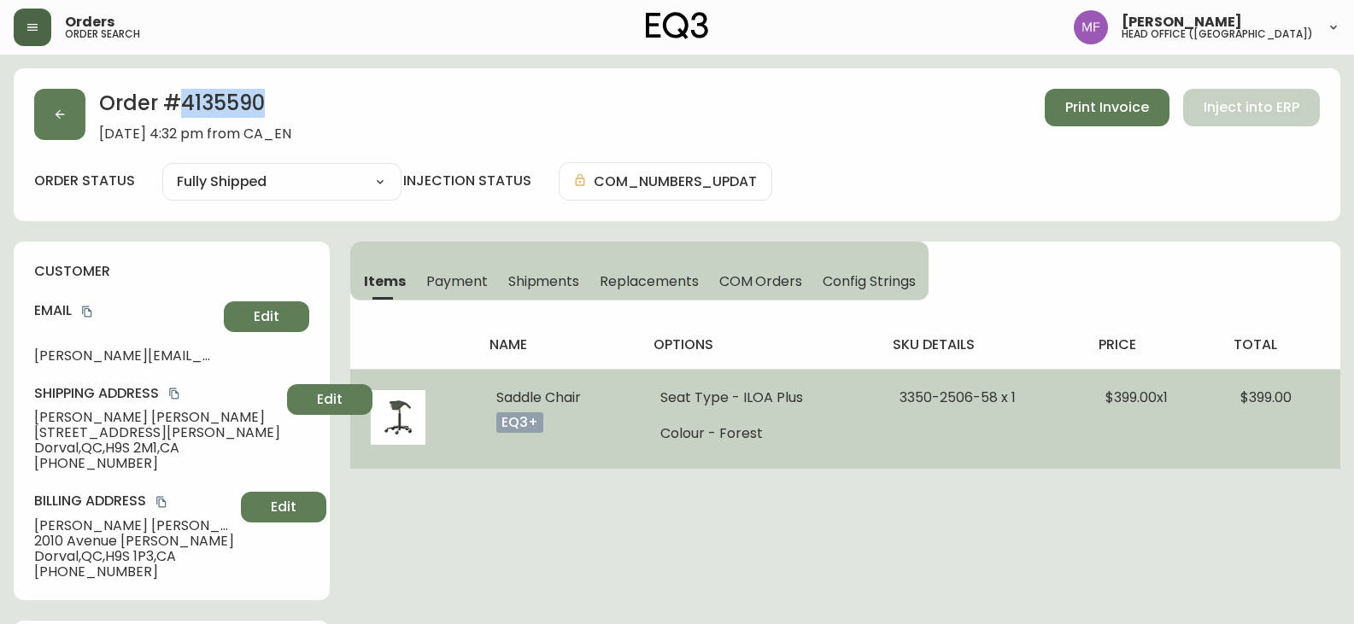
drag, startPoint x: 582, startPoint y: 396, endPoint x: 483, endPoint y: 385, distance: 98.8
click at [483, 385] on td "Saddle Chair eq3+" at bounding box center [558, 419] width 164 height 100
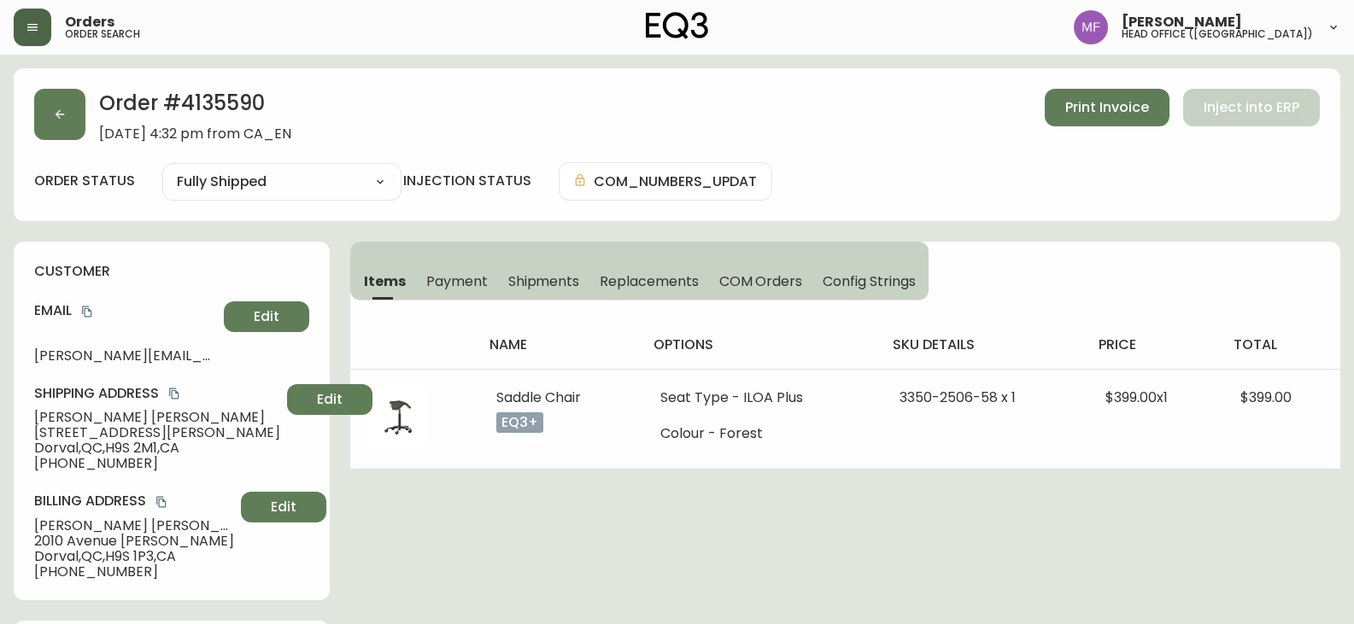
click at [244, 103] on h2 "Order # 4135590" at bounding box center [195, 108] width 192 height 38
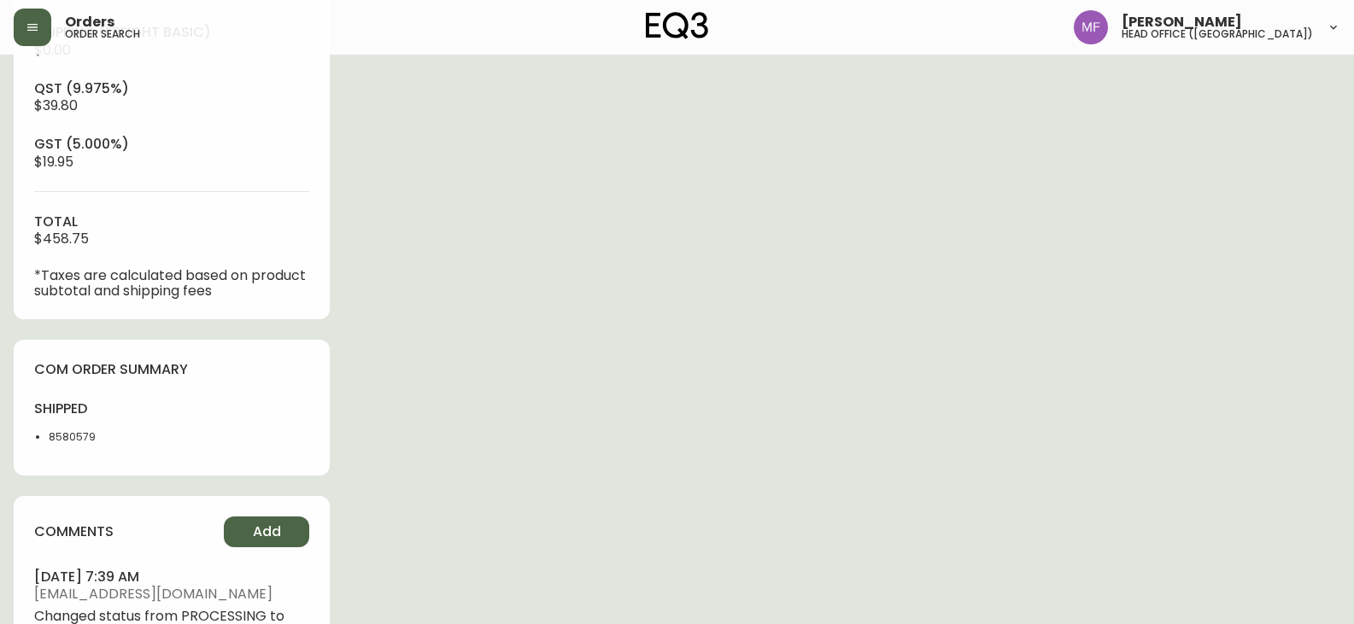
scroll to position [769, 0]
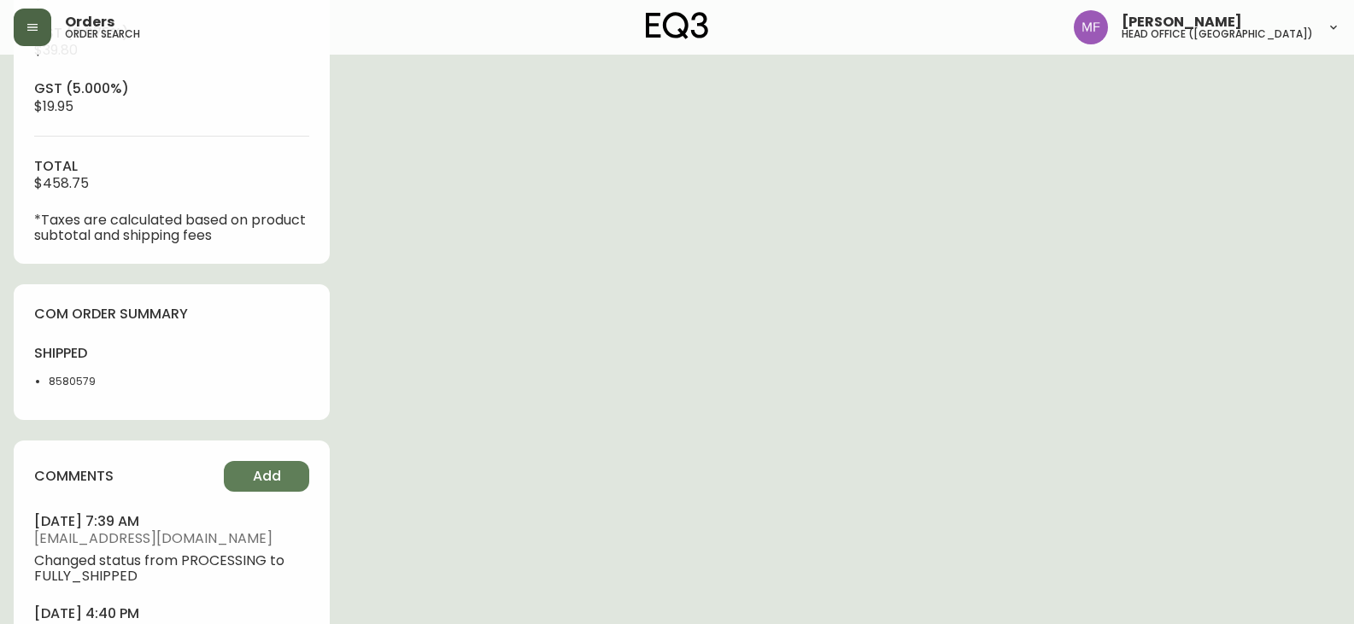
click at [70, 380] on li "8580579" at bounding box center [105, 381] width 113 height 15
click at [945, 316] on div "Order # 4135590 [DATE] 4:32 pm from CA_EN Print Invoice Inject into ERP order s…" at bounding box center [677, 22] width 1326 height 1444
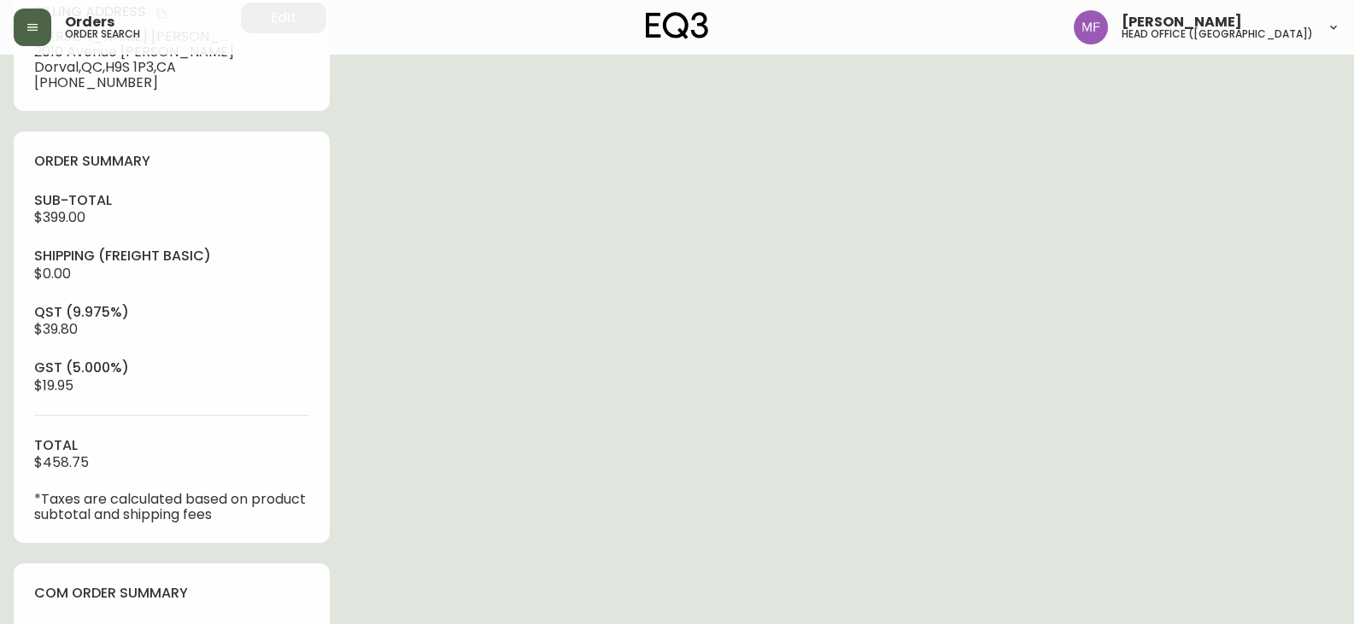
scroll to position [256, 0]
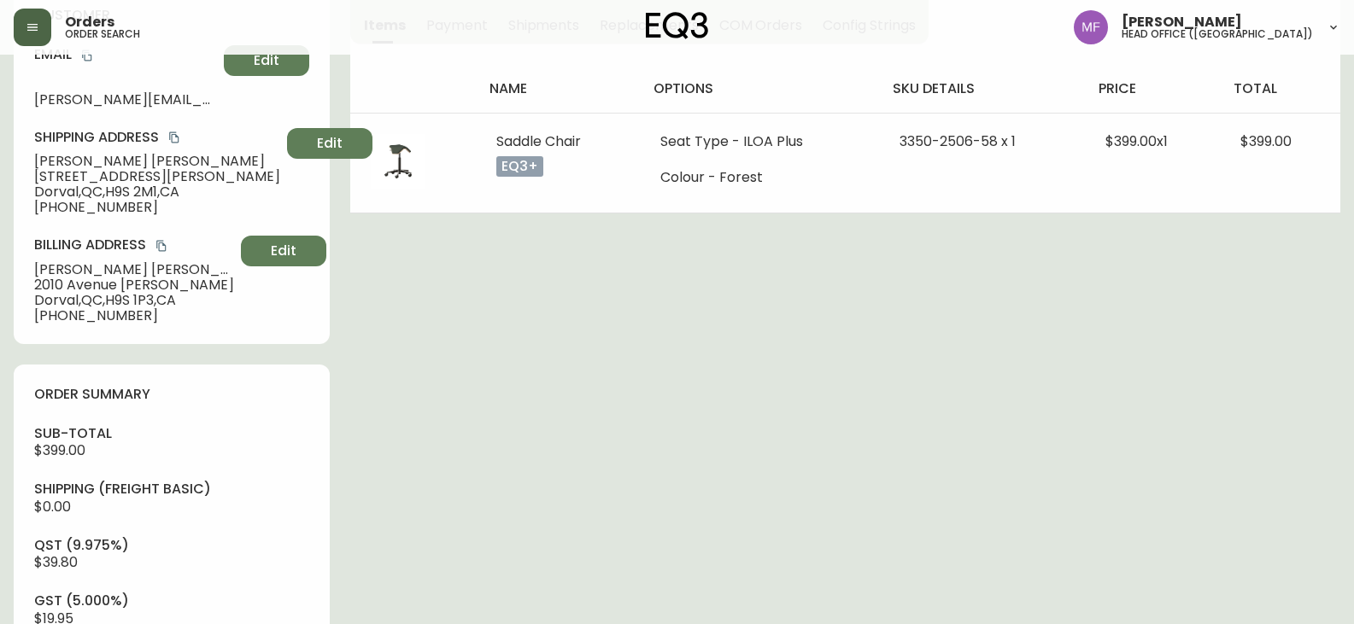
click at [505, 228] on div "Order # 4135590 [DATE] 4:32 pm from CA_EN Print Invoice Inject into ERP order s…" at bounding box center [677, 534] width 1326 height 1444
drag, startPoint x: 151, startPoint y: 163, endPoint x: 36, endPoint y: 162, distance: 115.3
click at [36, 162] on span "[PERSON_NAME]" at bounding box center [157, 161] width 246 height 15
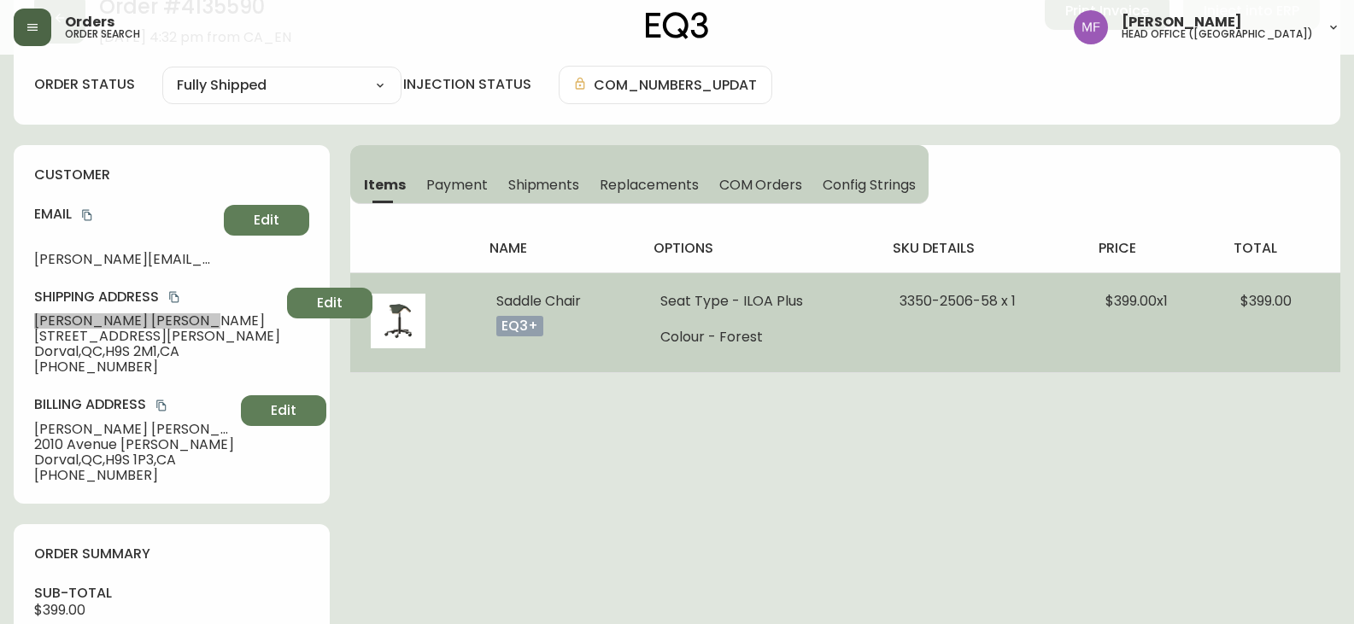
scroll to position [0, 0]
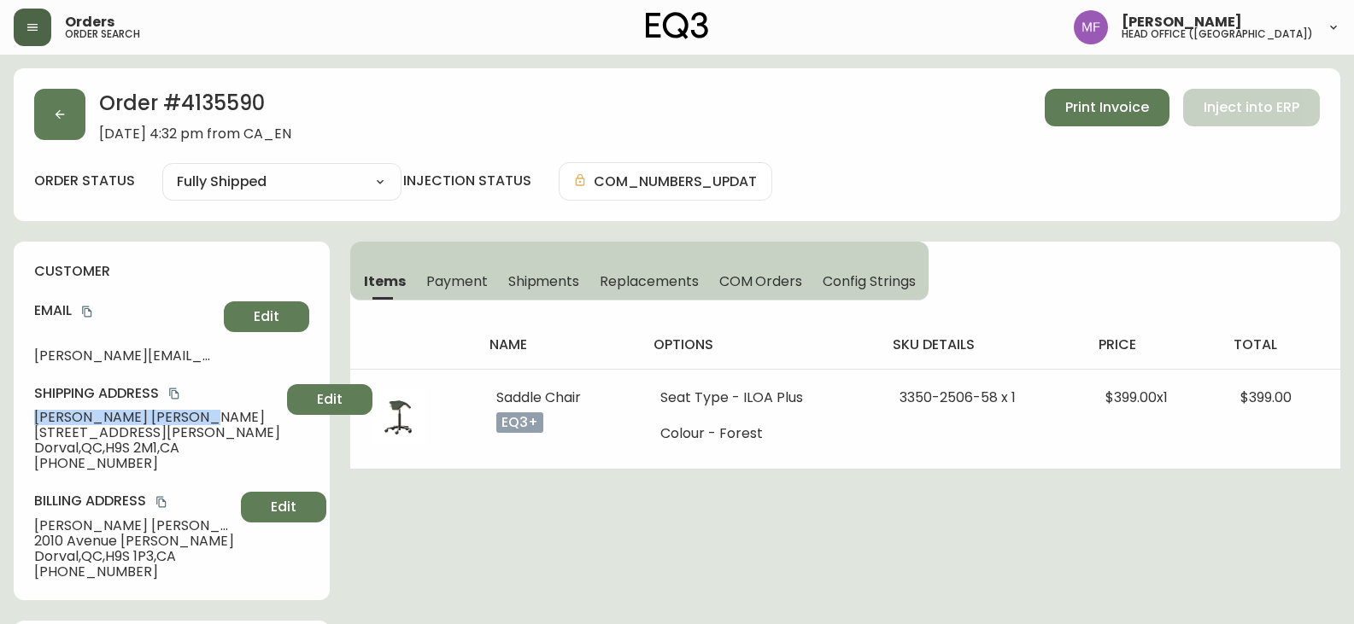
click at [161, 418] on span "[PERSON_NAME]" at bounding box center [157, 417] width 246 height 15
click at [1099, 107] on span "Print Invoice" at bounding box center [1107, 107] width 84 height 19
click at [68, 126] on button "button" at bounding box center [59, 114] width 51 height 51
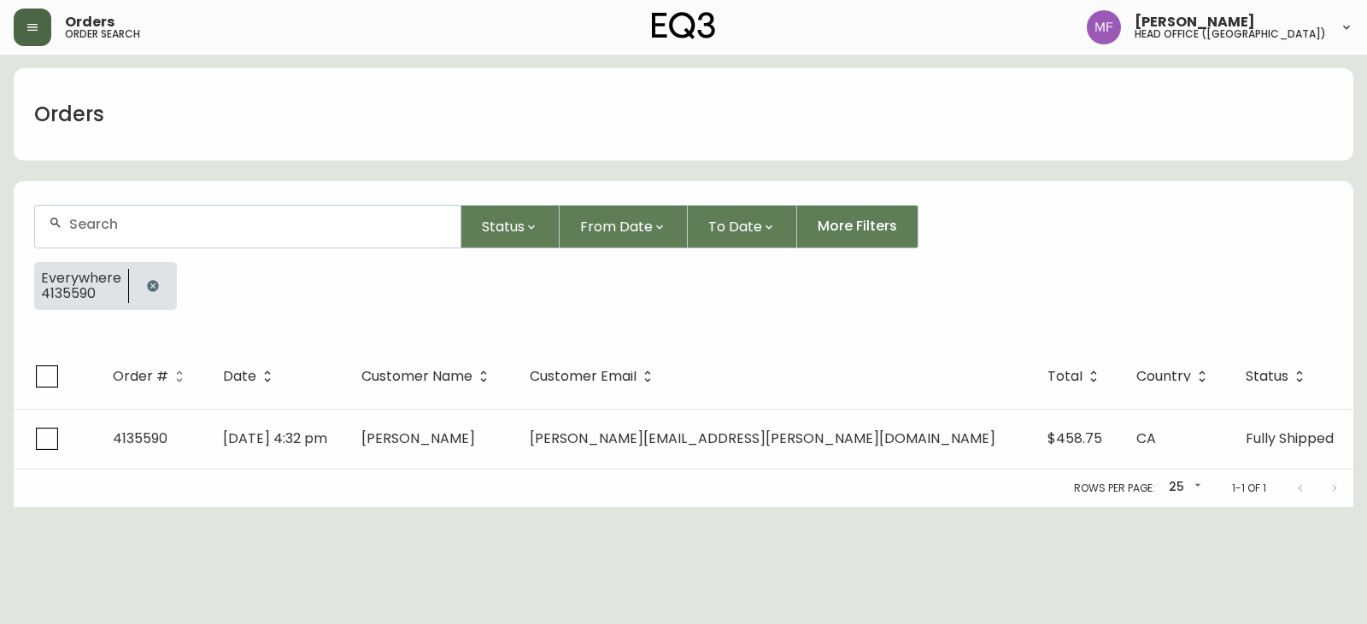
click at [157, 283] on icon "button" at bounding box center [153, 286] width 14 height 14
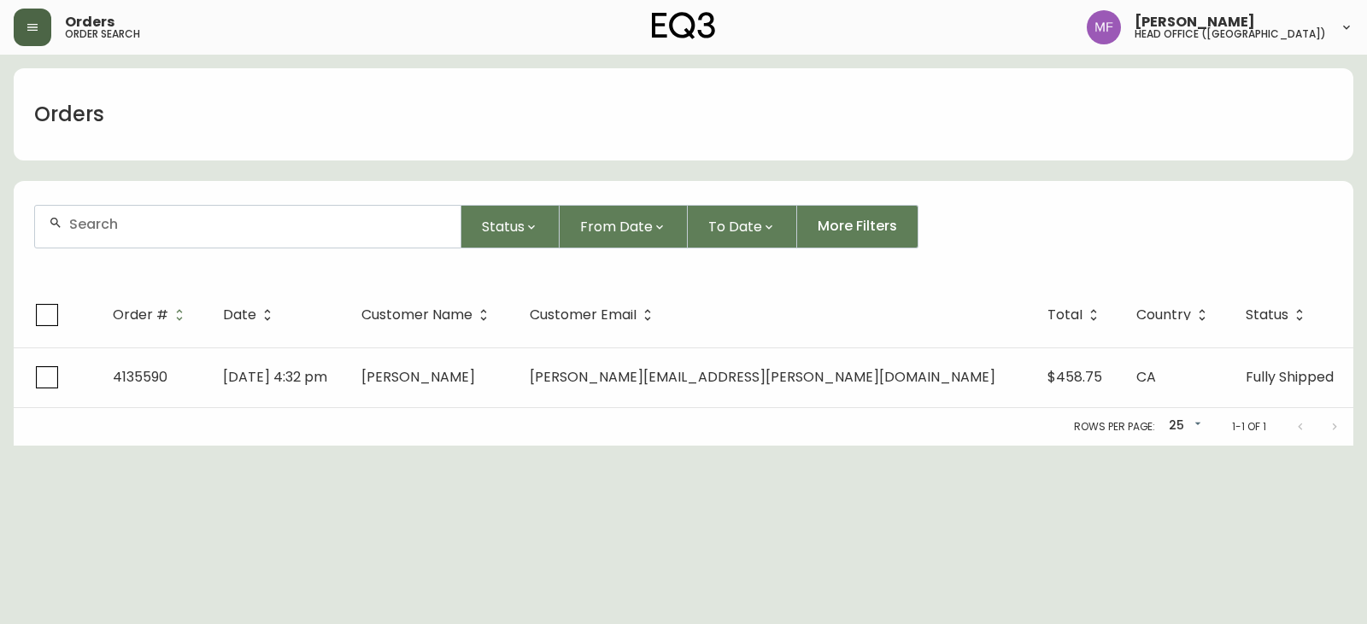
click at [139, 241] on div at bounding box center [247, 227] width 425 height 42
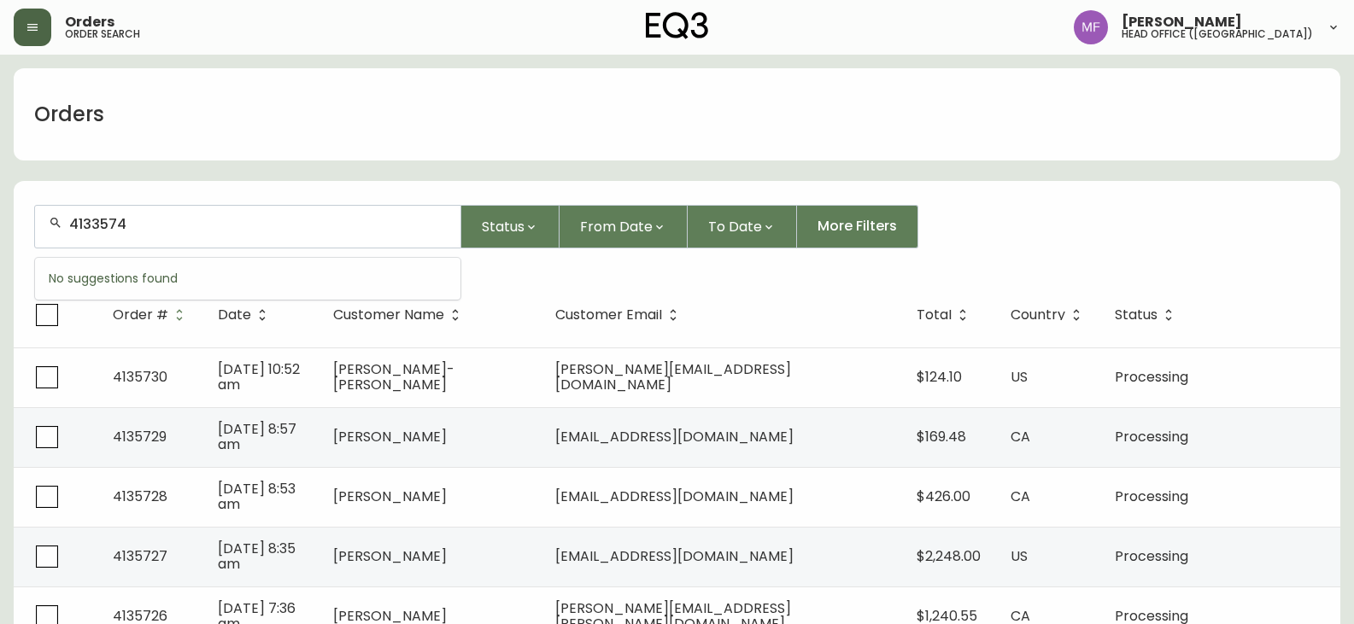
type input "4133574"
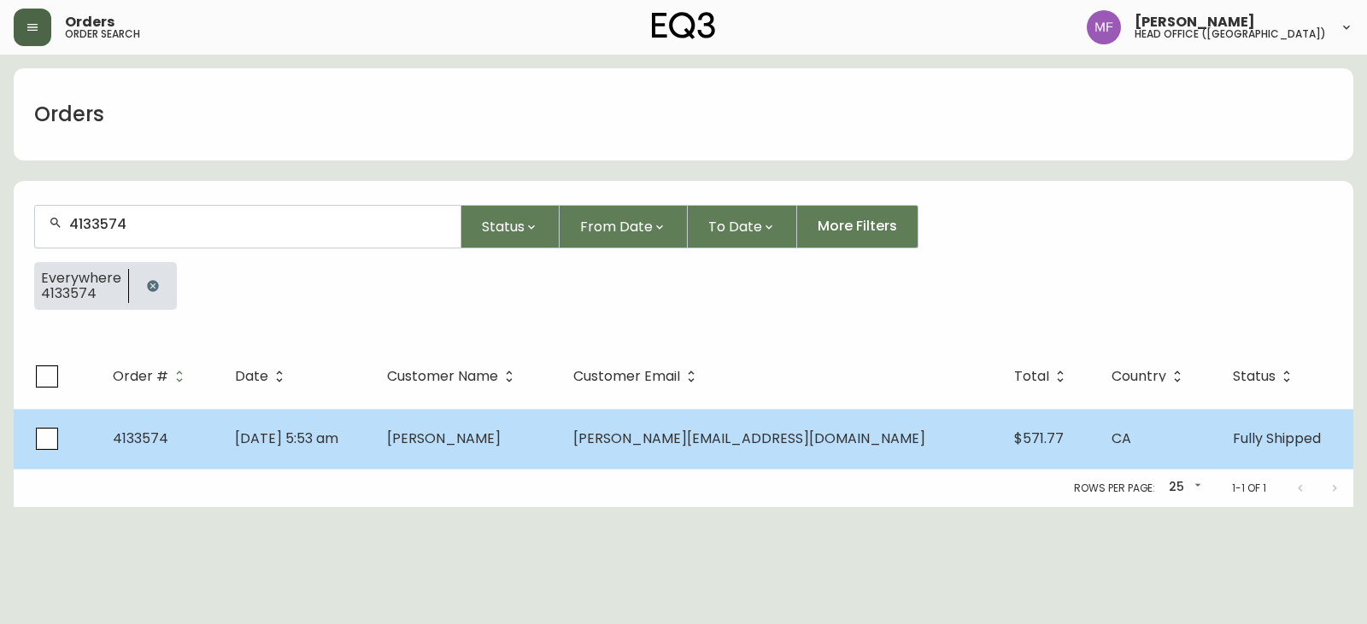
click at [476, 441] on td "[PERSON_NAME]" at bounding box center [466, 439] width 186 height 60
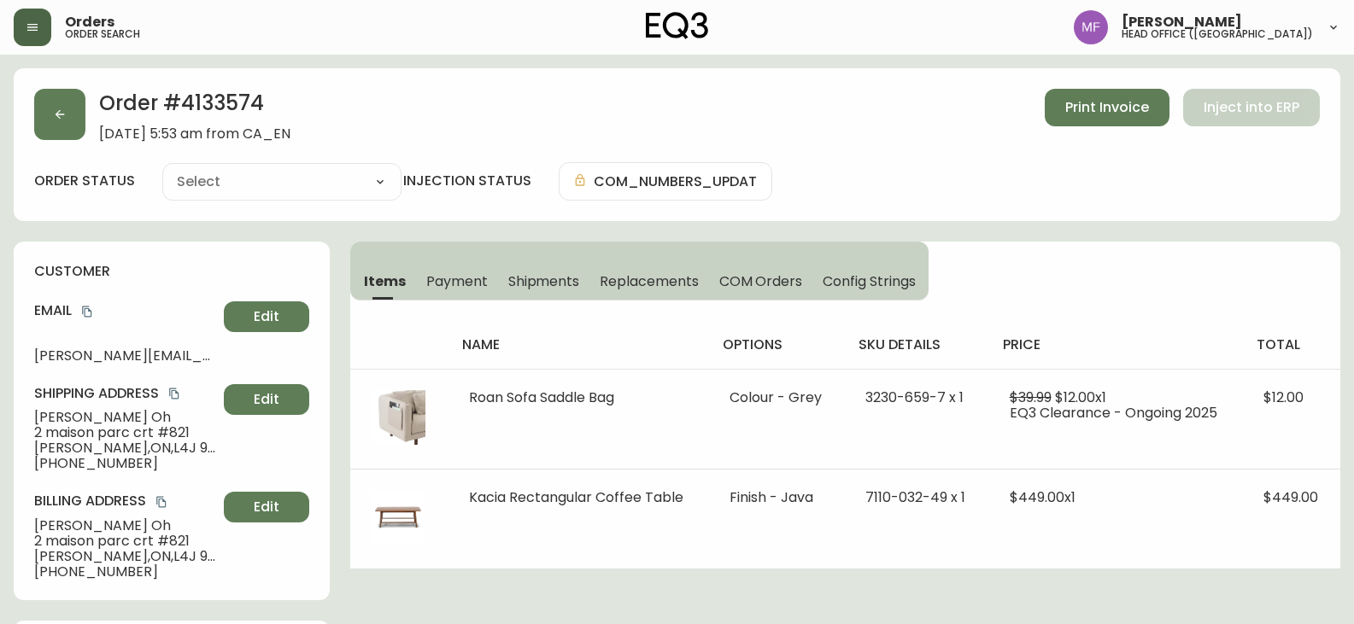
type input "Fully Shipped"
select select "FULLY_SHIPPED"
click at [61, 113] on icon "button" at bounding box center [60, 115] width 14 height 14
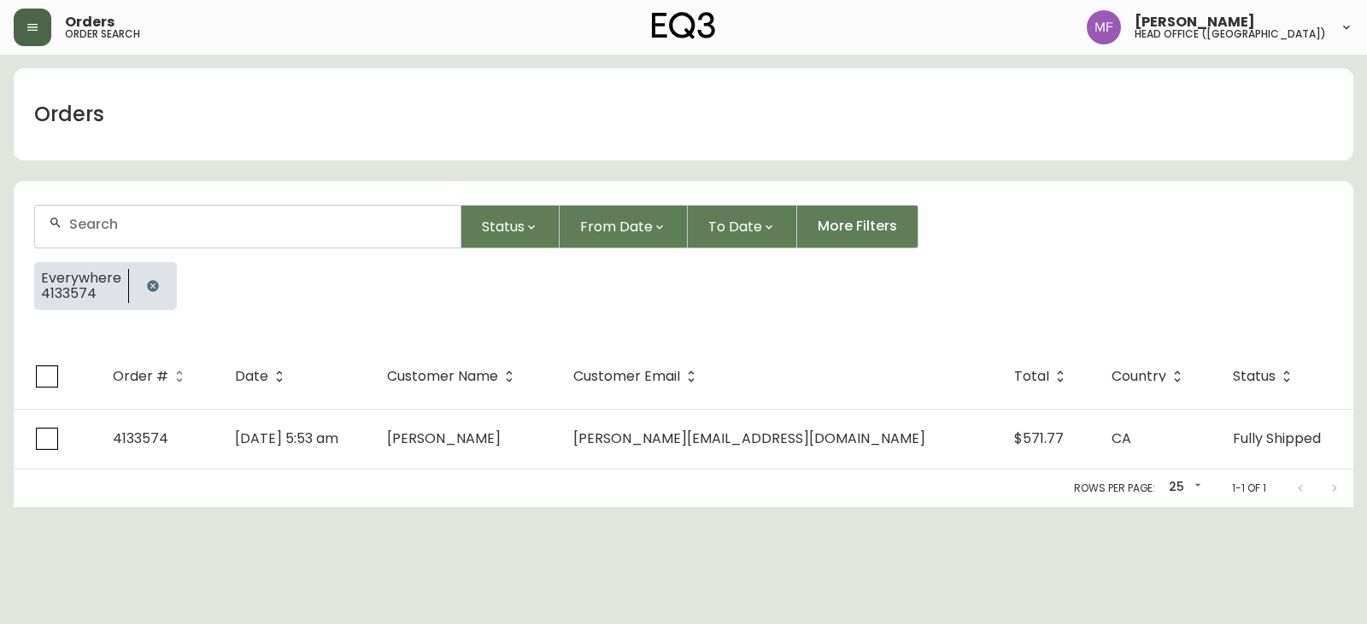
click at [168, 279] on div at bounding box center [153, 286] width 48 height 48
click at [155, 277] on button "button" at bounding box center [153, 286] width 34 height 34
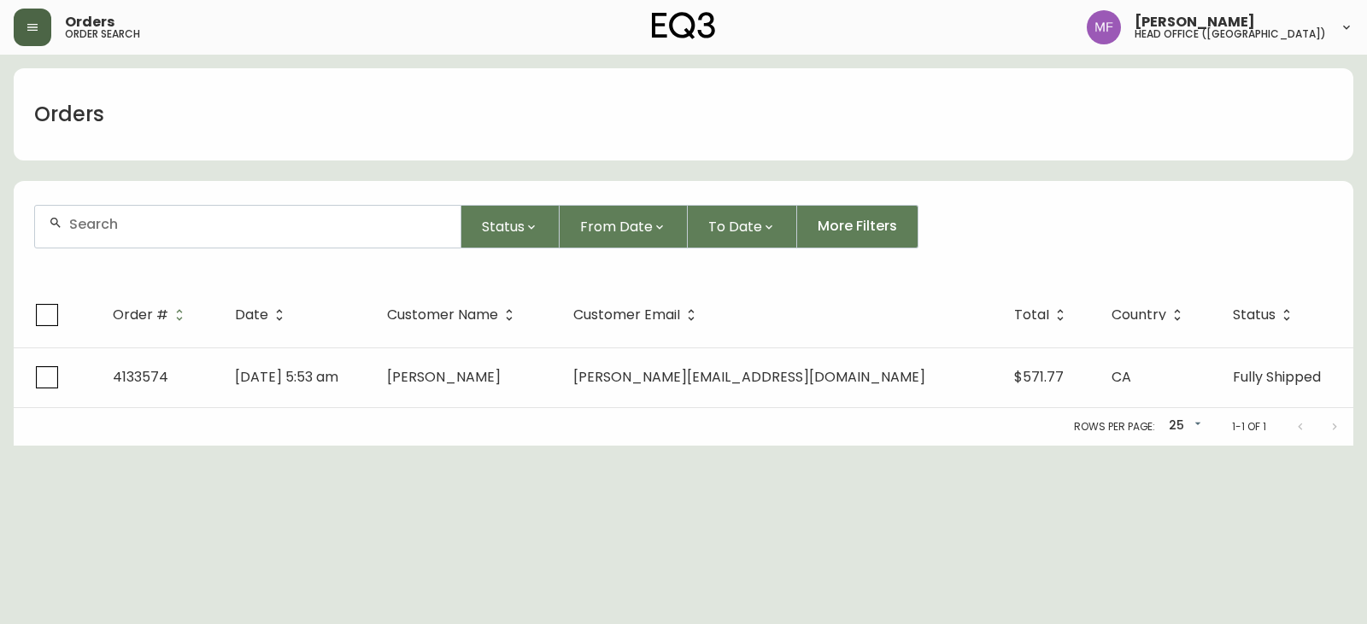
click at [149, 242] on div at bounding box center [247, 227] width 425 height 42
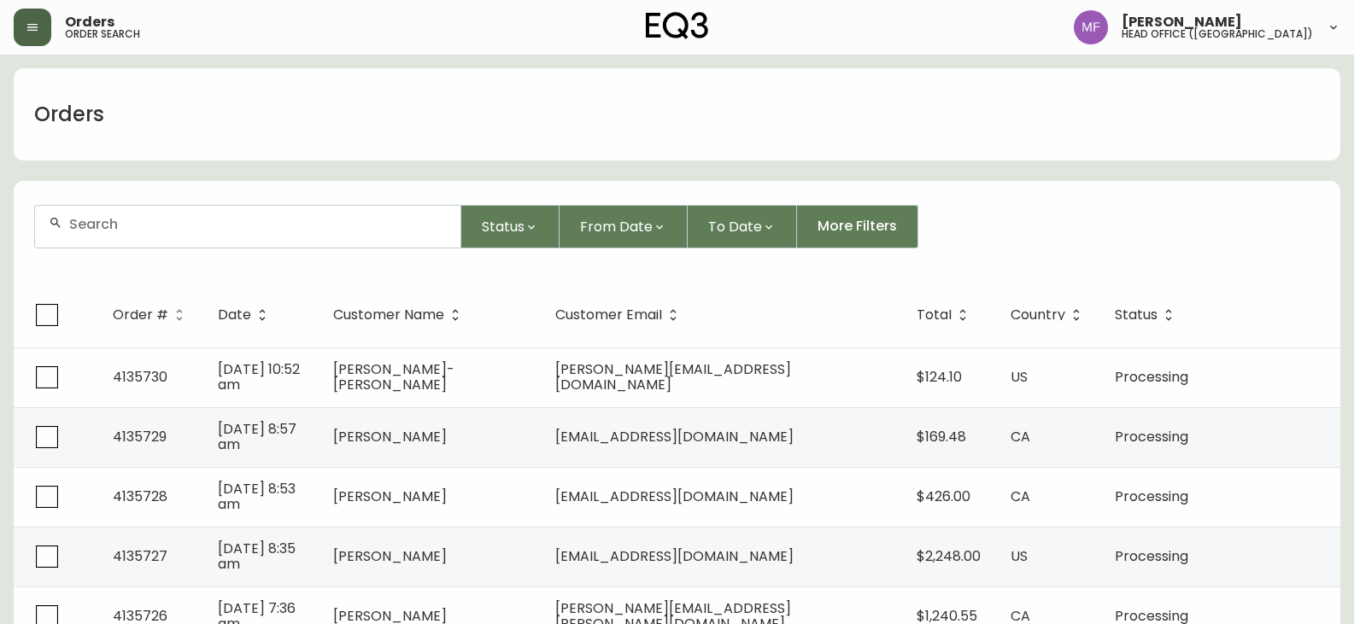
paste input "4135574"
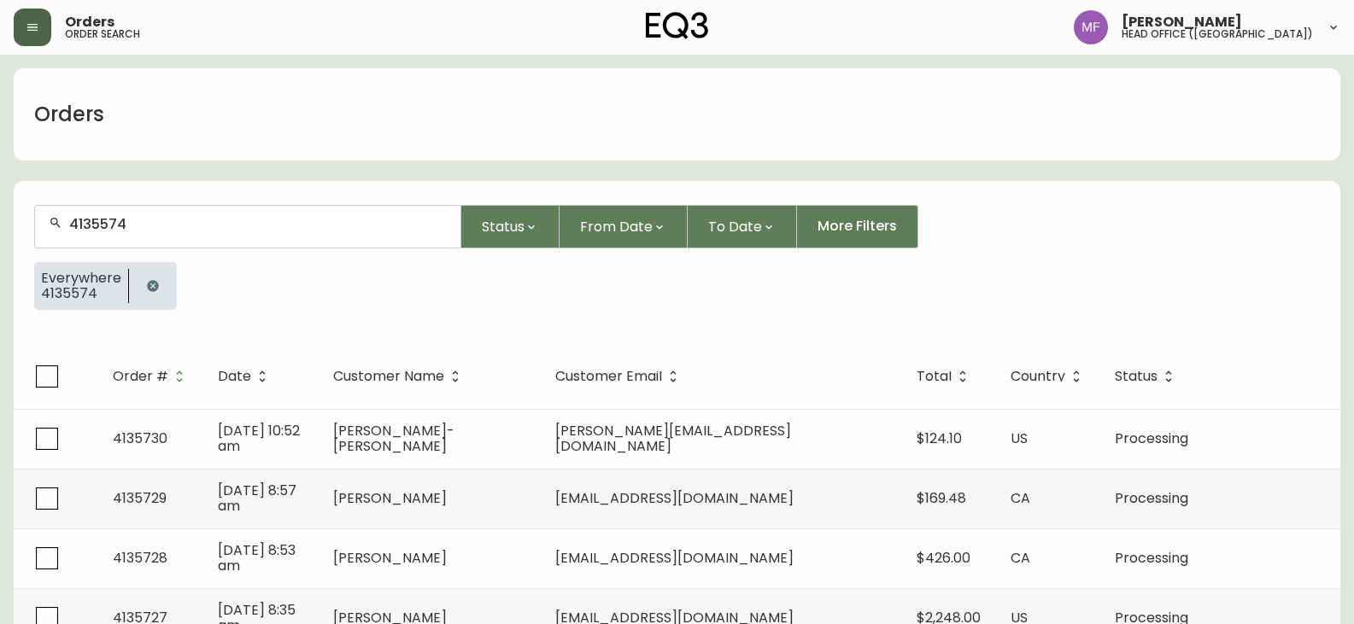
type input "4135574"
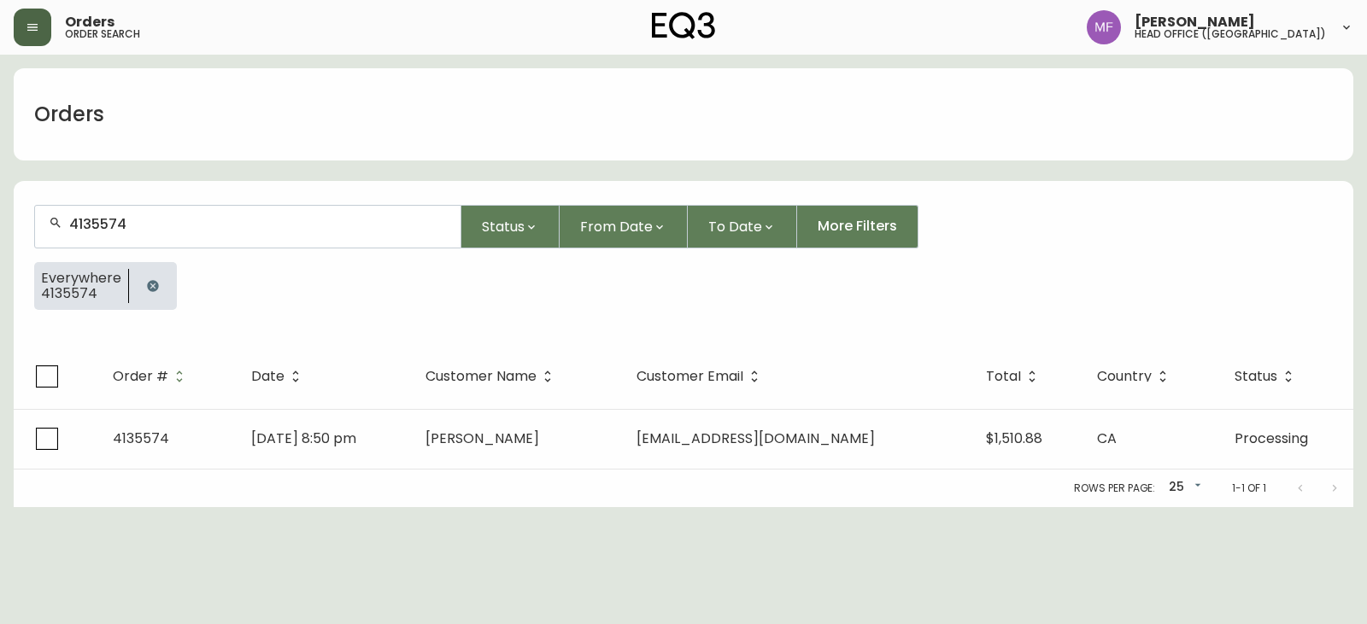
click at [443, 470] on div "Rows per page: 25 25 1-1 of 1" at bounding box center [683, 489] width 1339 height 38
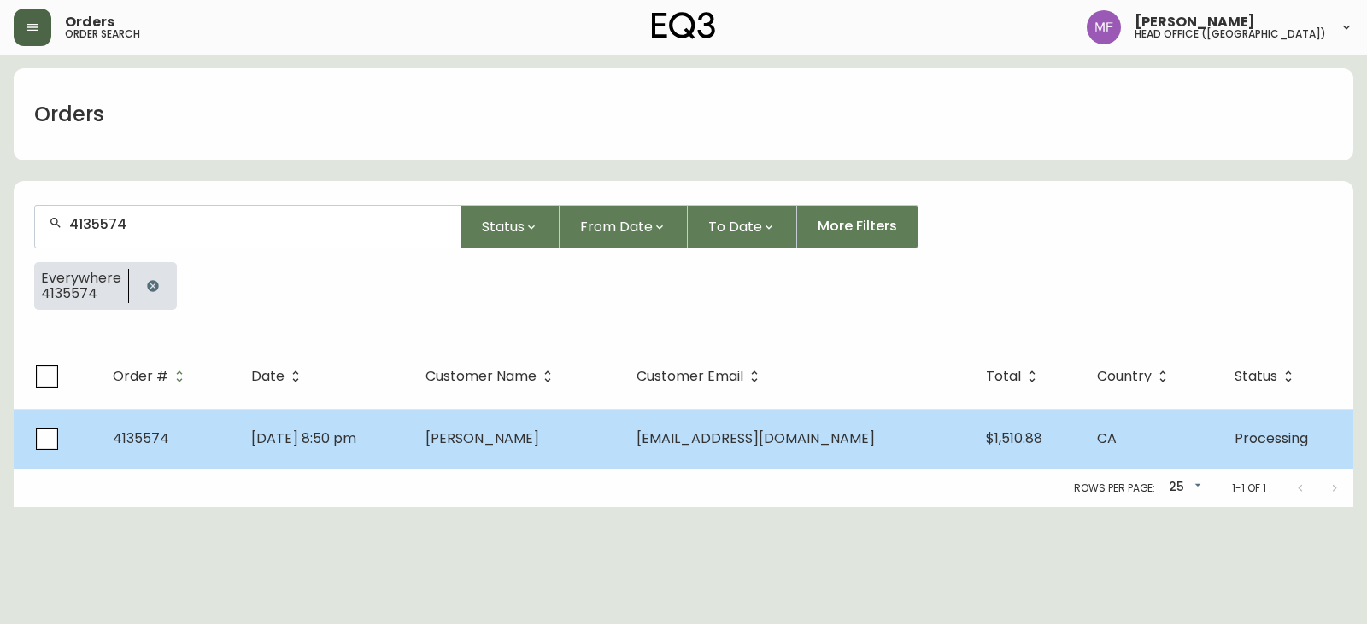
click at [412, 453] on td "[DATE] 8:50 pm" at bounding box center [324, 439] width 174 height 60
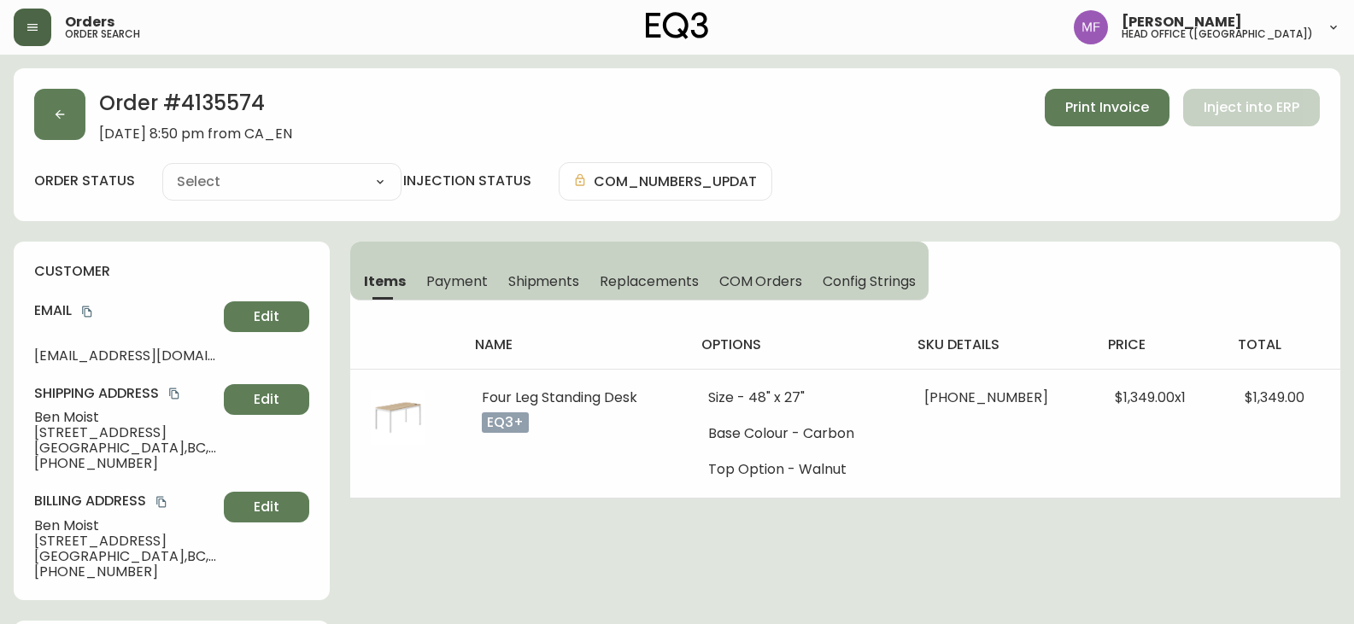
type input "Processing"
select select "PROCESSING"
drag, startPoint x: 652, startPoint y: 398, endPoint x: 472, endPoint y: 341, distance: 188.3
click at [479, 395] on td "Four Leg Standing Desk eq3+" at bounding box center [574, 433] width 227 height 129
click at [214, 96] on h2 "Order # 4135574" at bounding box center [195, 108] width 193 height 38
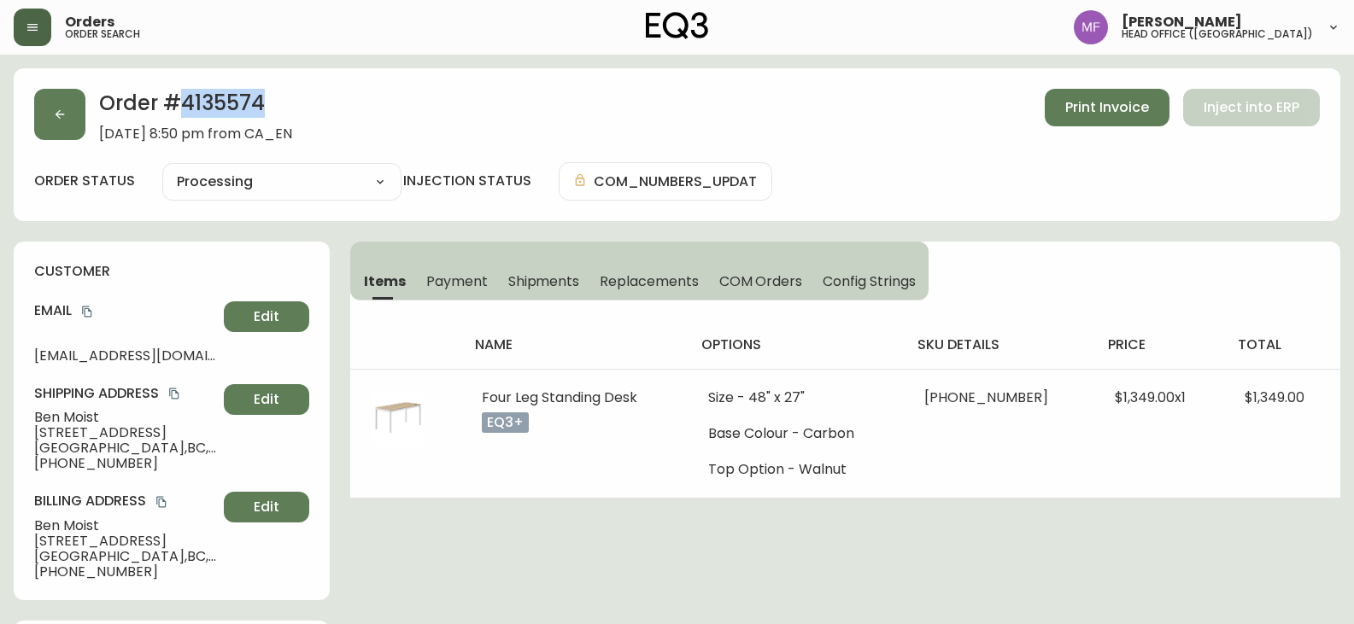
click at [214, 96] on h2 "Order # 4135574" at bounding box center [195, 108] width 193 height 38
click at [196, 100] on h2 "Order # 4135574" at bounding box center [195, 108] width 193 height 38
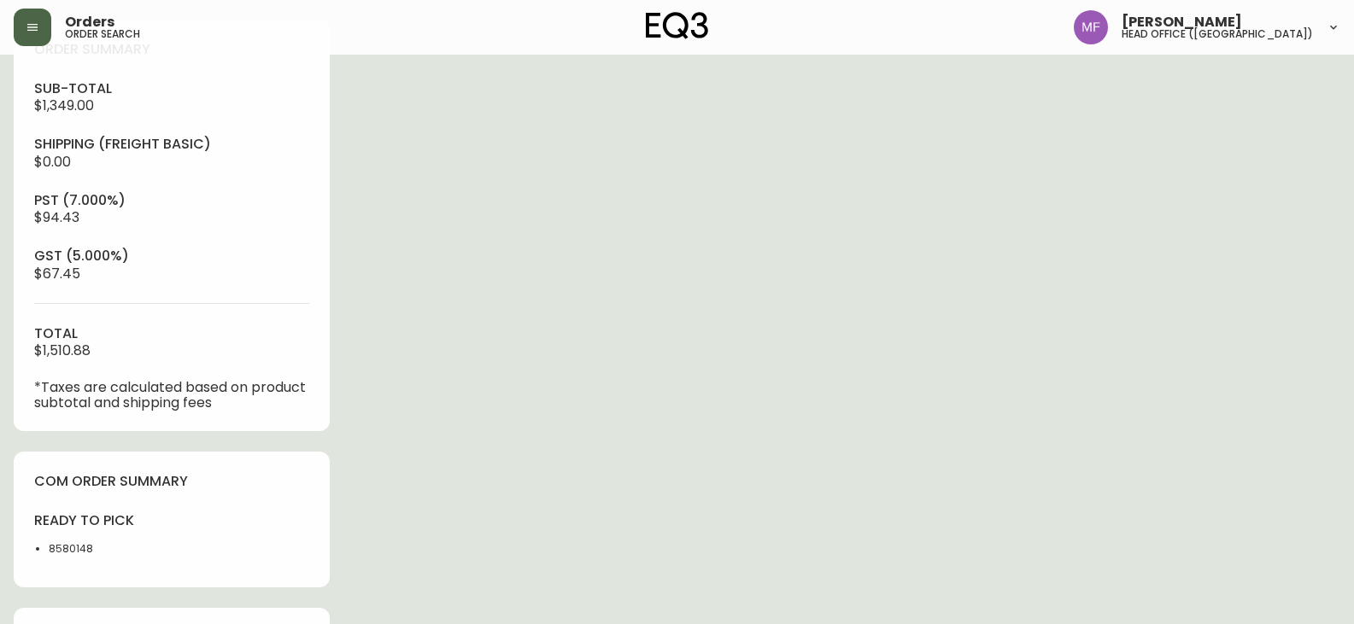
scroll to position [683, 0]
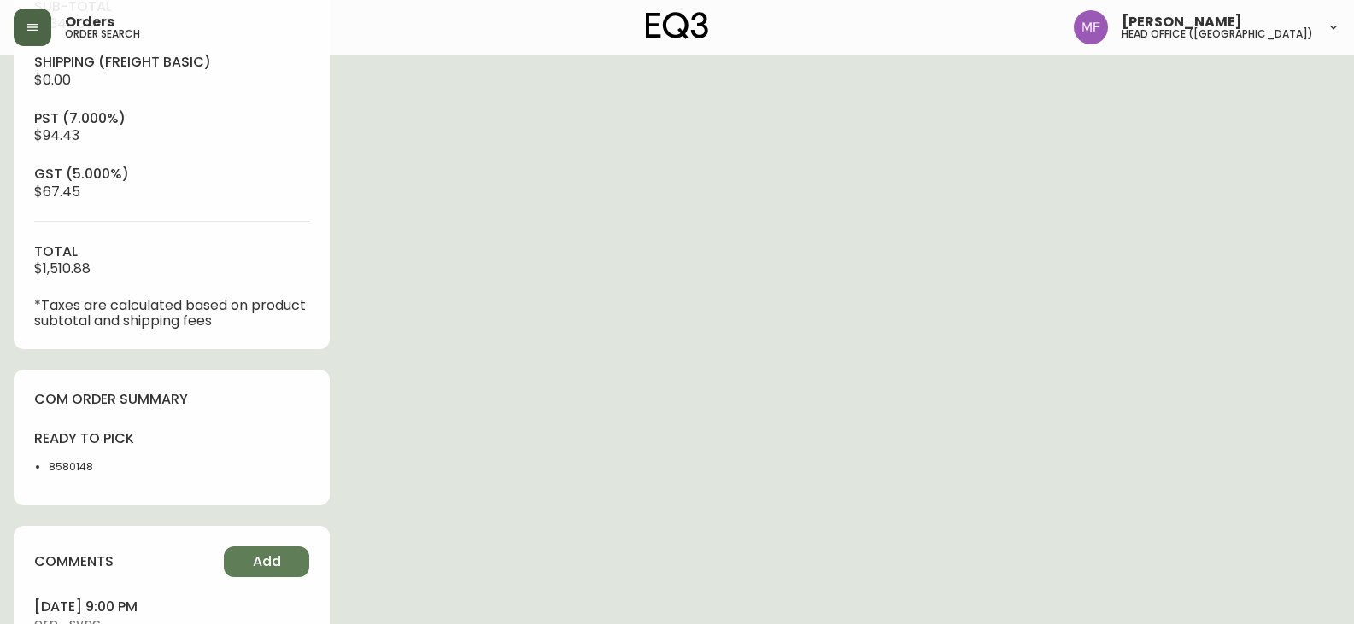
click at [67, 459] on li "8580148" at bounding box center [105, 466] width 113 height 15
drag, startPoint x: 67, startPoint y: 459, endPoint x: 182, endPoint y: 458, distance: 114.5
click at [68, 458] on div "ready to pick 8580148" at bounding box center [97, 457] width 127 height 55
click at [648, 411] on div "Order # 4135574 [DATE] 8:50 pm from CA_EN Print Invoice Inject into ERP order s…" at bounding box center [677, 60] width 1326 height 1351
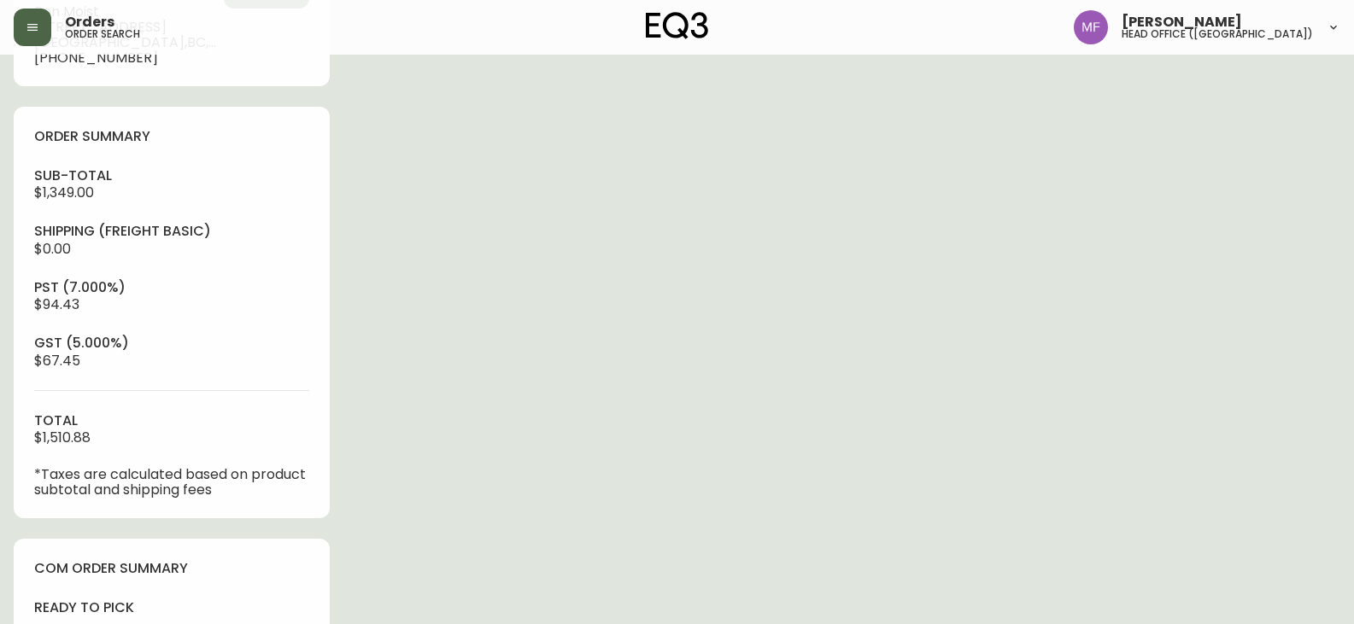
scroll to position [427, 0]
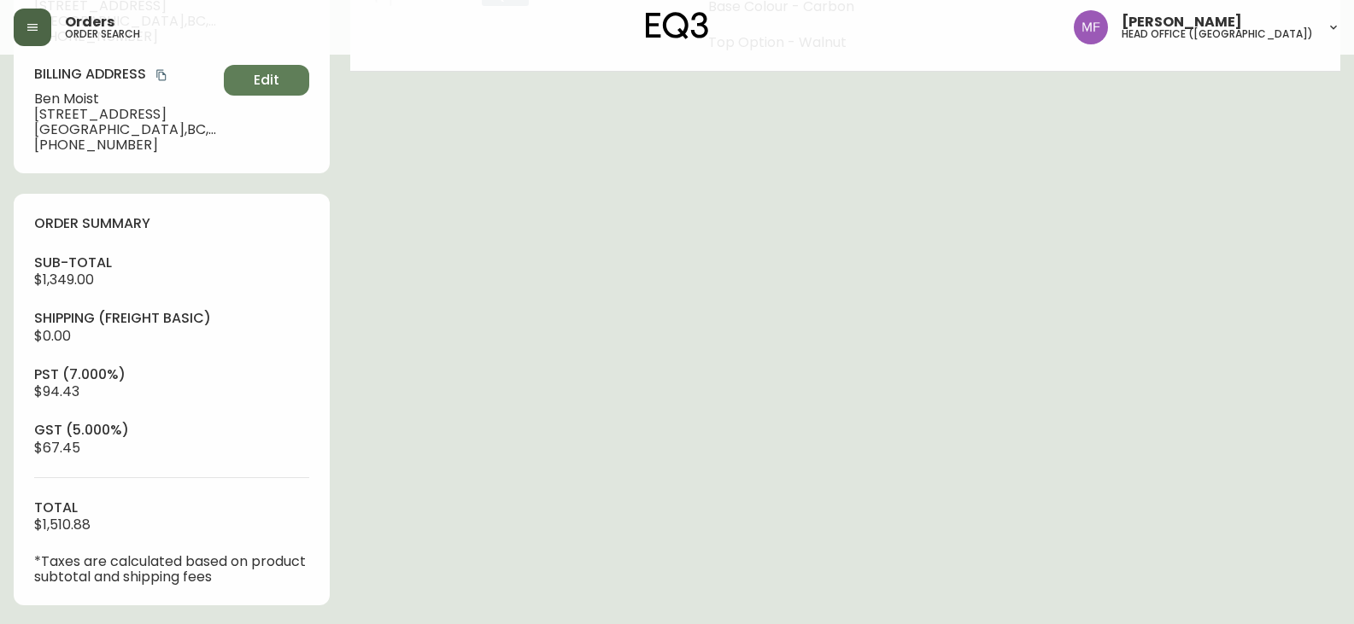
click at [837, 497] on div "Order # 4135574 [DATE] 8:50 pm from CA_EN Print Invoice Inject into ERP order s…" at bounding box center [677, 316] width 1326 height 1351
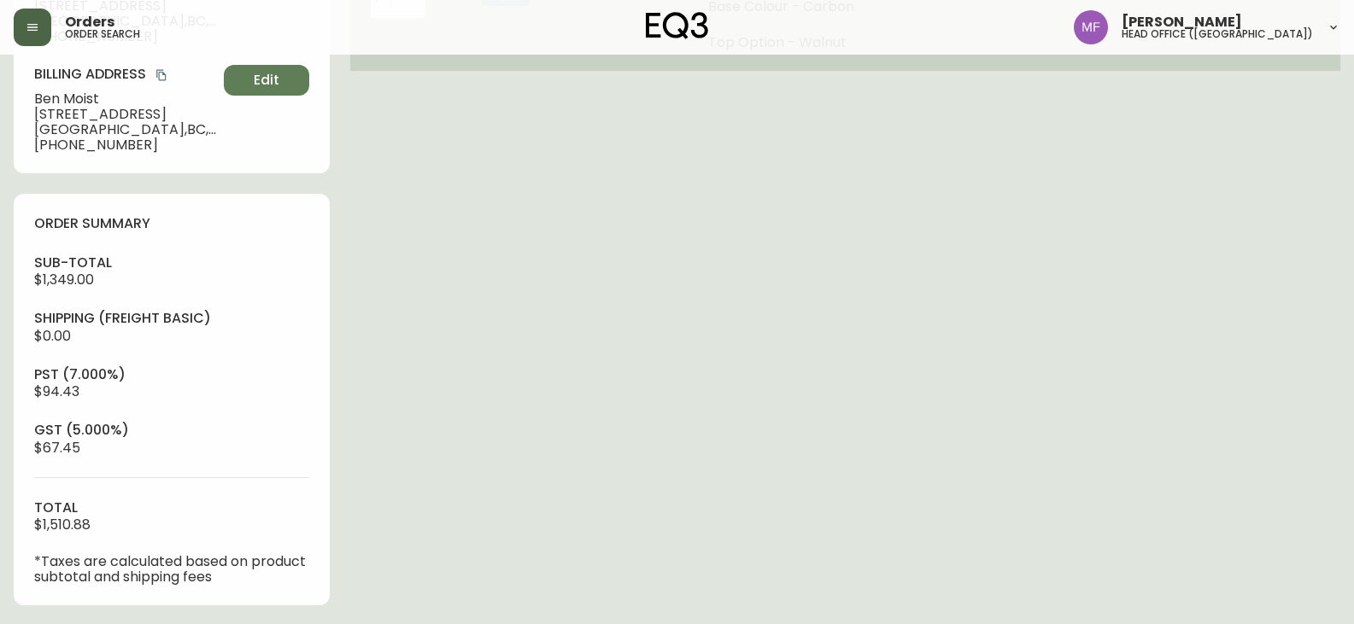
scroll to position [0, 0]
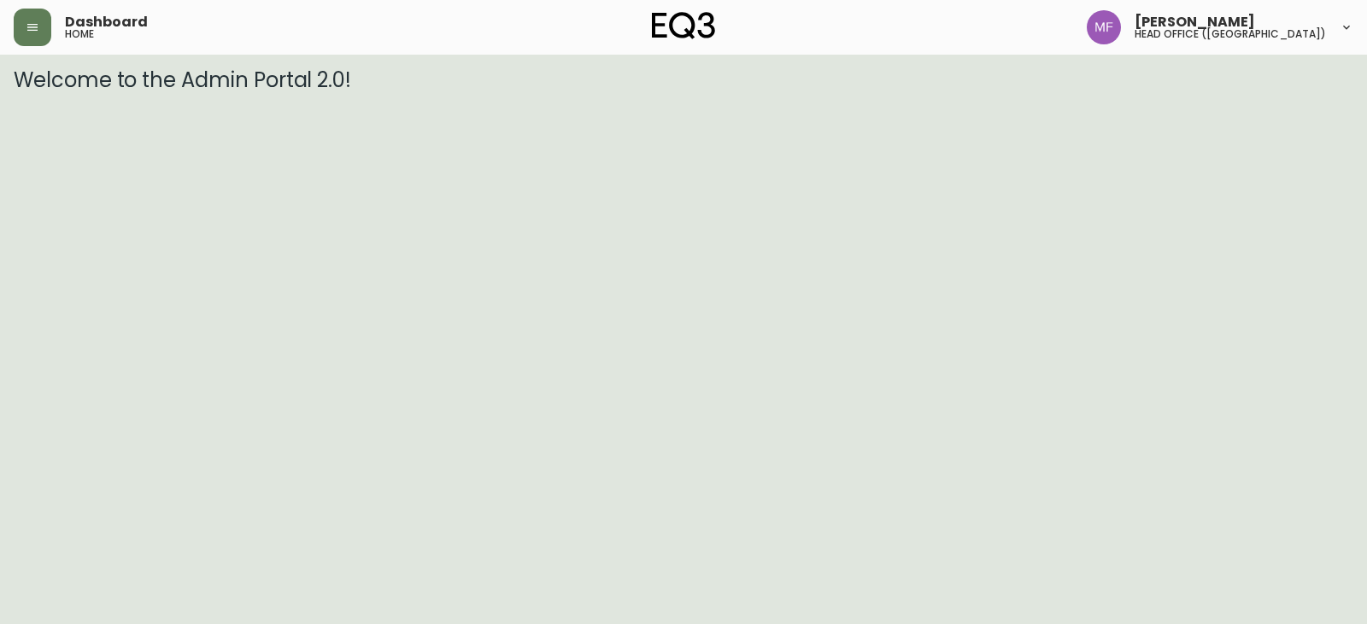
drag, startPoint x: 37, startPoint y: 13, endPoint x: 44, endPoint y: 47, distance: 34.8
click at [36, 13] on button "button" at bounding box center [33, 28] width 38 height 38
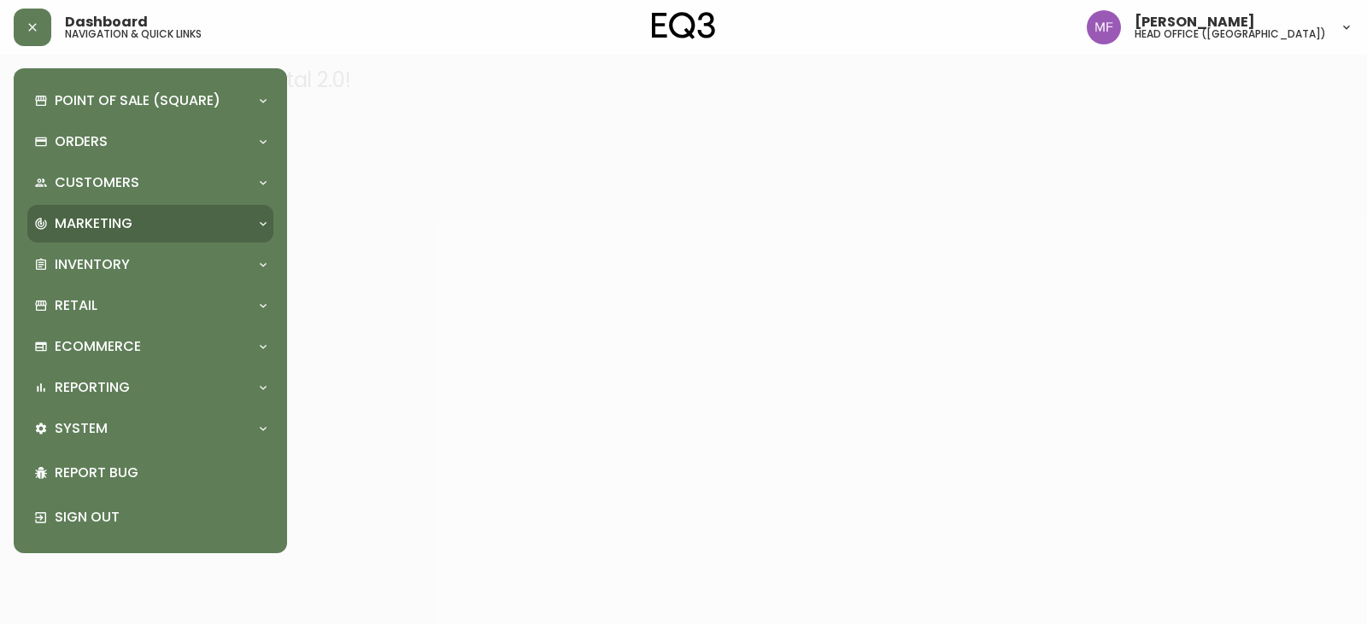
click at [102, 220] on p "Marketing" at bounding box center [94, 223] width 78 height 19
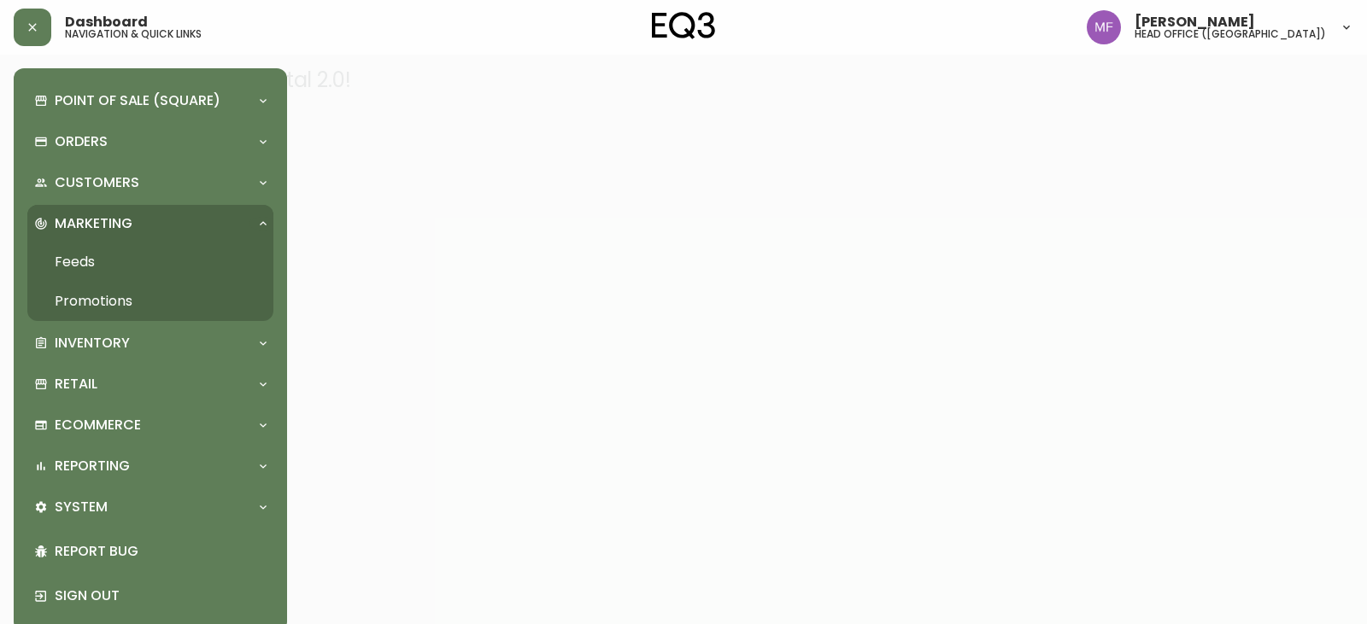
click at [102, 220] on p "Marketing" at bounding box center [94, 223] width 78 height 19
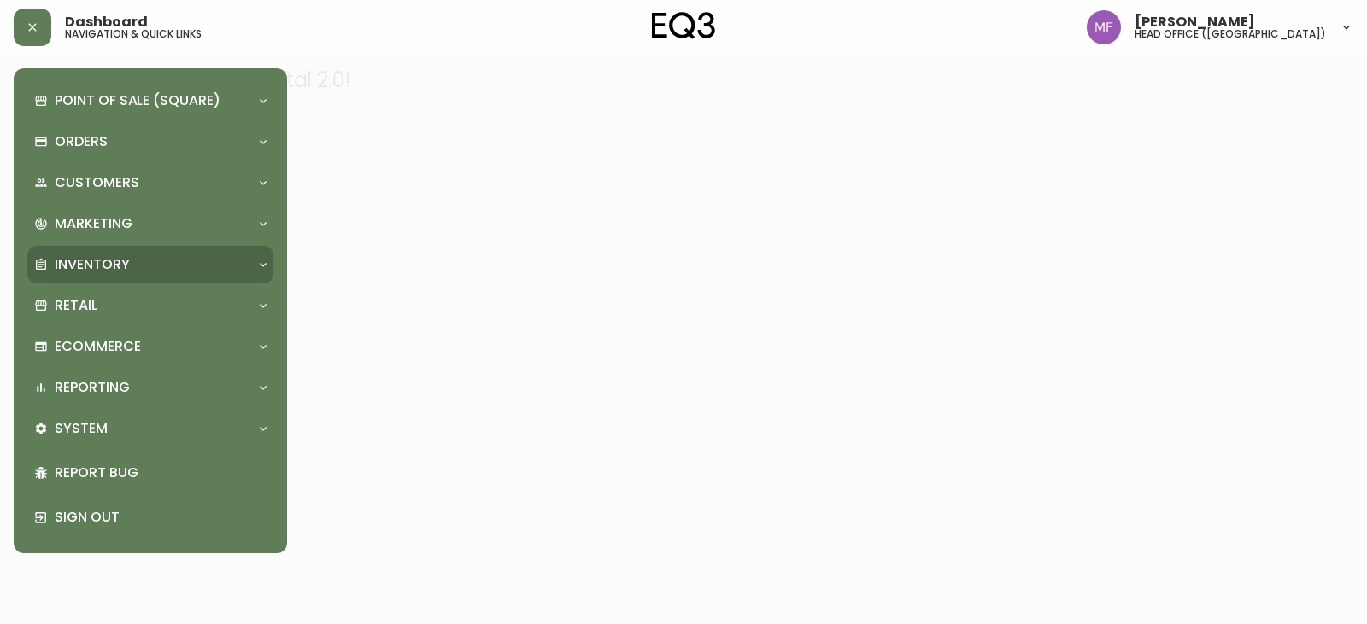
click at [99, 257] on p "Inventory" at bounding box center [92, 264] width 75 height 19
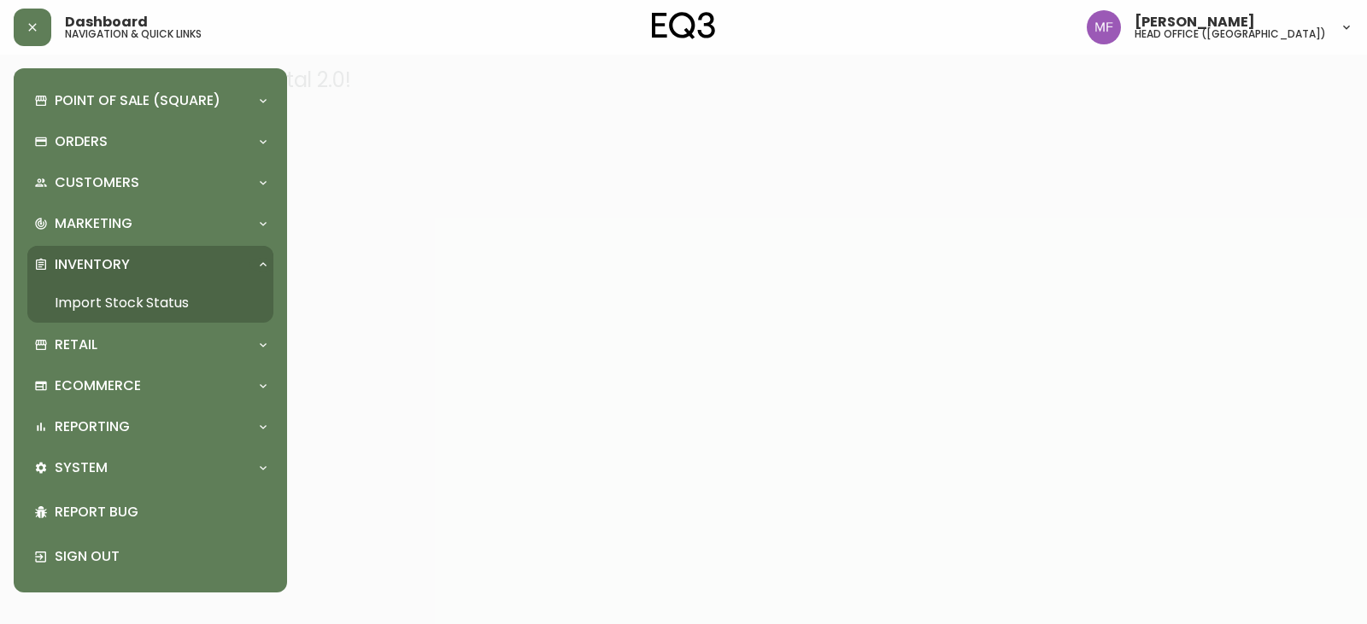
drag, startPoint x: 108, startPoint y: 299, endPoint x: 109, endPoint y: 150, distance: 148.6
click at [108, 300] on link "Import Stock Status" at bounding box center [150, 303] width 246 height 39
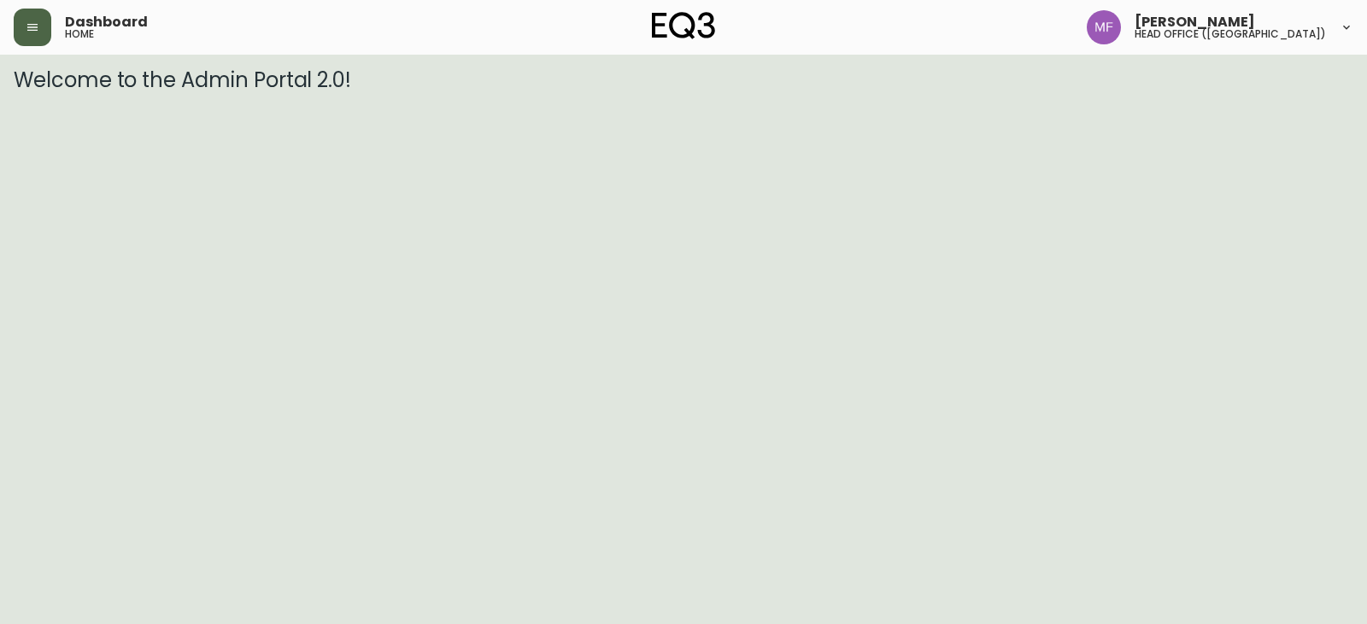
click at [44, 28] on button "button" at bounding box center [33, 28] width 38 height 38
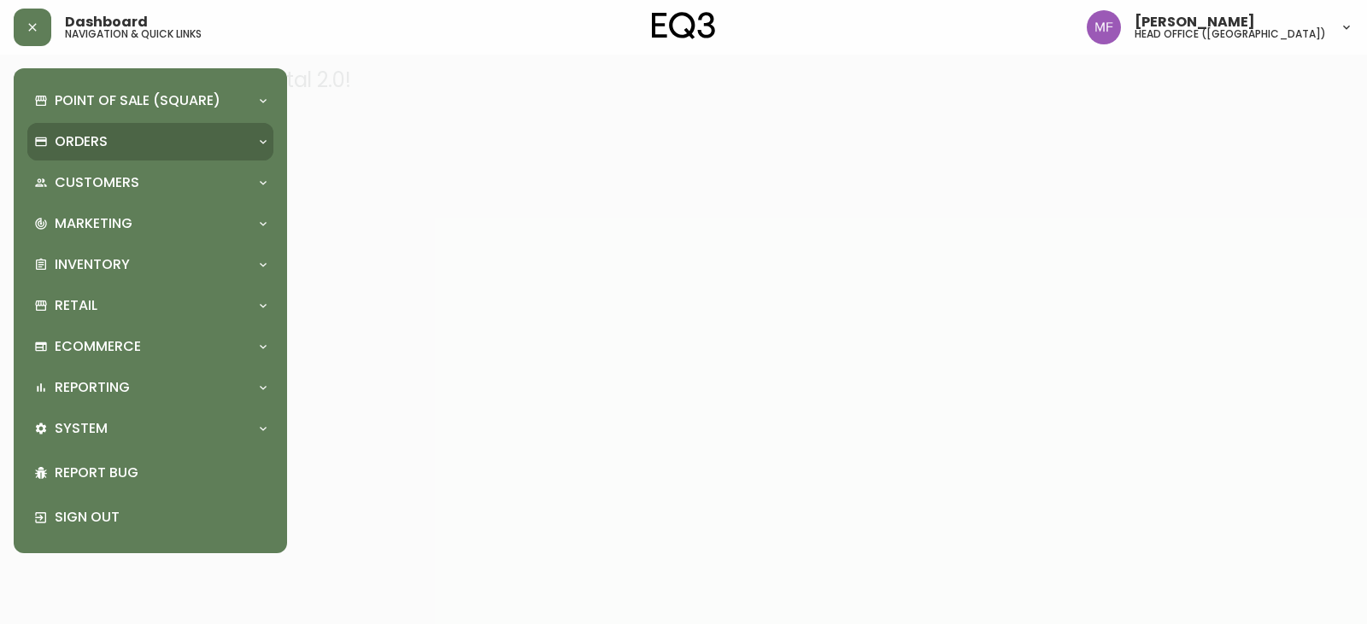
click at [75, 146] on p "Orders" at bounding box center [81, 141] width 53 height 19
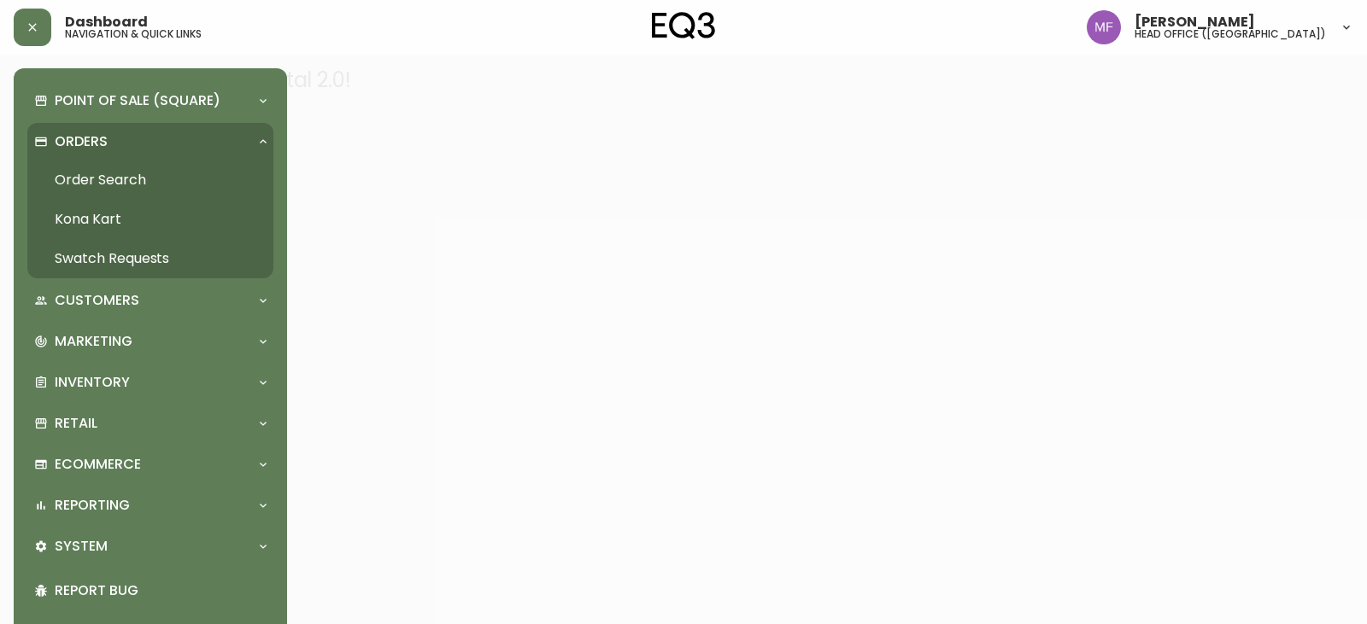
click at [143, 180] on link "Order Search" at bounding box center [150, 180] width 246 height 39
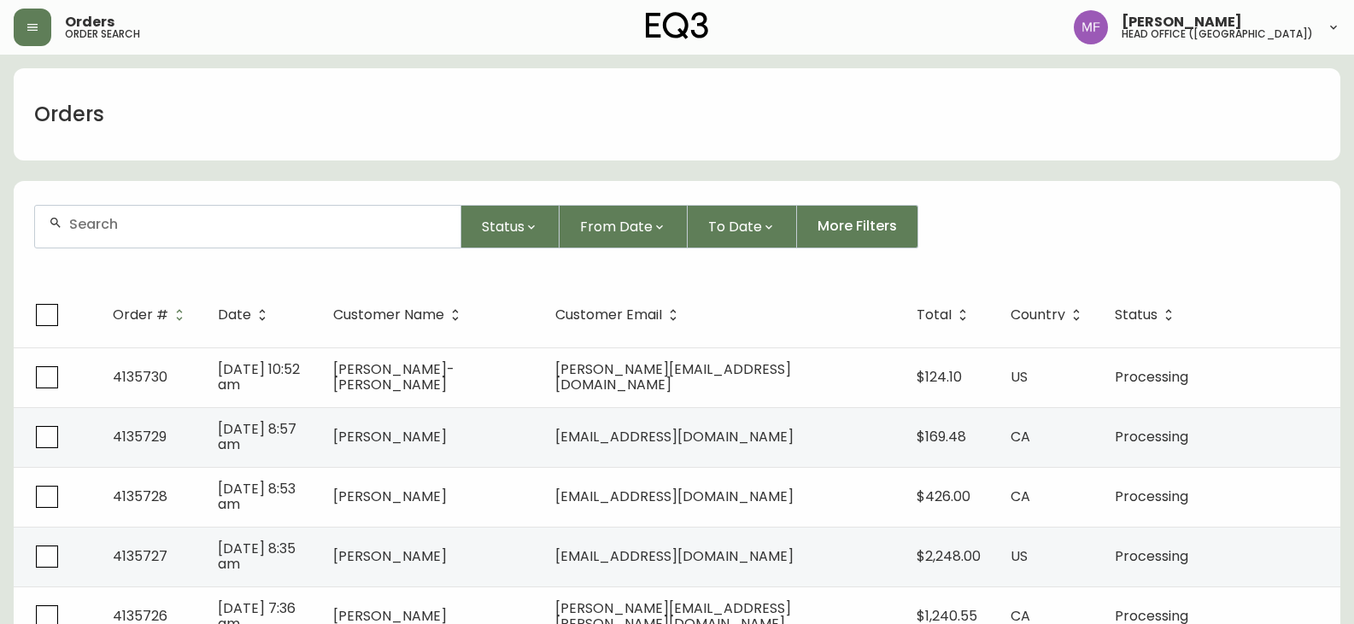
click at [194, 220] on input "text" at bounding box center [258, 224] width 378 height 16
paste input "8493651"
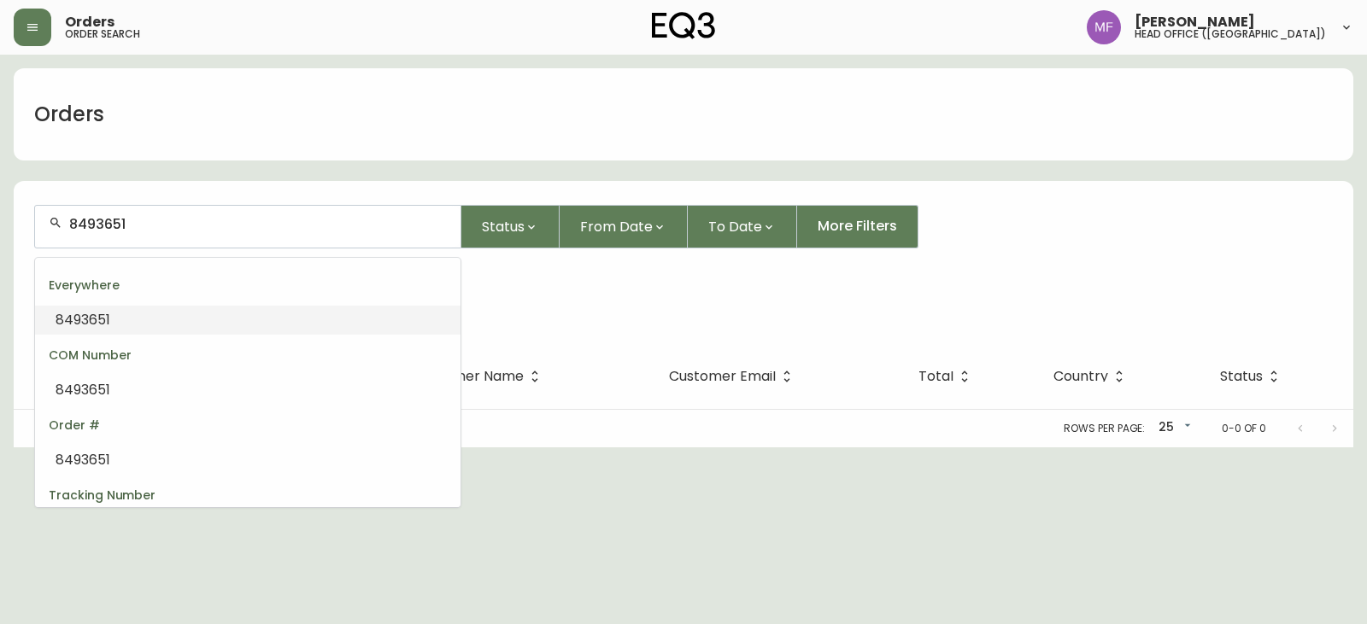
drag, startPoint x: 143, startPoint y: 217, endPoint x: -15, endPoint y: 231, distance: 157.8
click at [0, 231] on html "Orders order search Marie Fungo head office (canada) Orders 8493651 Status From…" at bounding box center [683, 224] width 1367 height 448
paste input "558605"
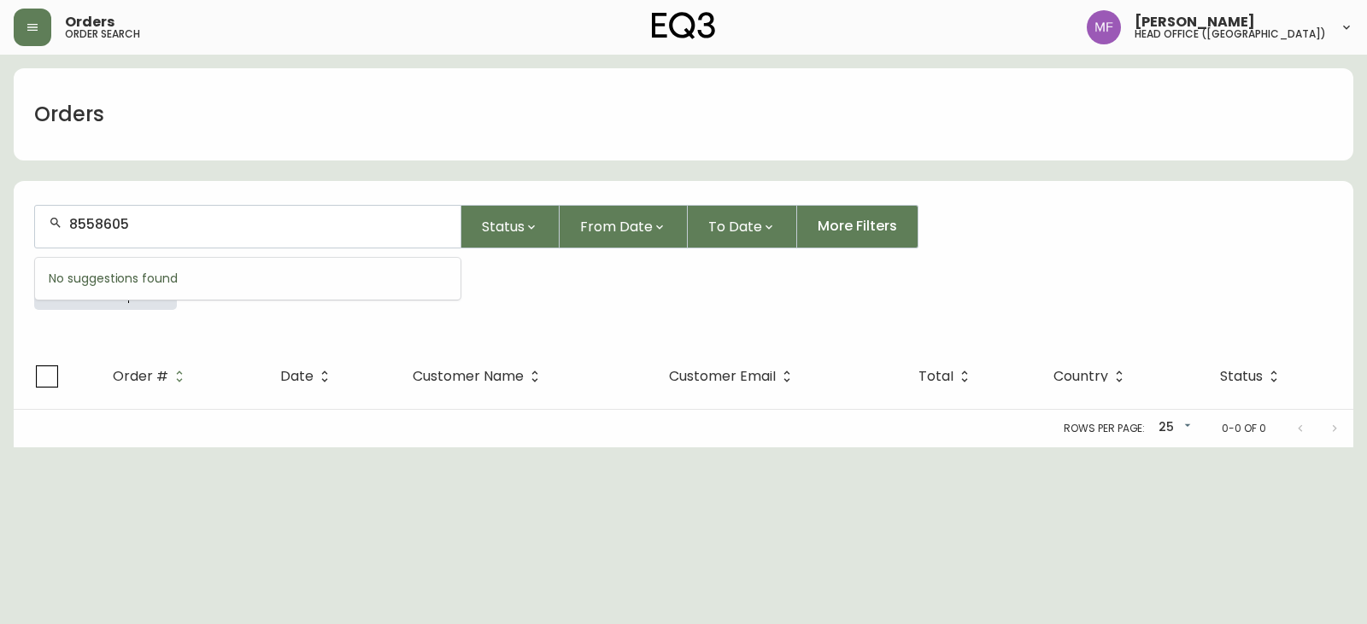
type input "8558605"
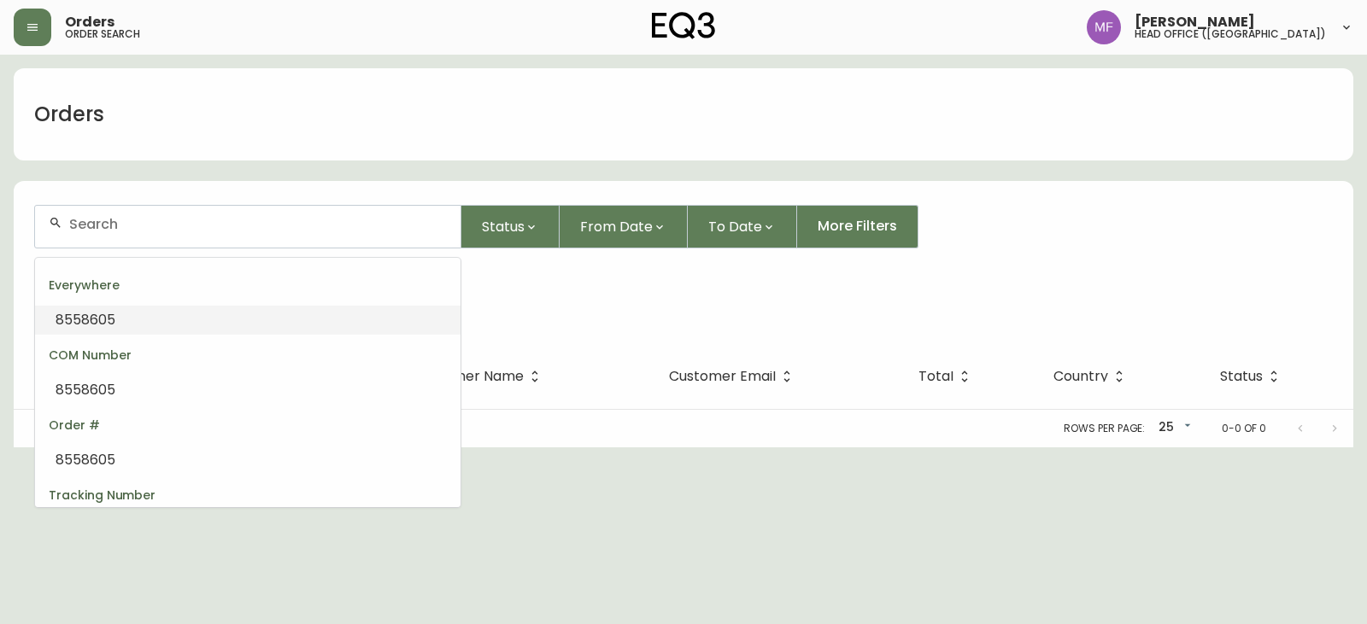
paste input "8558605"
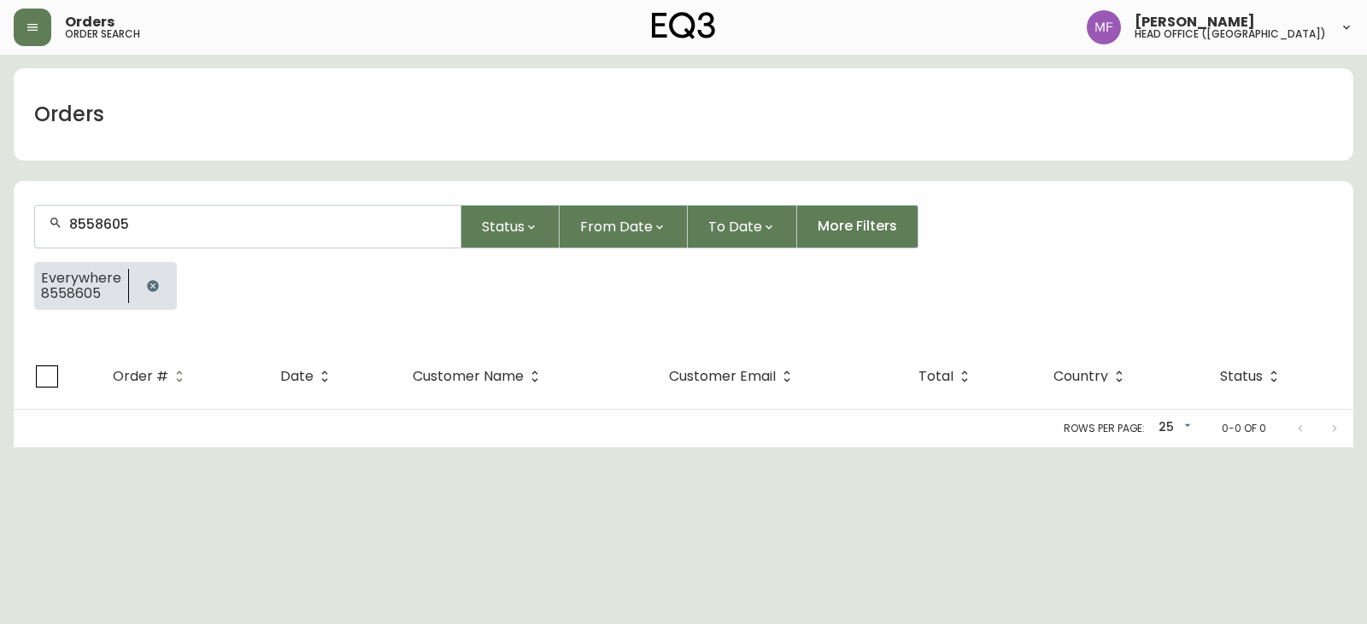
type input "8558605"
click at [150, 266] on div at bounding box center [153, 286] width 48 height 48
click at [152, 272] on button "button" at bounding box center [153, 286] width 34 height 34
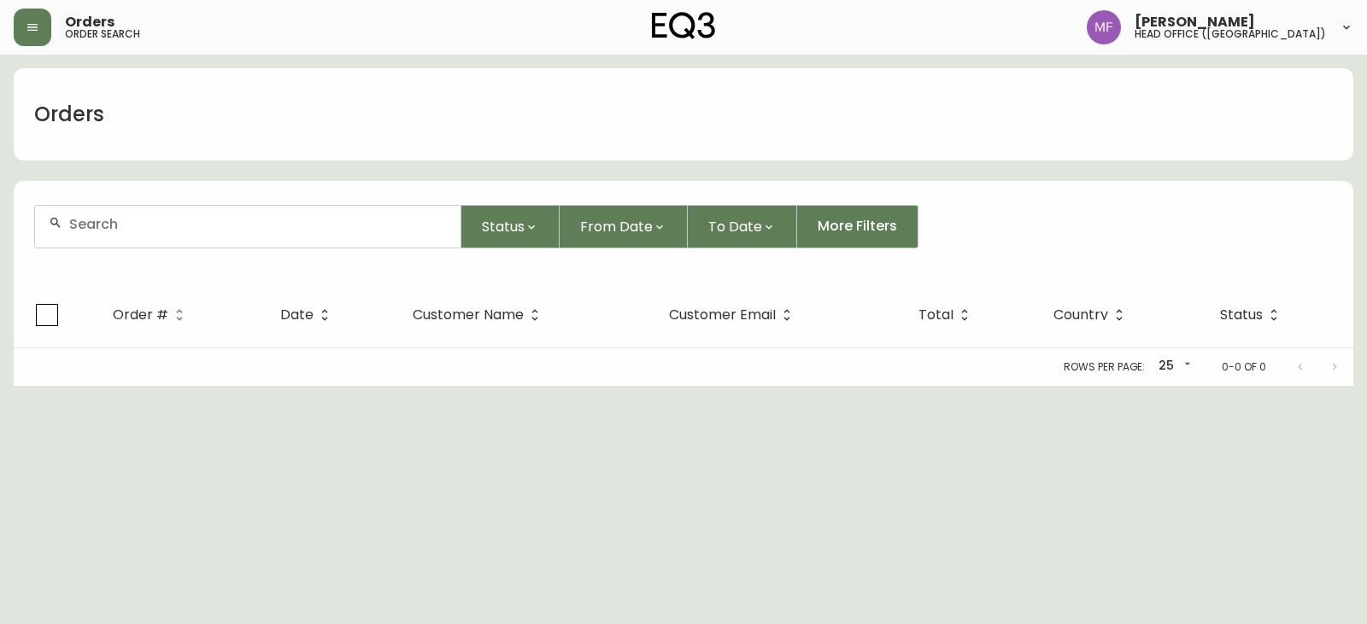
click at [152, 224] on input "text" at bounding box center [258, 224] width 378 height 16
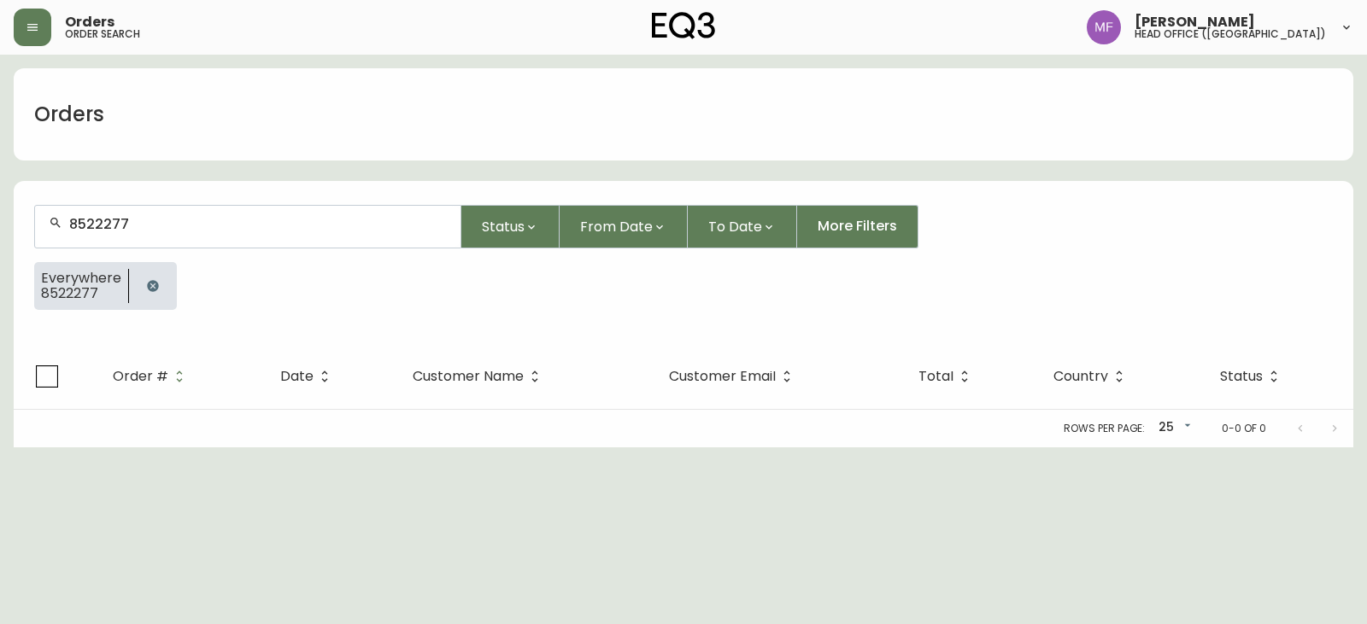
type input "8522277"
click at [143, 290] on button "button" at bounding box center [153, 286] width 34 height 34
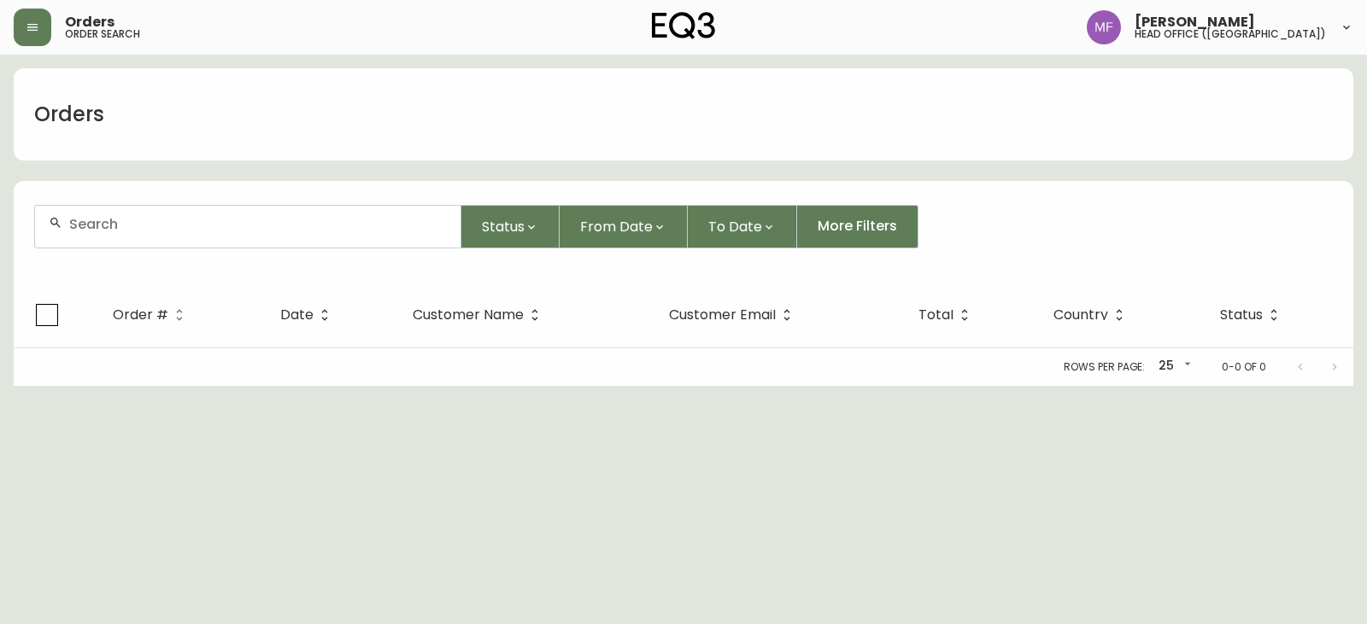
click at [166, 224] on input "text" at bounding box center [258, 224] width 378 height 16
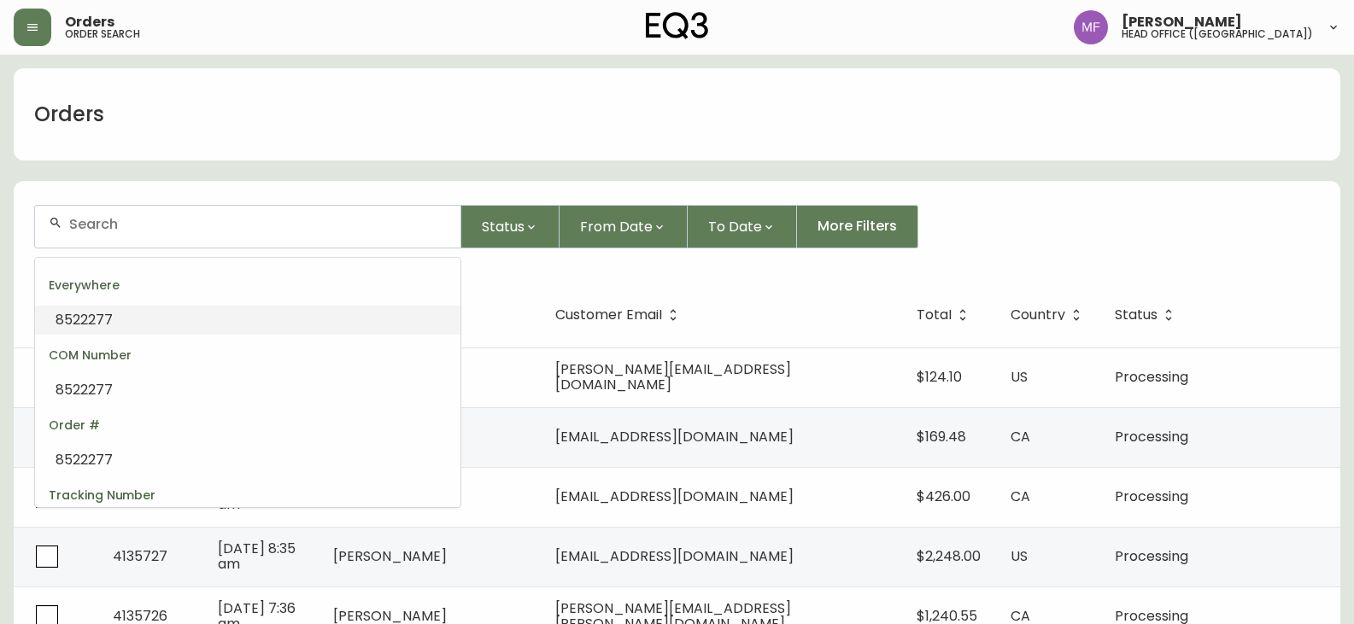
paste input "8526769"
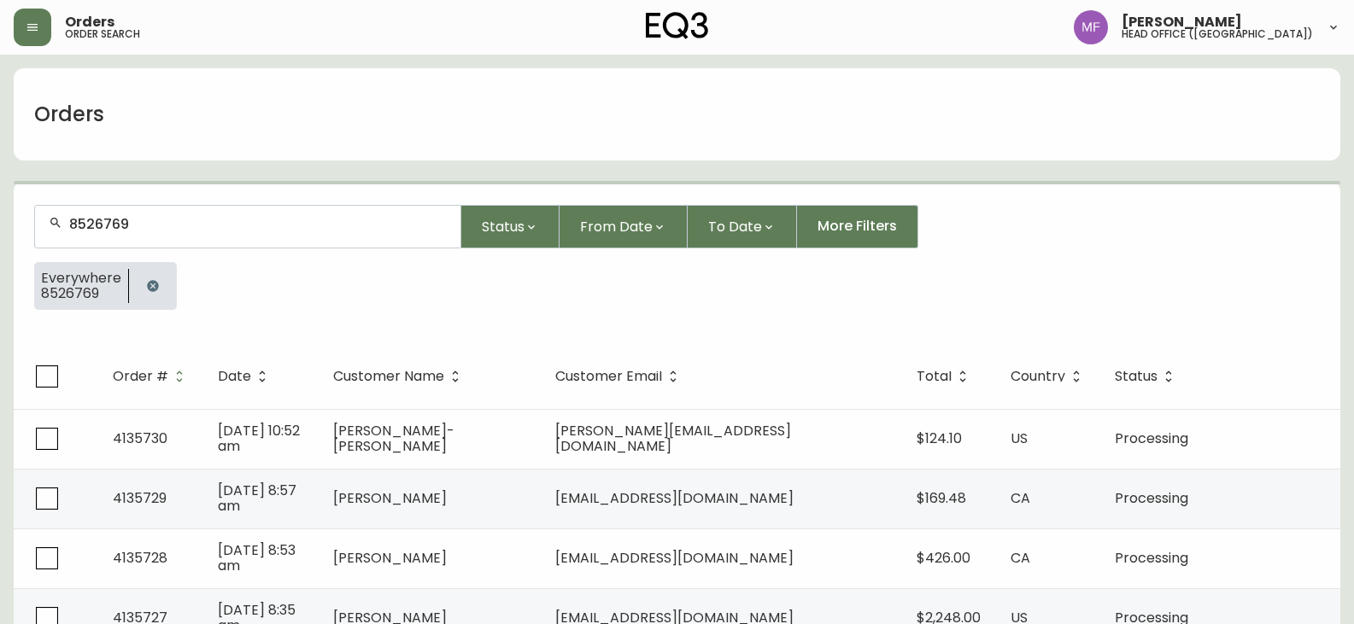
type input "8526769"
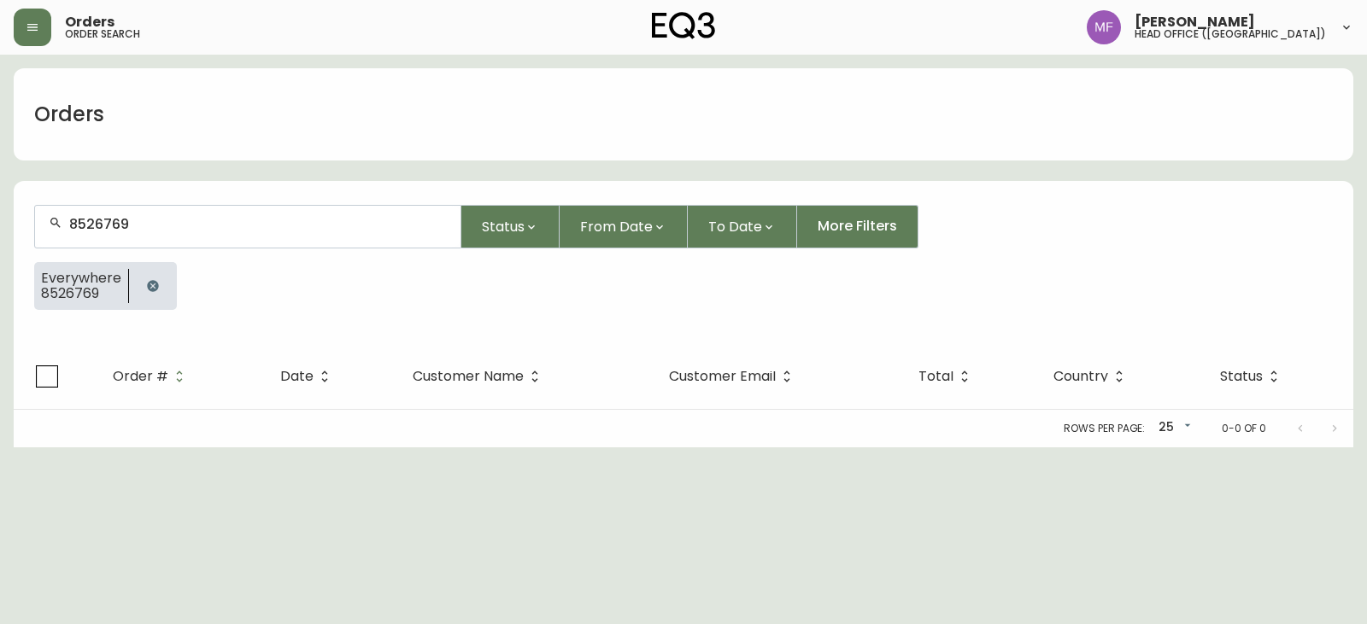
click at [146, 281] on icon "button" at bounding box center [153, 286] width 14 height 14
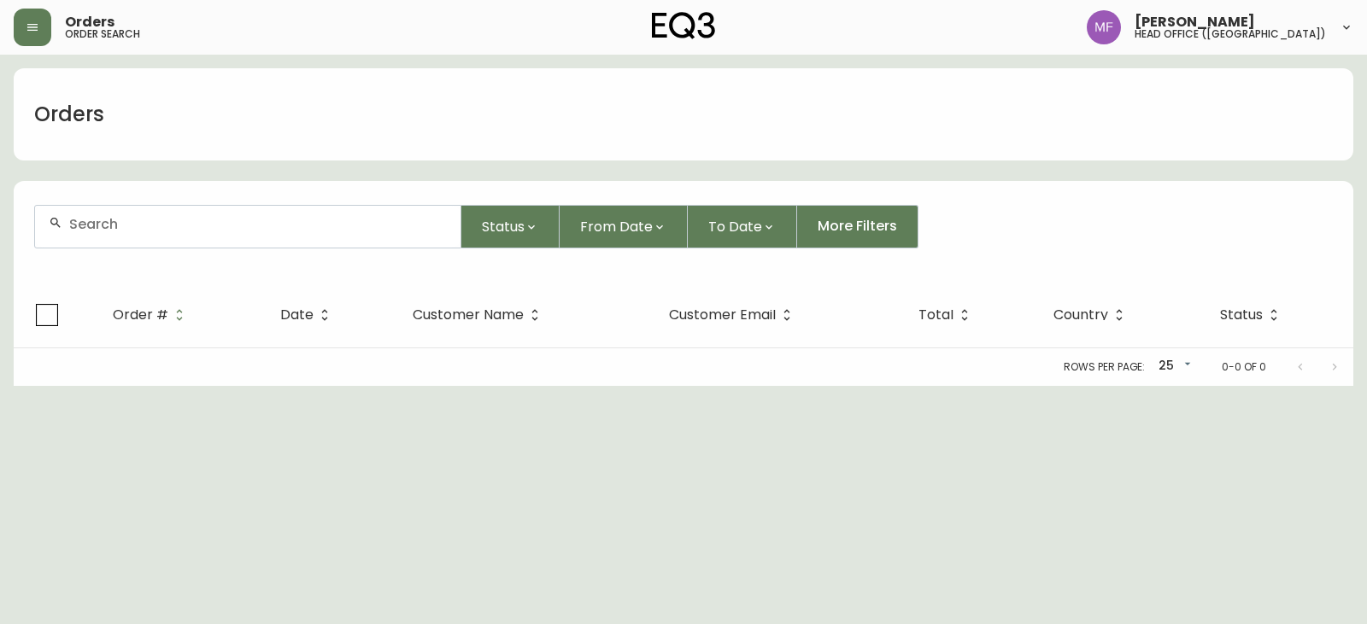
click at [135, 226] on input "text" at bounding box center [258, 224] width 378 height 16
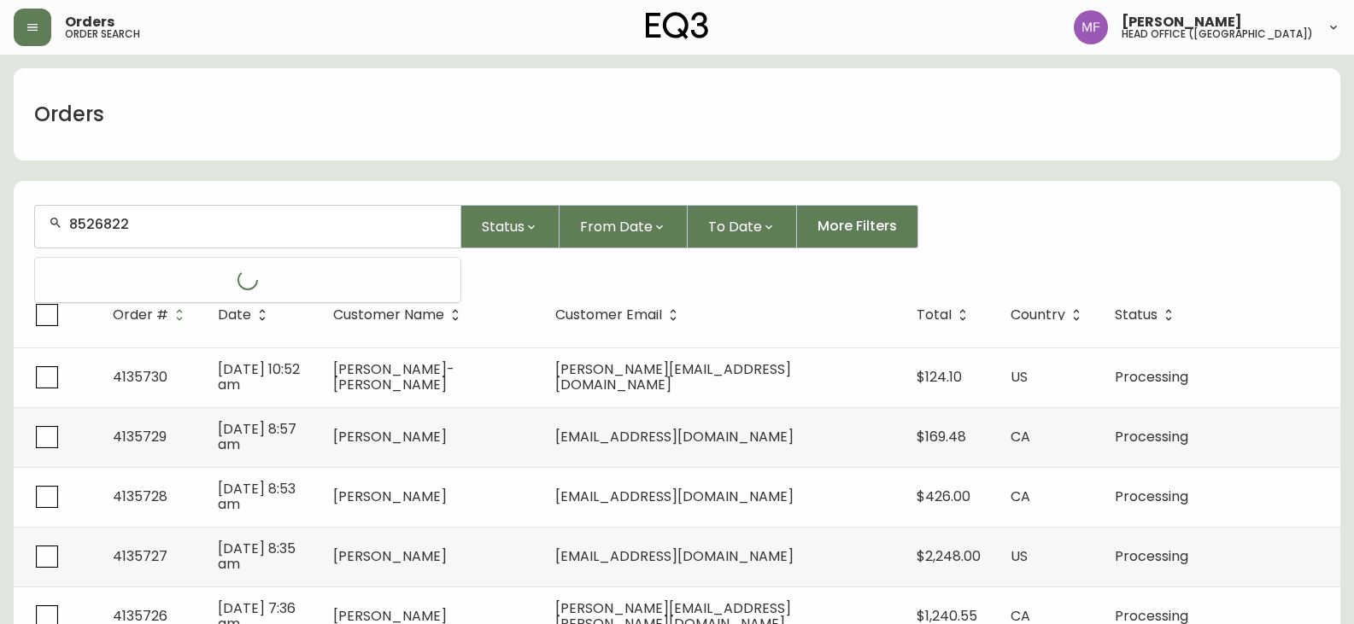
type input "8526822"
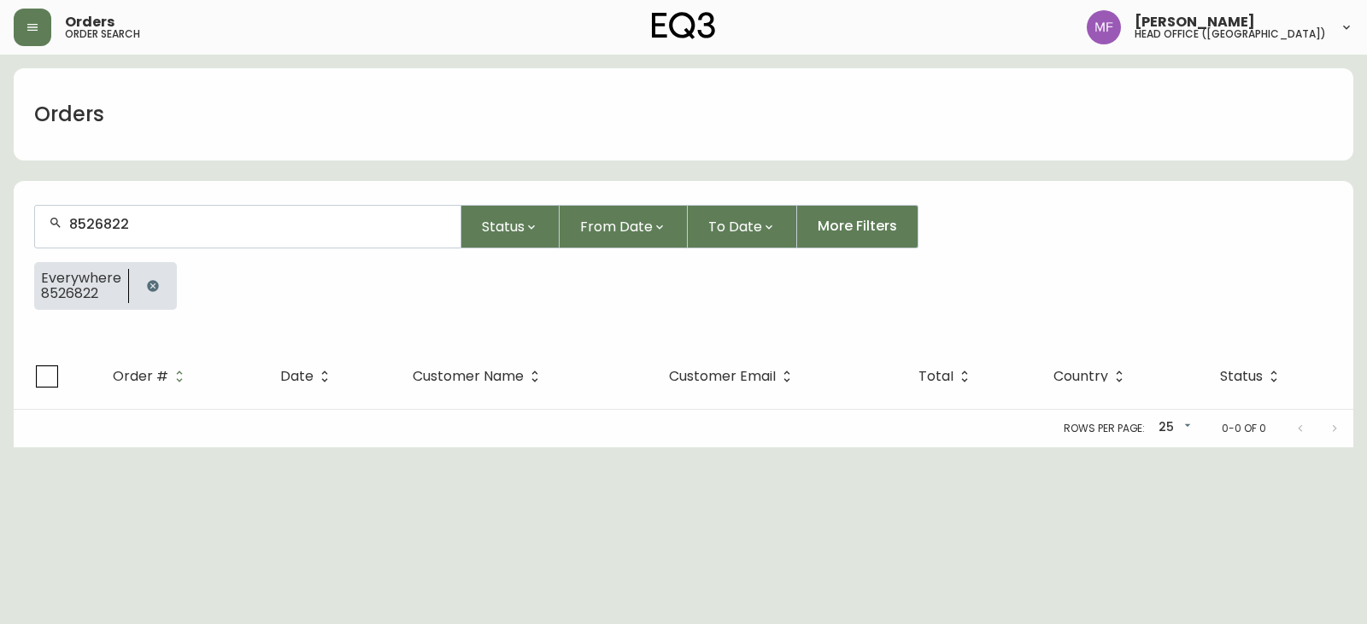
drag, startPoint x: 159, startPoint y: 279, endPoint x: 155, endPoint y: 264, distance: 16.0
click at [159, 279] on button "button" at bounding box center [153, 286] width 34 height 34
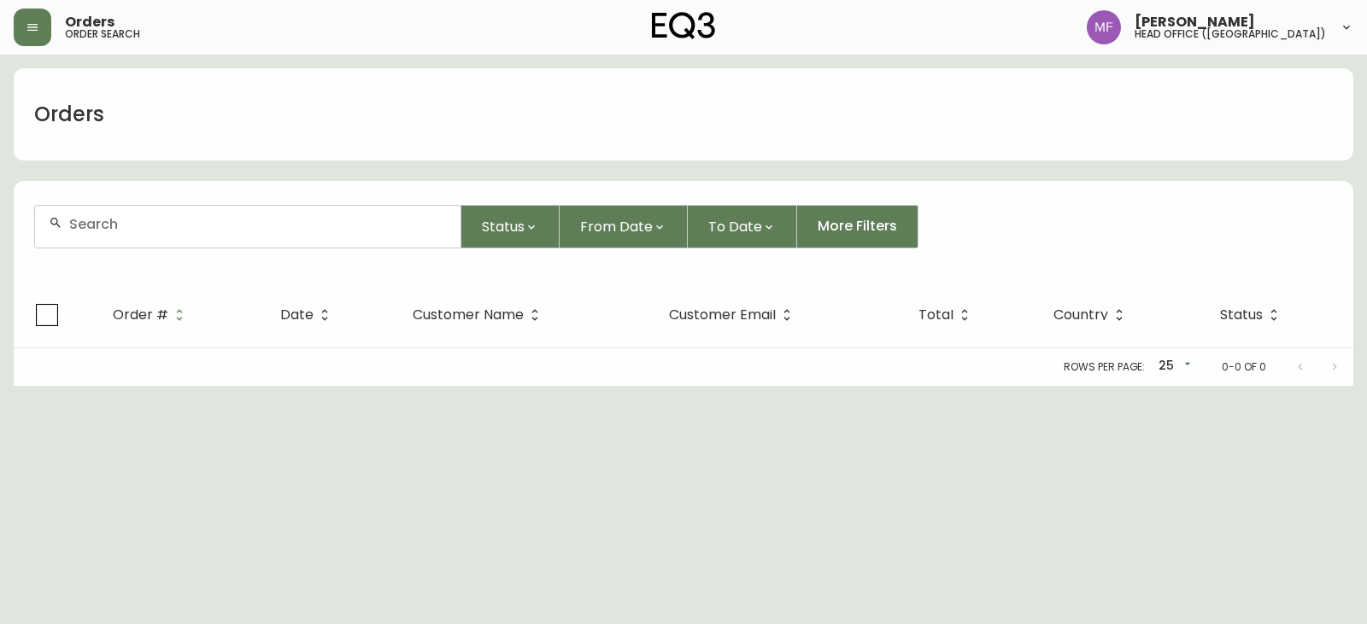
click at [152, 240] on div at bounding box center [247, 227] width 425 height 42
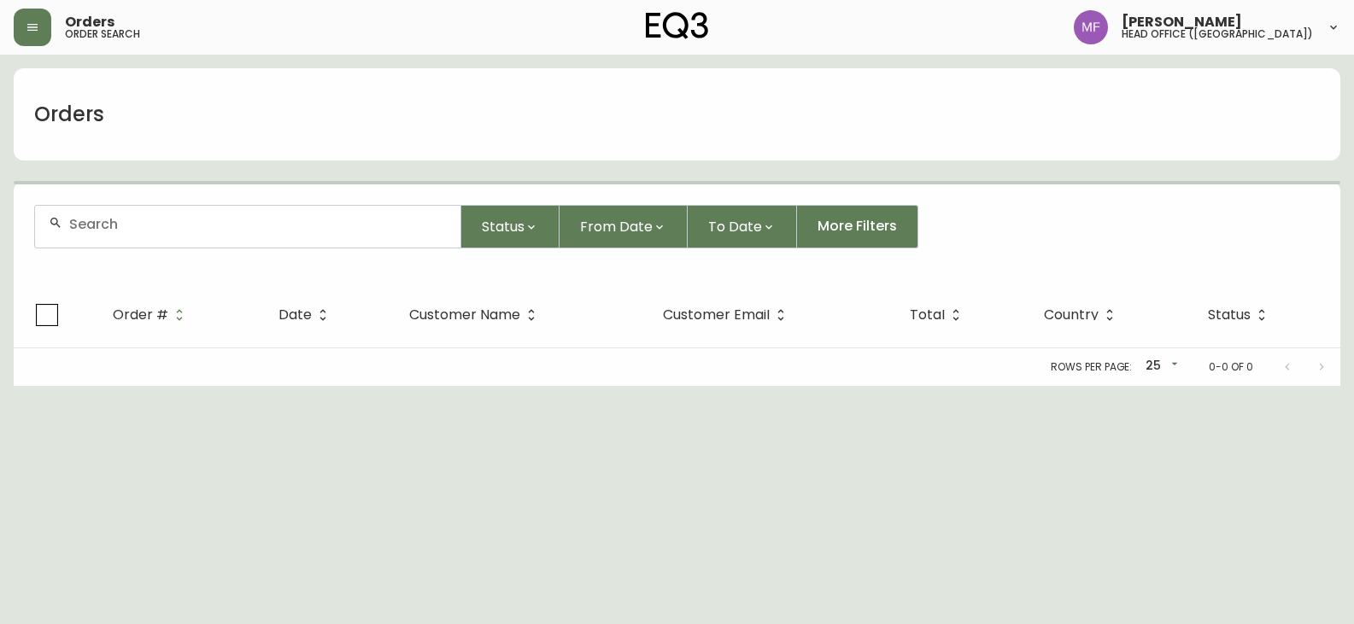
paste input "8526823"
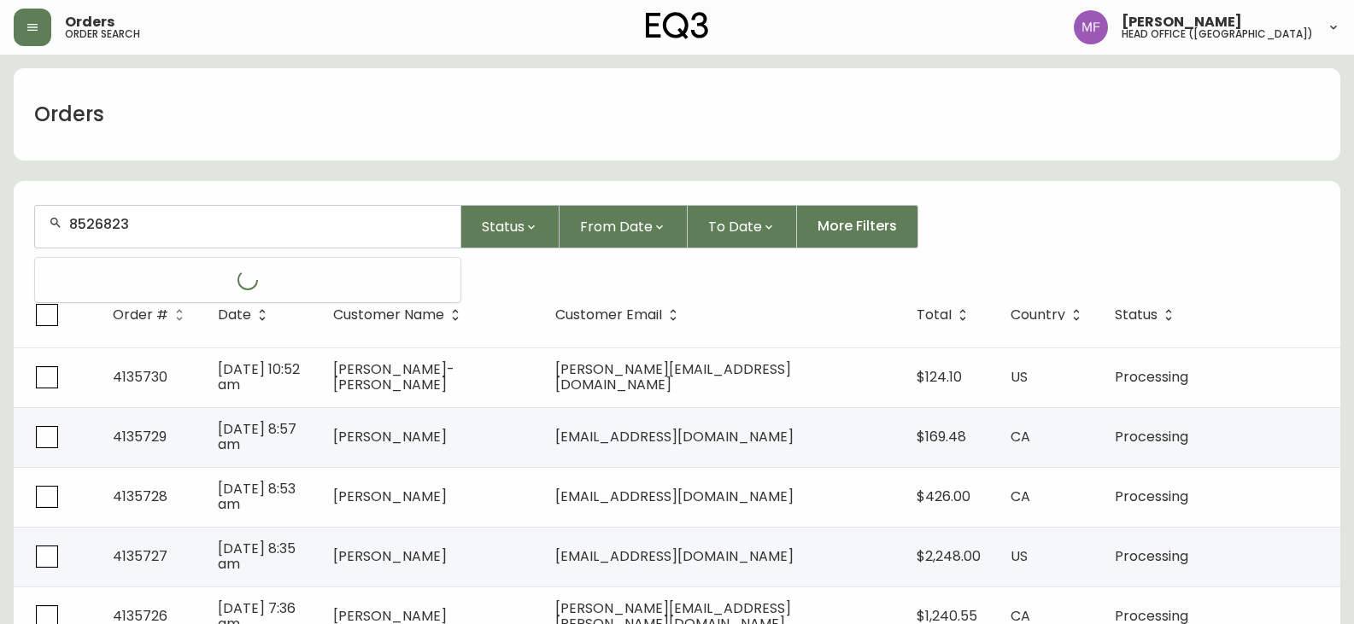
type input "8526823"
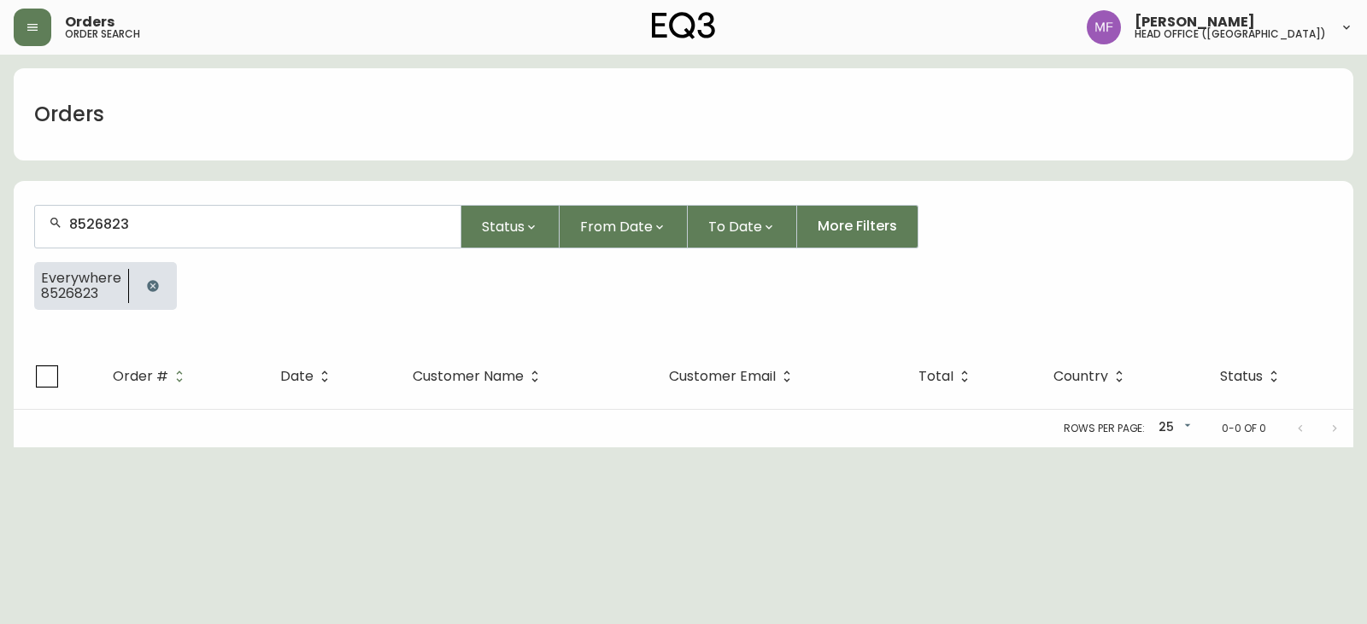
click at [142, 278] on button "button" at bounding box center [153, 286] width 34 height 34
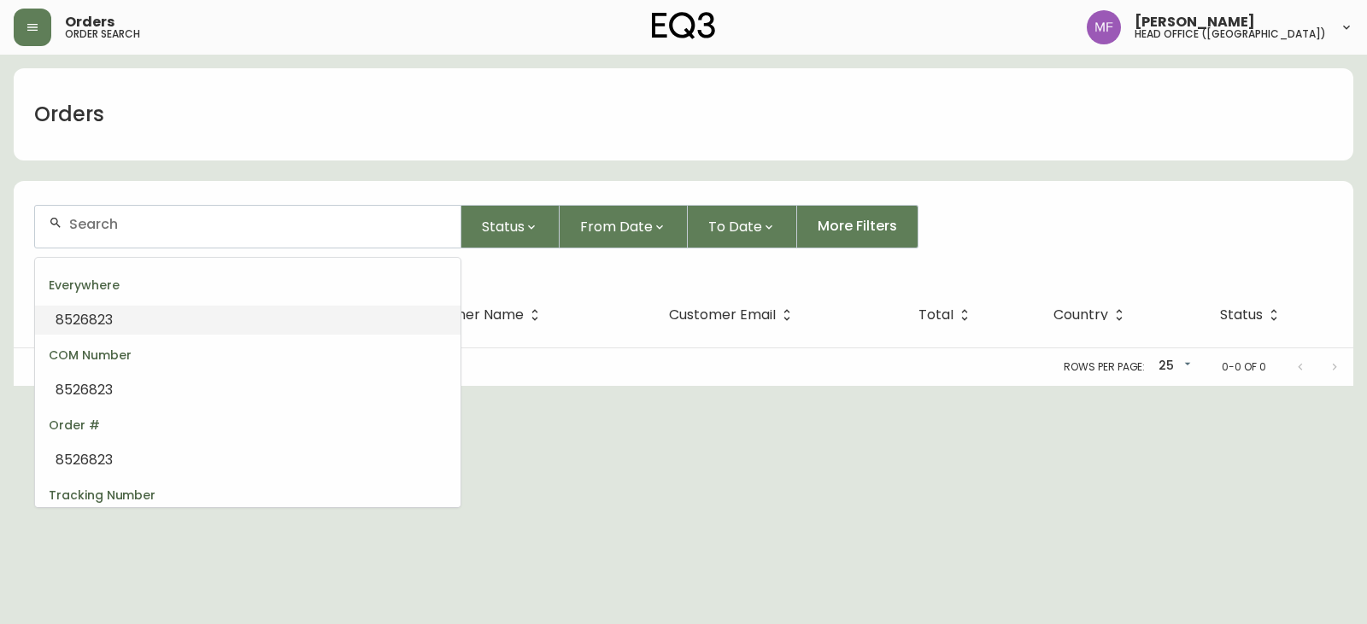
click at [141, 231] on input "text" at bounding box center [258, 224] width 378 height 16
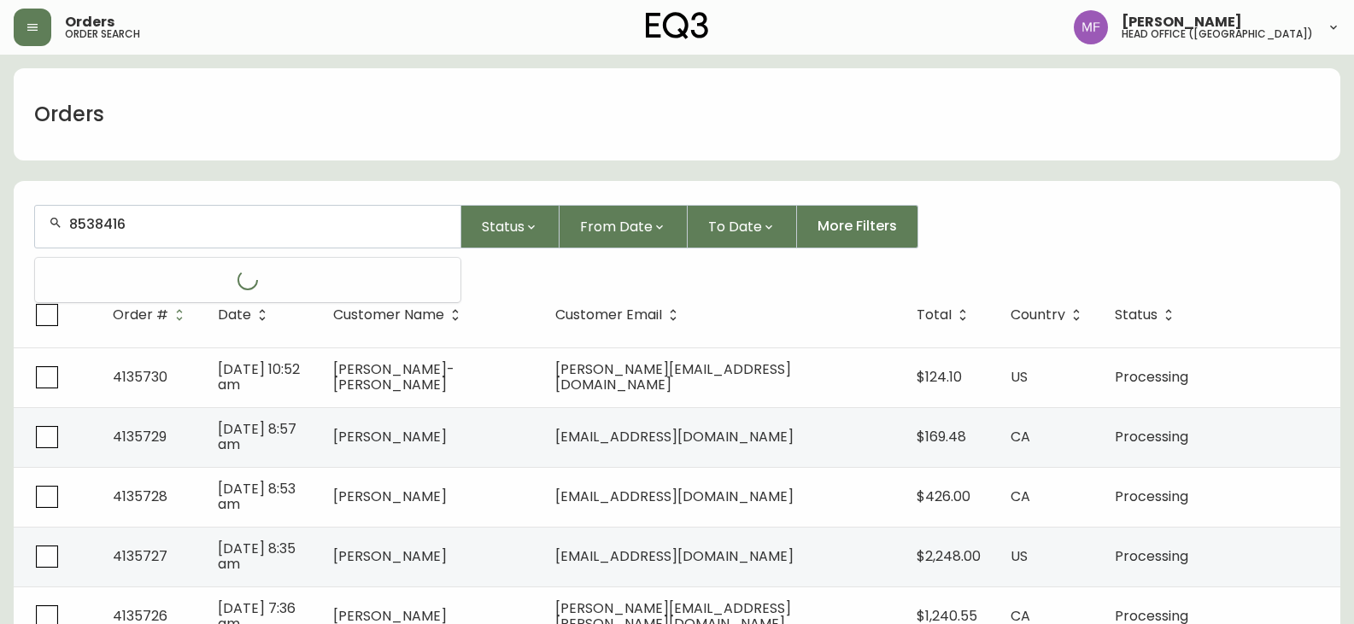
type input "8538416"
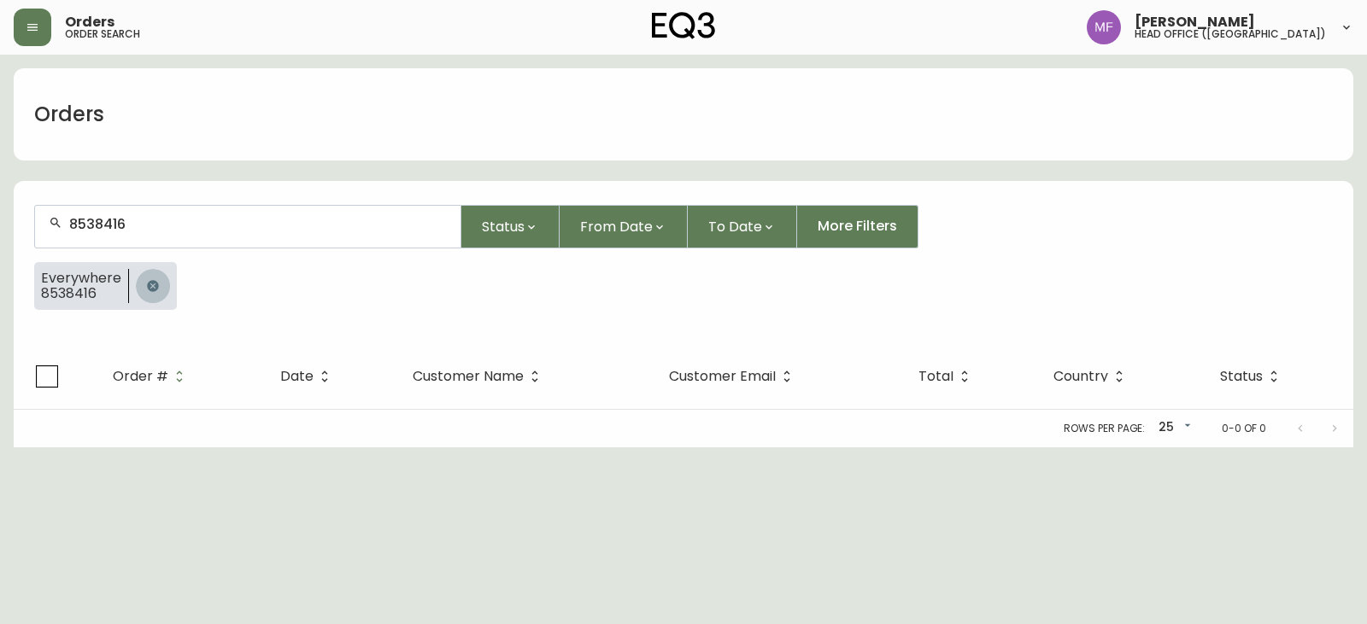
click at [149, 282] on icon "button" at bounding box center [152, 285] width 11 height 11
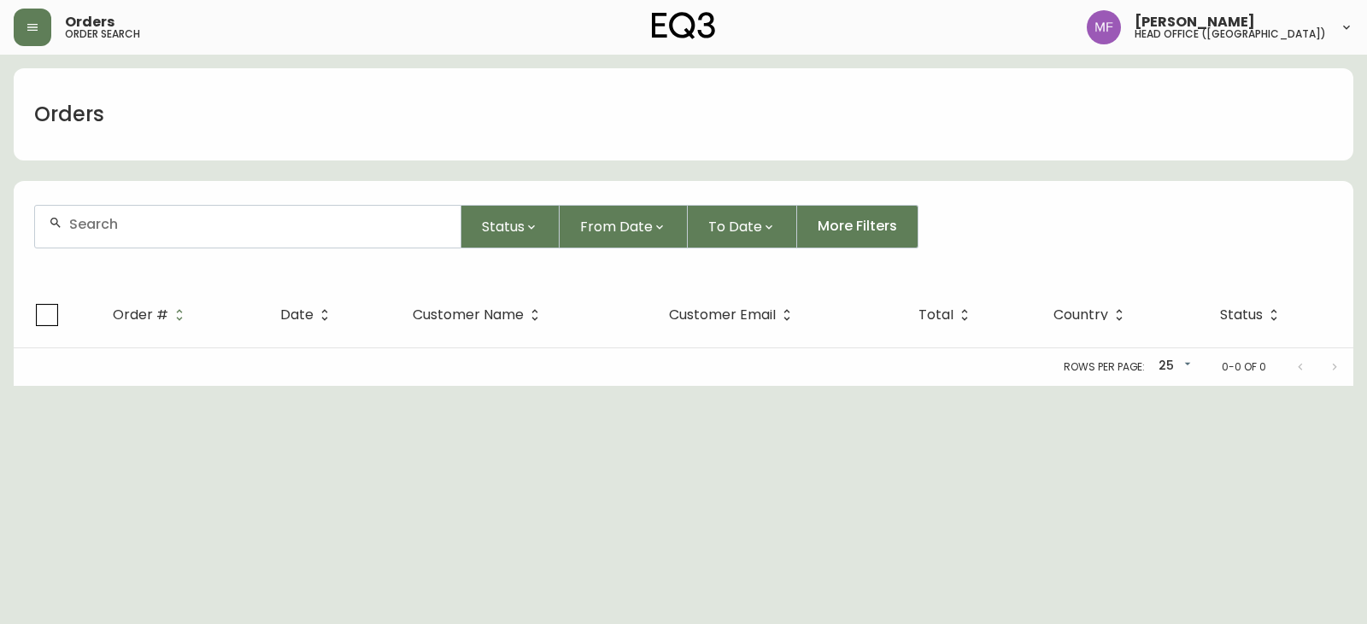
click at [126, 227] on input "text" at bounding box center [258, 224] width 378 height 16
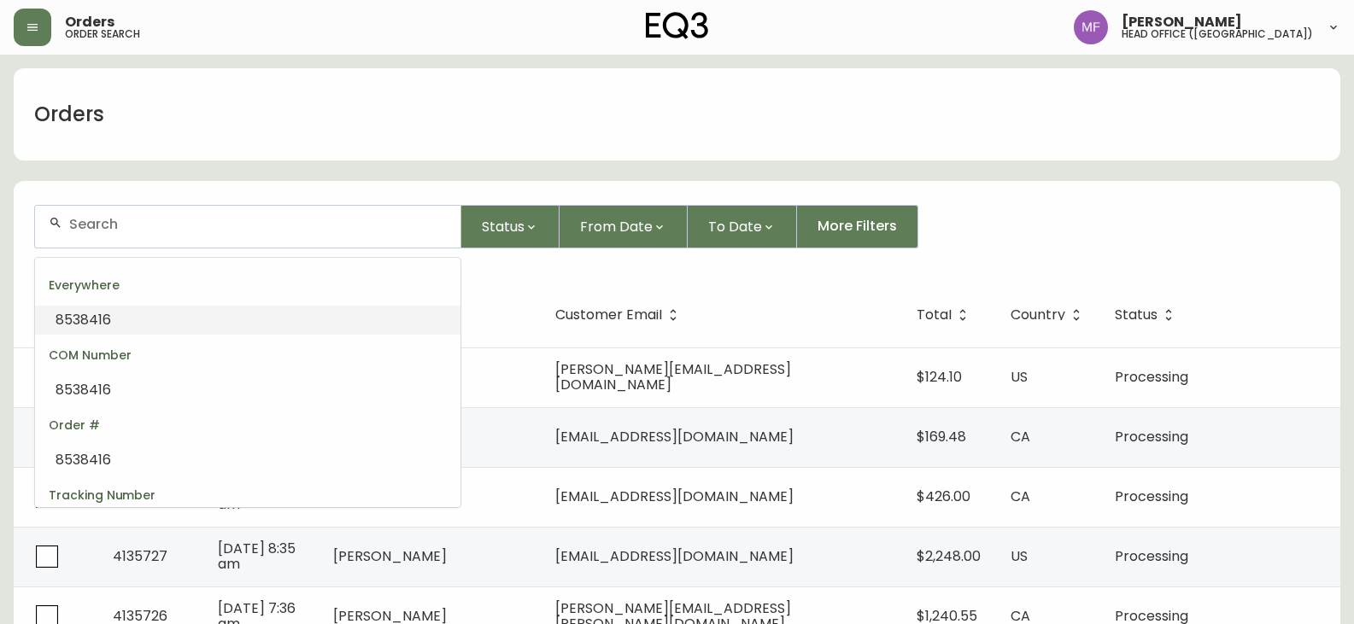
paste input "8542442"
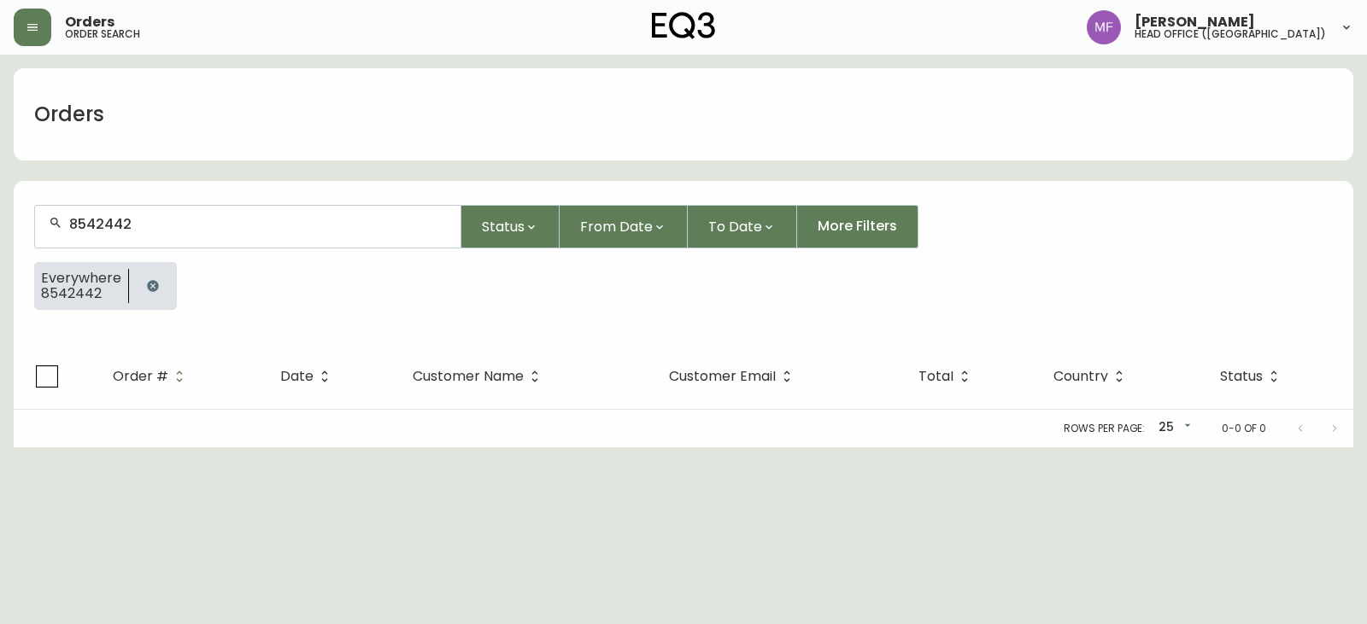
type input "8542442"
drag, startPoint x: 155, startPoint y: 284, endPoint x: 142, endPoint y: 259, distance: 29.0
click at [155, 284] on icon "button" at bounding box center [152, 285] width 11 height 11
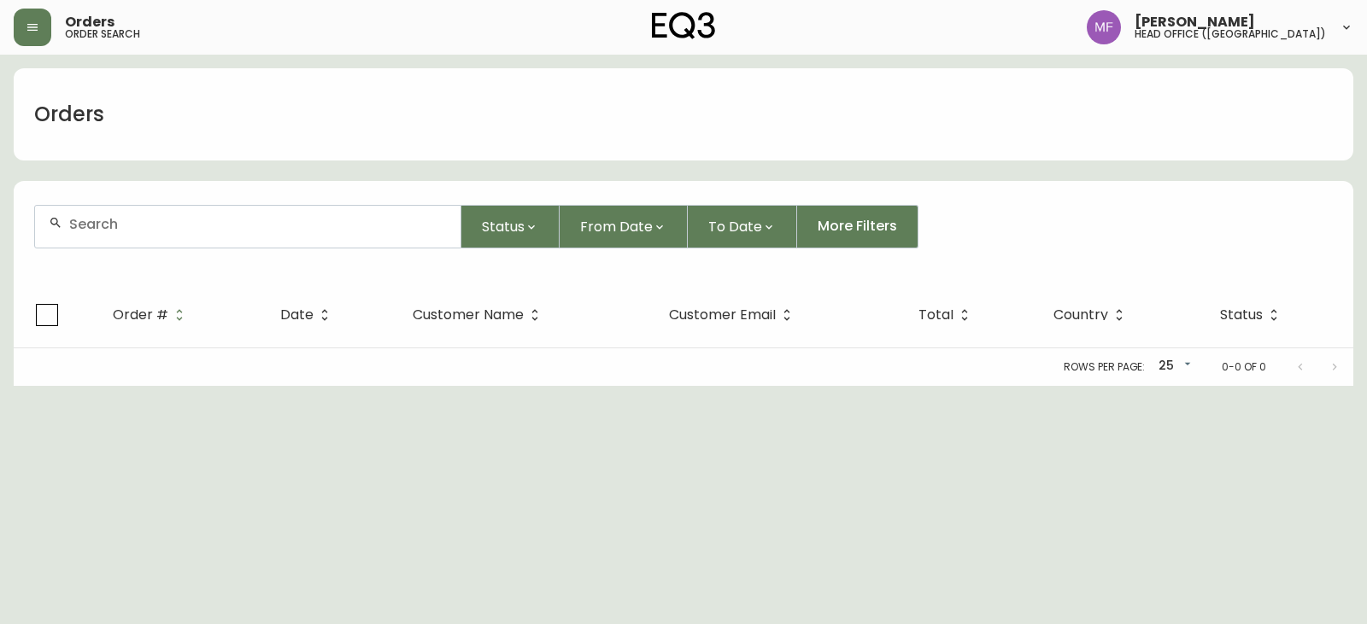
click at [139, 233] on div at bounding box center [247, 227] width 425 height 42
paste input "8545768"
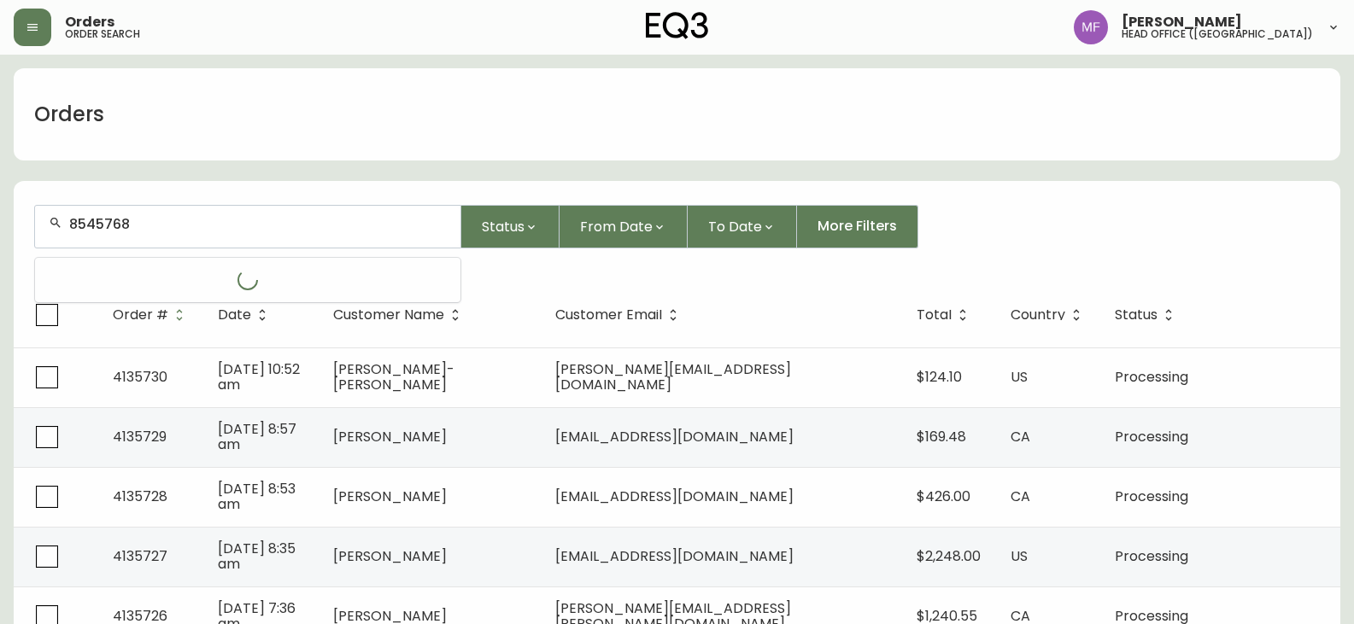
type input "8545768"
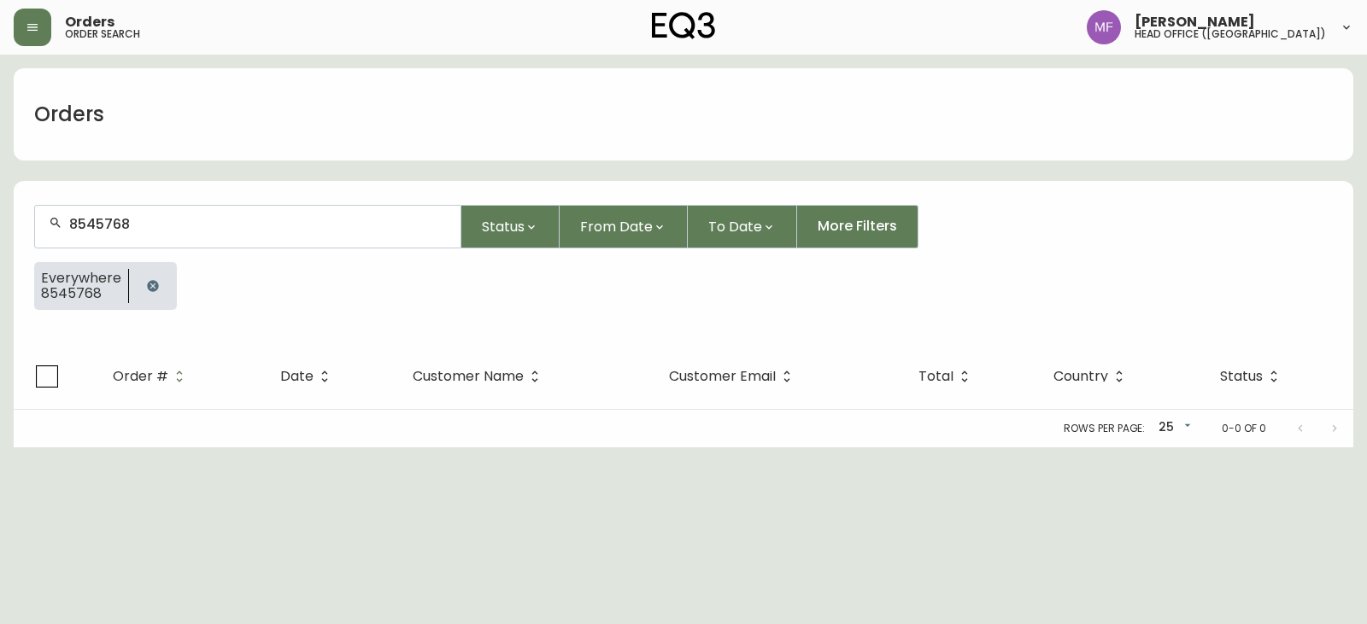
drag, startPoint x: 149, startPoint y: 279, endPoint x: 145, endPoint y: 250, distance: 29.2
click at [149, 279] on icon "button" at bounding box center [153, 286] width 14 height 14
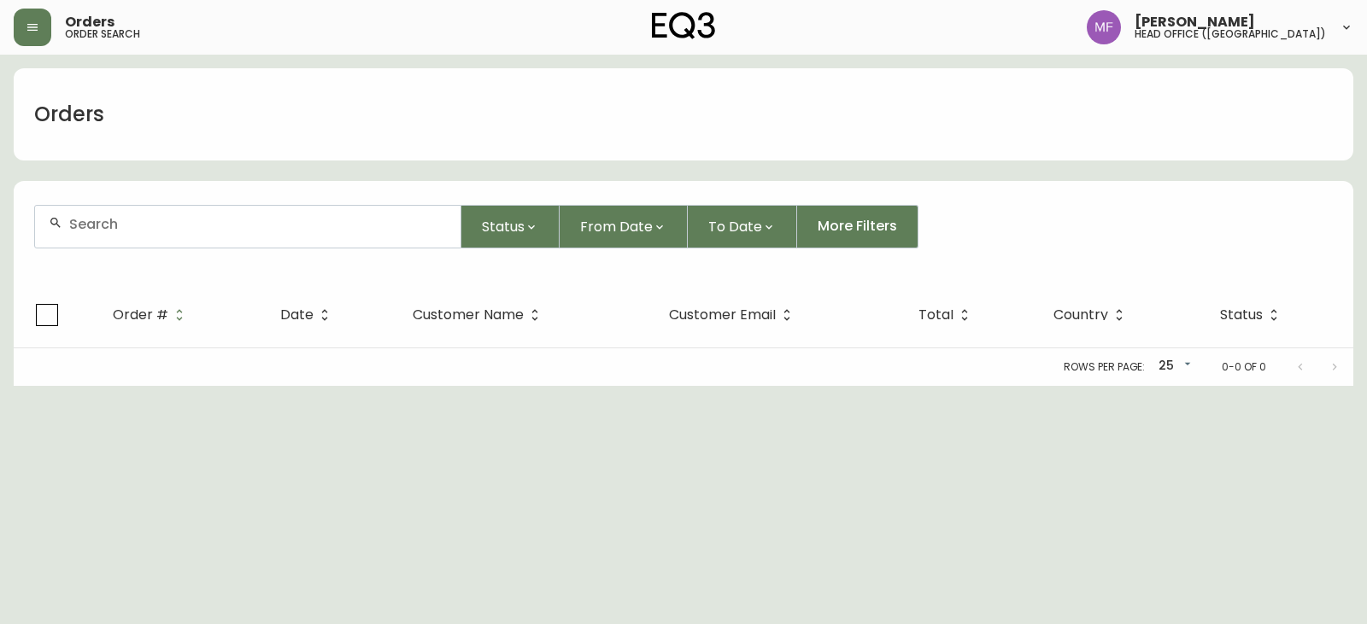
click at [144, 234] on div at bounding box center [247, 227] width 425 height 42
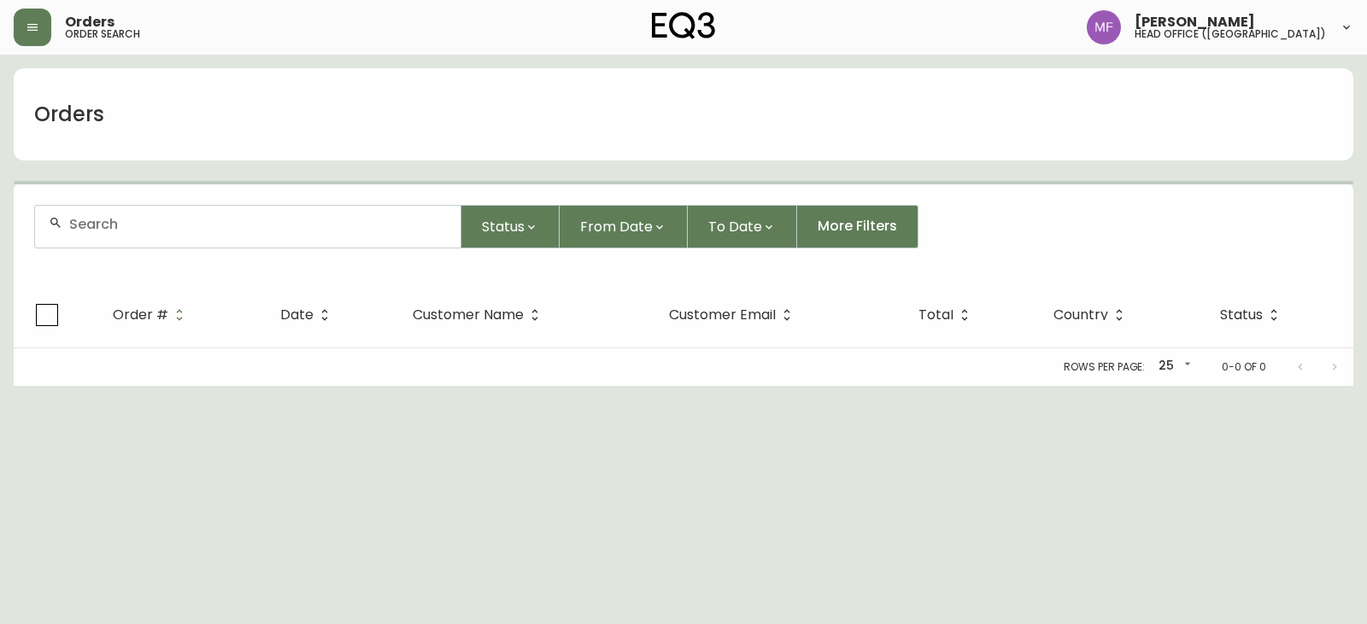
paste input "8546013"
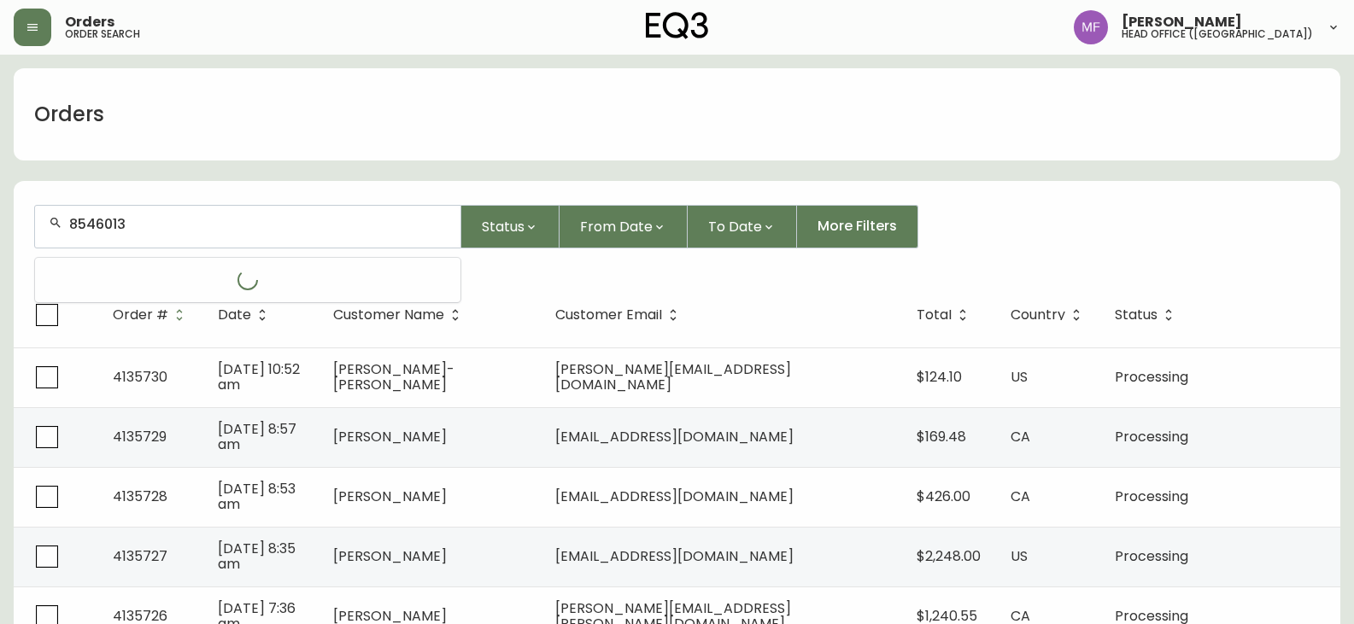
type input "8546013"
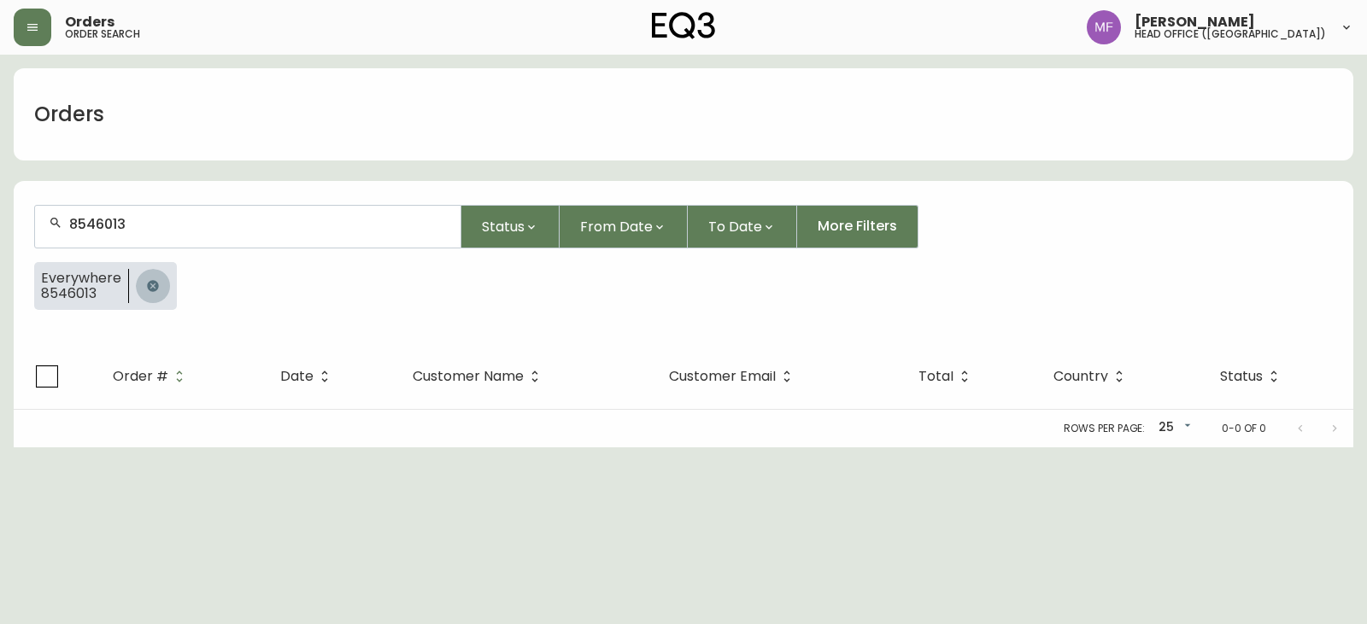
click at [139, 284] on button "button" at bounding box center [153, 286] width 34 height 34
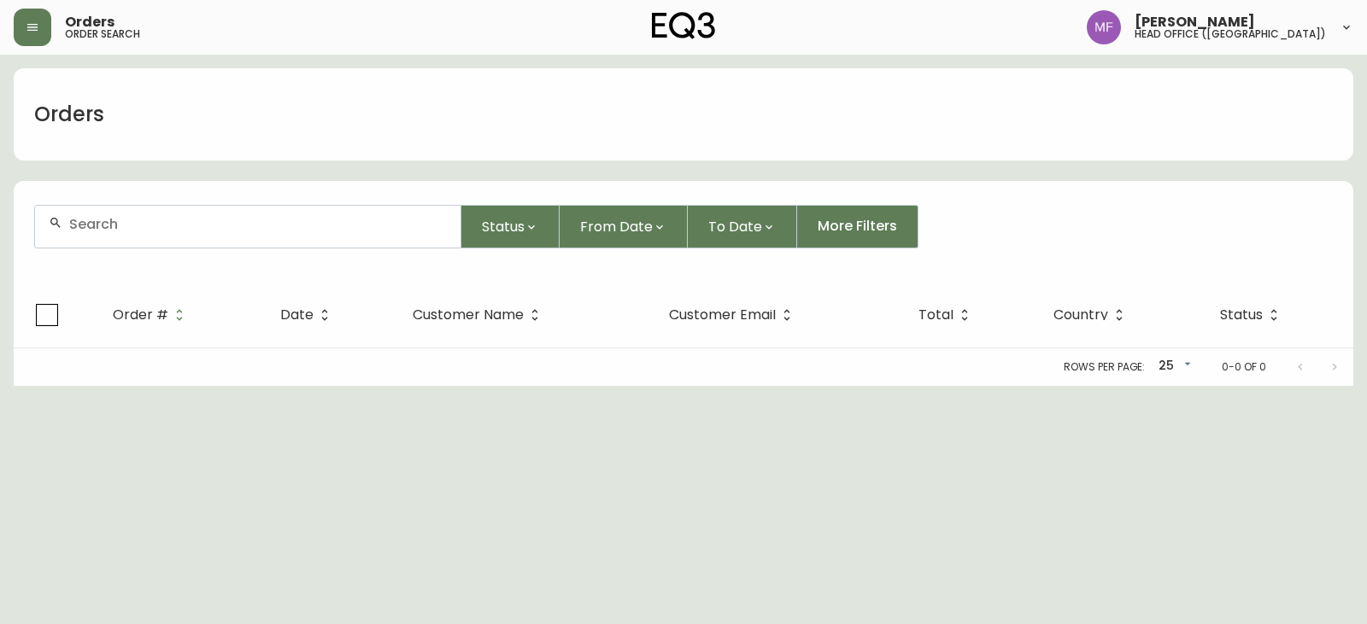
click at [133, 231] on input "text" at bounding box center [258, 224] width 378 height 16
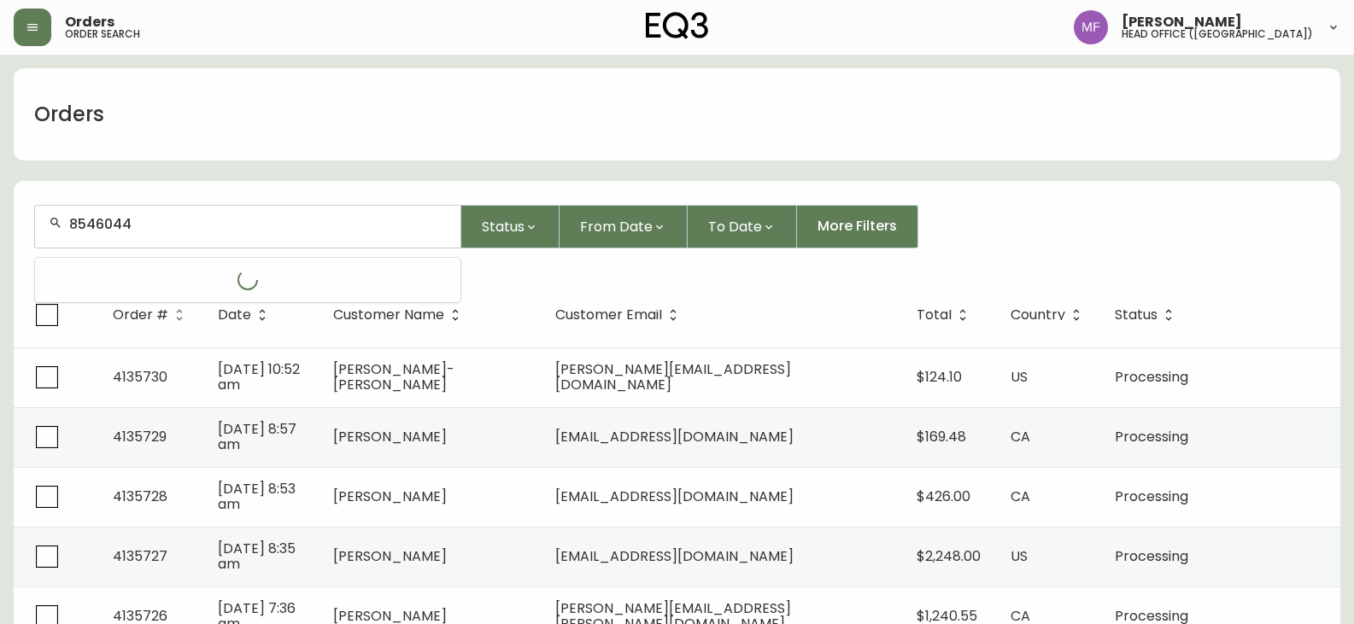
type input "8546044"
